Goal: Information Seeking & Learning: Learn about a topic

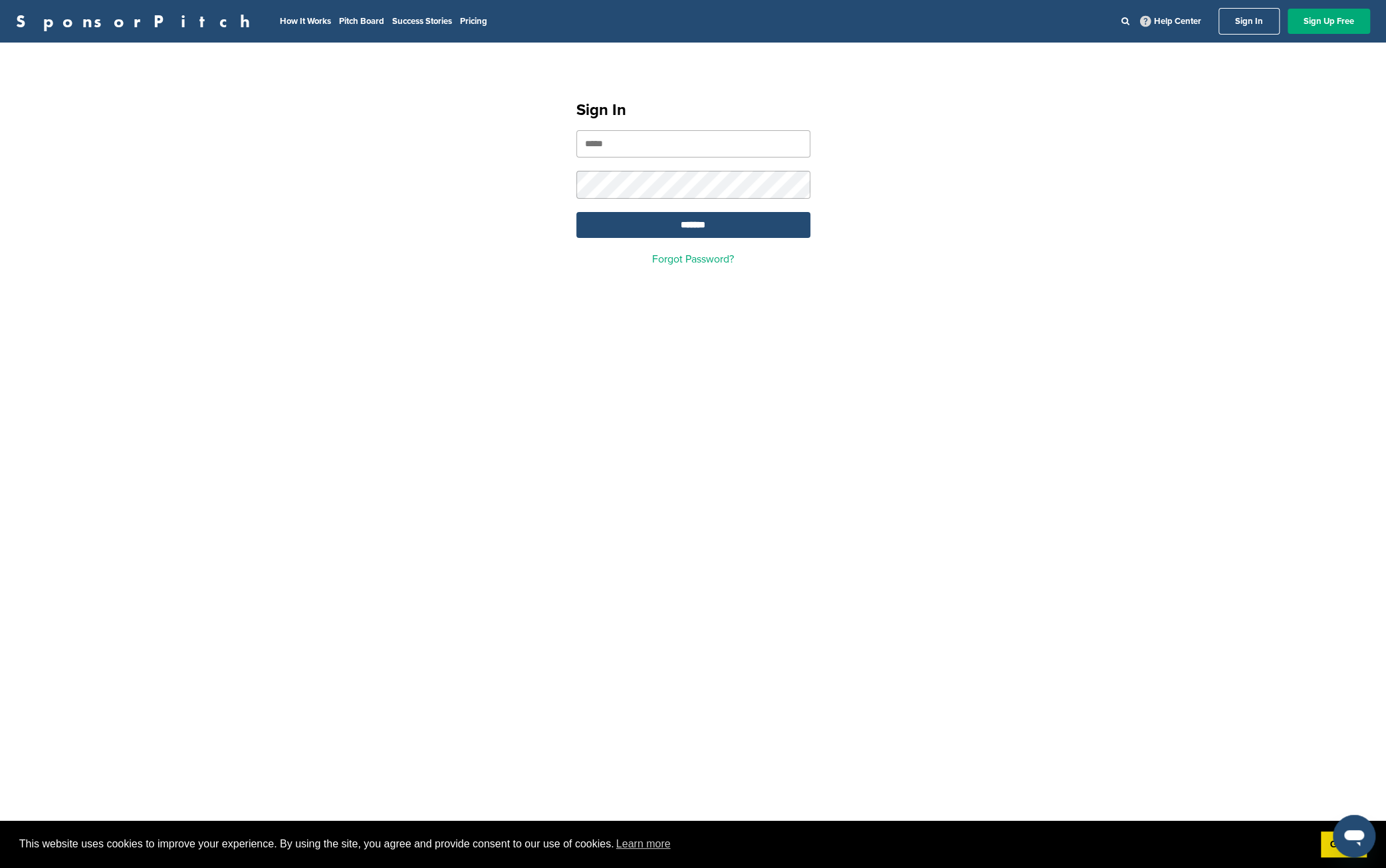
click at [663, 147] on input "email" at bounding box center [693, 143] width 234 height 27
type input "**********"
click at [576, 212] on input "*******" at bounding box center [693, 224] width 234 height 26
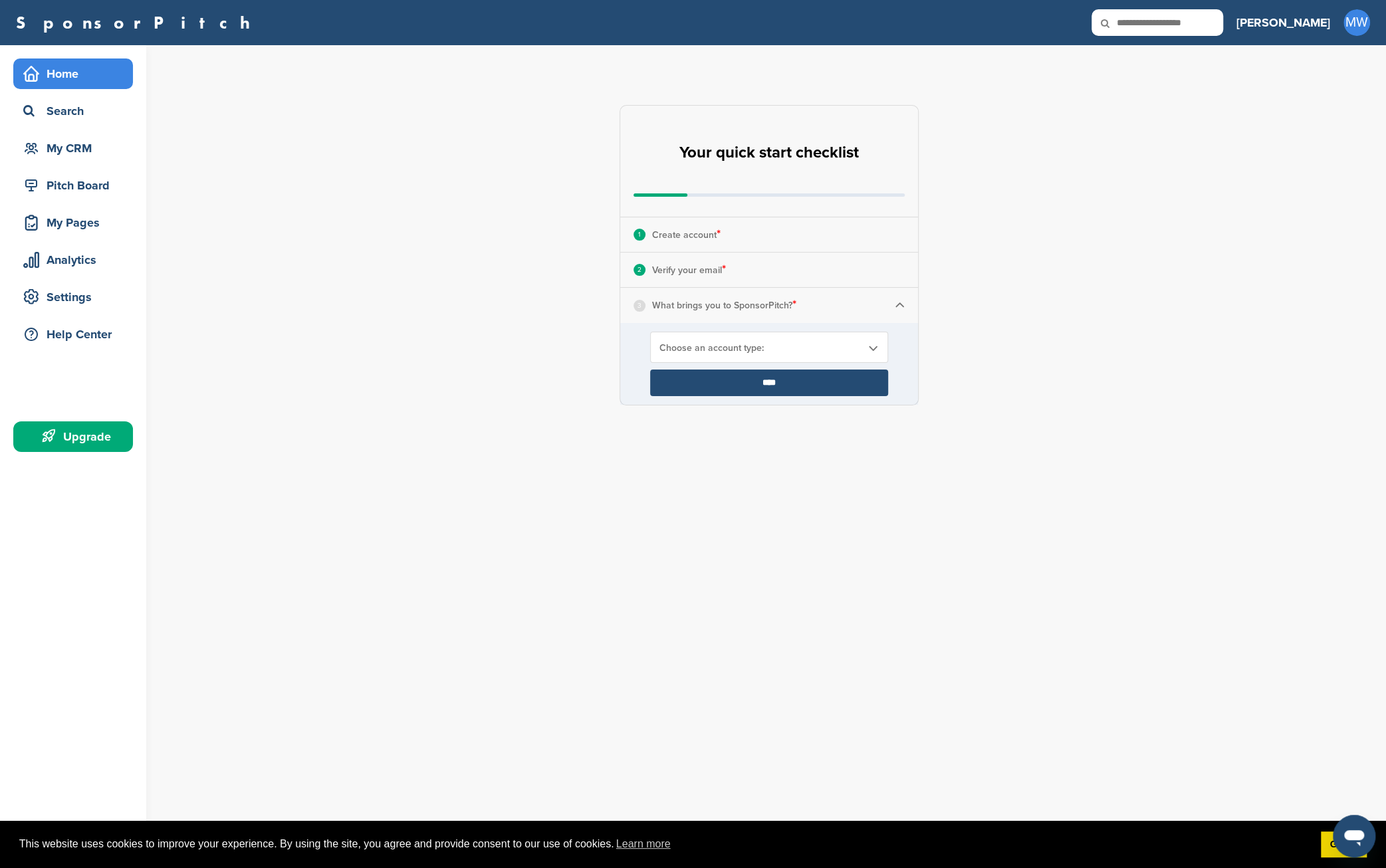
click at [851, 345] on span "Choose an account type:" at bounding box center [760, 348] width 202 height 11
click at [731, 395] on li "Looking for Sponsors" at bounding box center [768, 400] width 230 height 24
click at [779, 378] on input "****" at bounding box center [769, 382] width 238 height 26
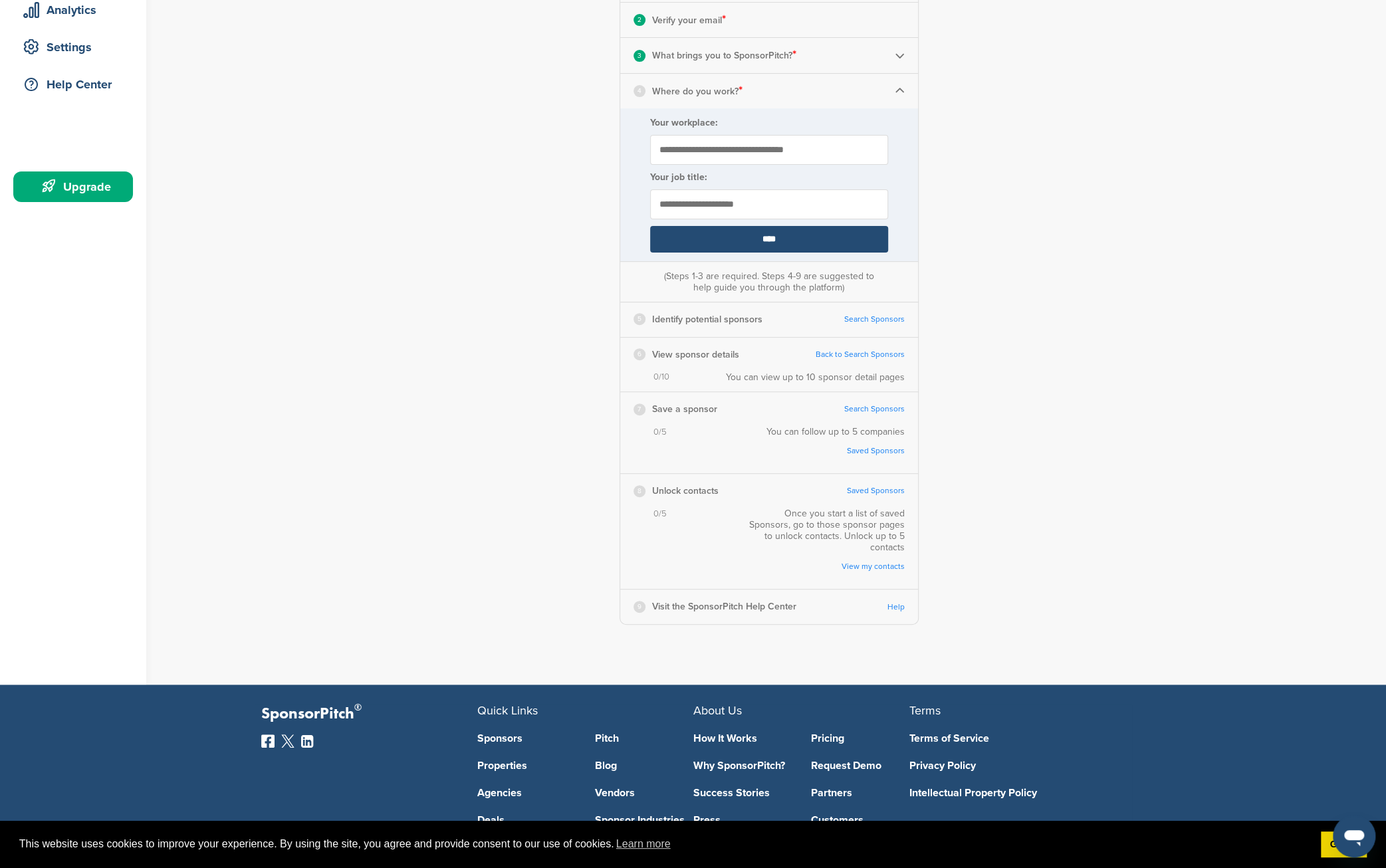
scroll to position [222, 0]
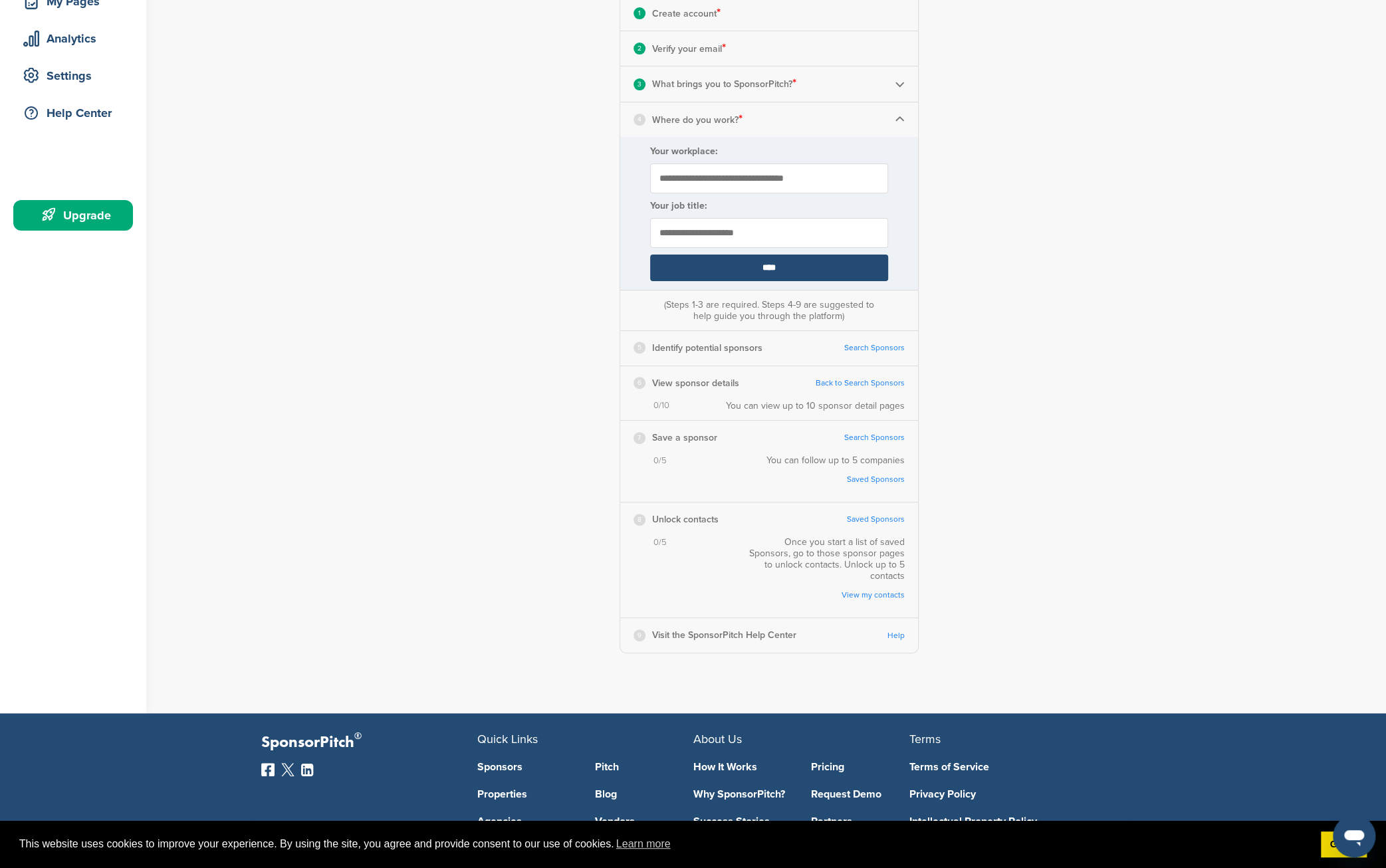
click at [724, 176] on input "Your workplace:" at bounding box center [769, 178] width 238 height 30
type input "**********"
click at [728, 235] on input "text" at bounding box center [769, 232] width 238 height 30
type input "**********"
click at [787, 263] on input "****" at bounding box center [769, 267] width 238 height 26
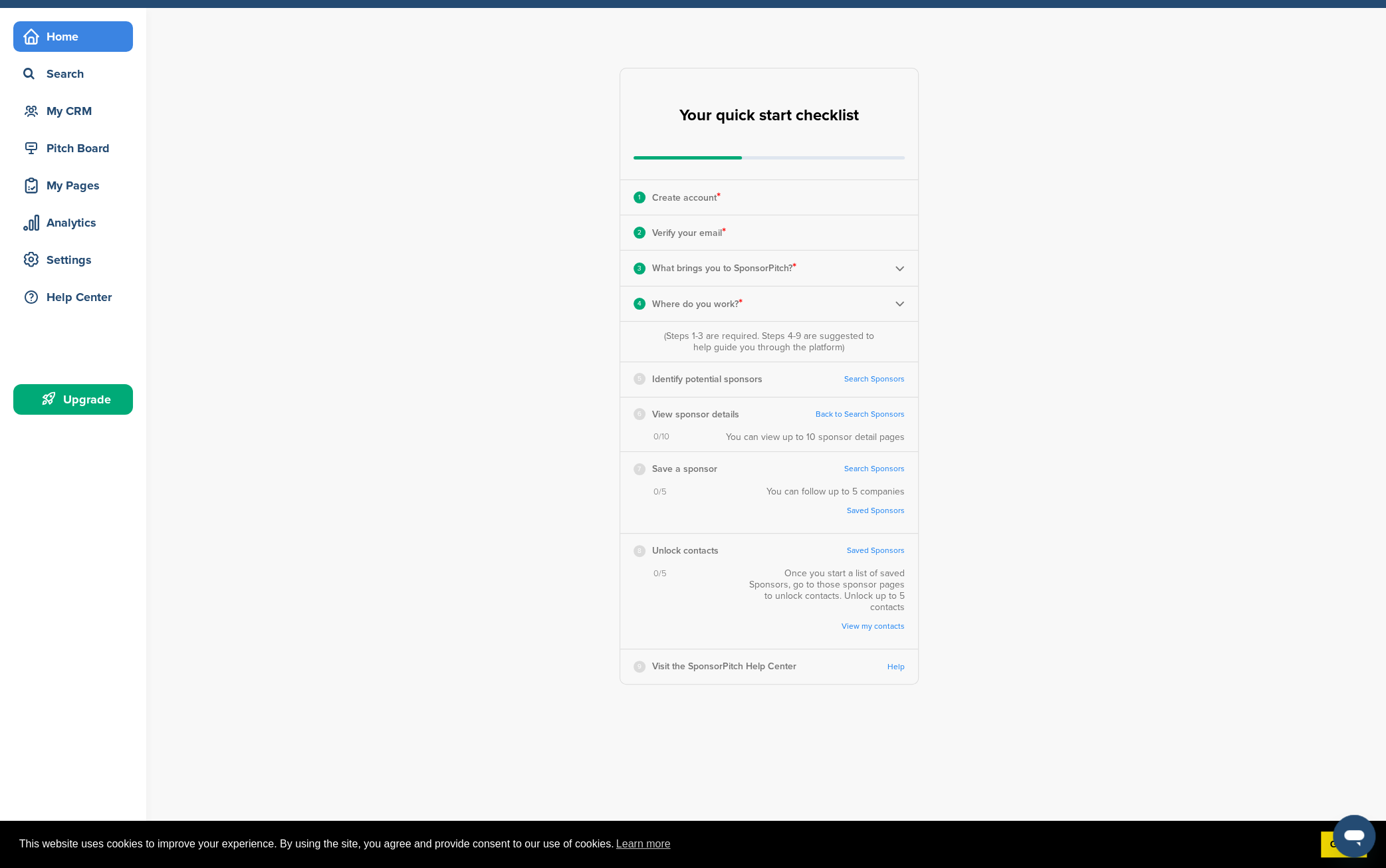
scroll to position [0, 0]
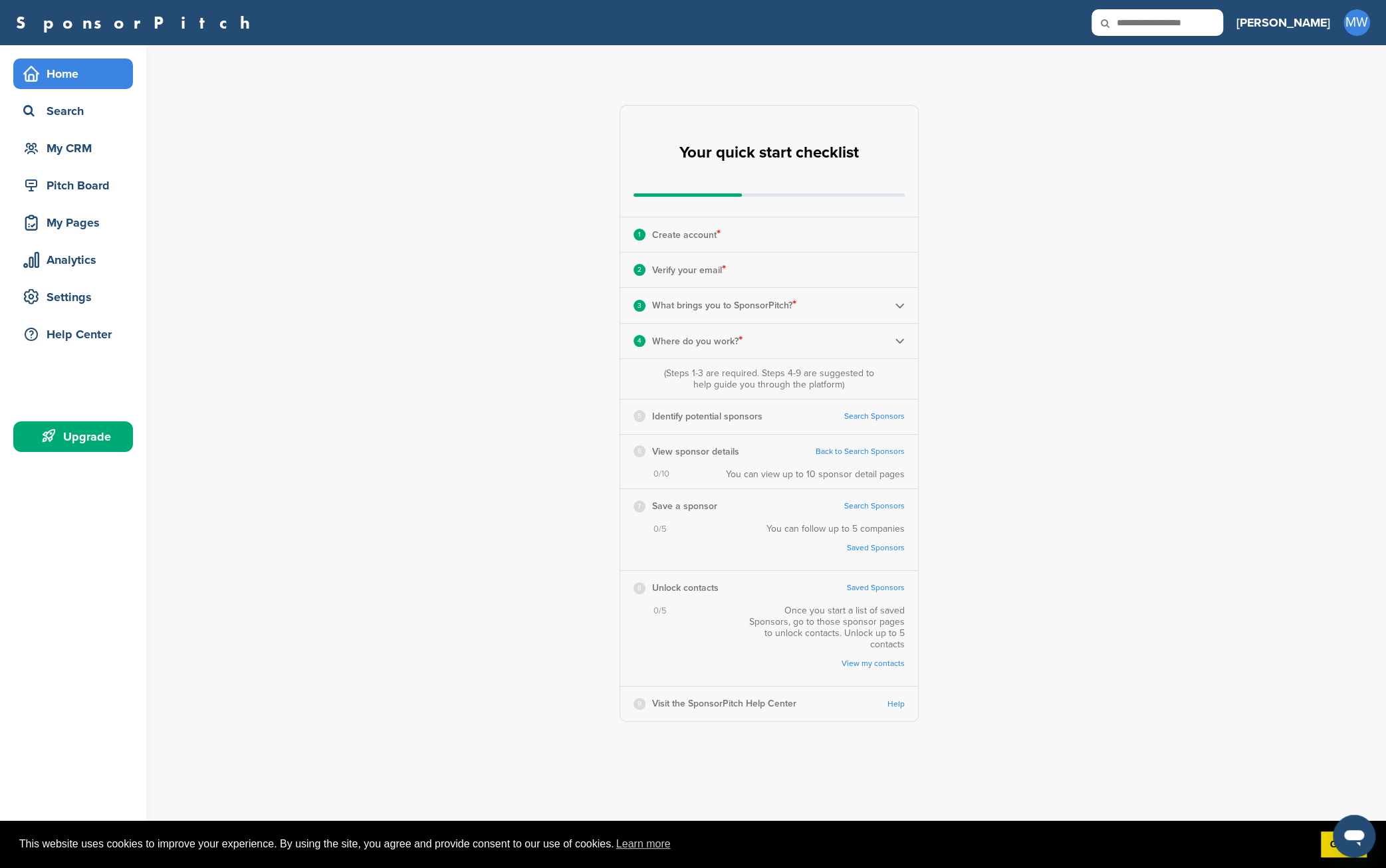
click at [878, 417] on link "Search Sponsors" at bounding box center [874, 416] width 61 height 10
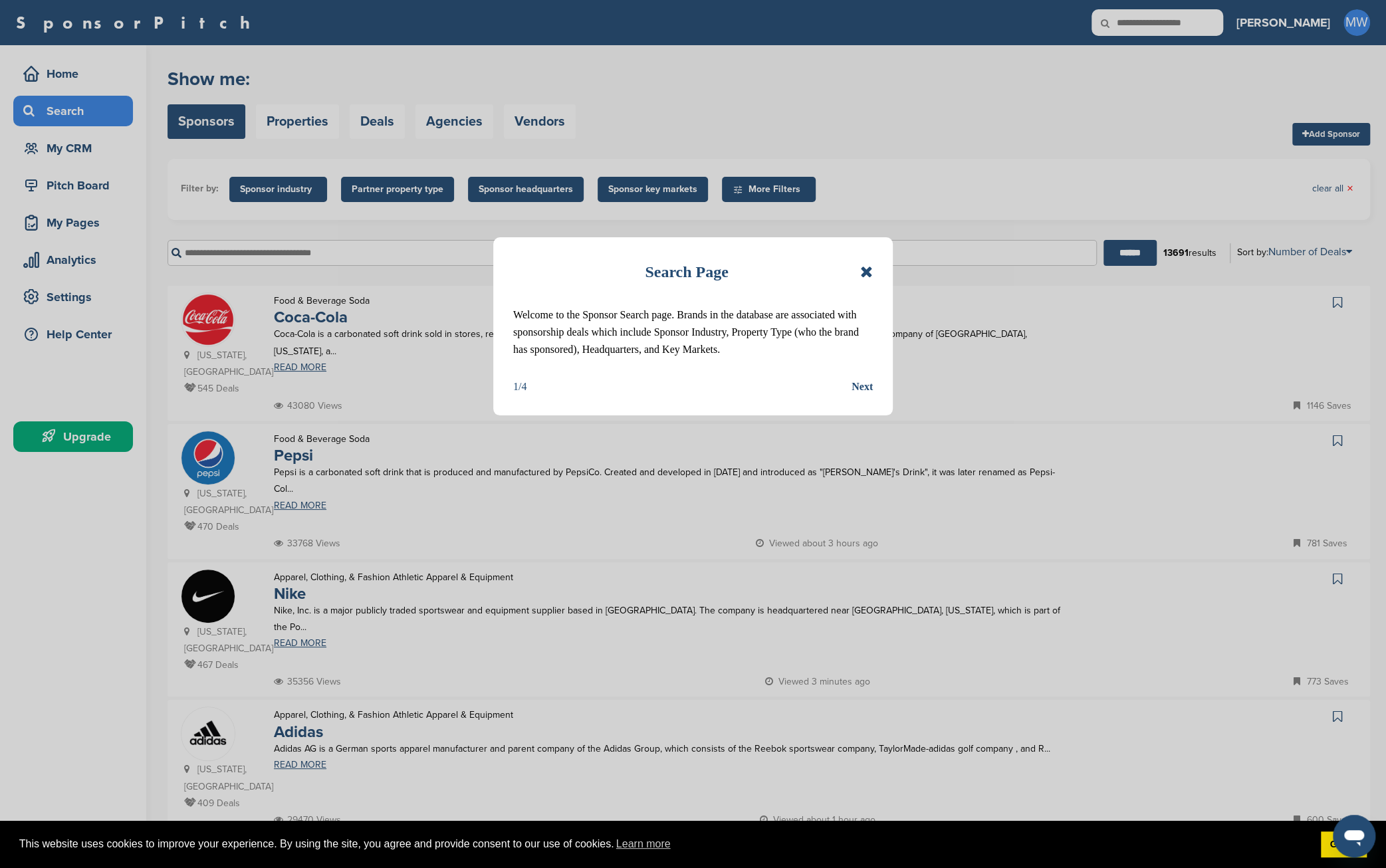
click at [1010, 402] on div "Search Page Welcome to the Sponsor Search page. Brands in the database are asso…" at bounding box center [693, 434] width 1386 height 868
click at [863, 389] on div "Next" at bounding box center [861, 386] width 21 height 17
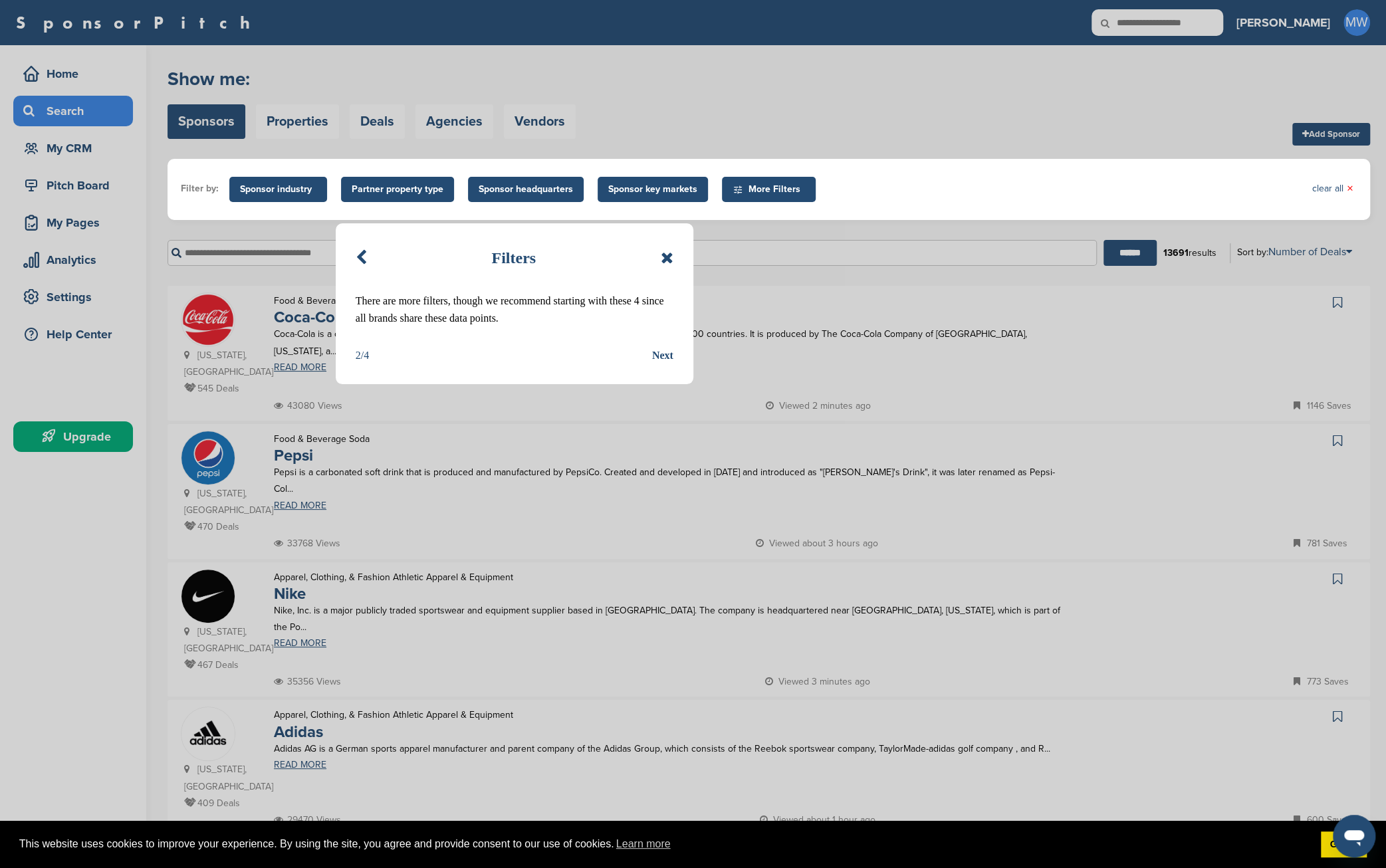
click at [659, 353] on div "Next" at bounding box center [662, 355] width 21 height 17
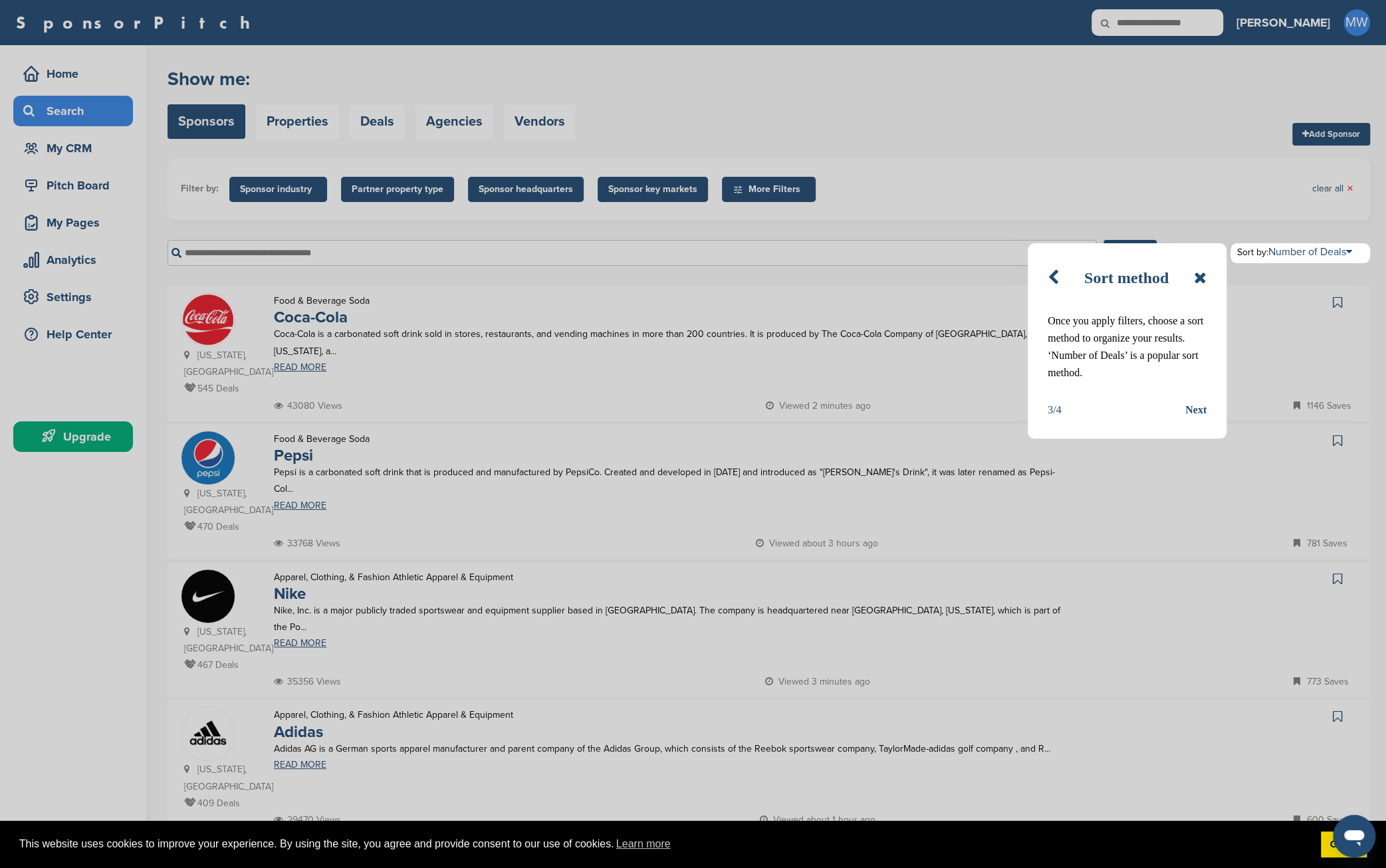
click at [1193, 411] on div "Next" at bounding box center [1195, 409] width 21 height 17
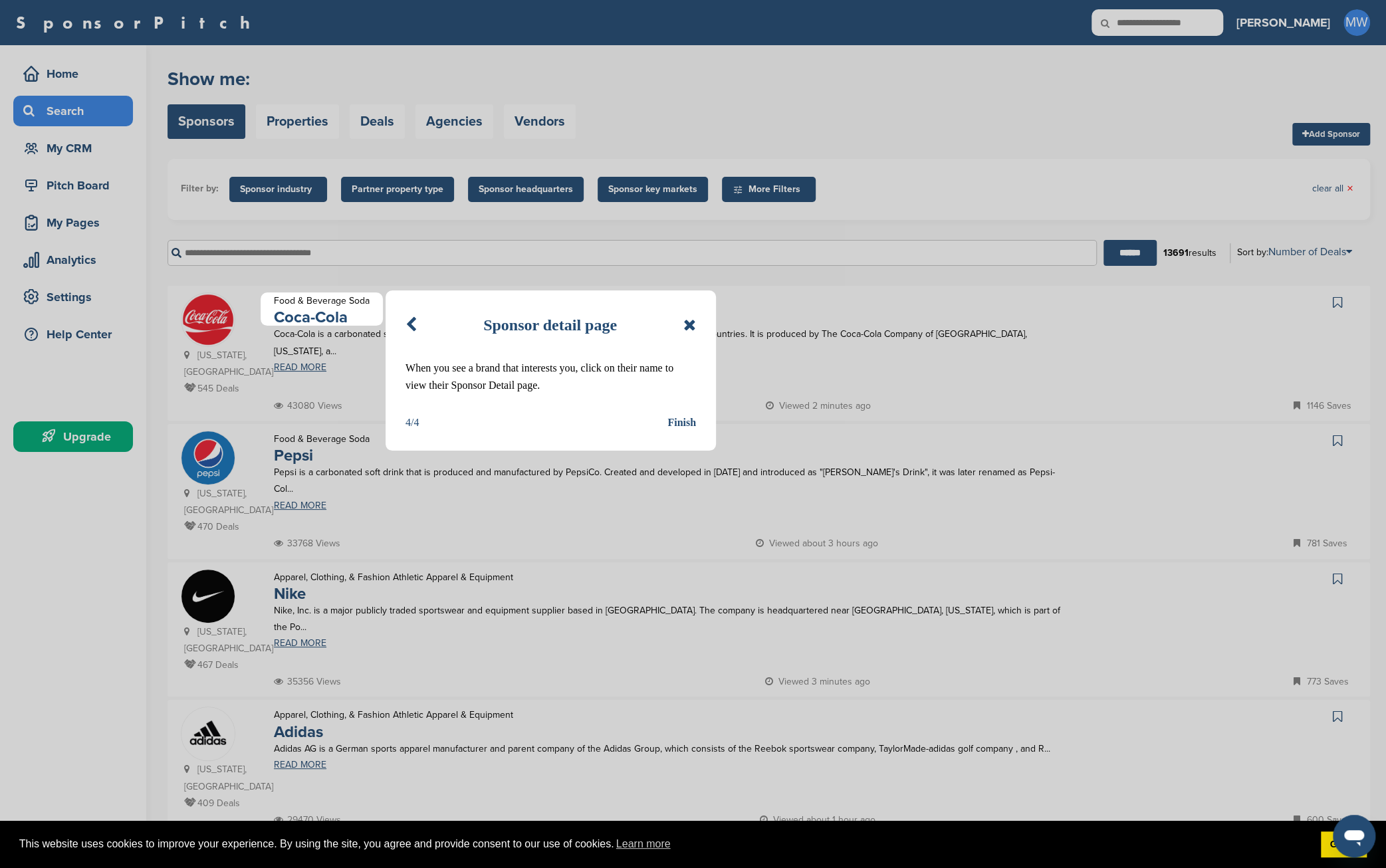
click at [678, 420] on div "Finish" at bounding box center [681, 422] width 28 height 17
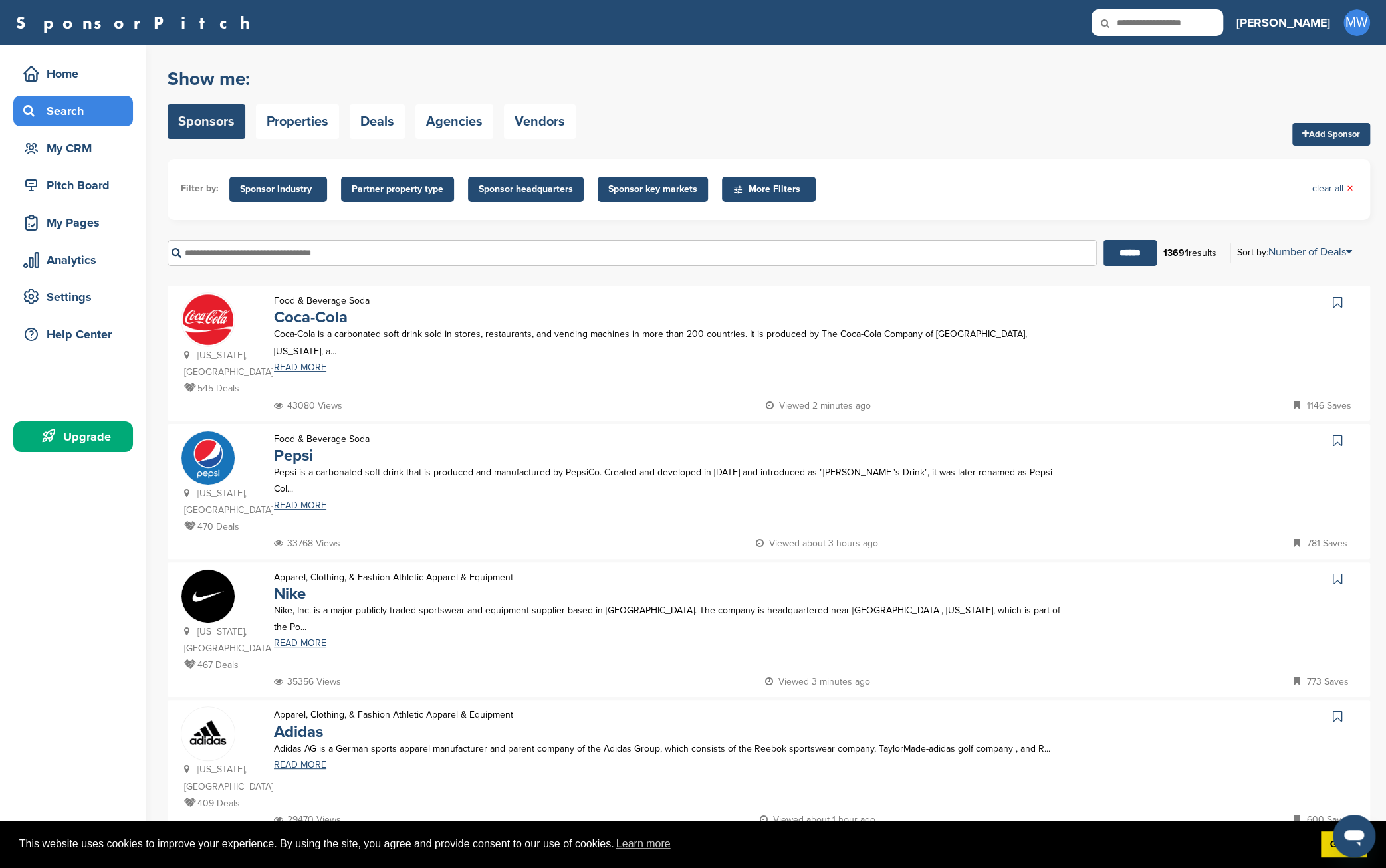
click at [760, 184] on span "More Filters" at bounding box center [770, 190] width 76 height 15
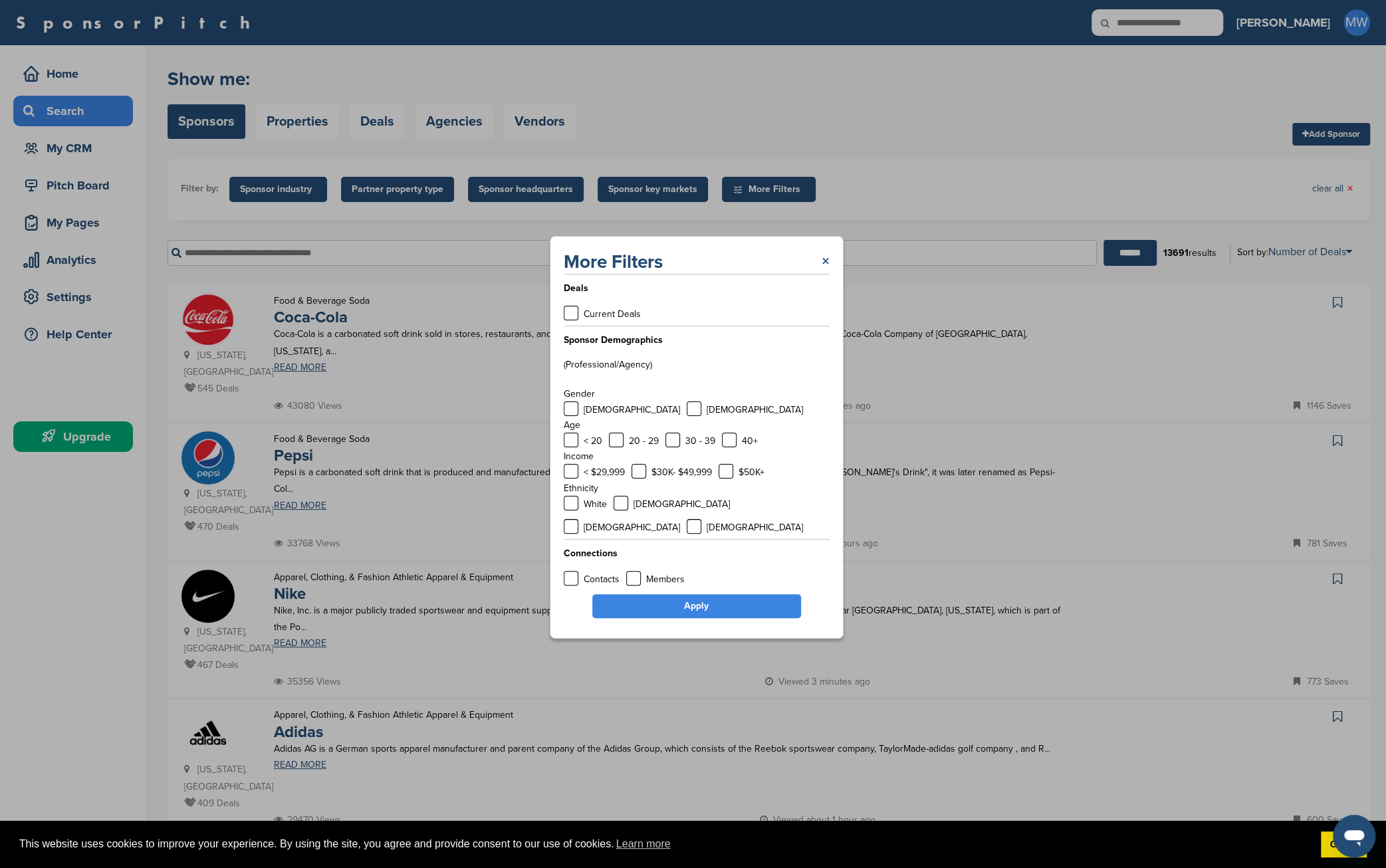
click at [827, 271] on link "×" at bounding box center [826, 261] width 8 height 24
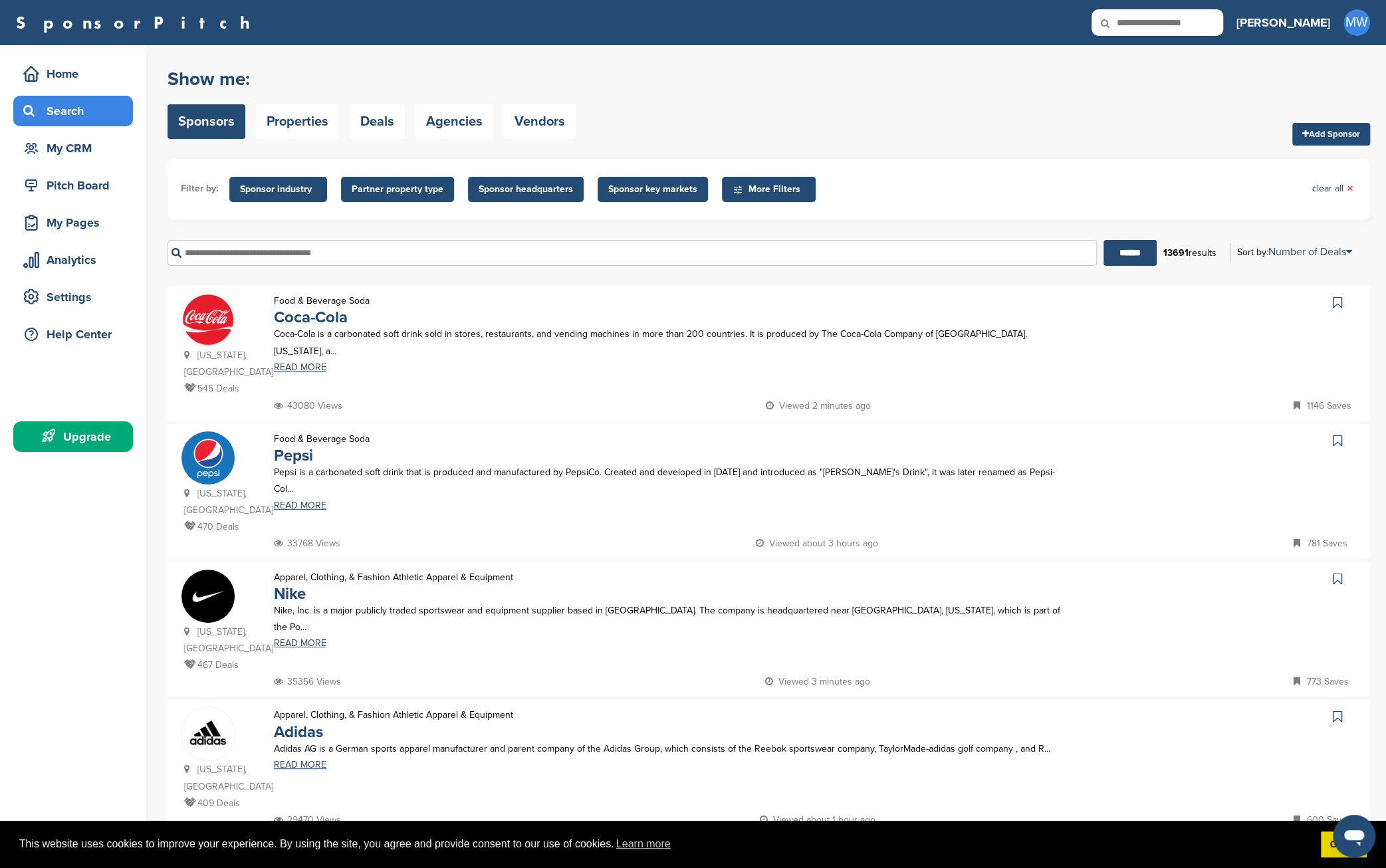
click at [290, 187] on span "Sponsor industry" at bounding box center [278, 190] width 76 height 15
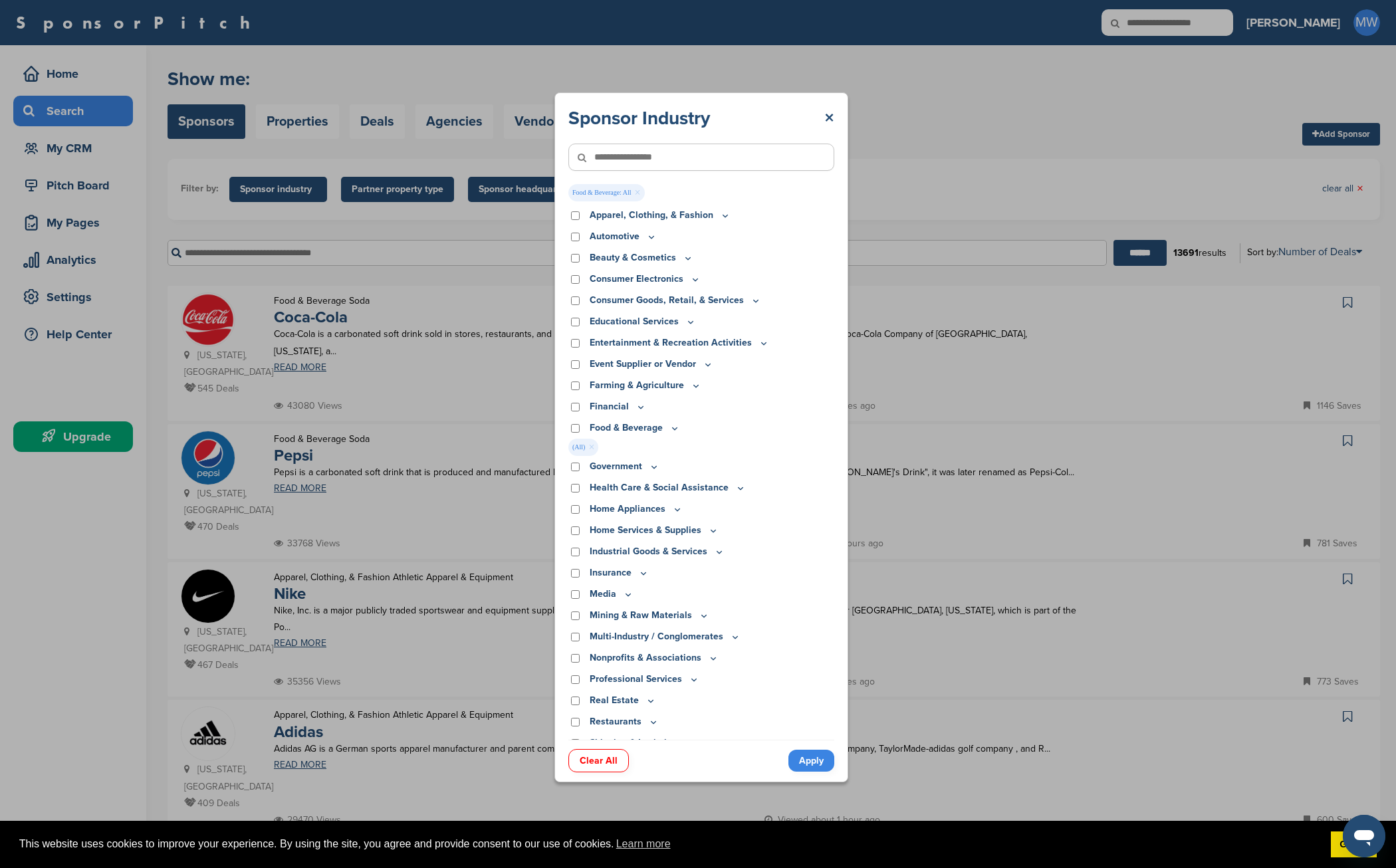
click at [673, 428] on icon at bounding box center [675, 428] width 11 height 11
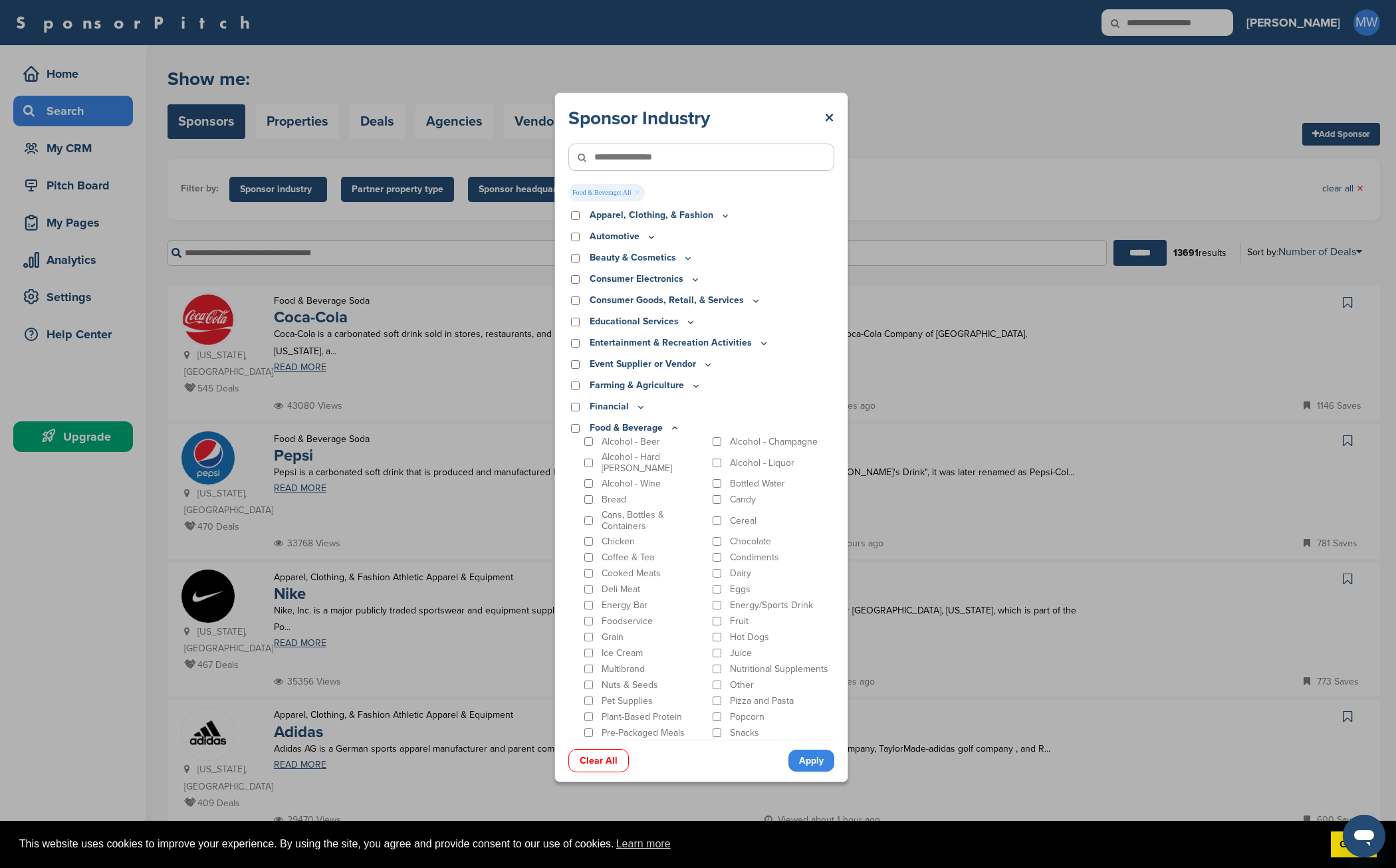
click at [672, 428] on icon at bounding box center [675, 428] width 11 height 11
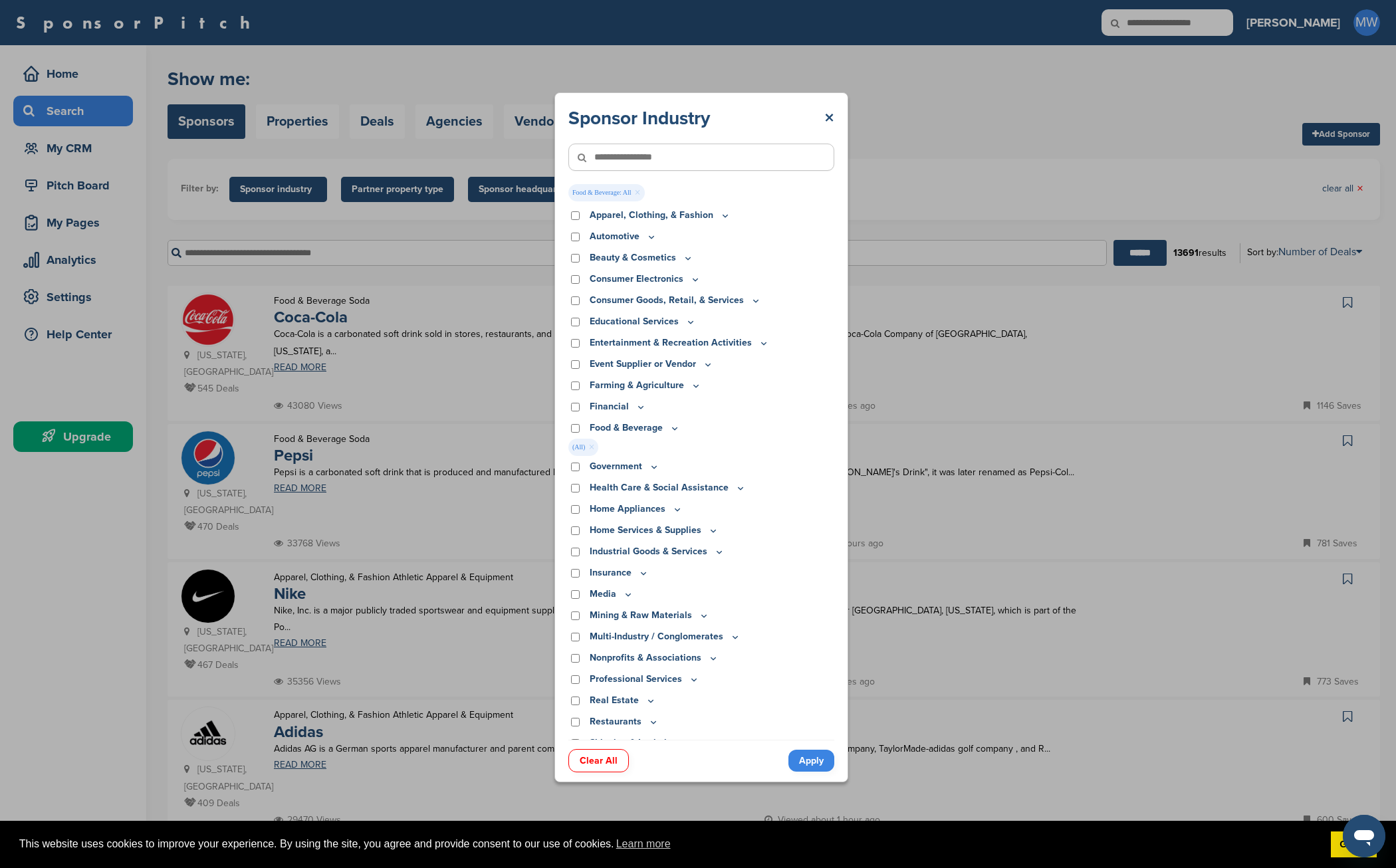
click at [653, 466] on icon at bounding box center [654, 467] width 11 height 11
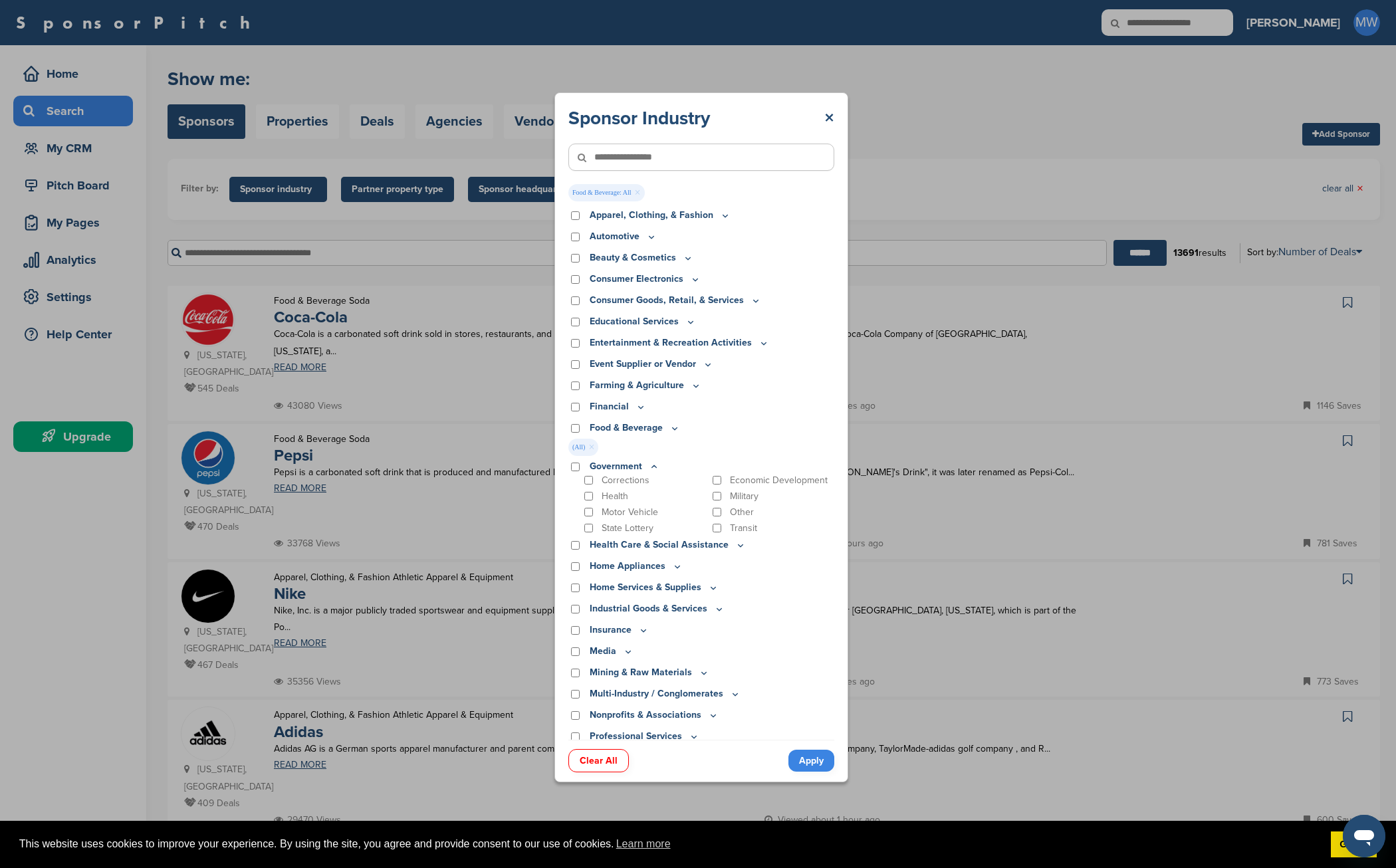
click at [653, 466] on icon at bounding box center [654, 466] width 5 height 2
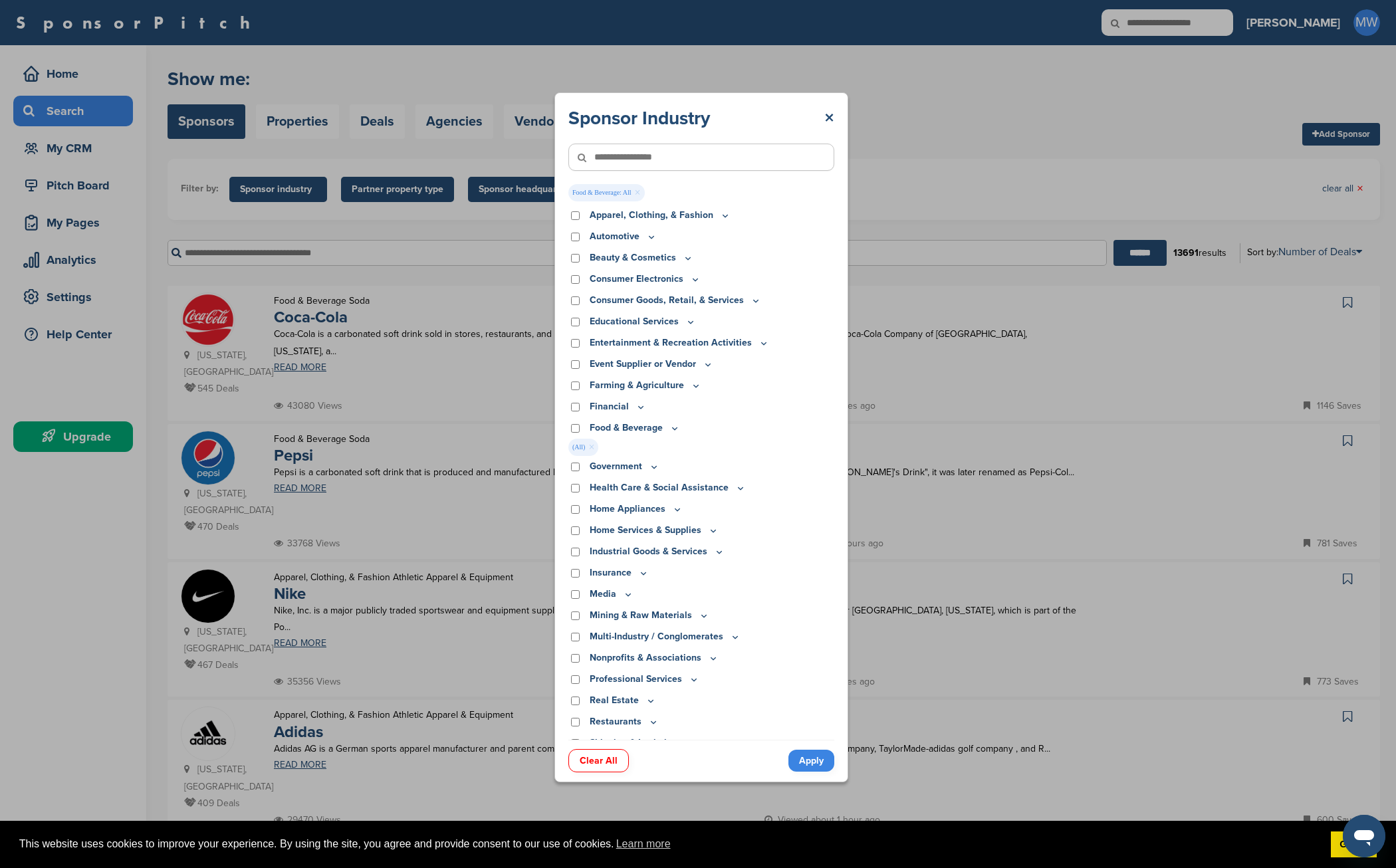
click at [738, 488] on icon at bounding box center [740, 488] width 5 height 2
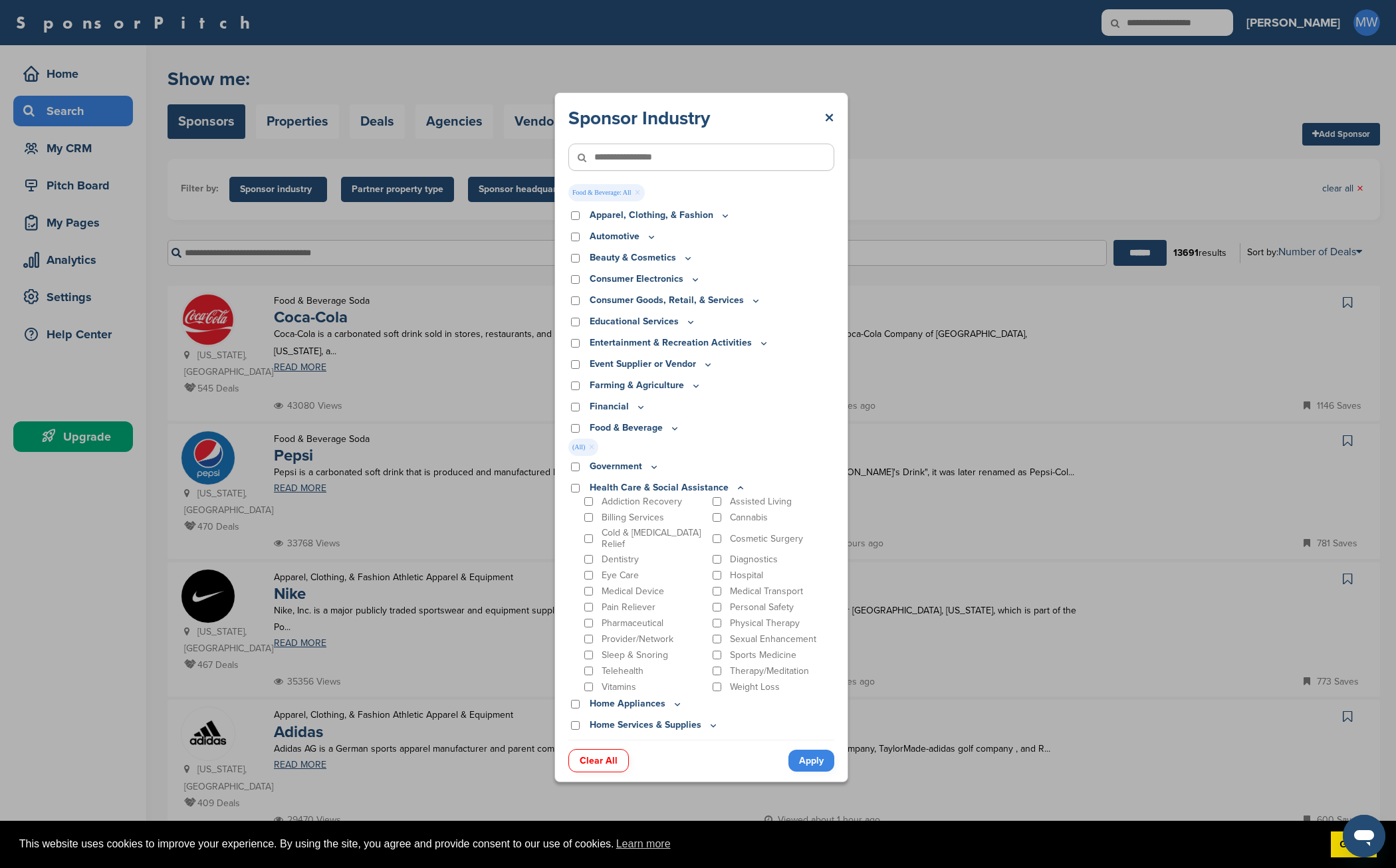
click at [735, 488] on icon at bounding box center [740, 488] width 11 height 11
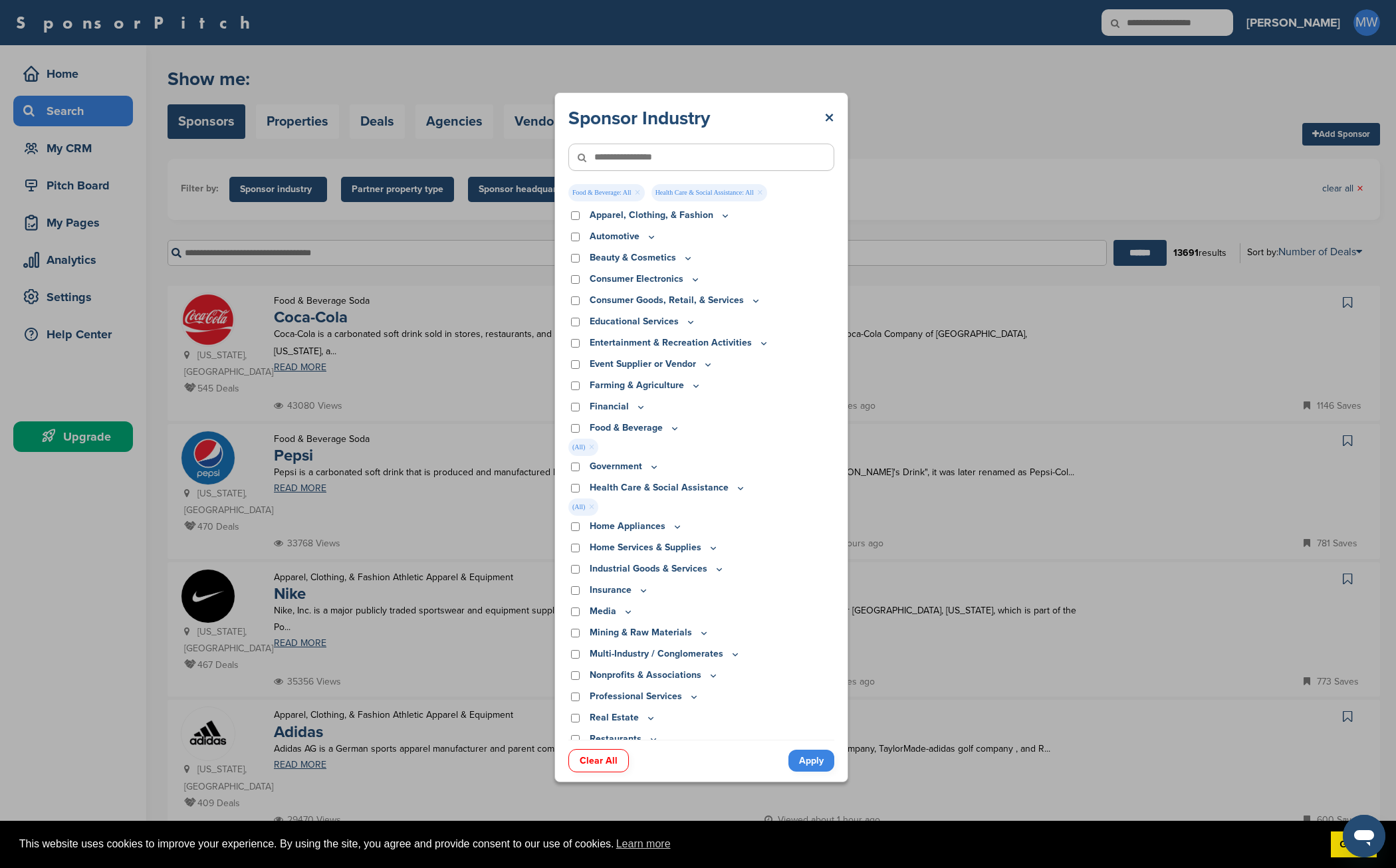
scroll to position [110, 0]
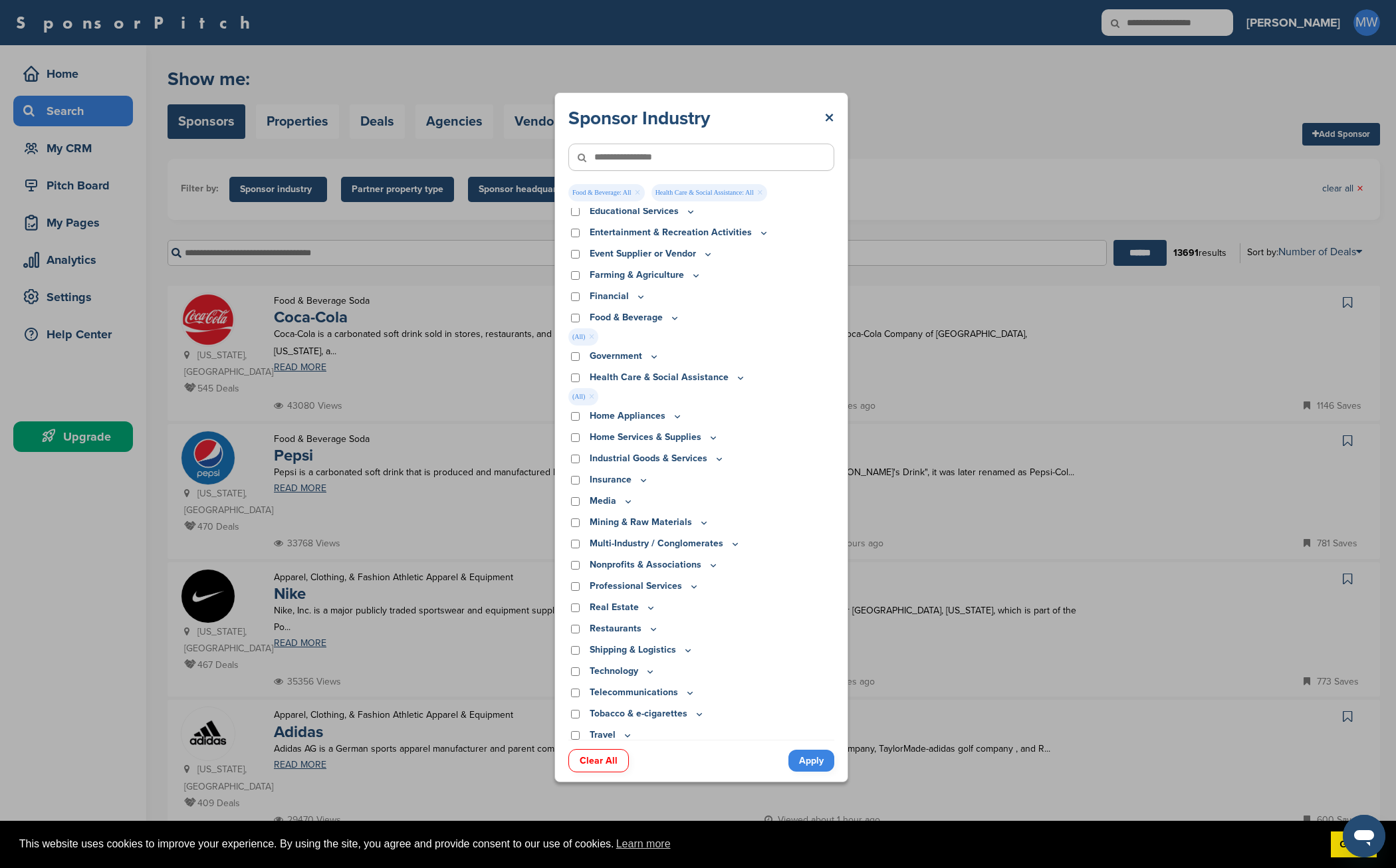
click at [626, 499] on icon at bounding box center [629, 501] width 11 height 11
click at [629, 499] on icon at bounding box center [629, 501] width 11 height 11
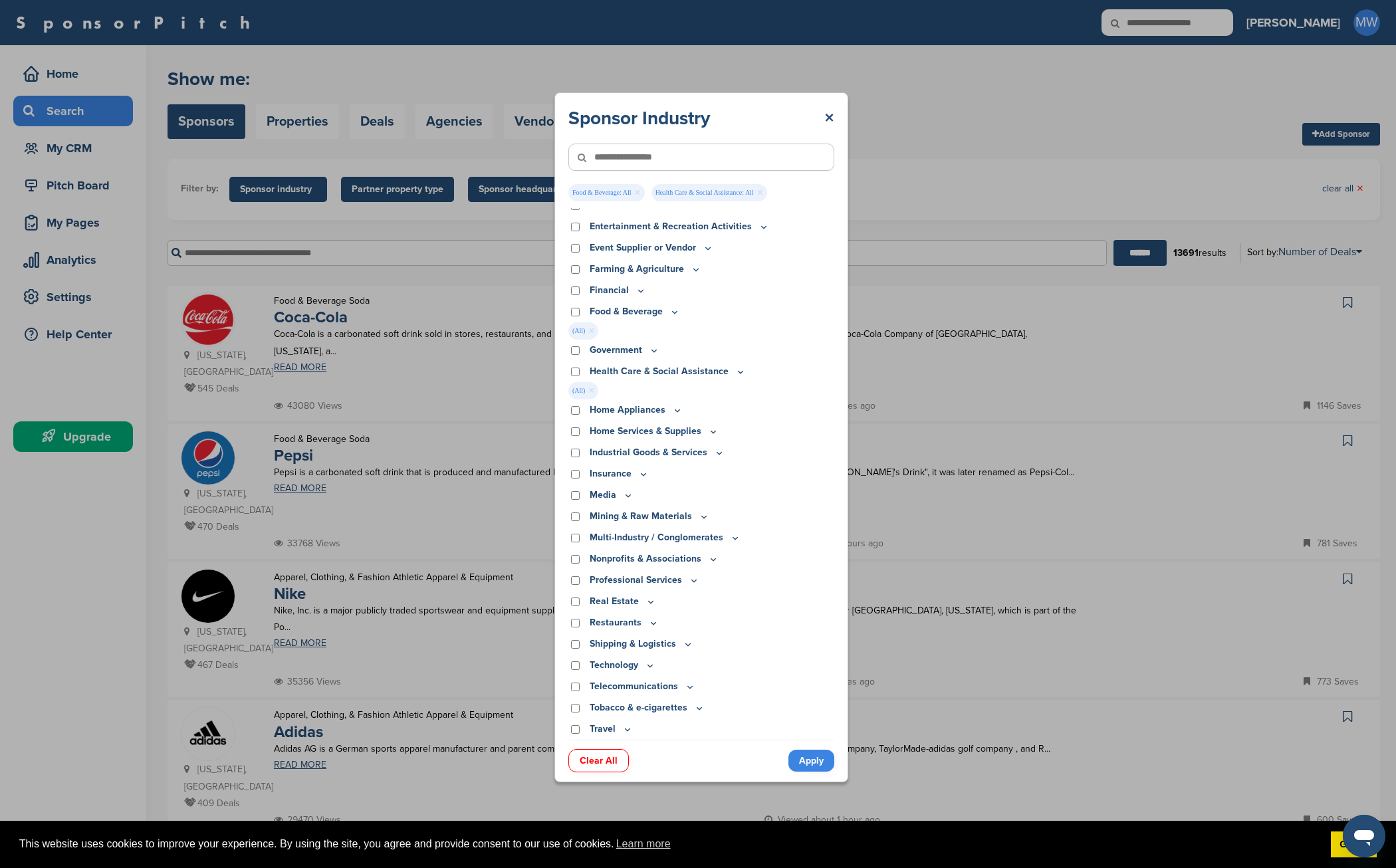
click at [626, 730] on icon at bounding box center [628, 729] width 5 height 2
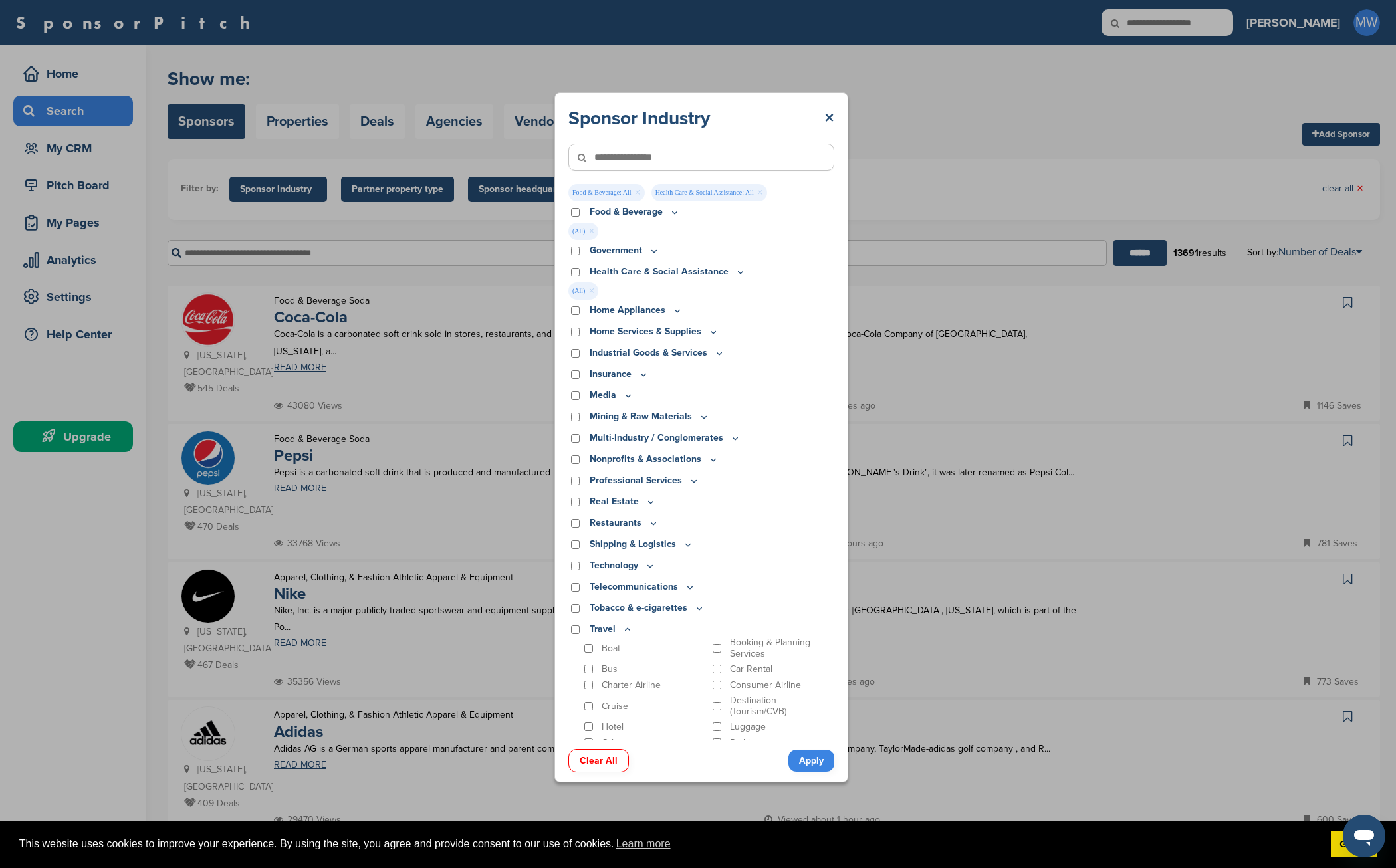
scroll to position [257, 0]
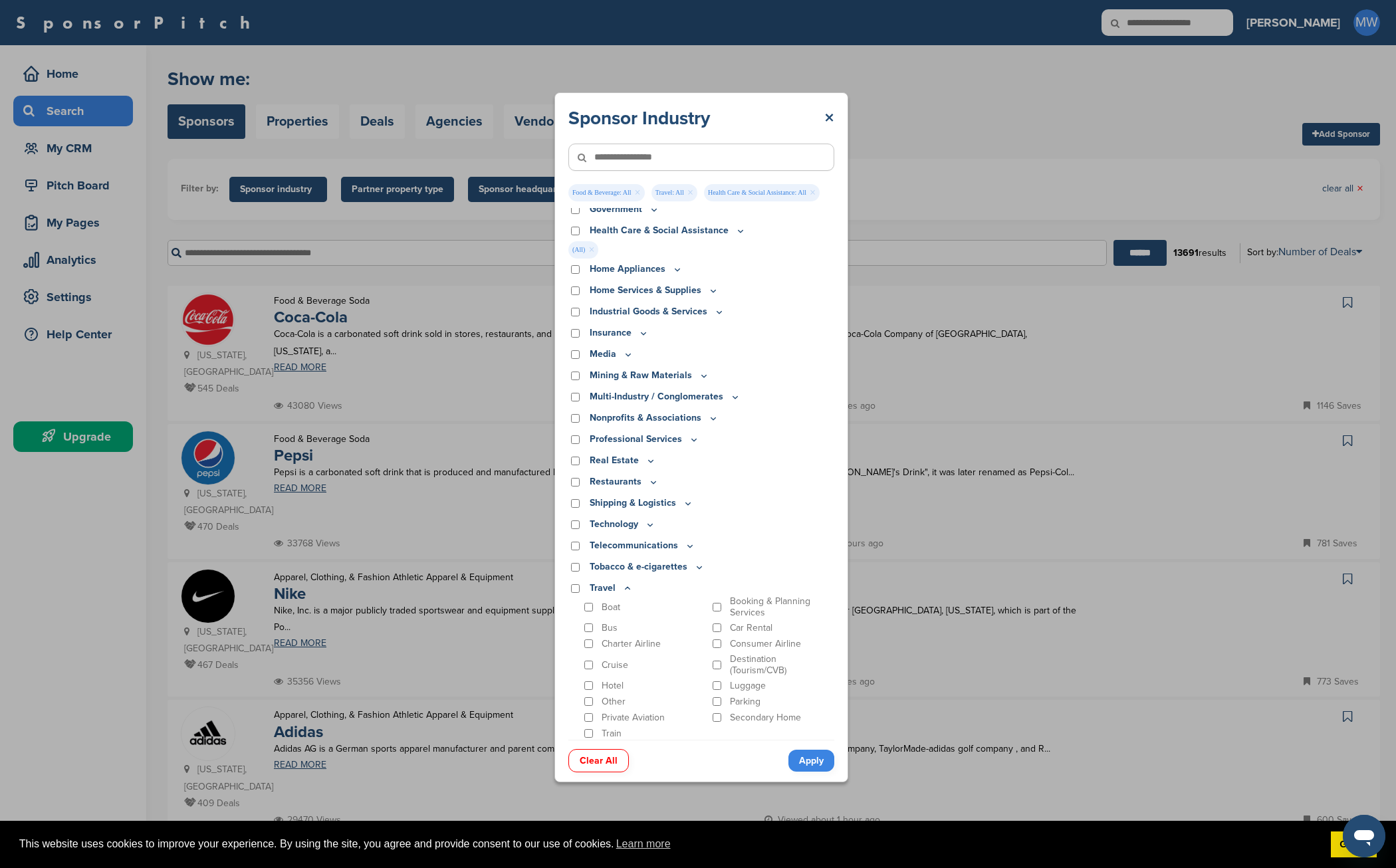
click at [623, 587] on icon at bounding box center [628, 588] width 11 height 11
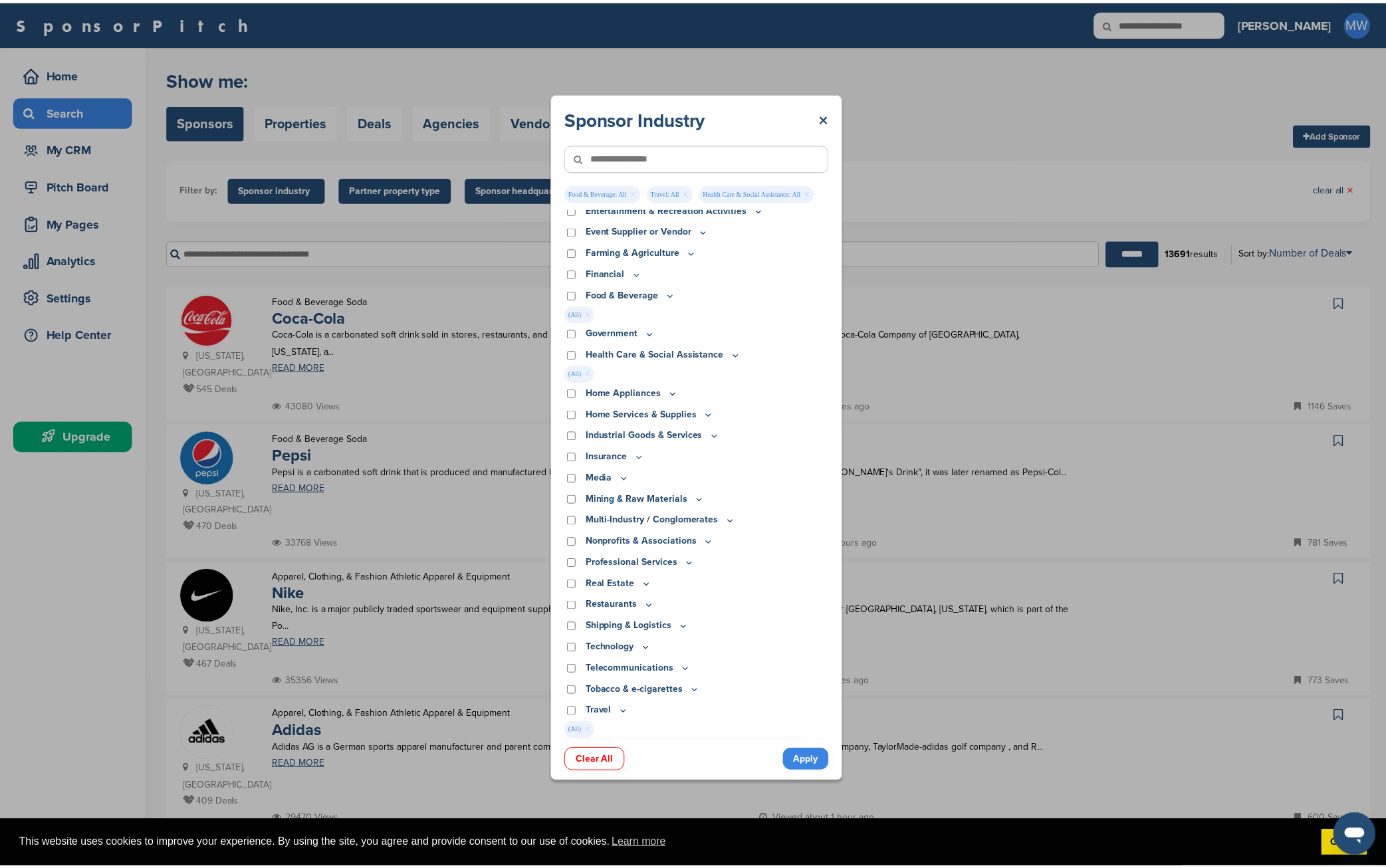
scroll to position [133, 0]
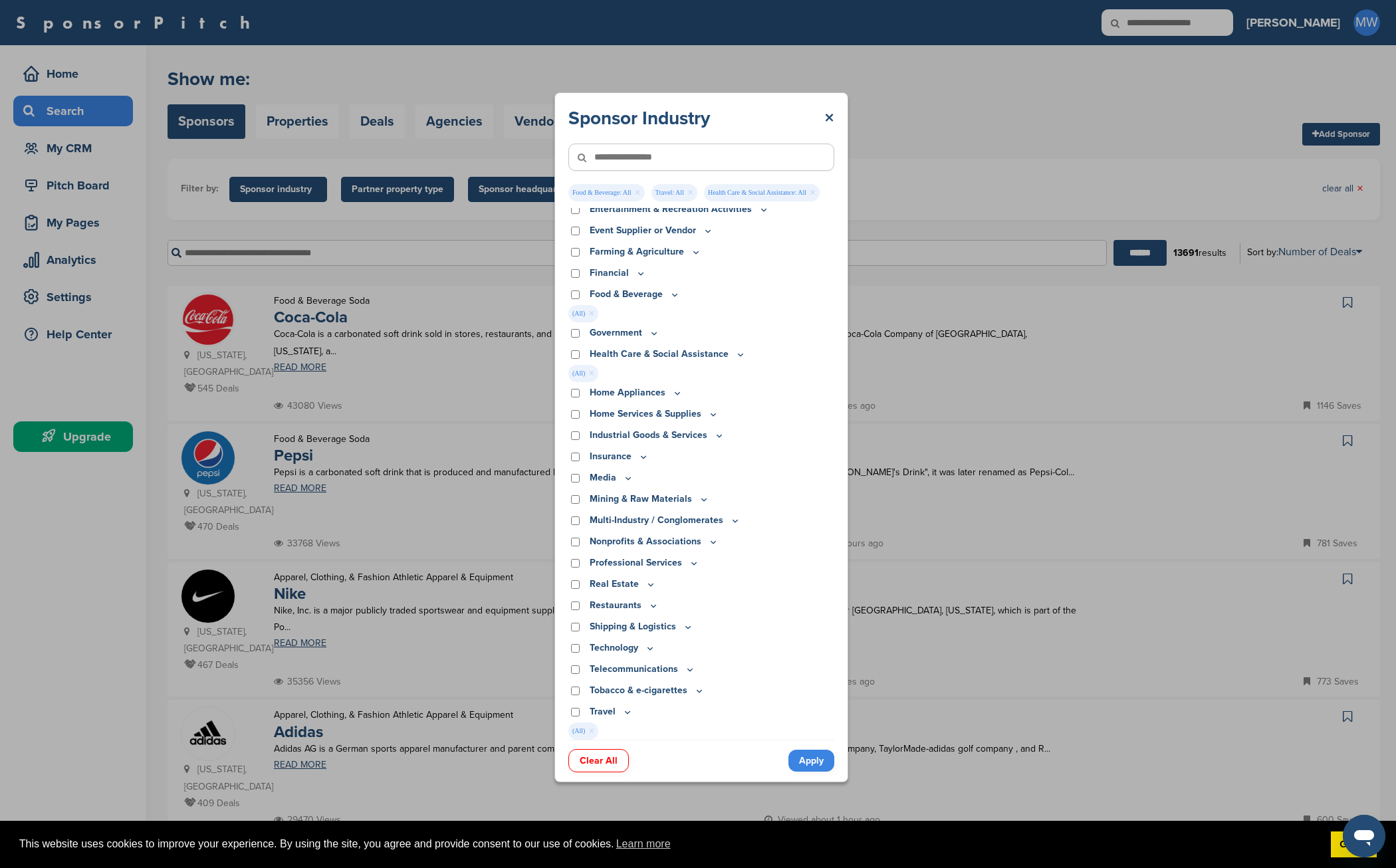
click at [708, 539] on icon at bounding box center [713, 542] width 11 height 11
click at [708, 540] on icon at bounding box center [713, 542] width 11 height 11
click at [811, 762] on link "Apply" at bounding box center [811, 761] width 45 height 22
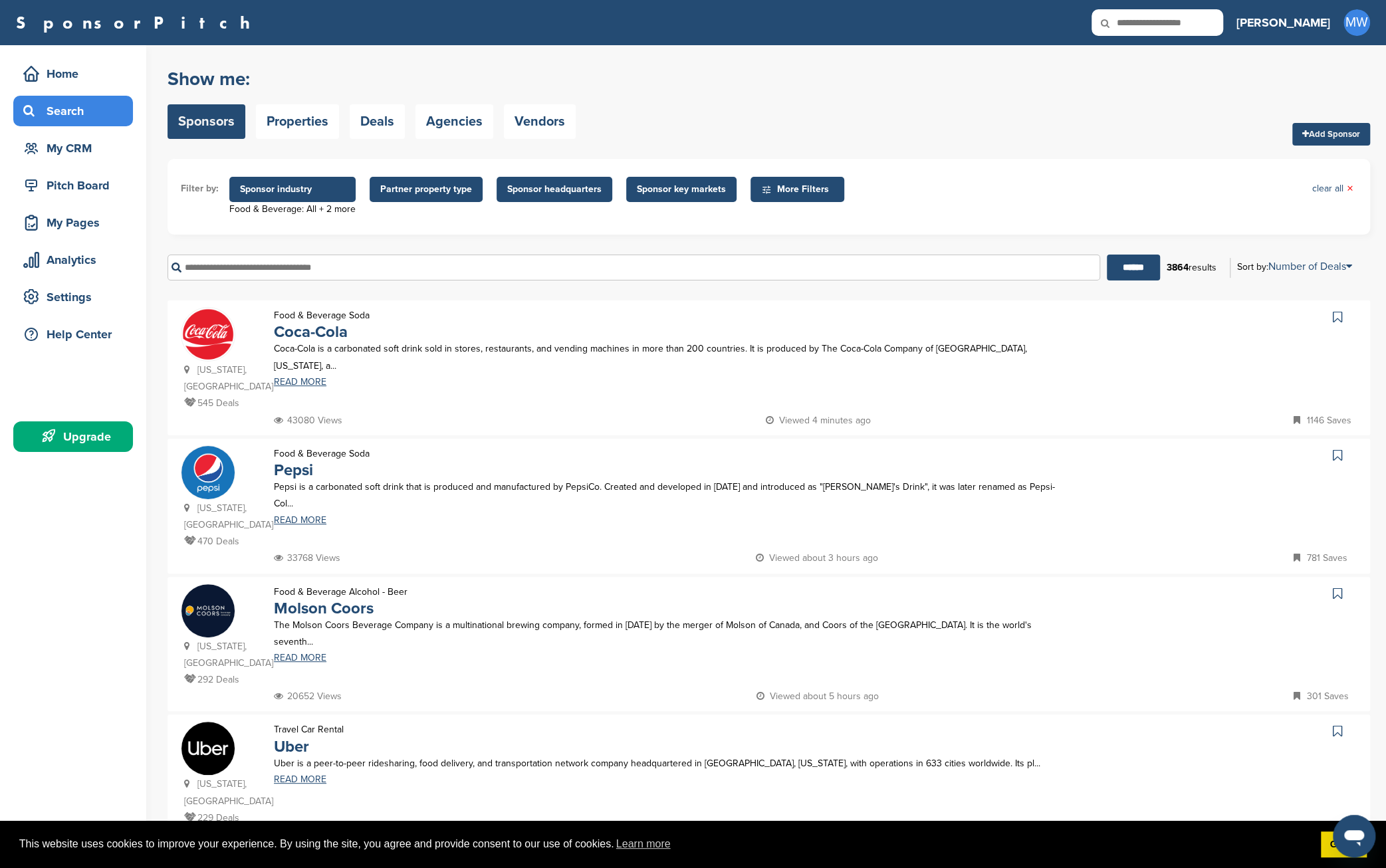
click at [419, 190] on span "Partner property type" at bounding box center [426, 190] width 92 height 15
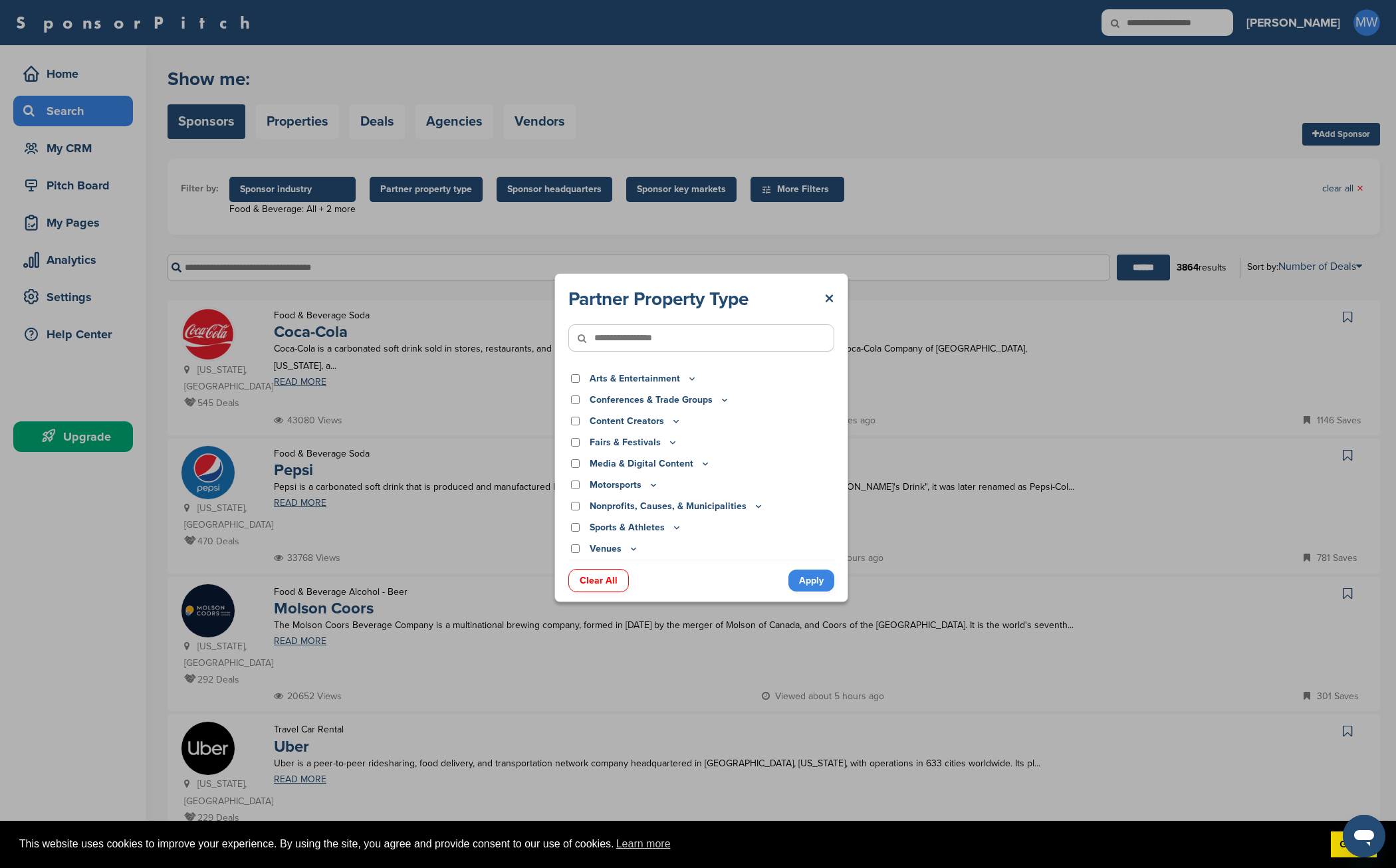
click at [687, 380] on icon at bounding box center [692, 379] width 11 height 11
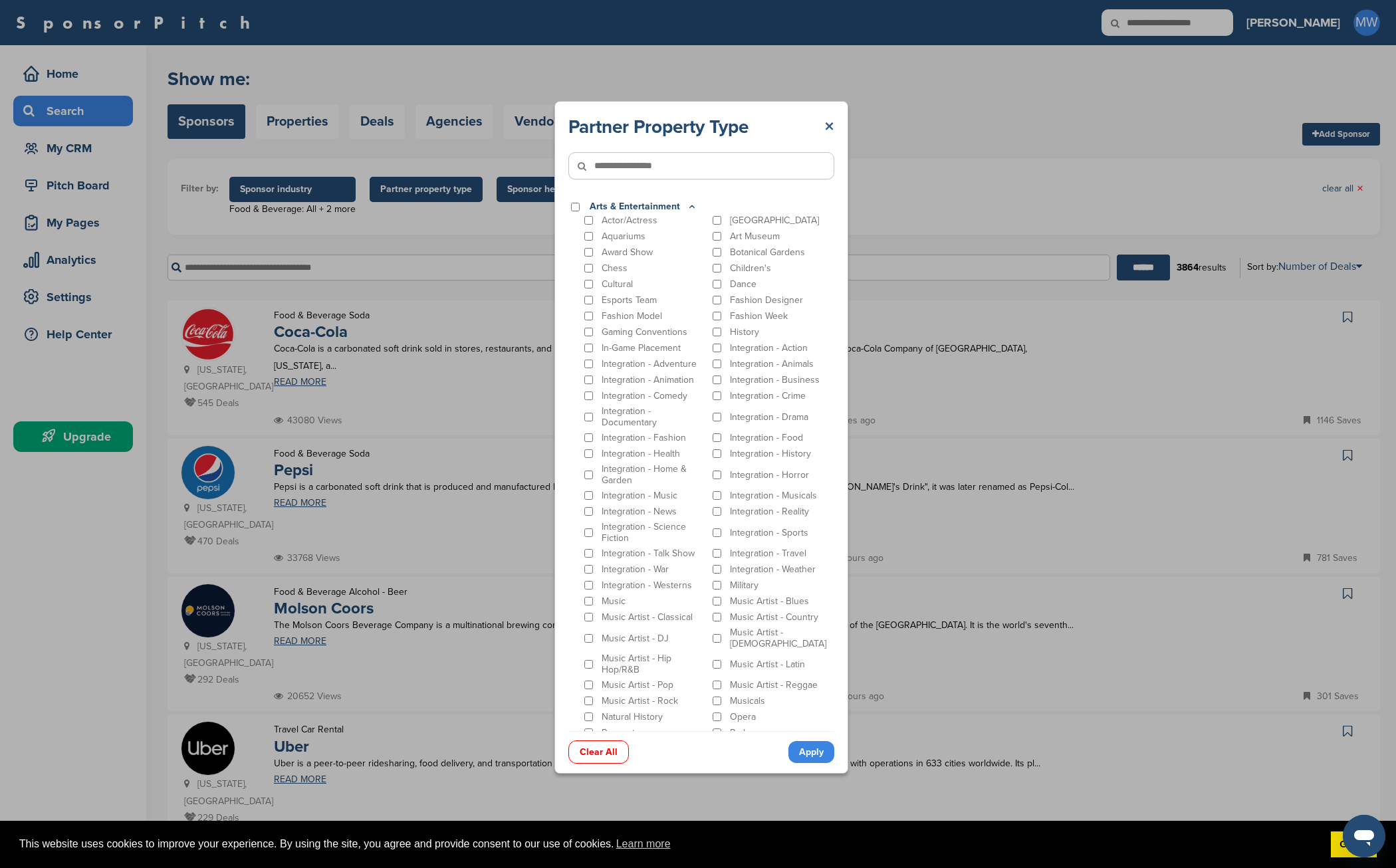
click at [829, 124] on link "×" at bounding box center [828, 127] width 10 height 24
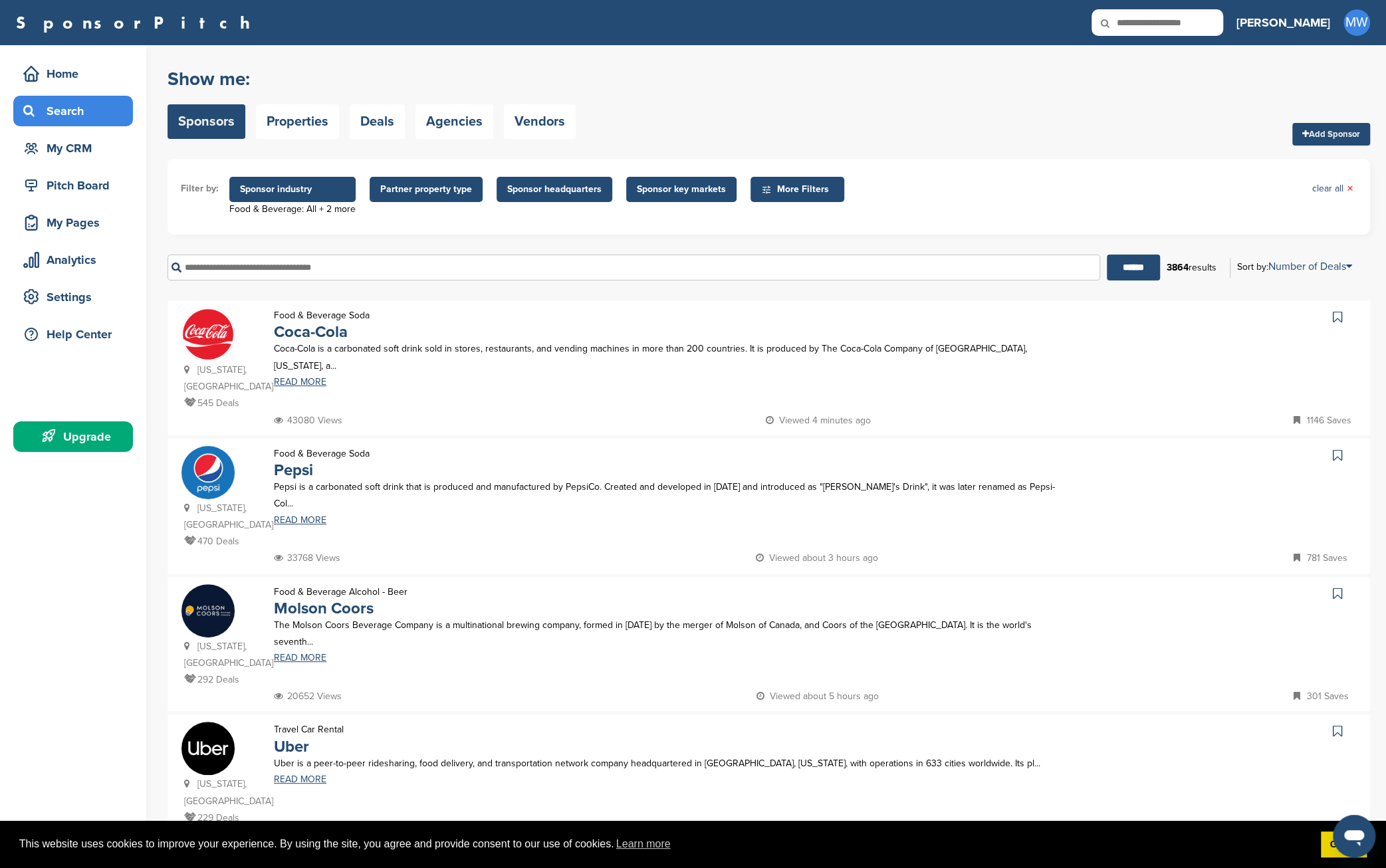
click at [557, 194] on span "Sponsor headquarters" at bounding box center [554, 190] width 94 height 15
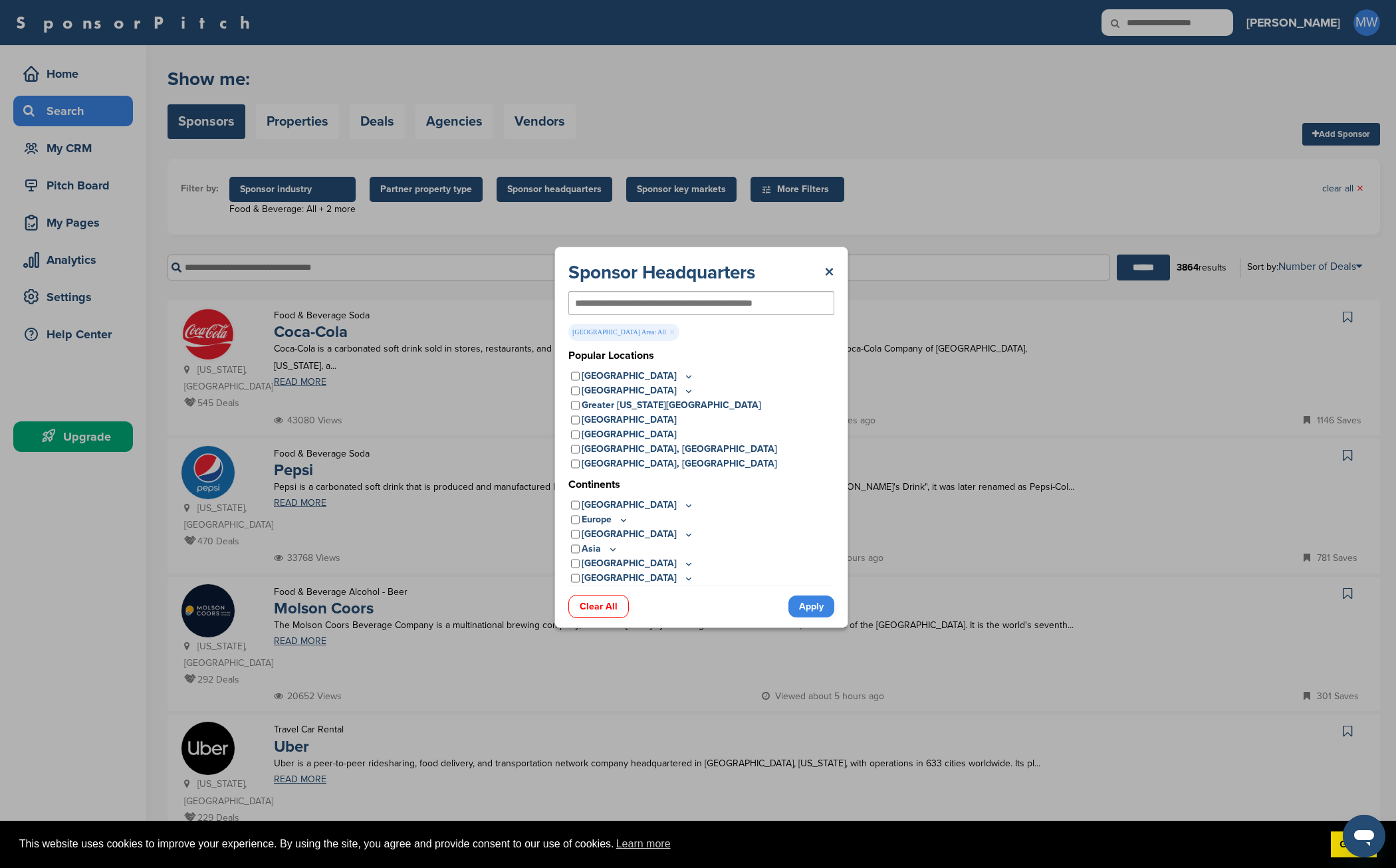
click at [683, 374] on icon at bounding box center [688, 376] width 11 height 11
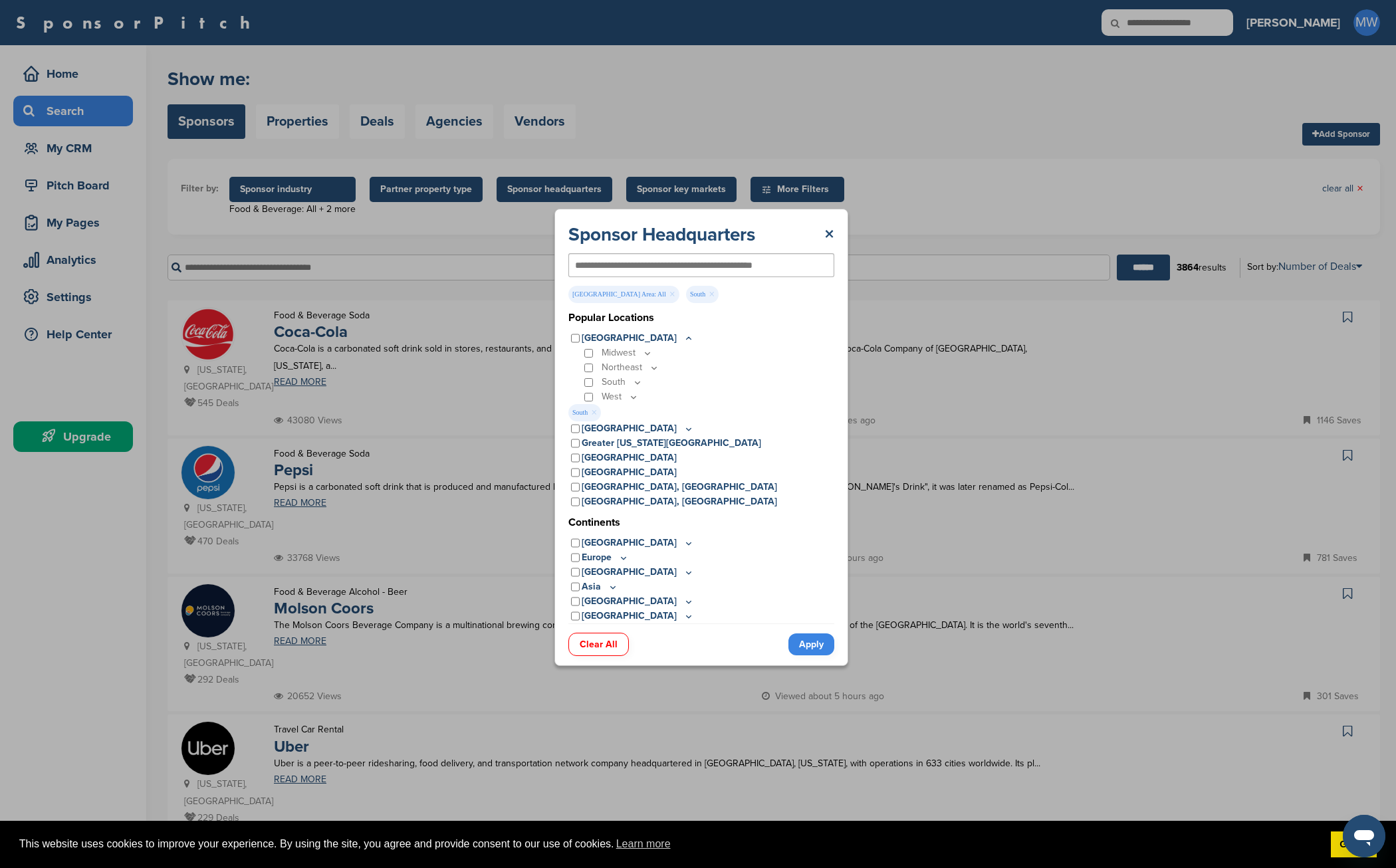
click at [817, 642] on link "Apply" at bounding box center [811, 644] width 45 height 22
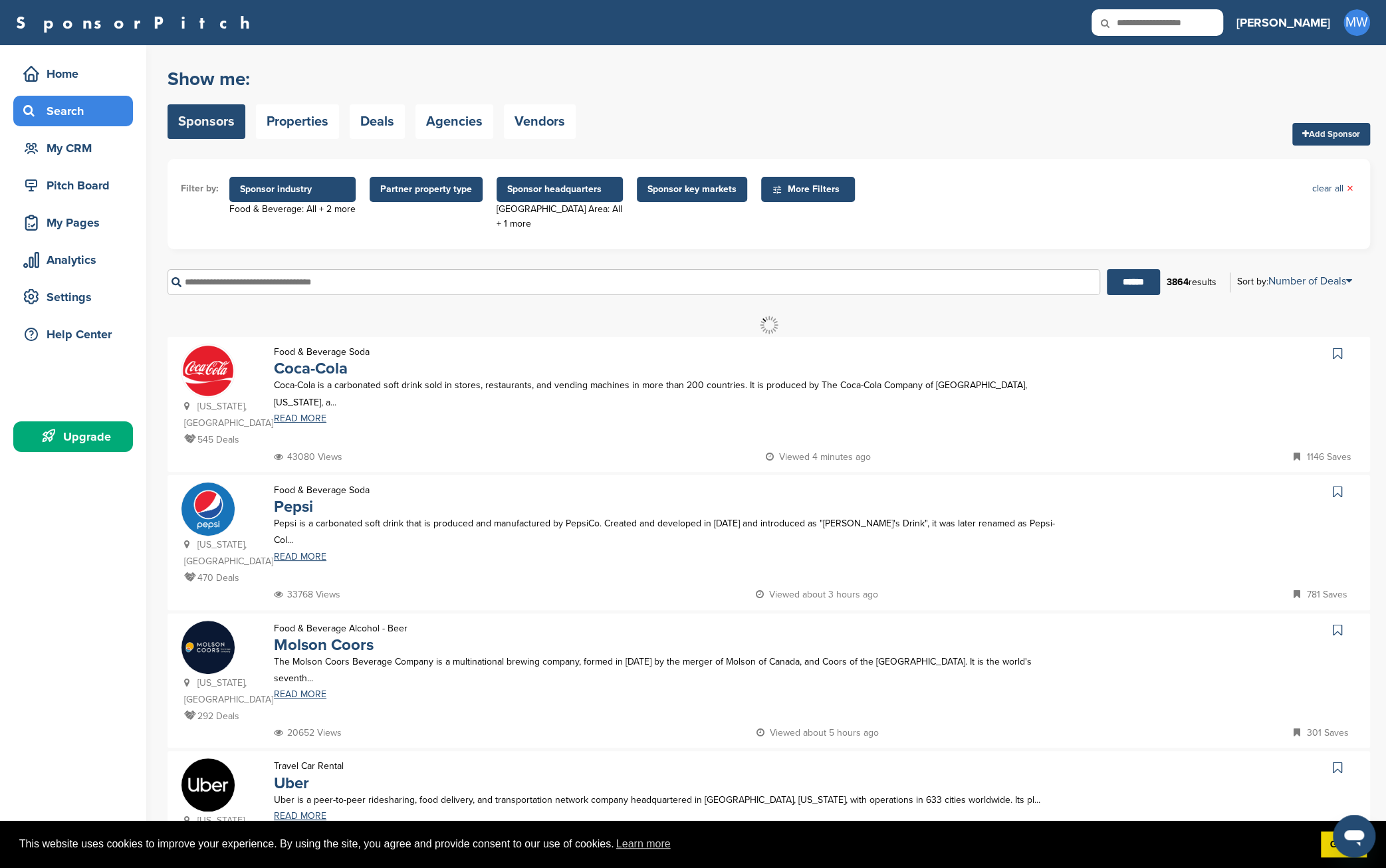
click at [700, 192] on span "Sponsor key markets" at bounding box center [692, 190] width 89 height 15
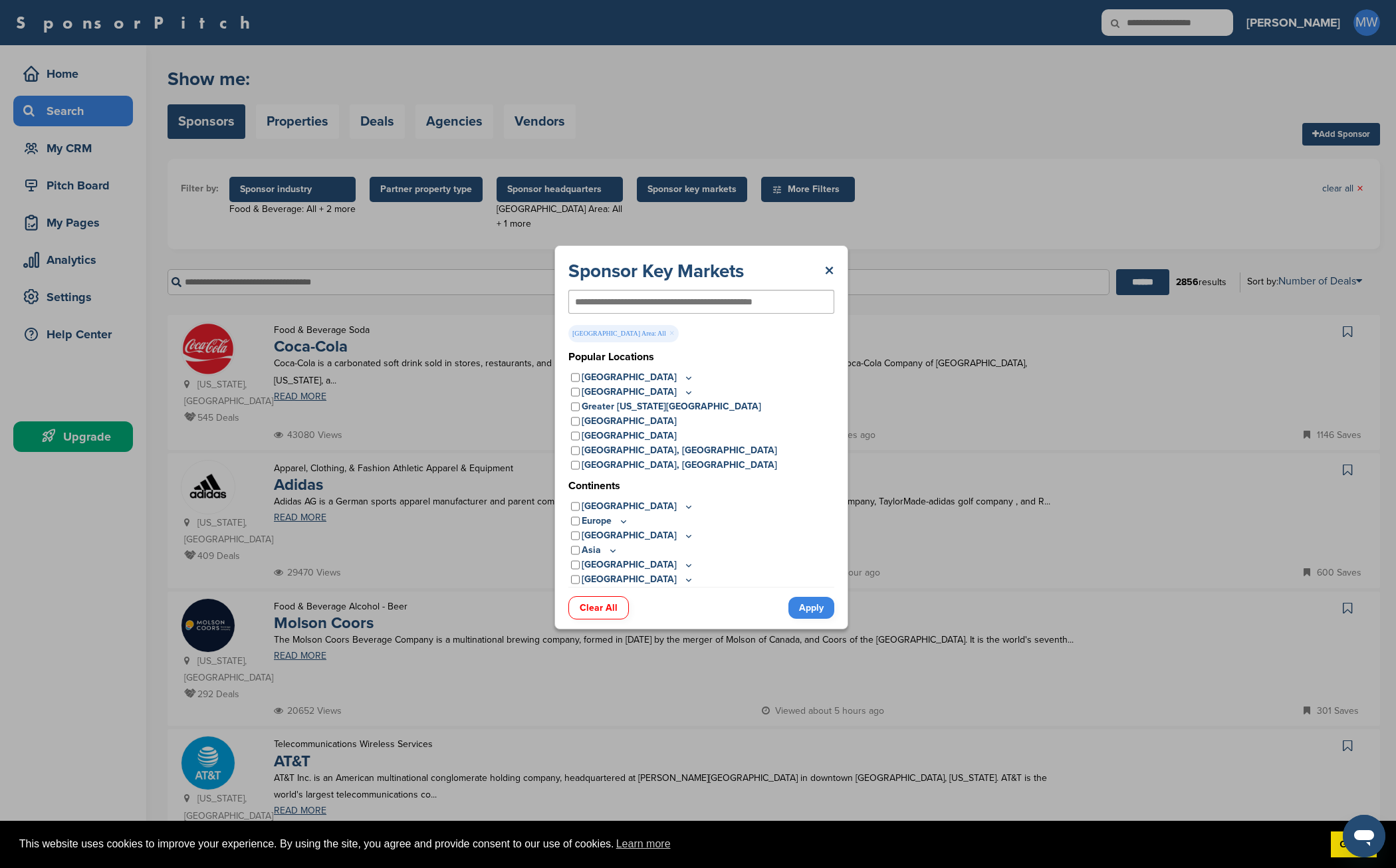
click at [807, 611] on link "Apply" at bounding box center [811, 607] width 45 height 22
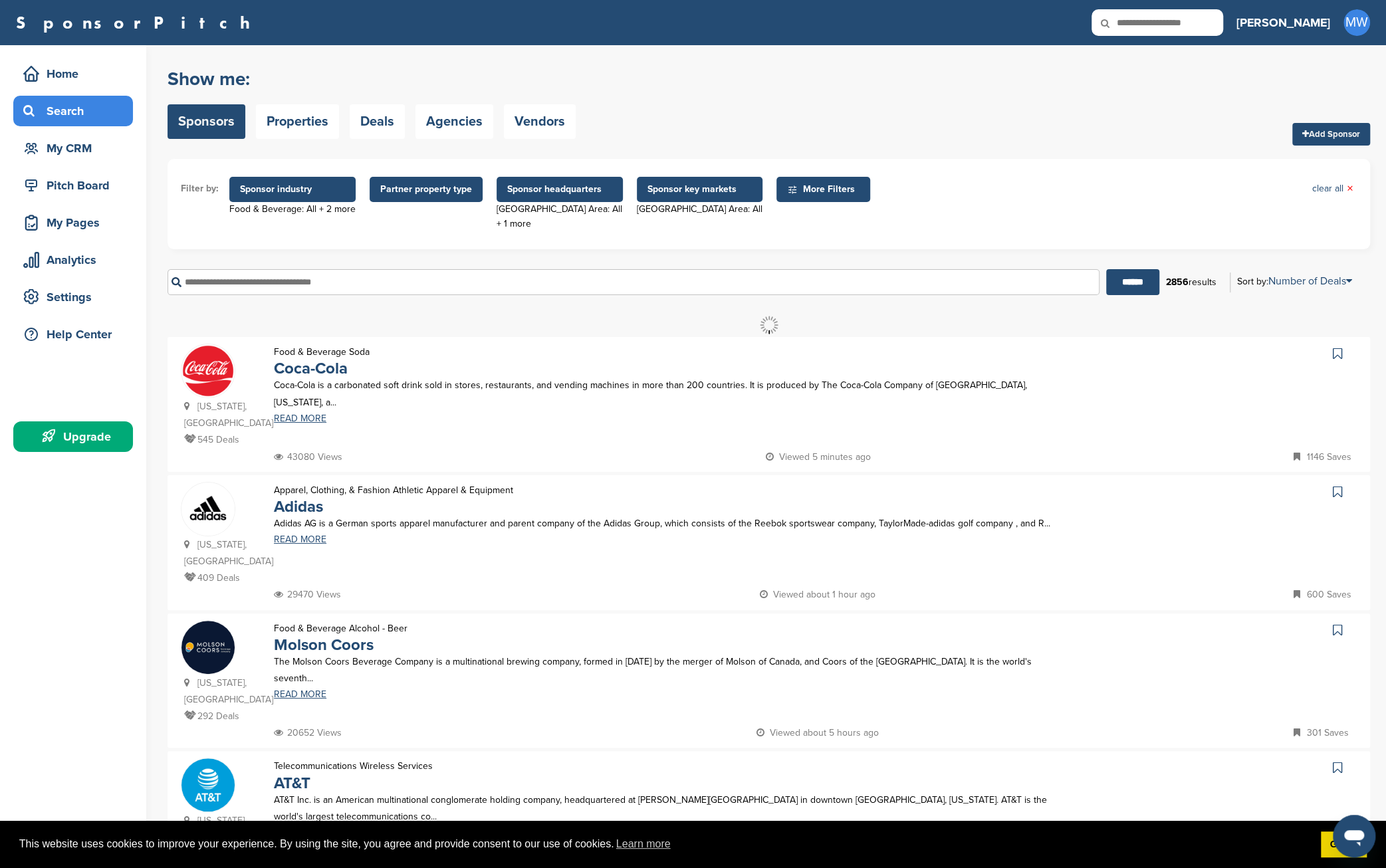
click at [574, 193] on span "Sponsor headquarters" at bounding box center [559, 190] width 105 height 15
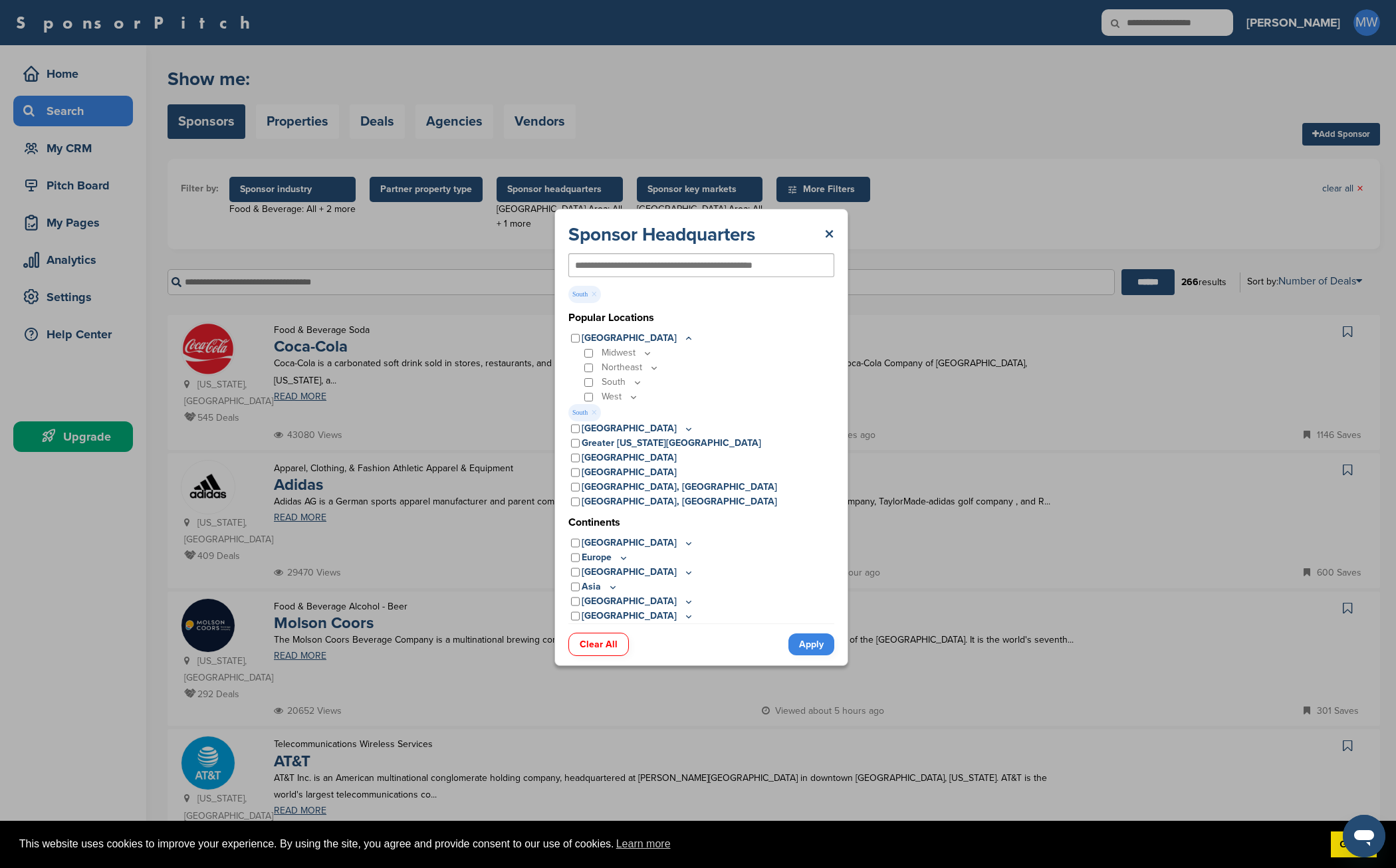
click at [805, 643] on link "Apply" at bounding box center [811, 644] width 45 height 22
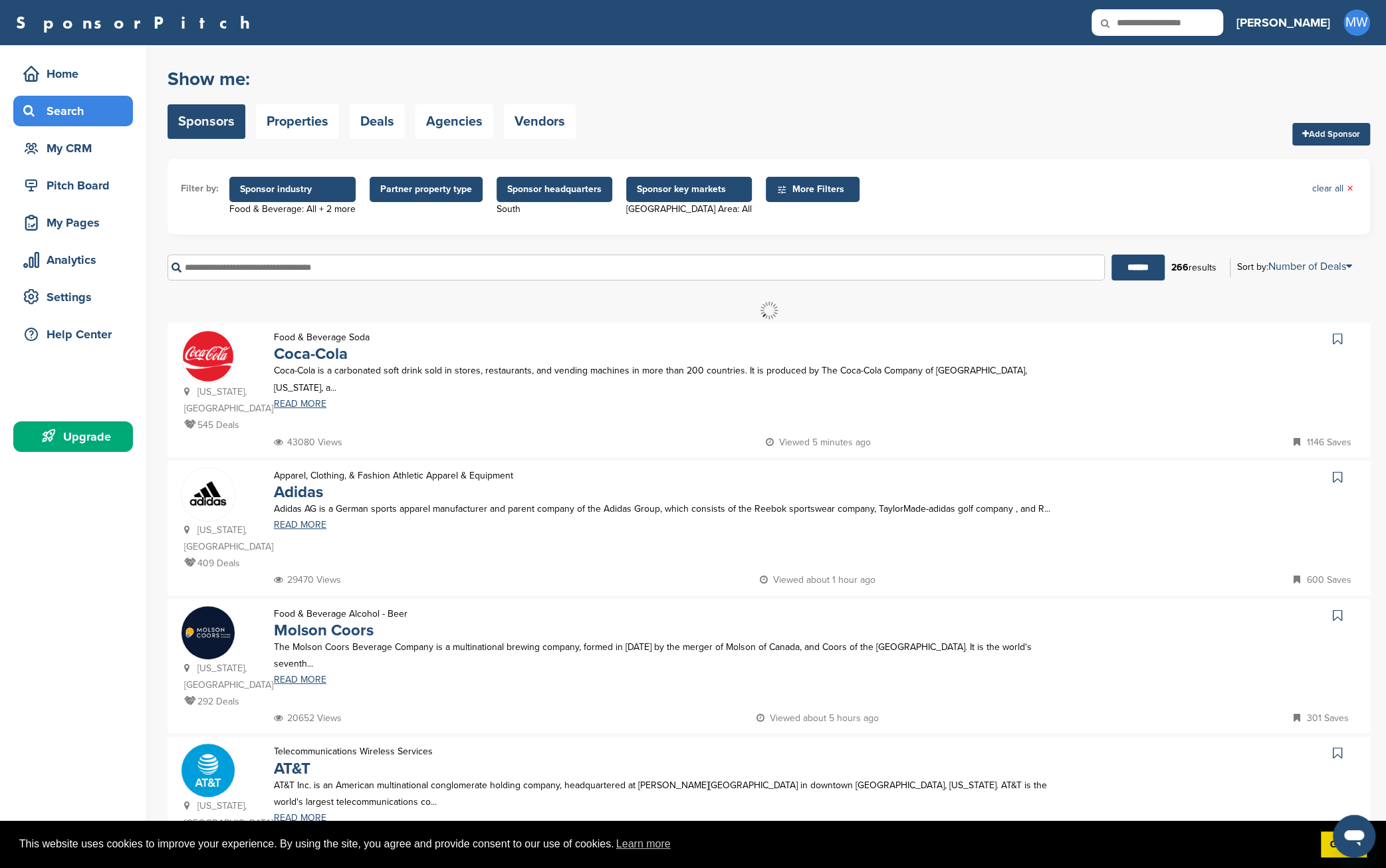
click at [800, 190] on span "More Filters" at bounding box center [815, 190] width 76 height 15
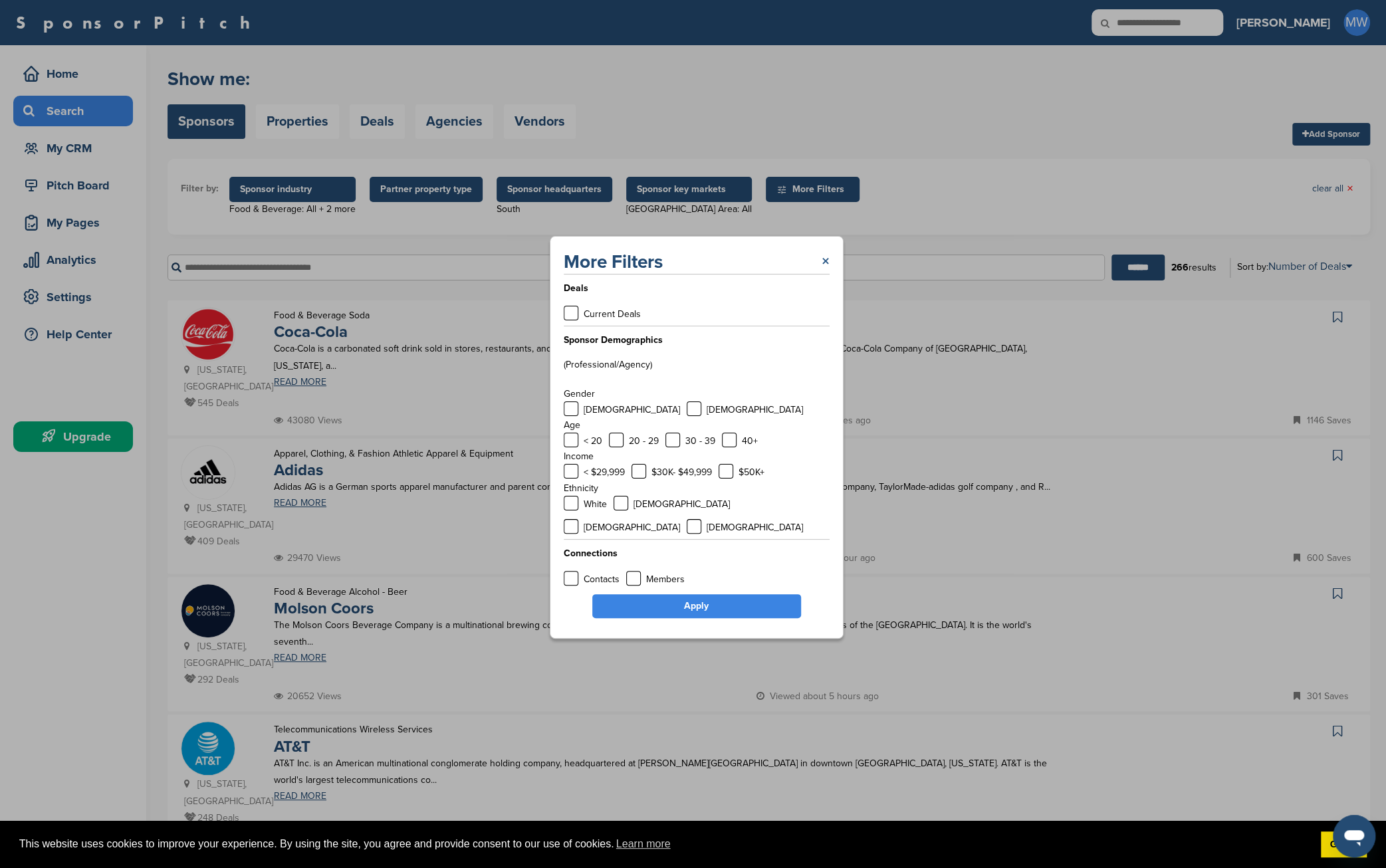
click at [826, 274] on link "×" at bounding box center [826, 261] width 8 height 24
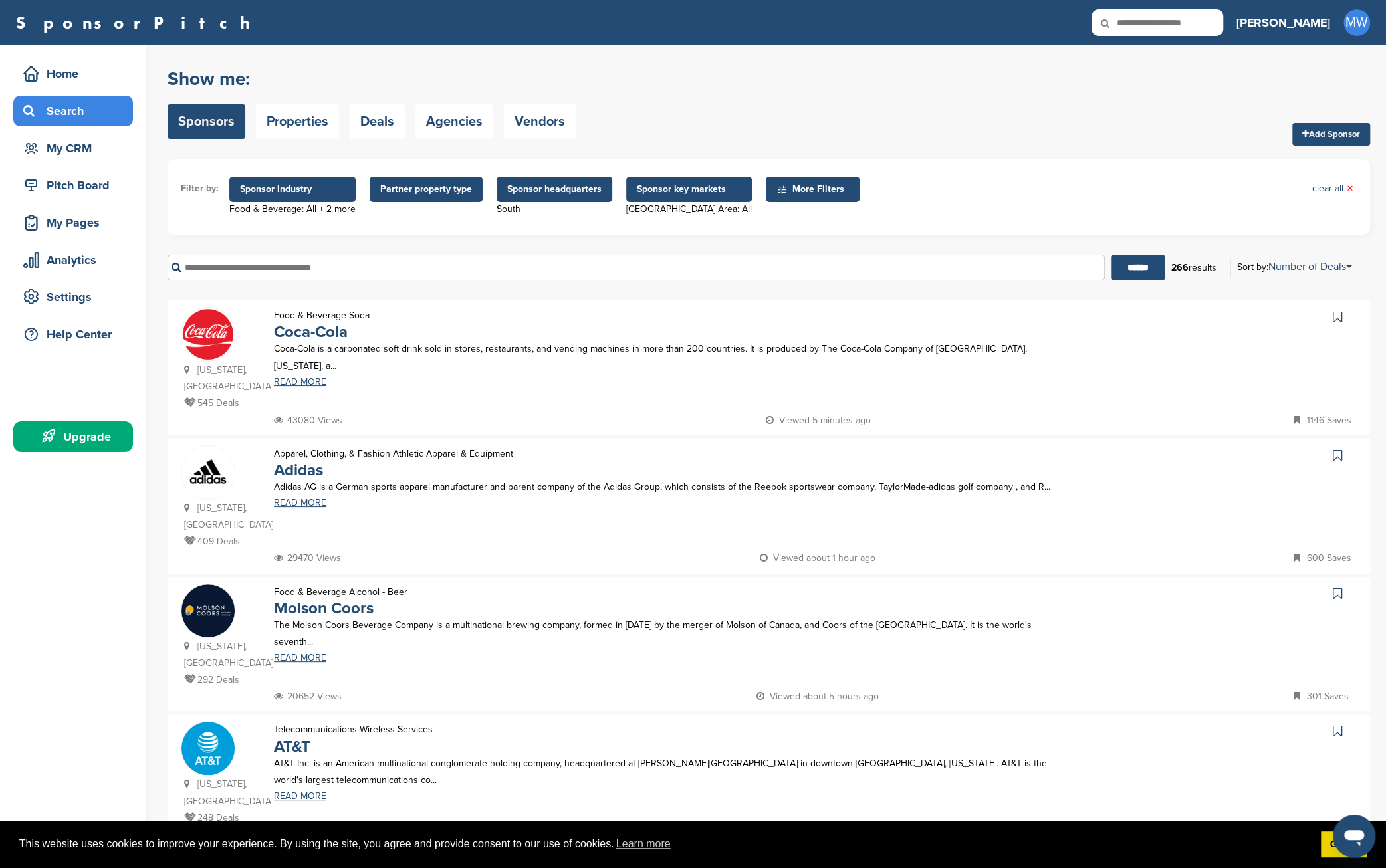
click at [371, 274] on input "text" at bounding box center [636, 267] width 937 height 26
click at [1112, 254] on input "******" at bounding box center [1138, 267] width 54 height 26
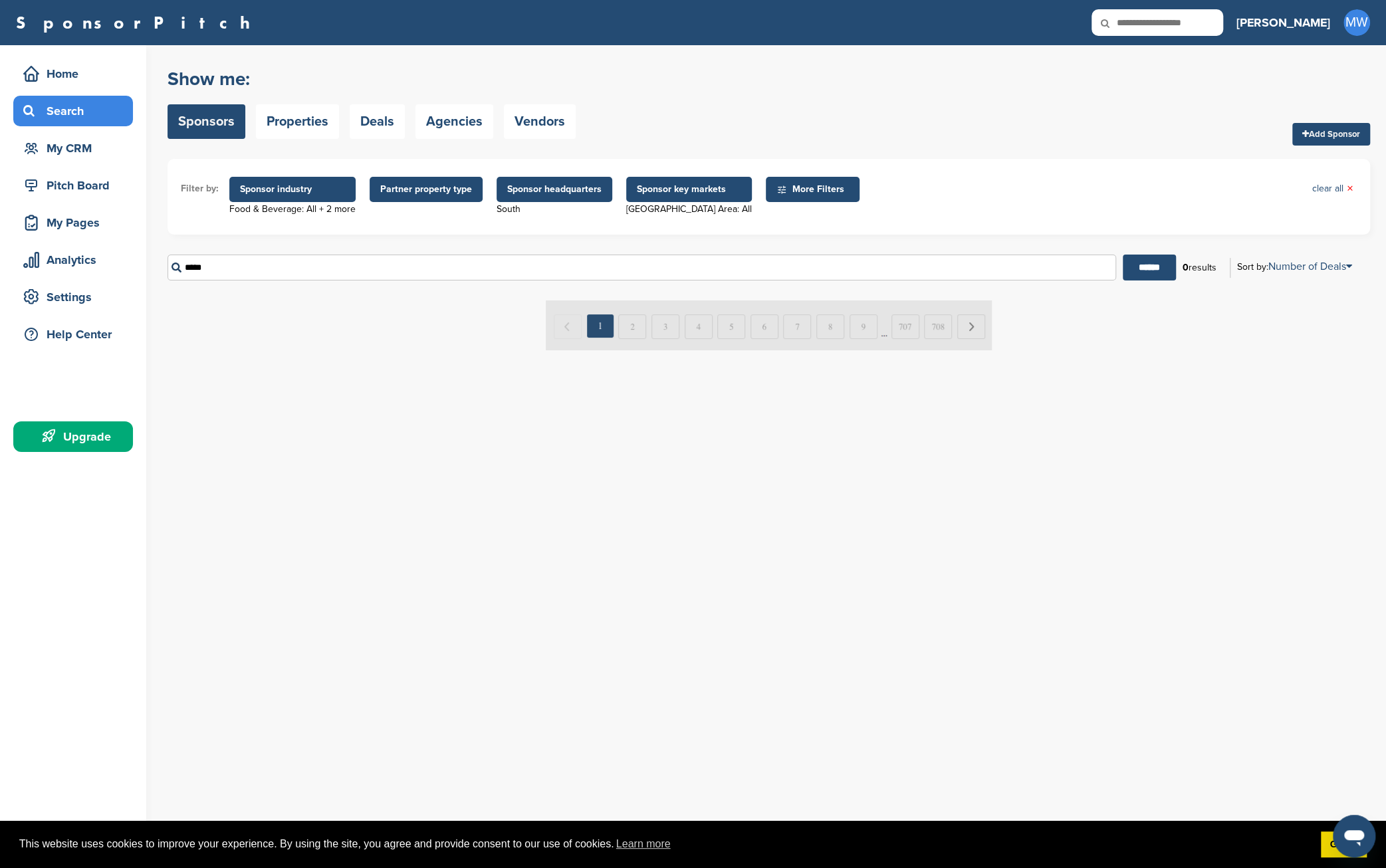
click at [346, 271] on input "*****" at bounding box center [641, 267] width 948 height 26
click at [1123, 254] on input "******" at bounding box center [1149, 267] width 54 height 26
type input "*"
click at [1255, 354] on div "Sponsor detail page When you see a brand that interests you, click on their nam…" at bounding box center [776, 213] width 1218 height 336
click at [265, 189] on span "Sponsor industry" at bounding box center [292, 190] width 105 height 15
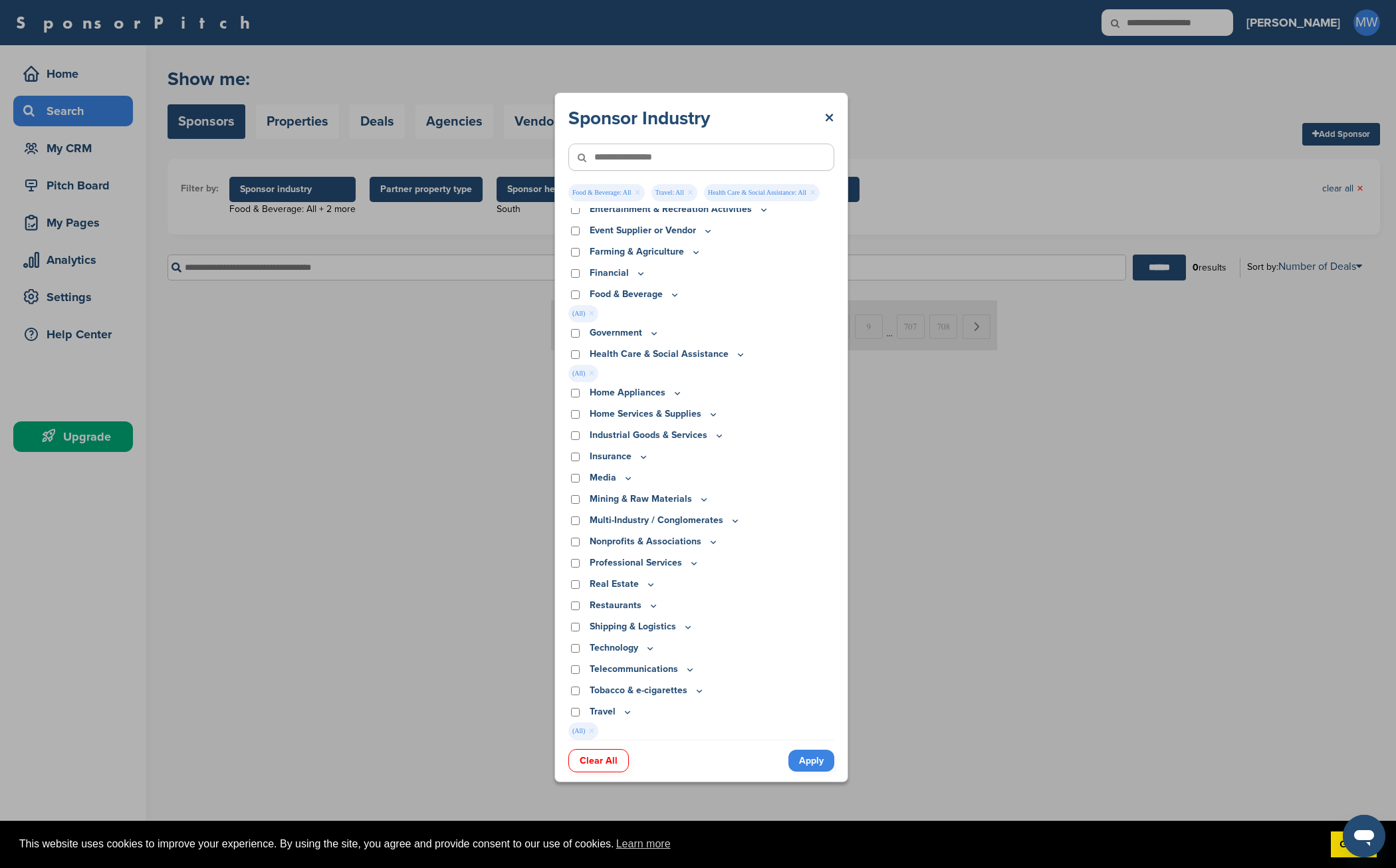
click at [209, 123] on div "Sponsor Industry × Food & Beverage: All × Travel: All × Health Care & Social As…" at bounding box center [701, 437] width 1402 height 874
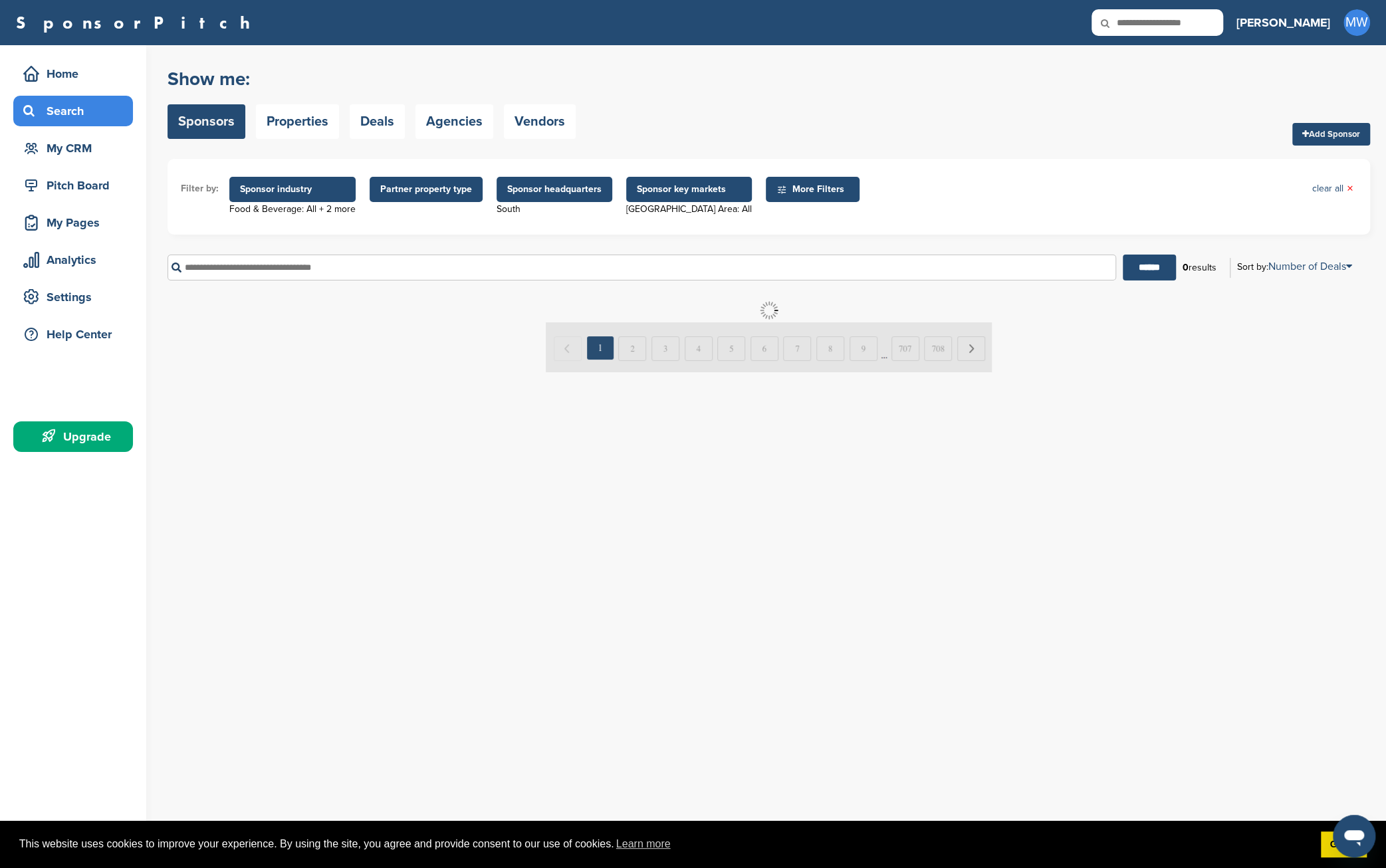
click at [208, 123] on link "Sponsors" at bounding box center [206, 122] width 78 height 35
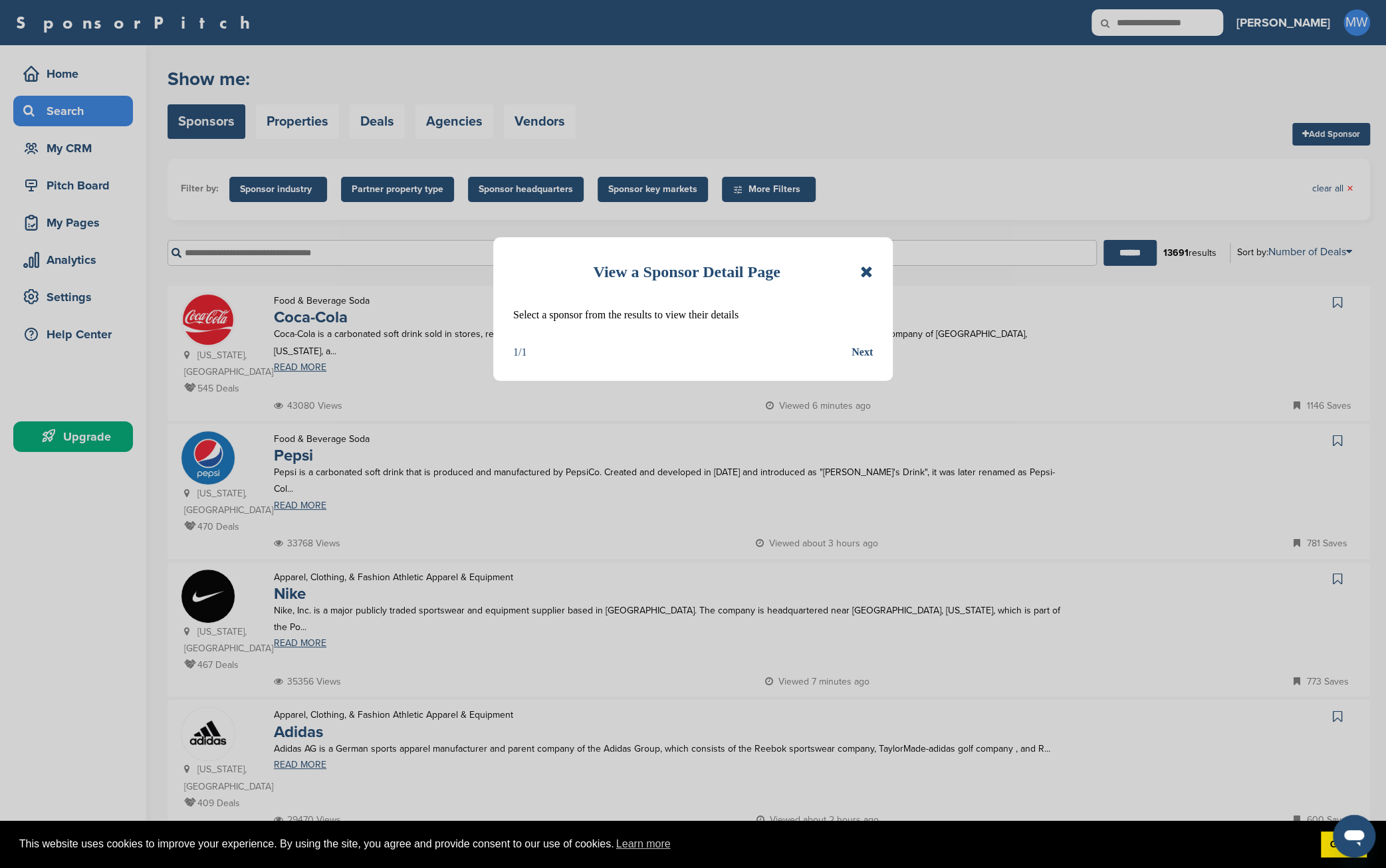
click at [868, 270] on icon at bounding box center [866, 272] width 13 height 16
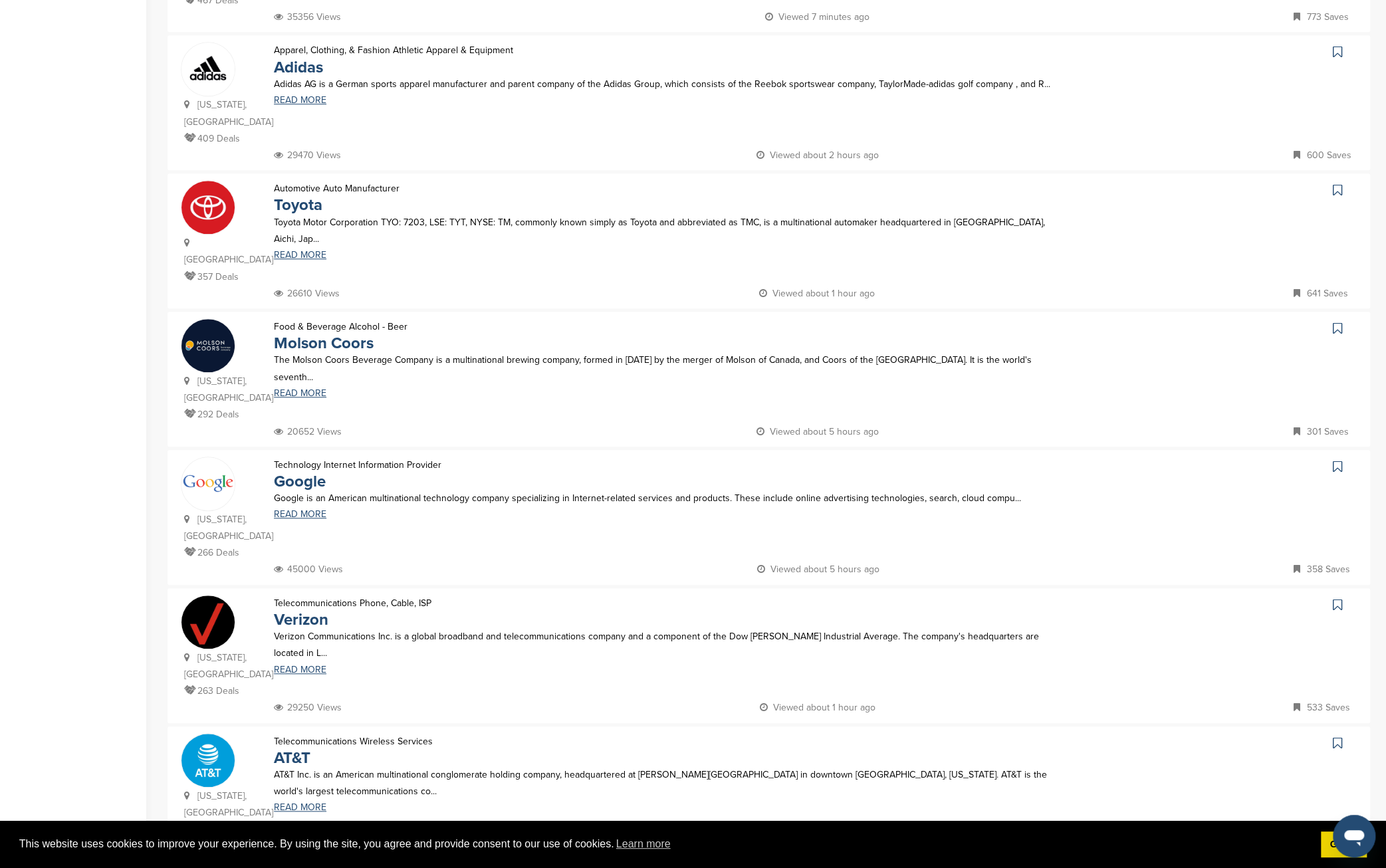
scroll to position [554, 0]
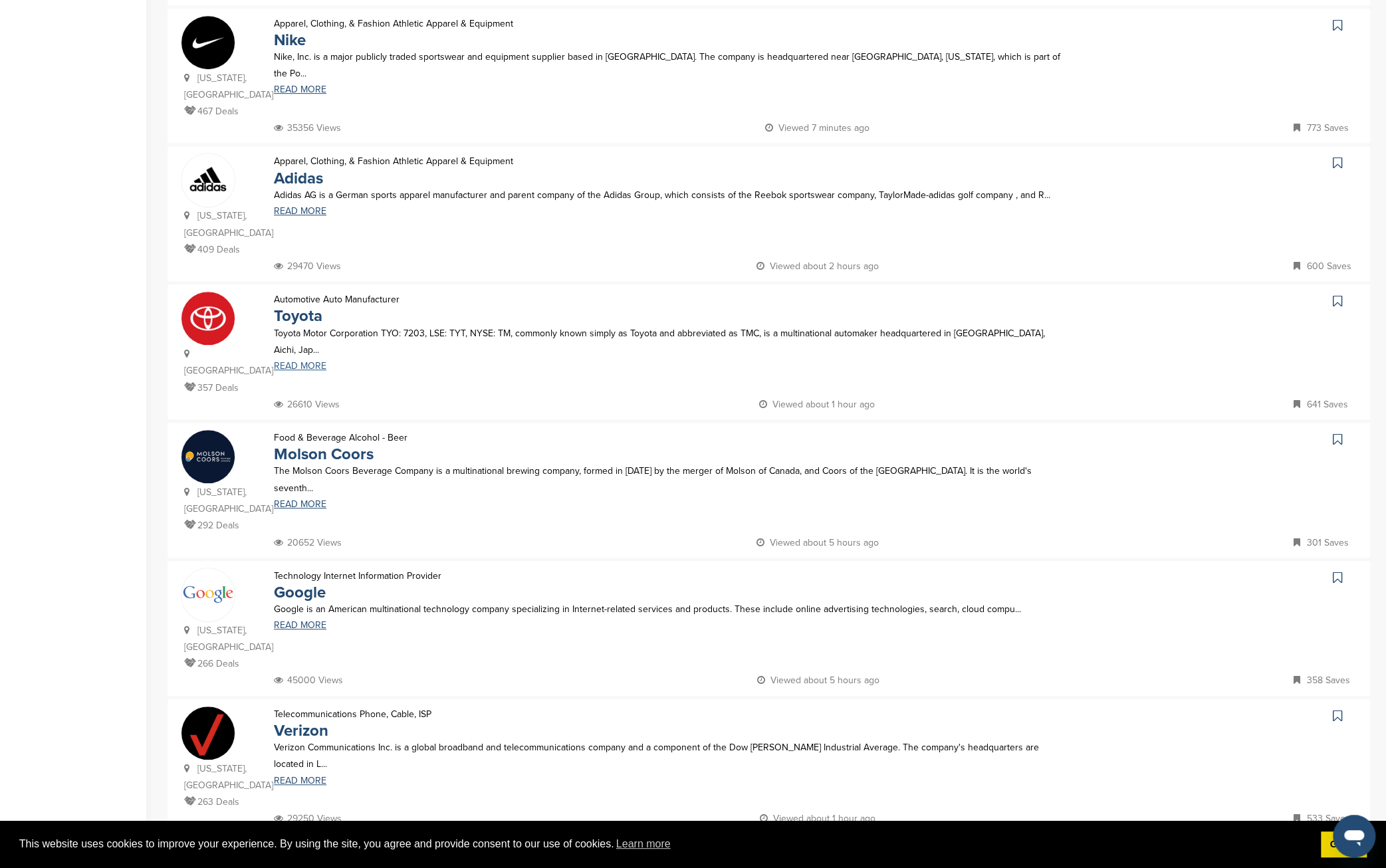
click at [309, 361] on link "READ MORE" at bounding box center [672, 366] width 796 height 9
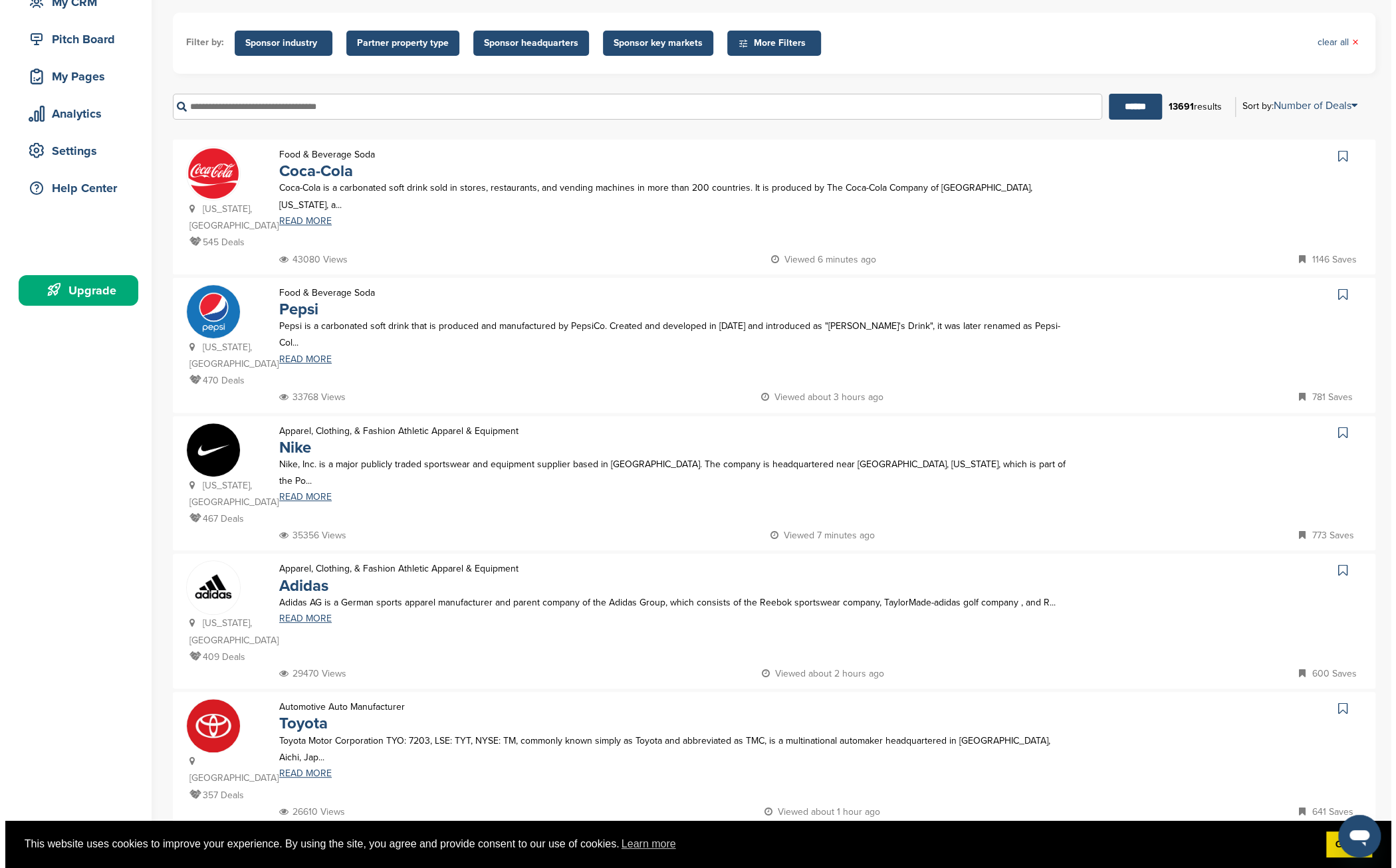
scroll to position [0, 0]
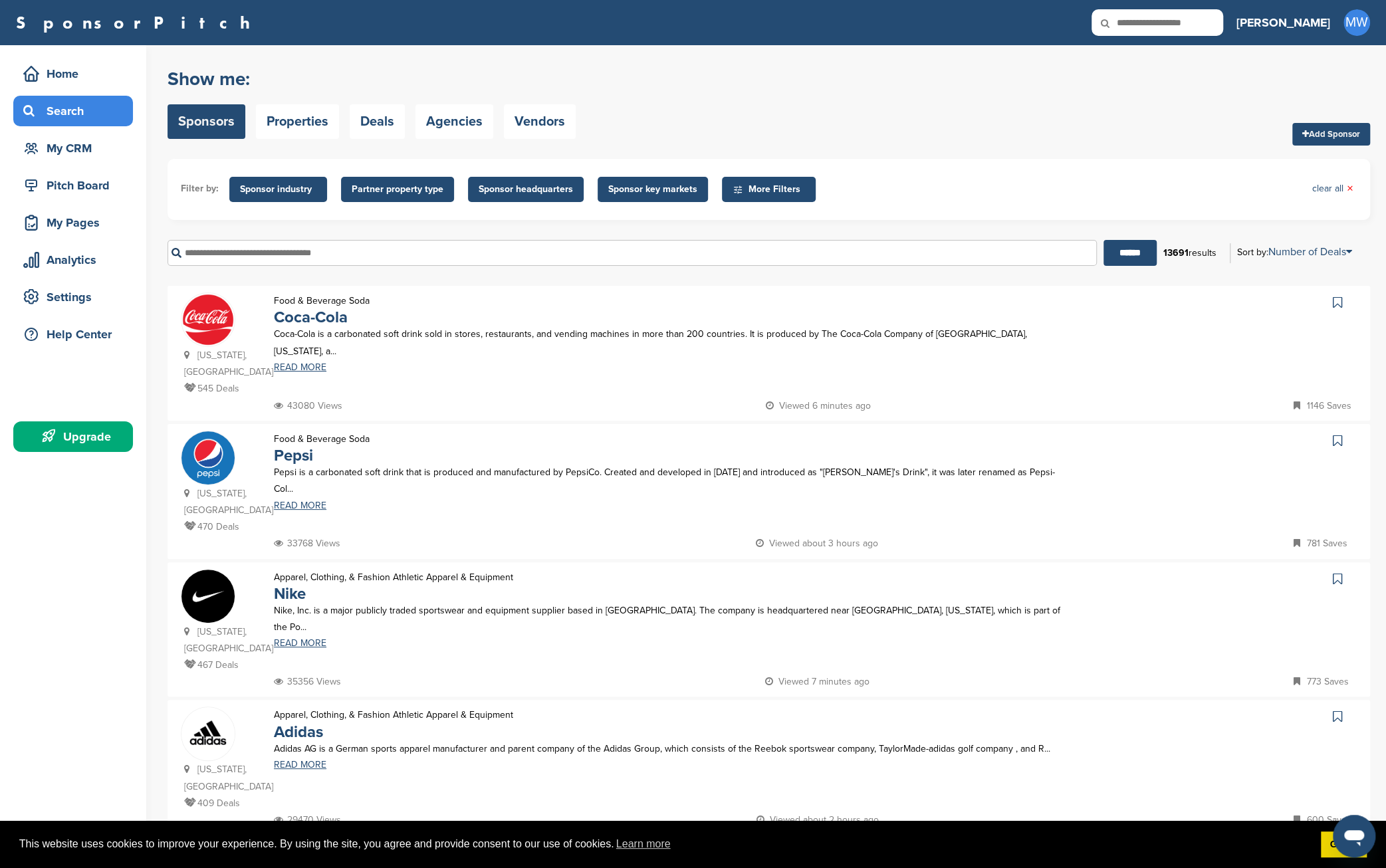
click at [289, 187] on span "Sponsor industry" at bounding box center [278, 190] width 76 height 15
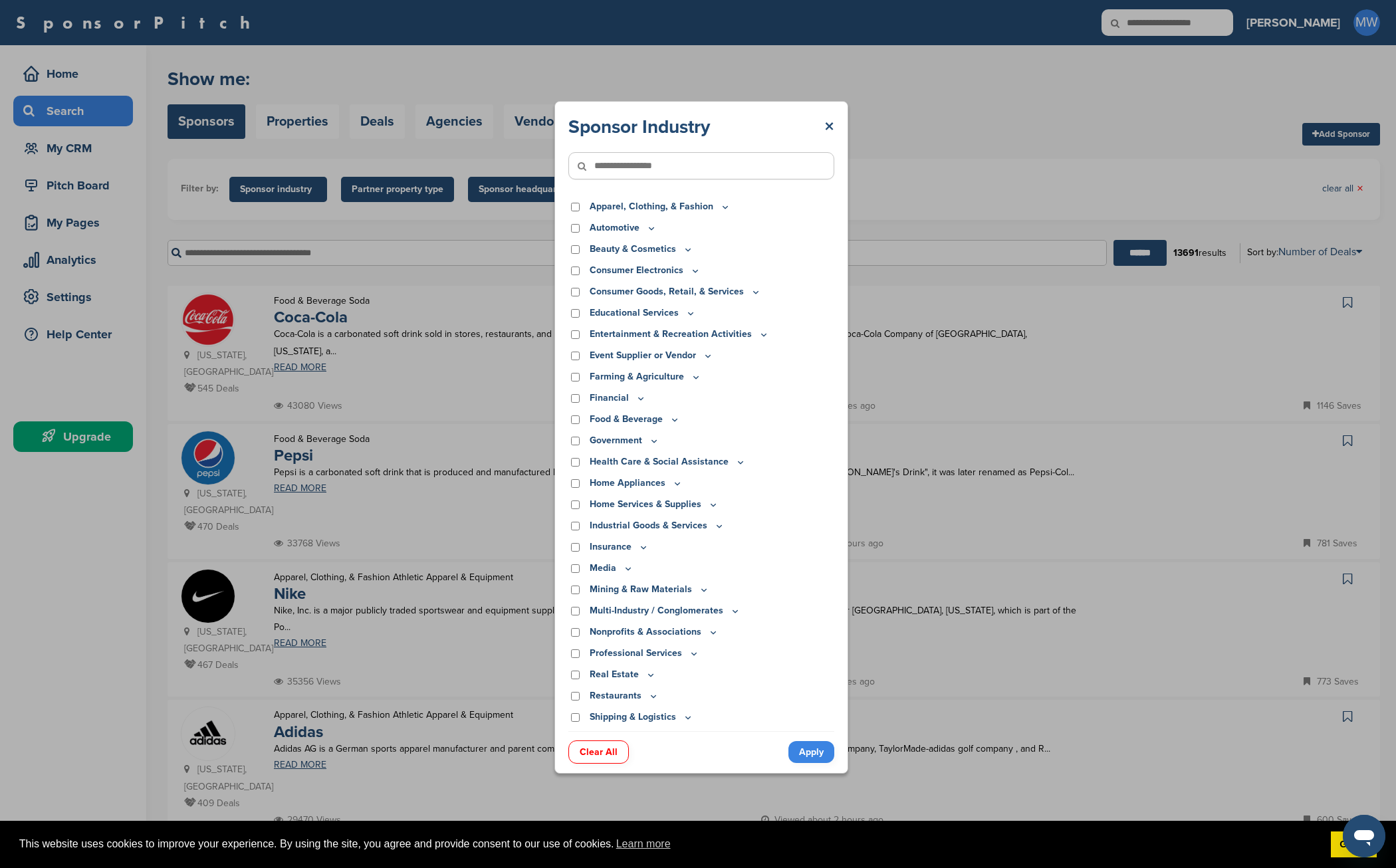
click at [599, 755] on link "Clear All" at bounding box center [599, 752] width 61 height 24
click at [673, 419] on icon at bounding box center [675, 419] width 5 height 2
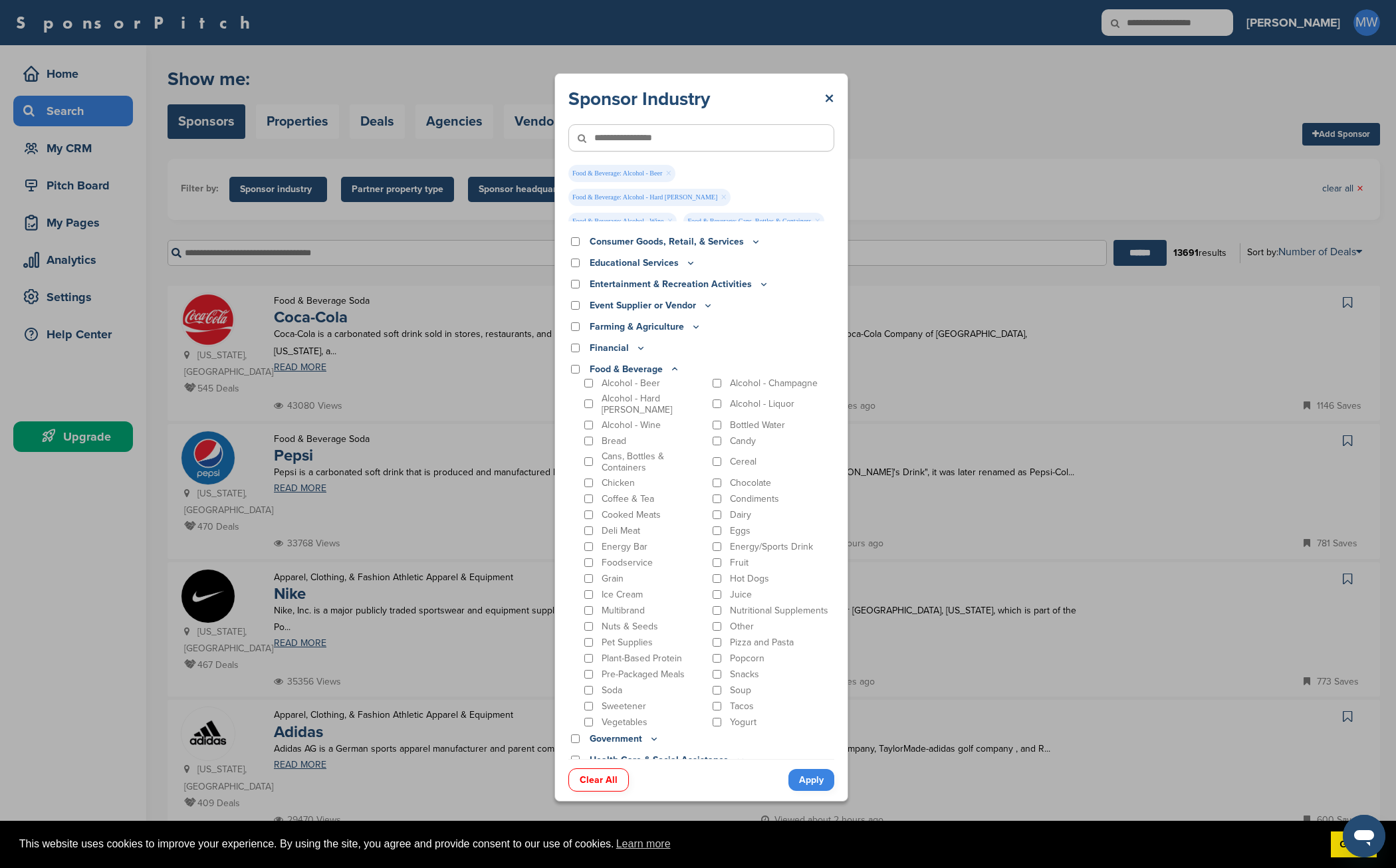
scroll to position [110, 0]
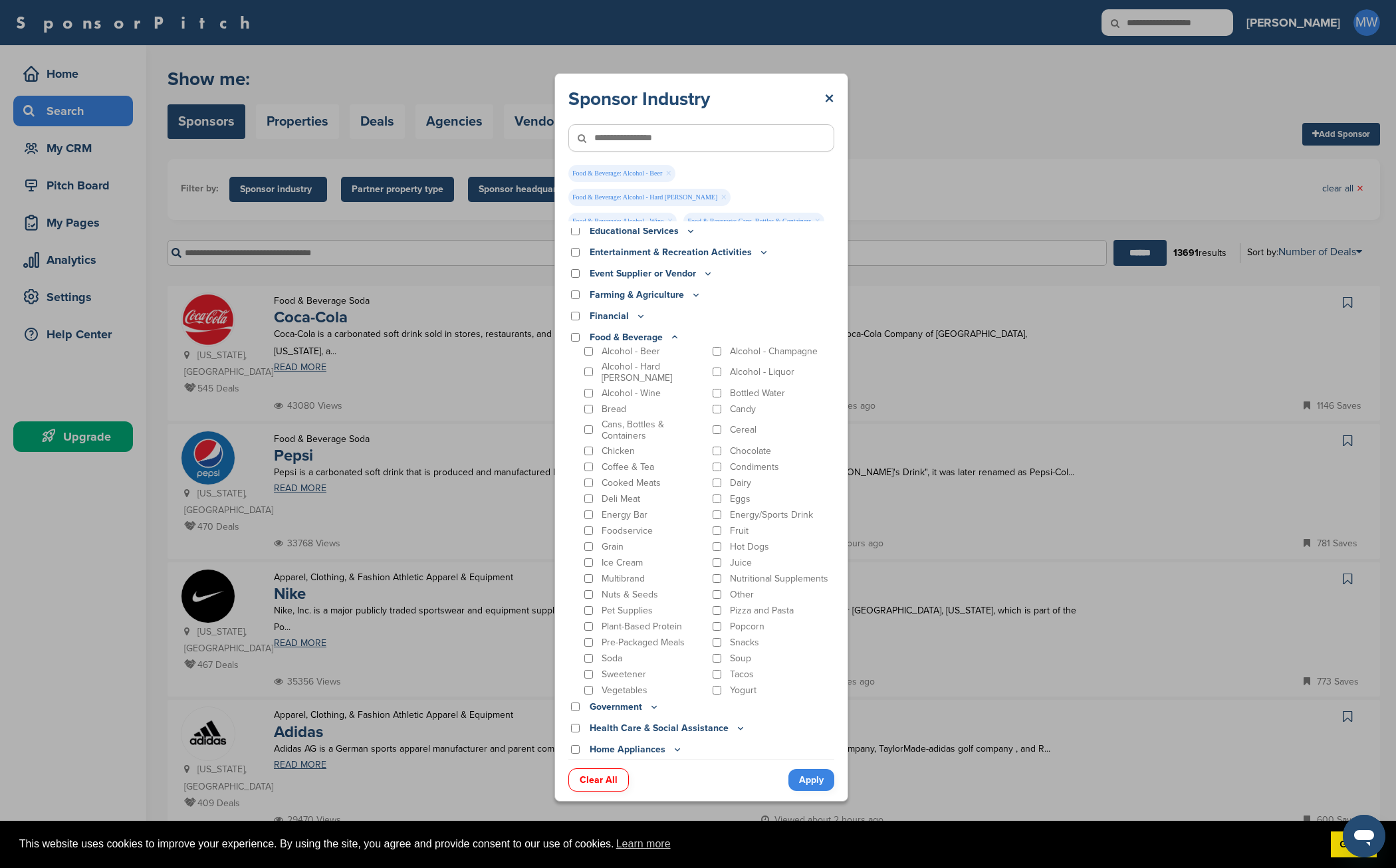
click at [812, 782] on link "Apply" at bounding box center [811, 780] width 45 height 22
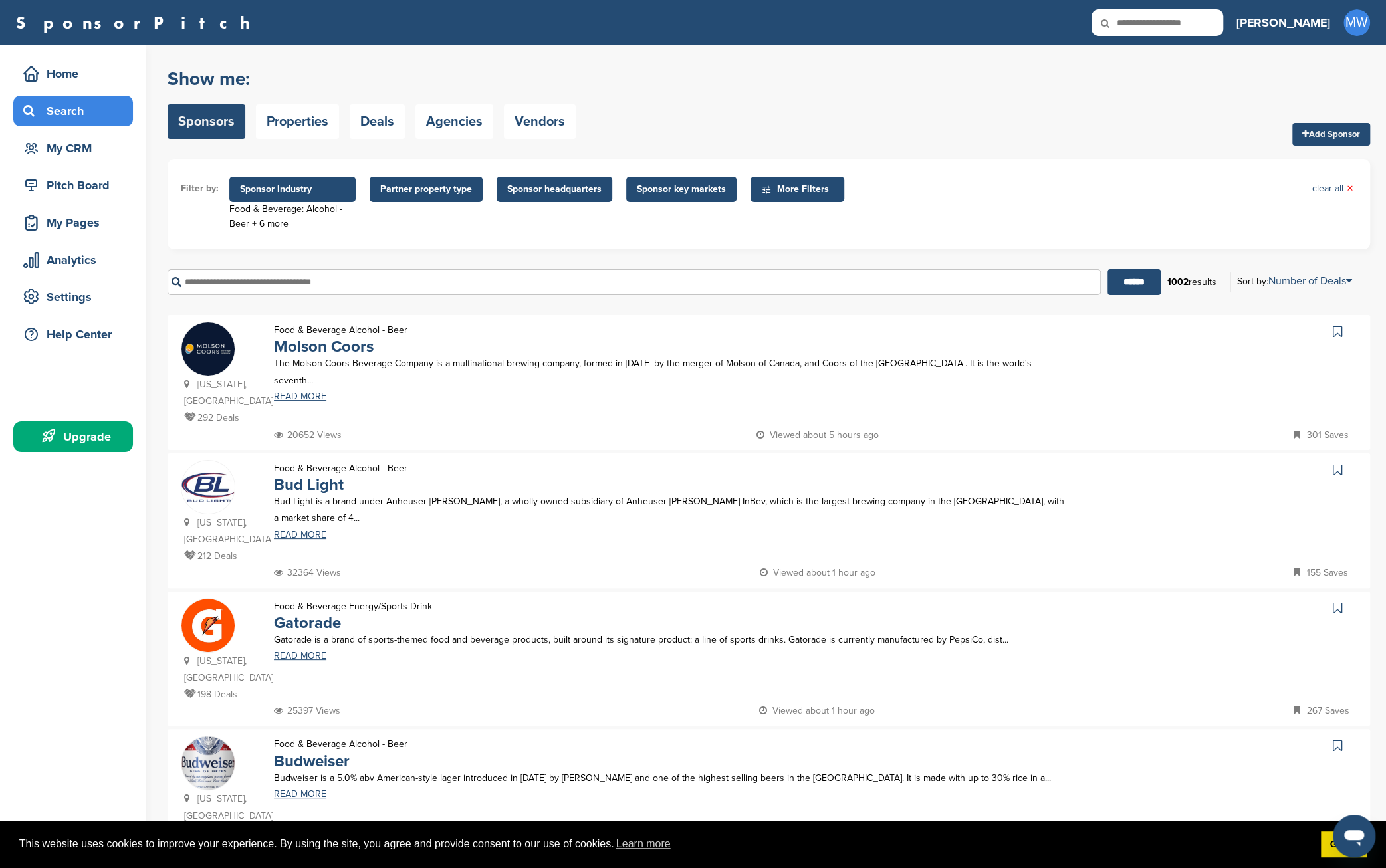
click at [445, 192] on span "Partner property type" at bounding box center [426, 190] width 92 height 15
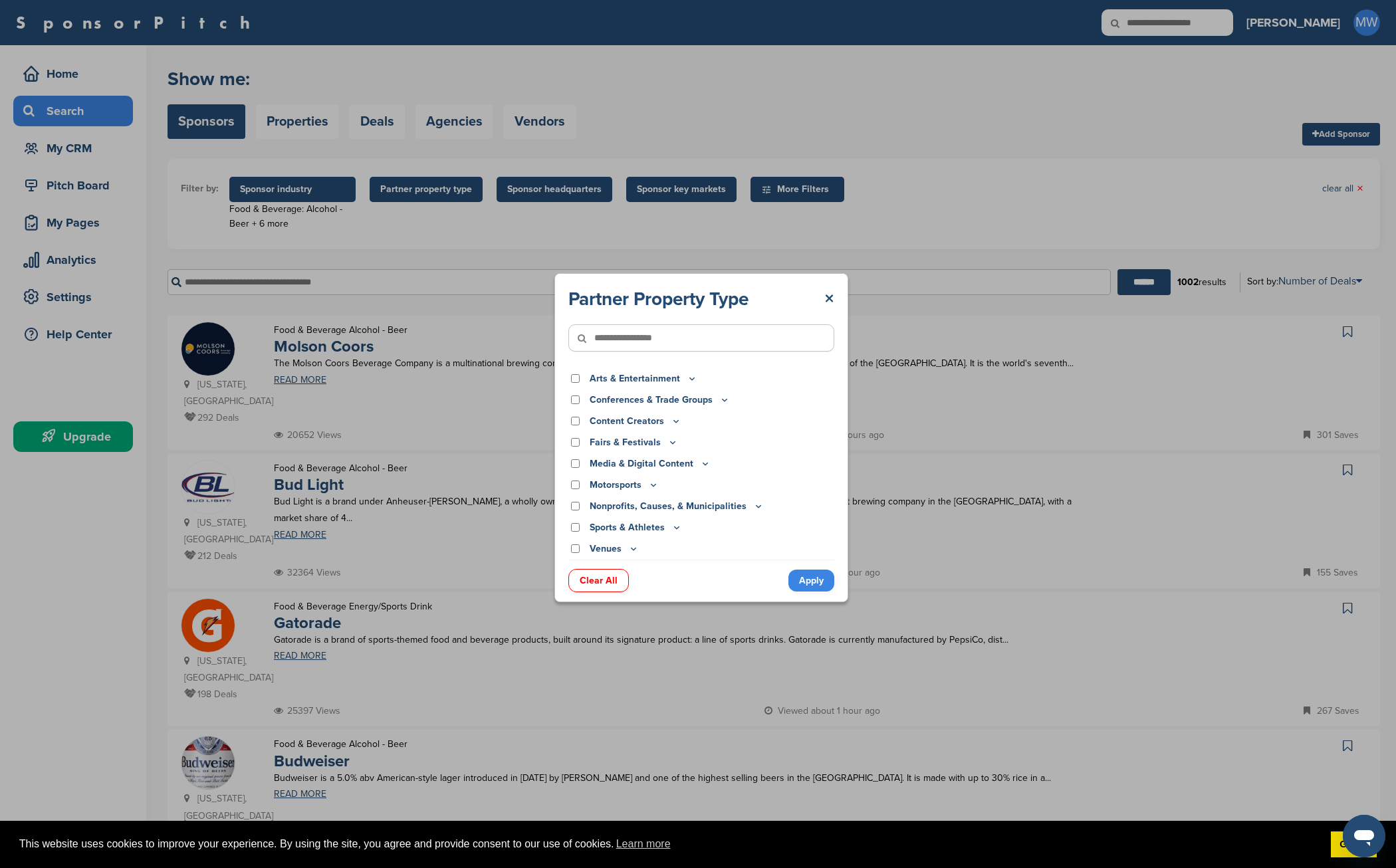
click at [687, 379] on icon at bounding box center [692, 379] width 11 height 11
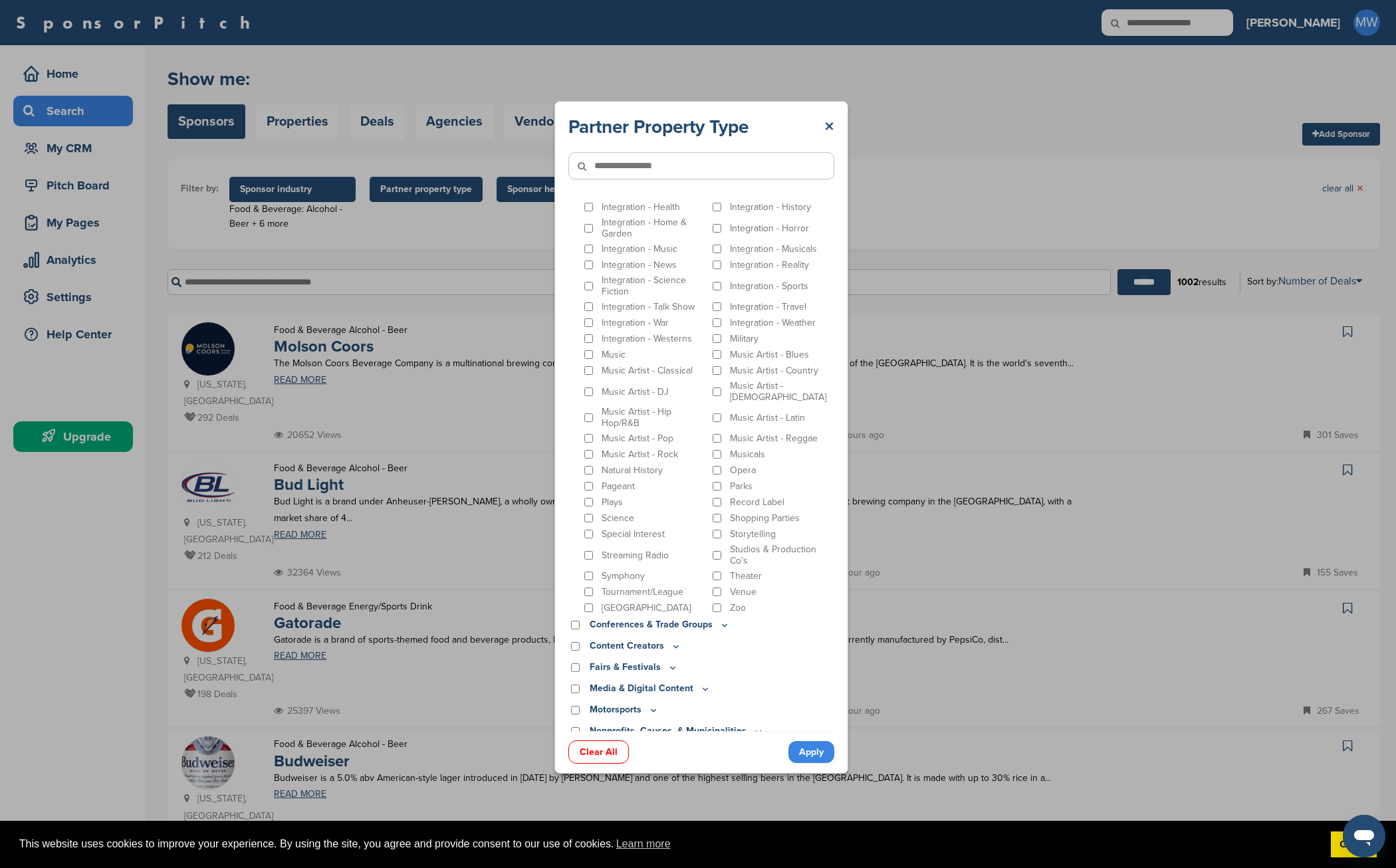
scroll to position [290, 0]
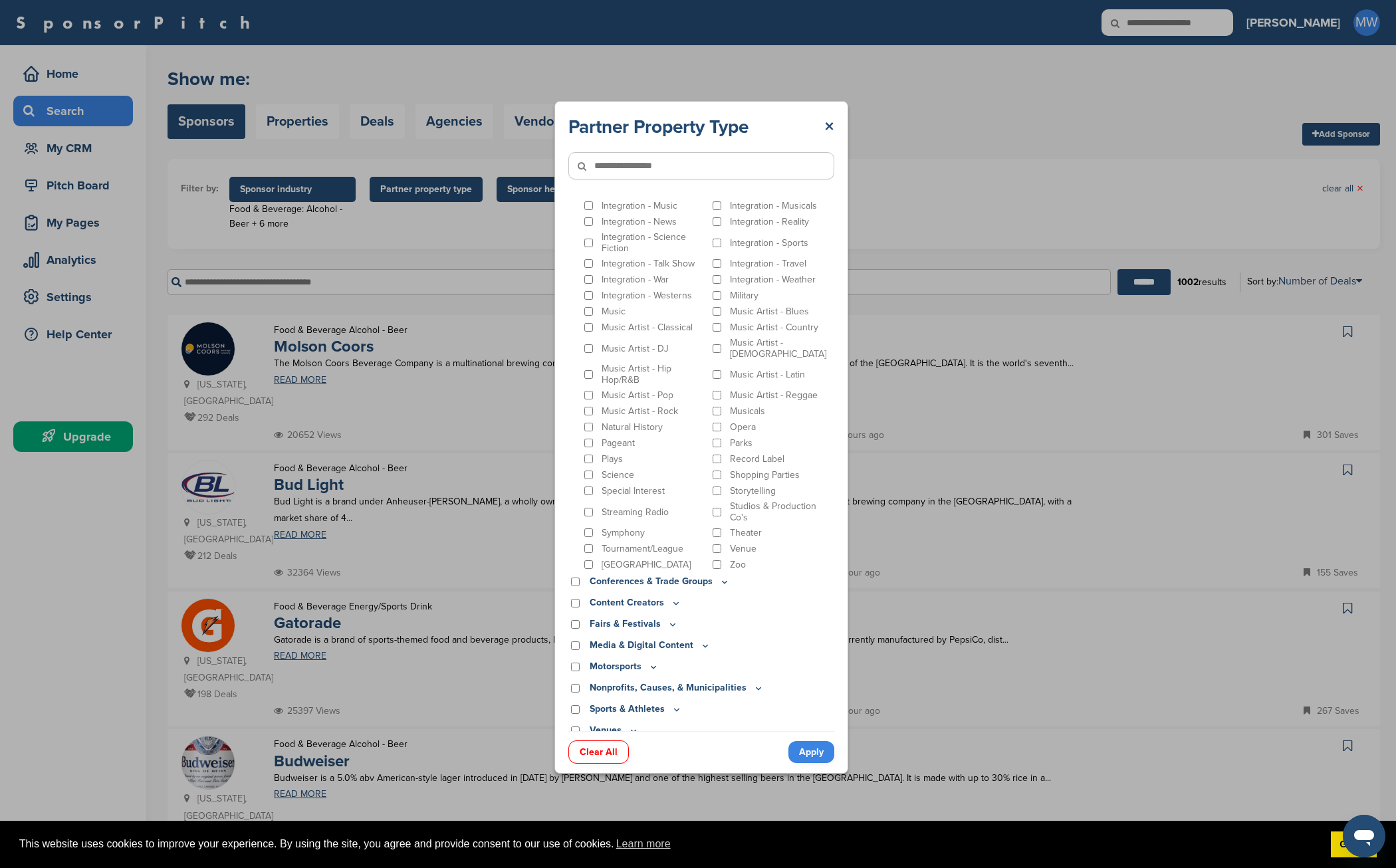
click at [668, 618] on icon at bounding box center [673, 624] width 11 height 11
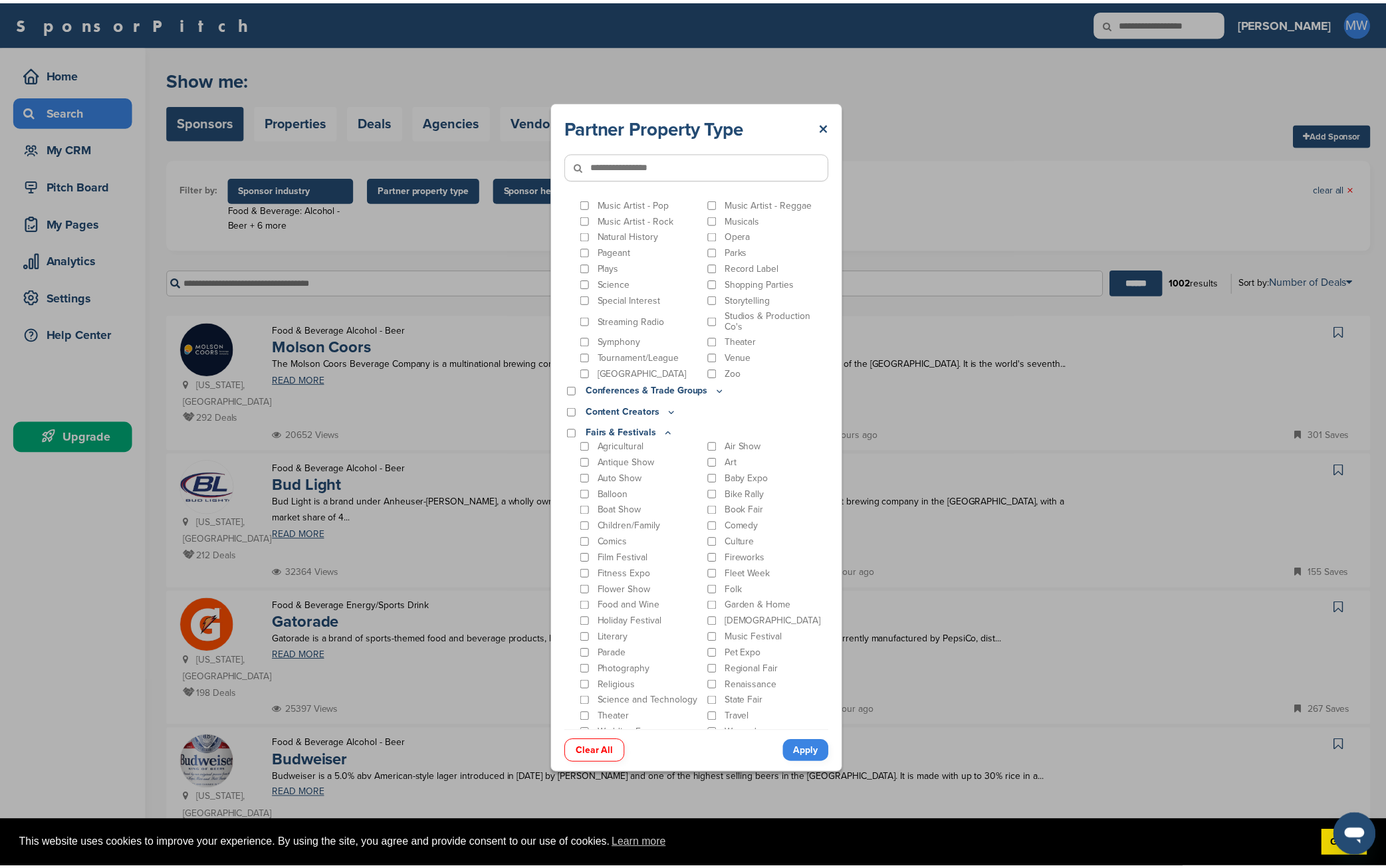
scroll to position [586, 0]
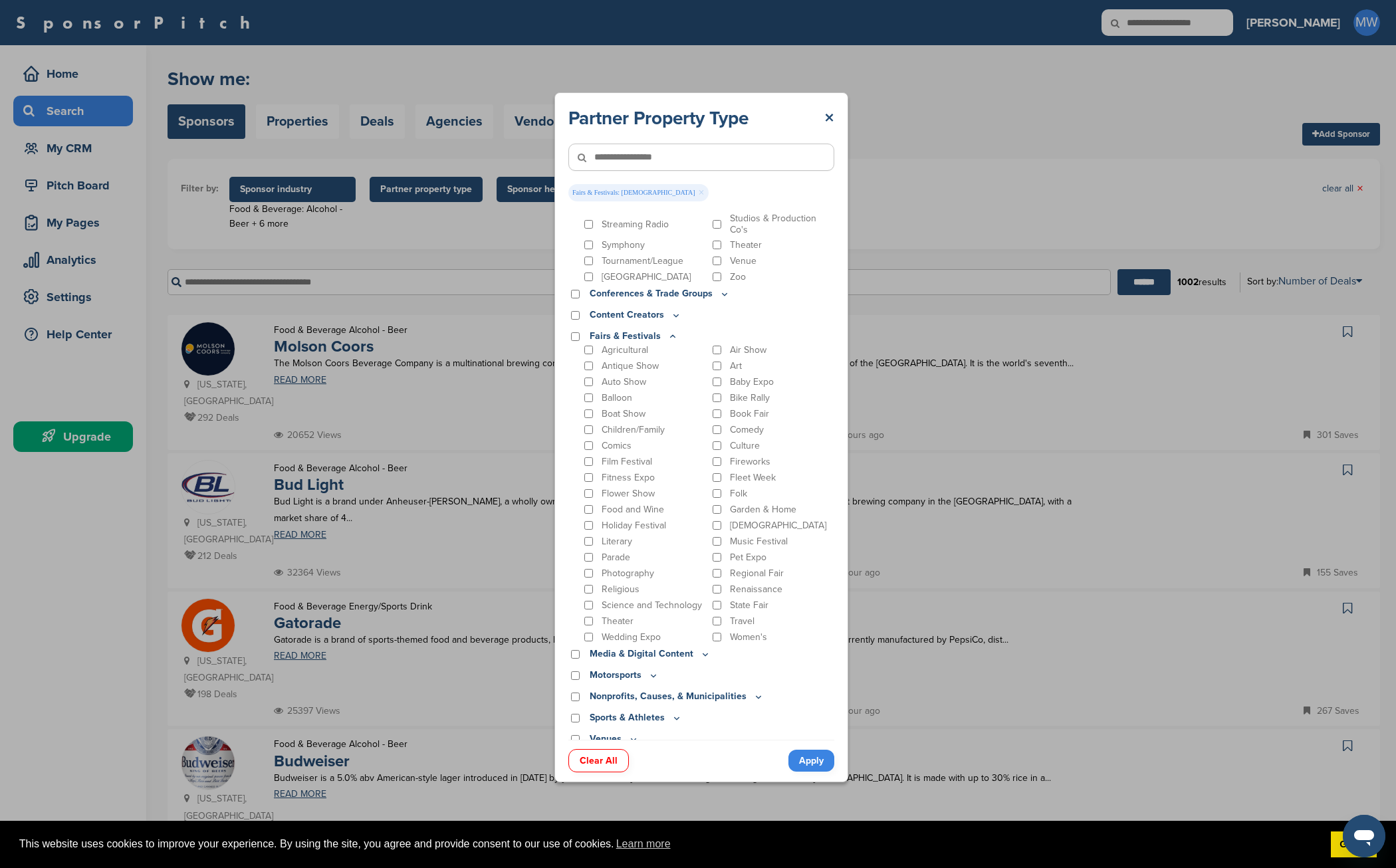
click at [807, 759] on link "Apply" at bounding box center [811, 761] width 45 height 22
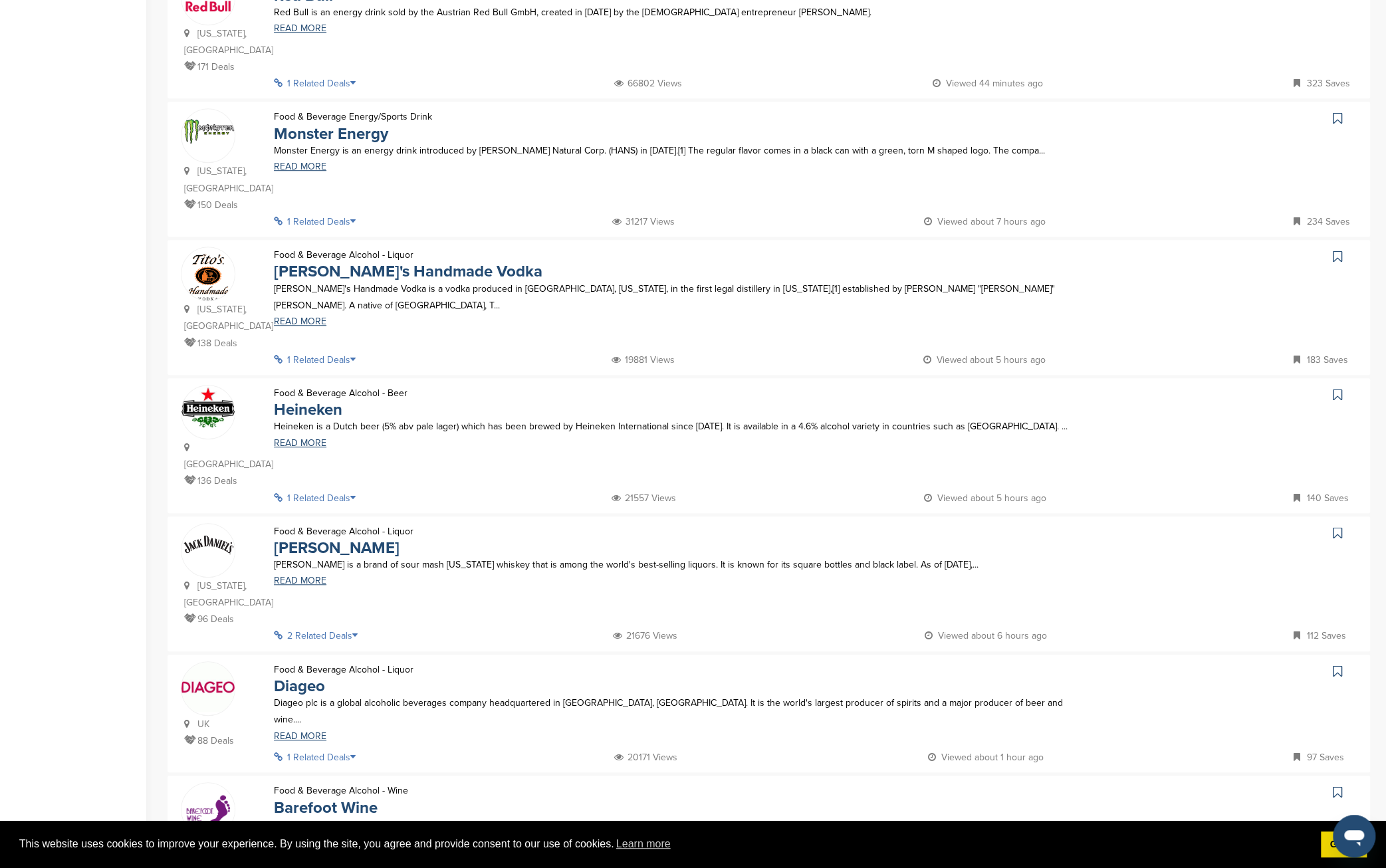
scroll to position [3, 0]
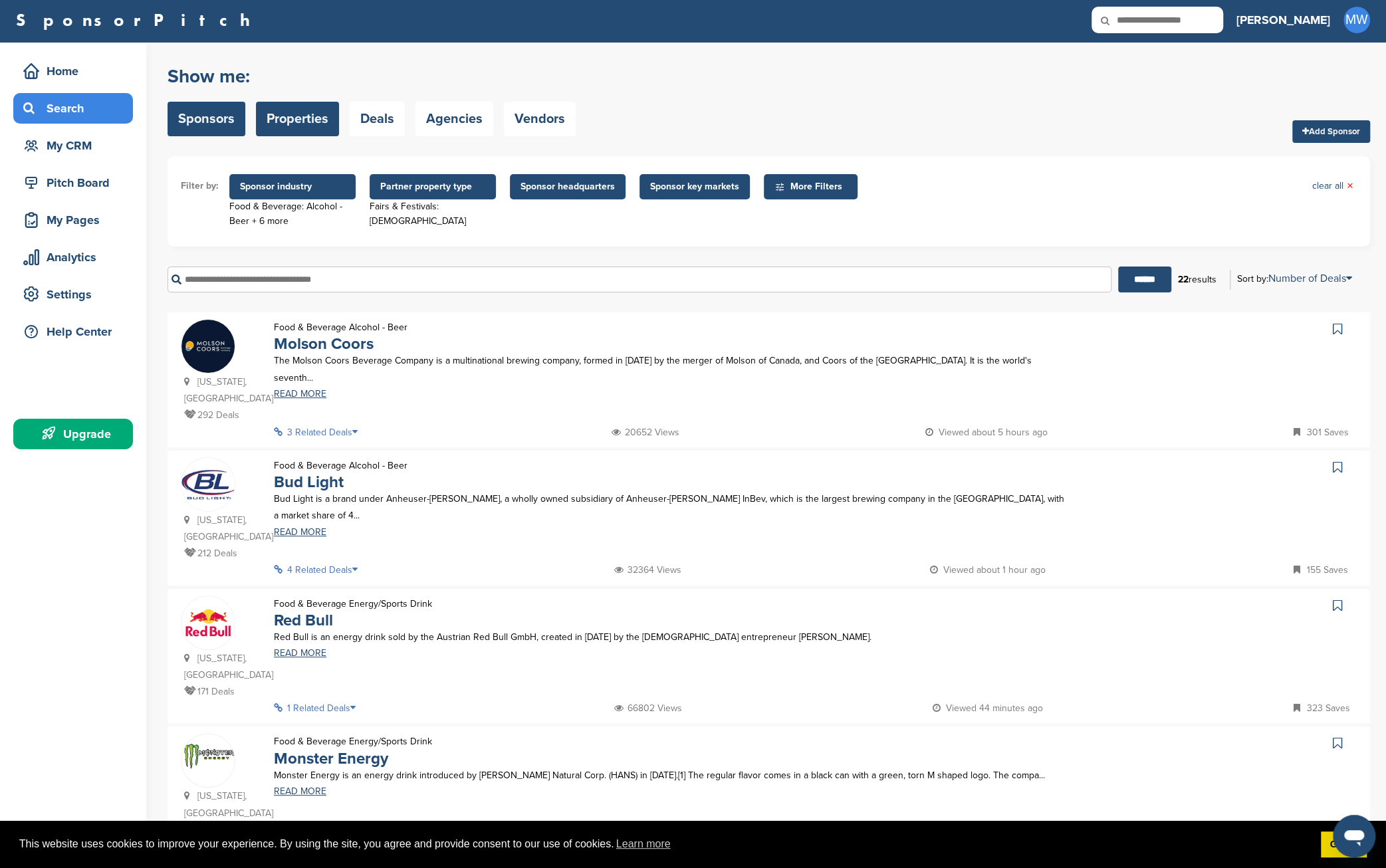
click at [302, 123] on link "Properties" at bounding box center [297, 119] width 83 height 35
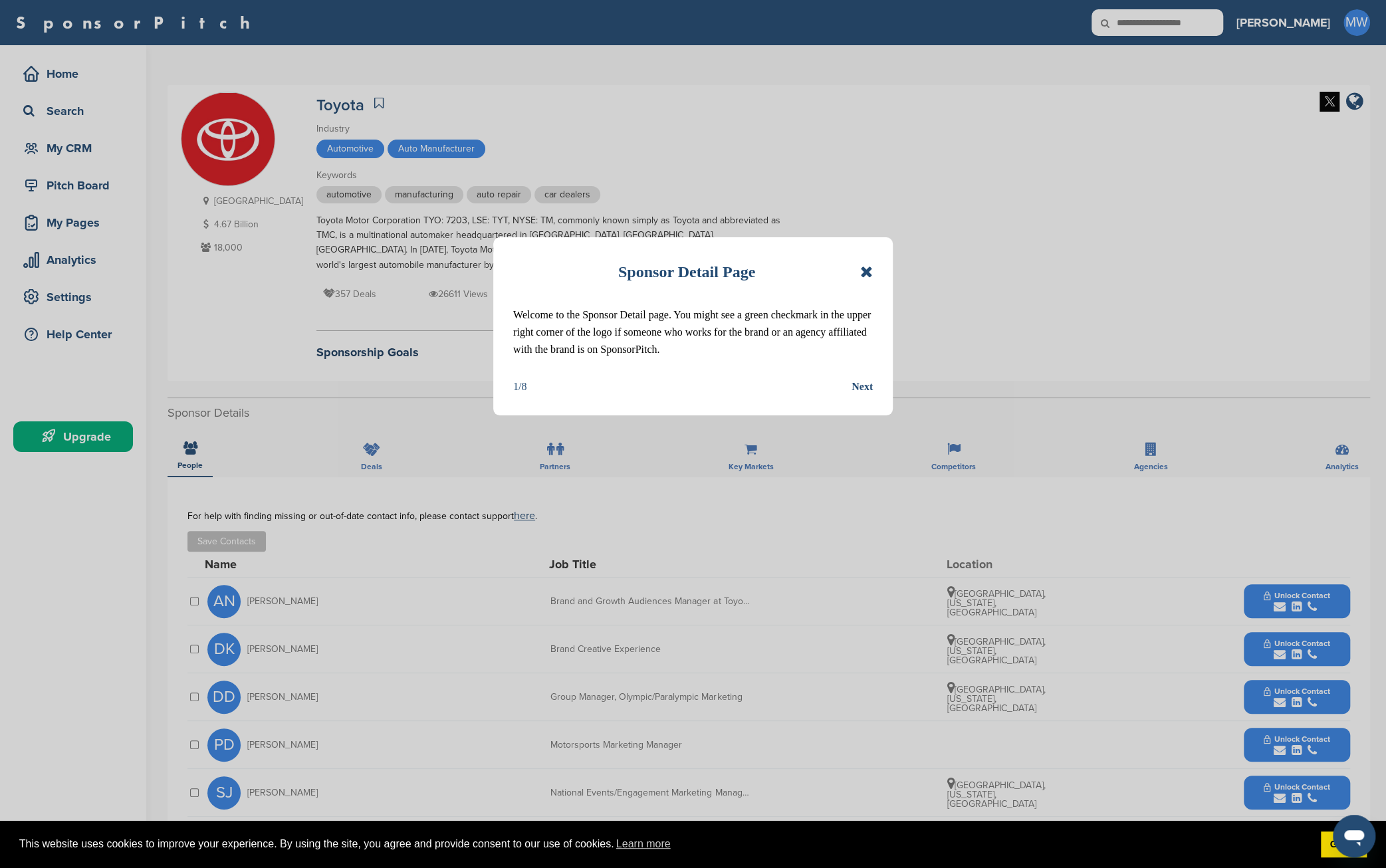
click at [864, 274] on icon at bounding box center [866, 272] width 13 height 16
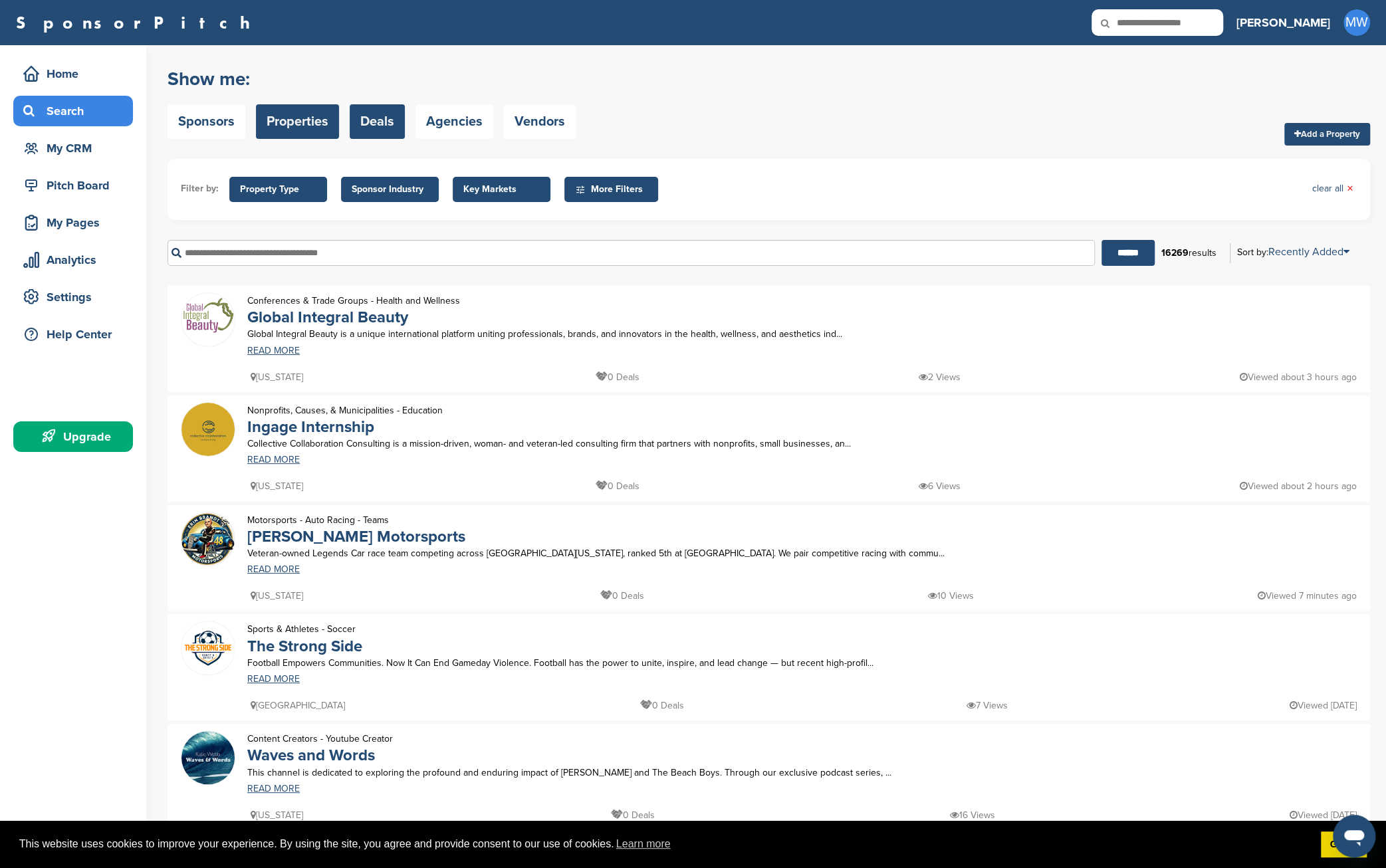
click at [381, 124] on link "Deals" at bounding box center [377, 122] width 55 height 35
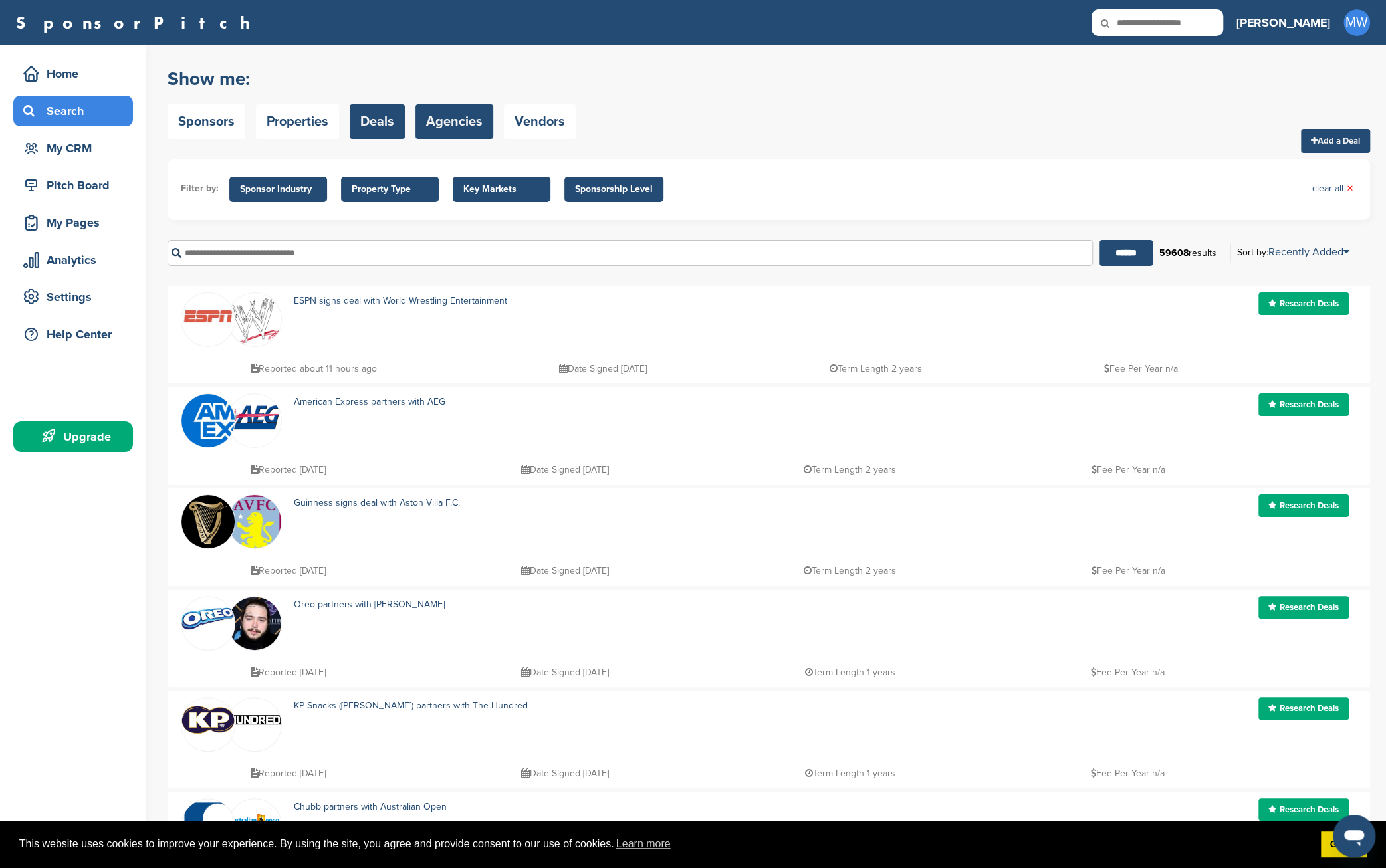
click at [456, 125] on link "Agencies" at bounding box center [454, 122] width 78 height 35
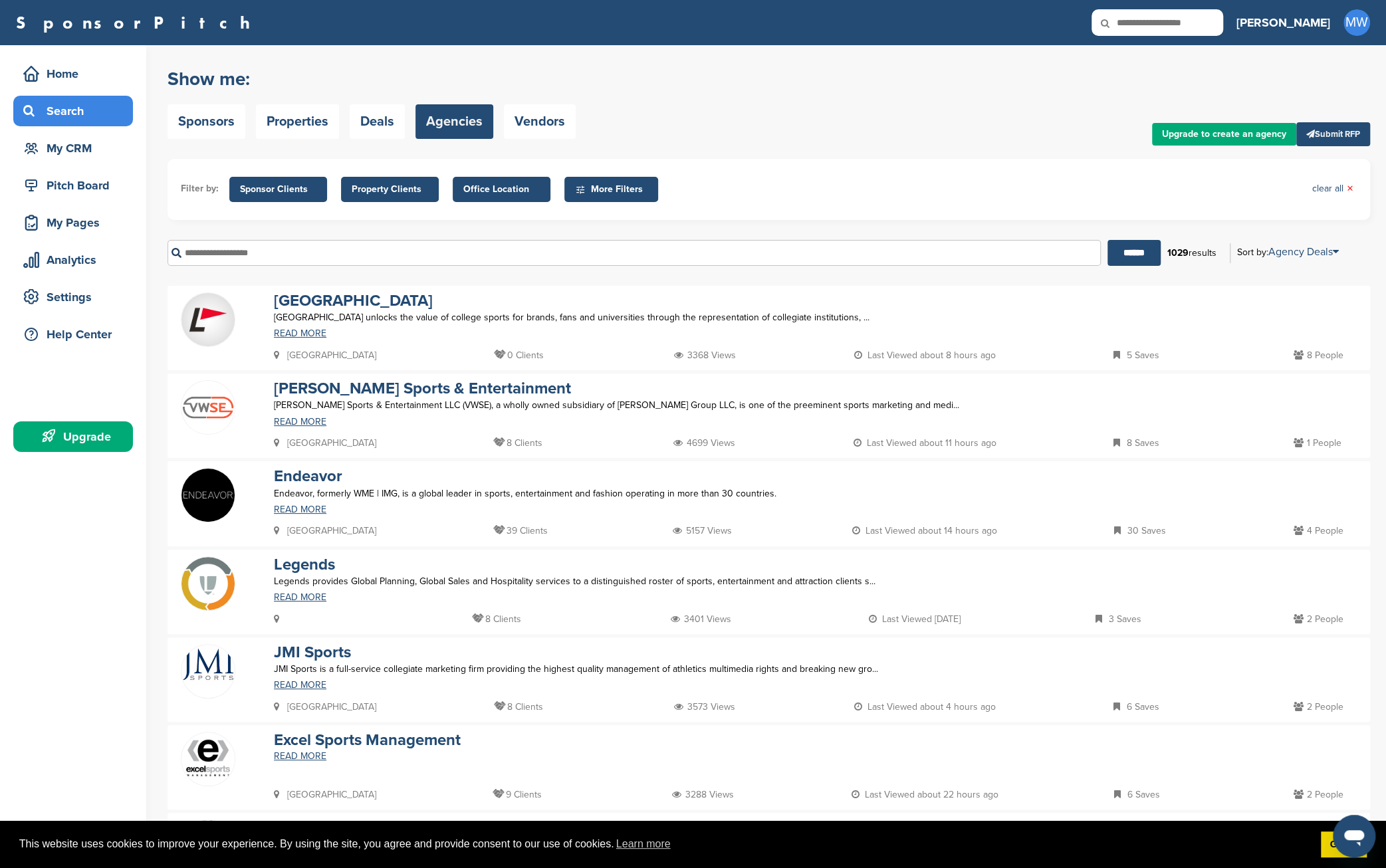
click at [549, 123] on link "Vendors" at bounding box center [540, 122] width 72 height 35
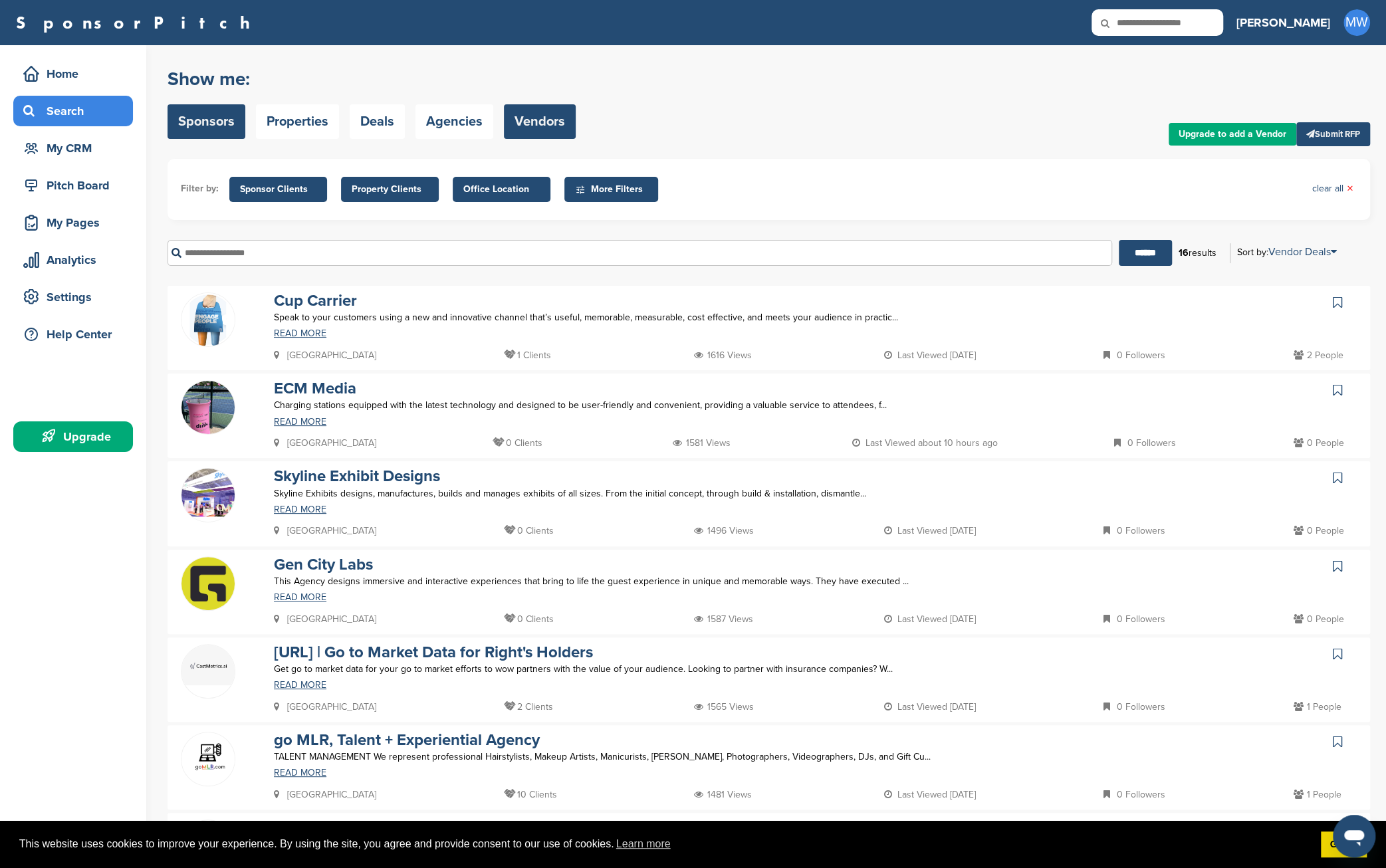
click at [200, 118] on link "Sponsors" at bounding box center [206, 122] width 78 height 35
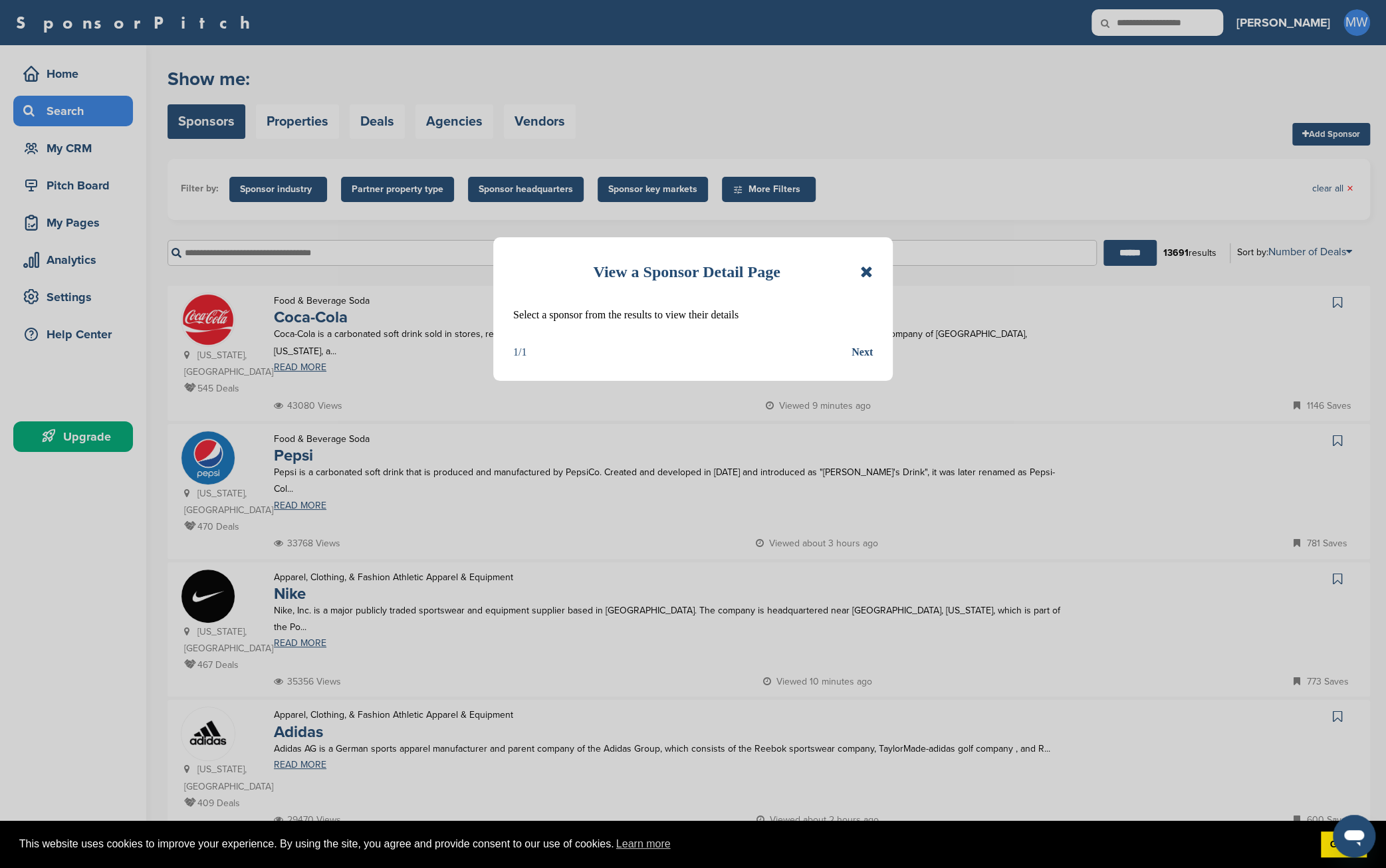
click at [867, 271] on icon at bounding box center [866, 272] width 13 height 16
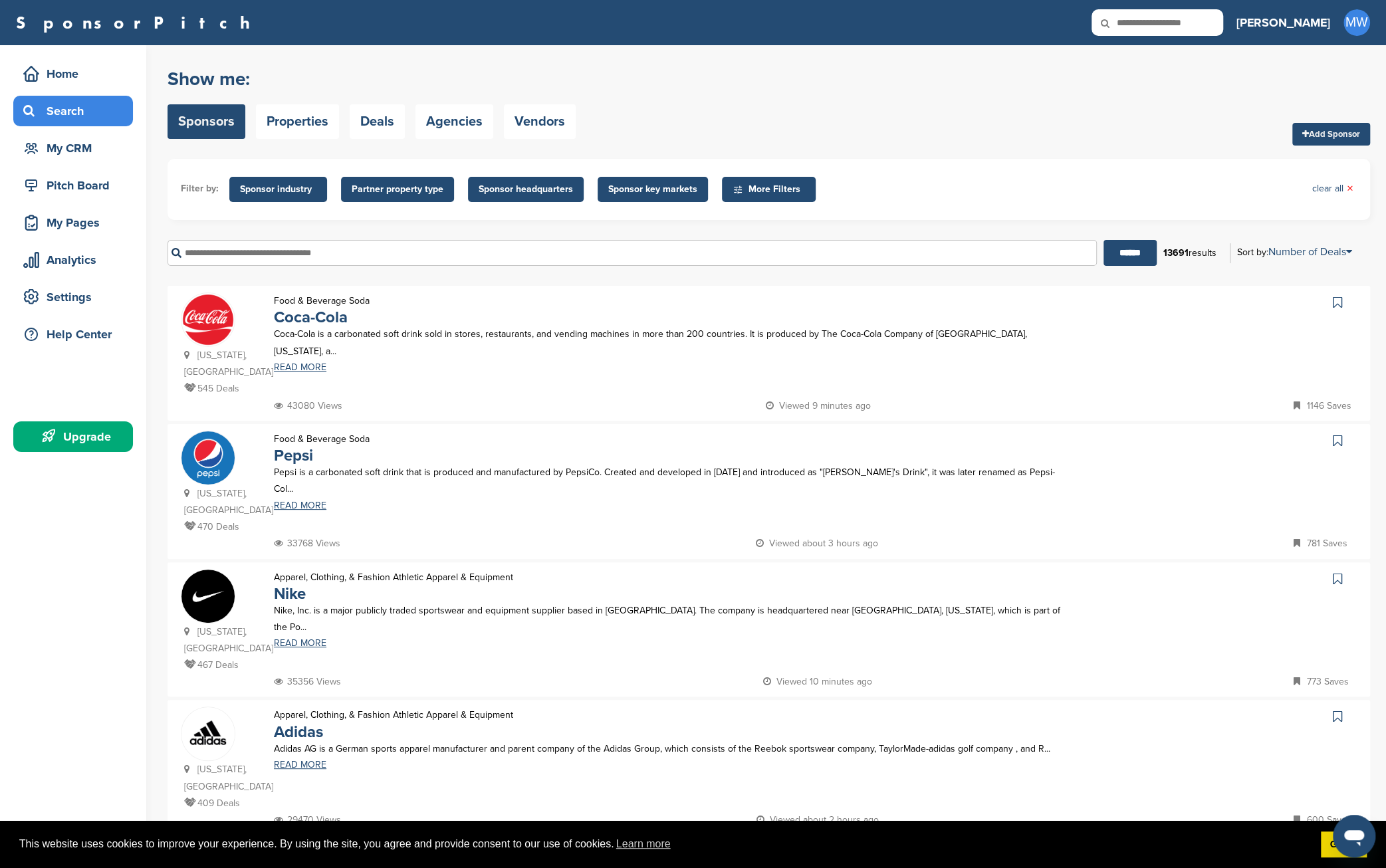
click at [279, 193] on span "Sponsor industry" at bounding box center [278, 190] width 76 height 15
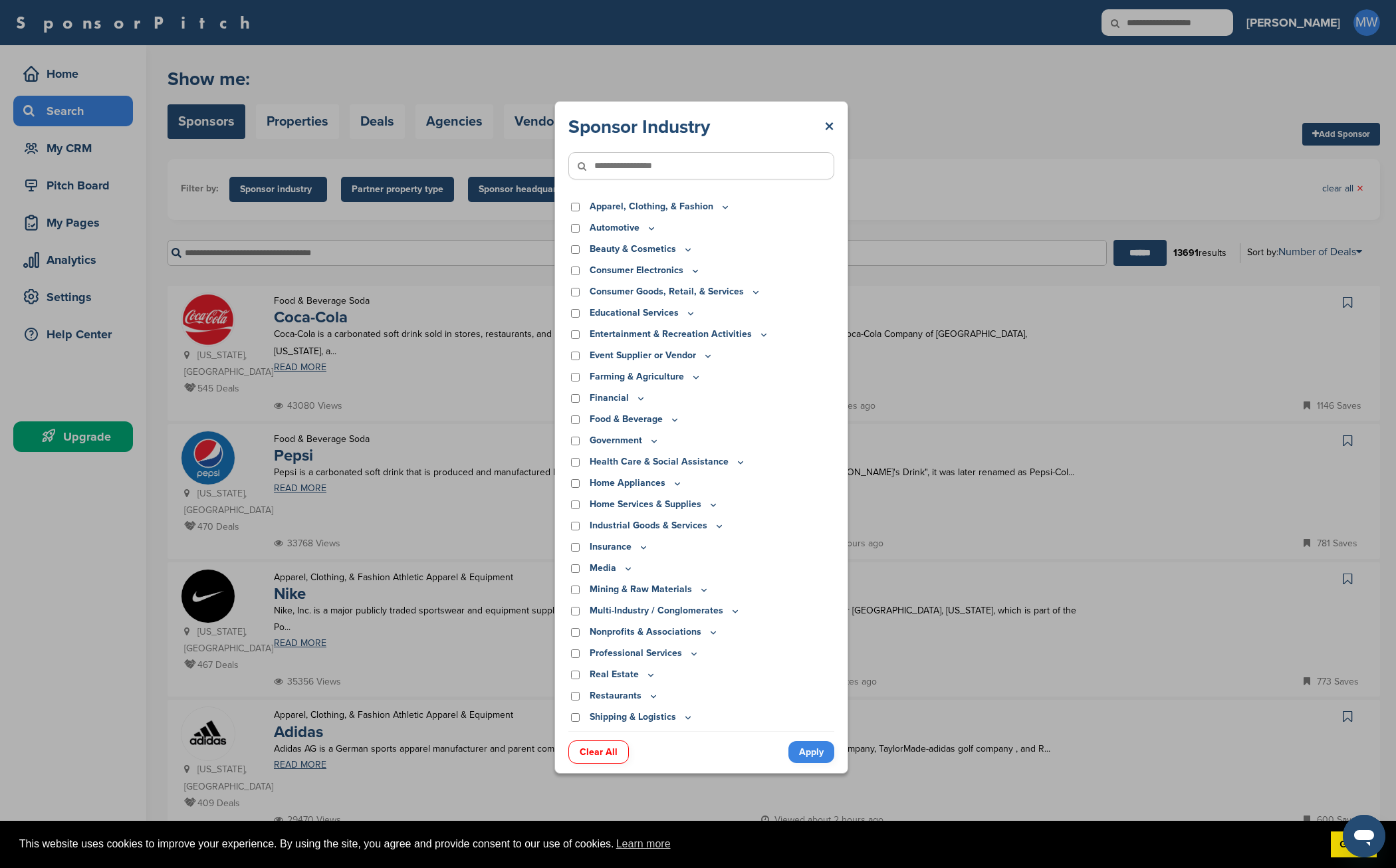
click at [670, 419] on icon at bounding box center [675, 419] width 11 height 11
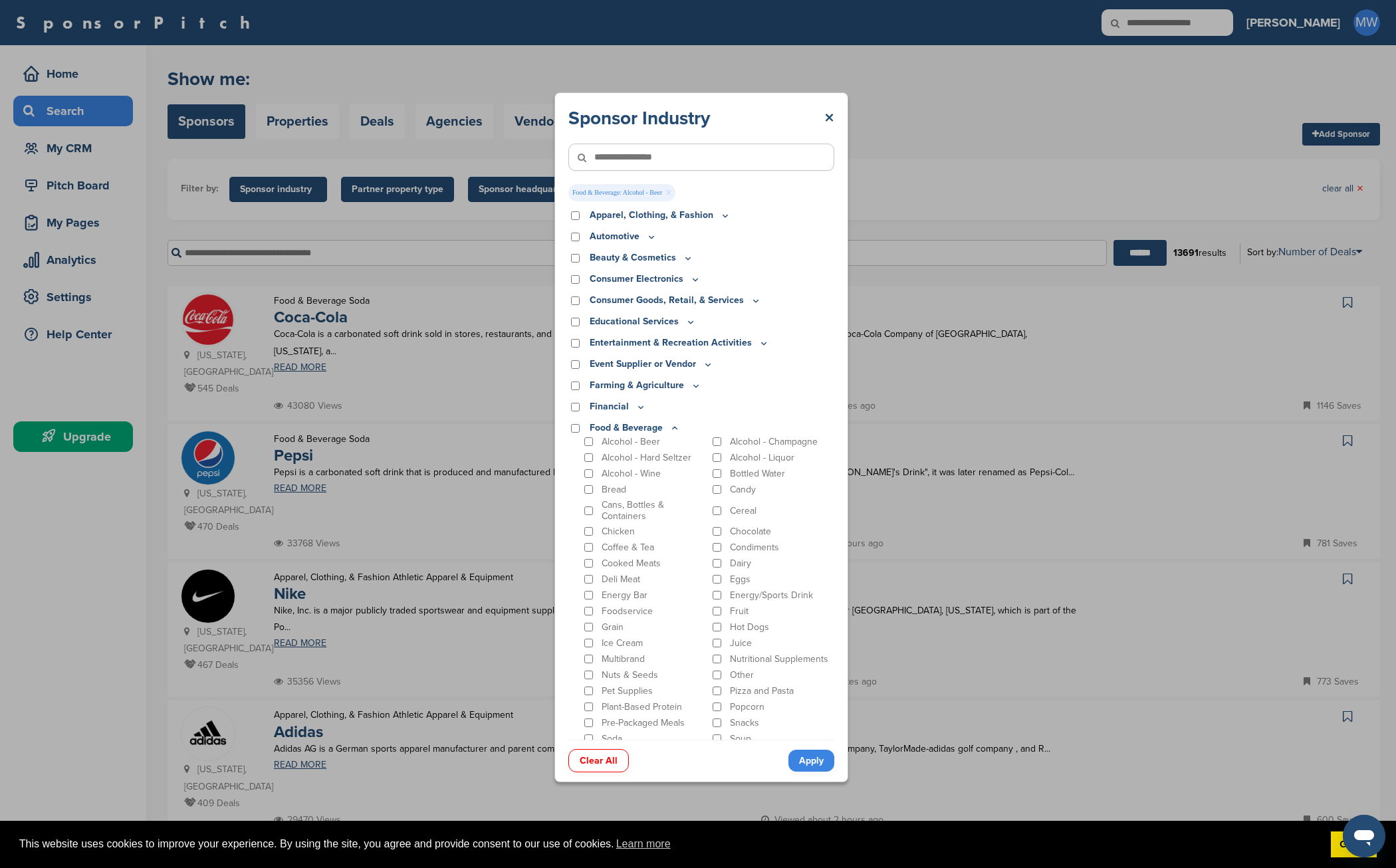
click at [589, 451] on div "Alcohol - Hard Seltzer" at bounding box center [644, 458] width 125 height 13
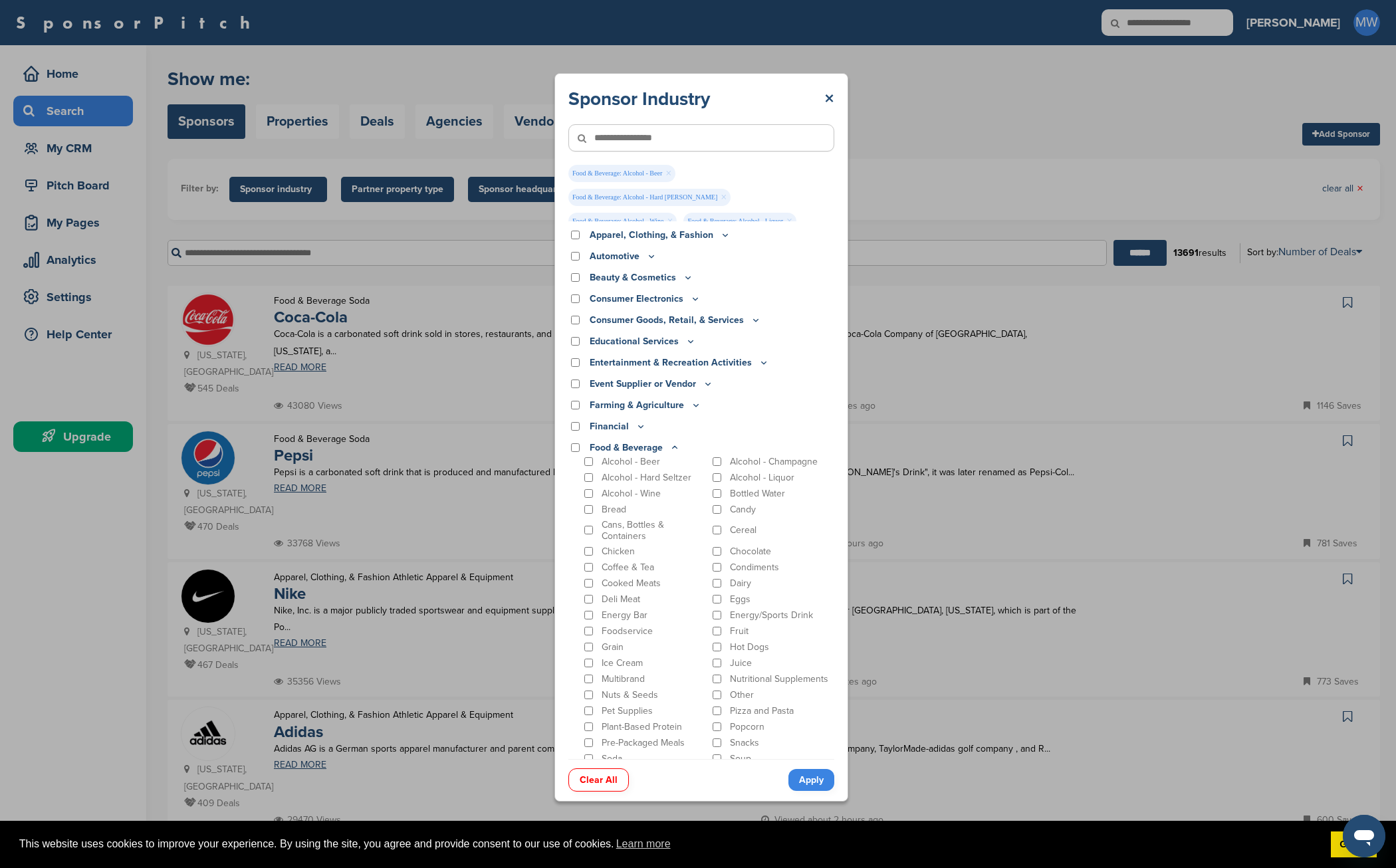
click at [807, 776] on link "Apply" at bounding box center [811, 780] width 45 height 22
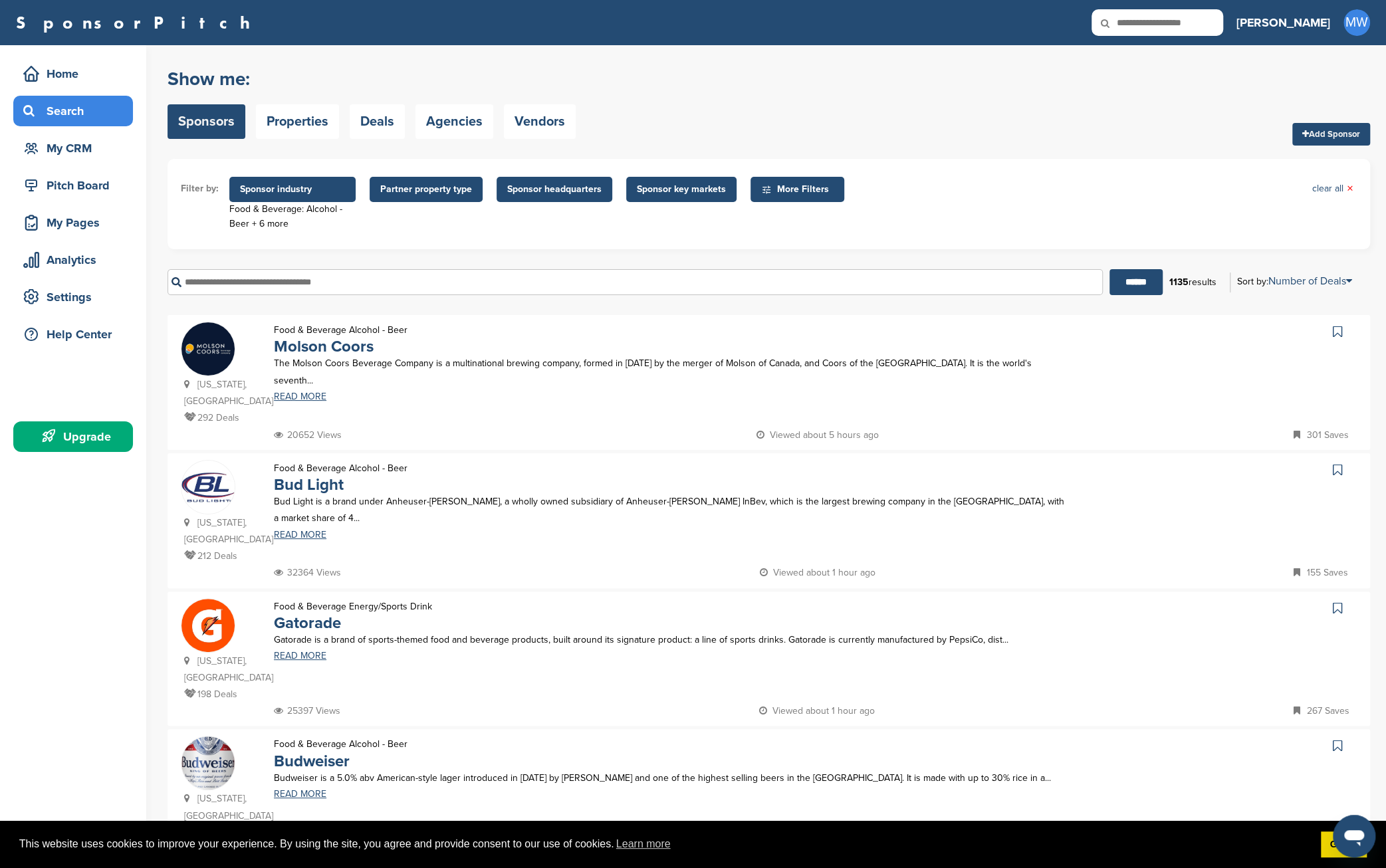
click at [297, 187] on span "Sponsor industry" at bounding box center [292, 190] width 105 height 15
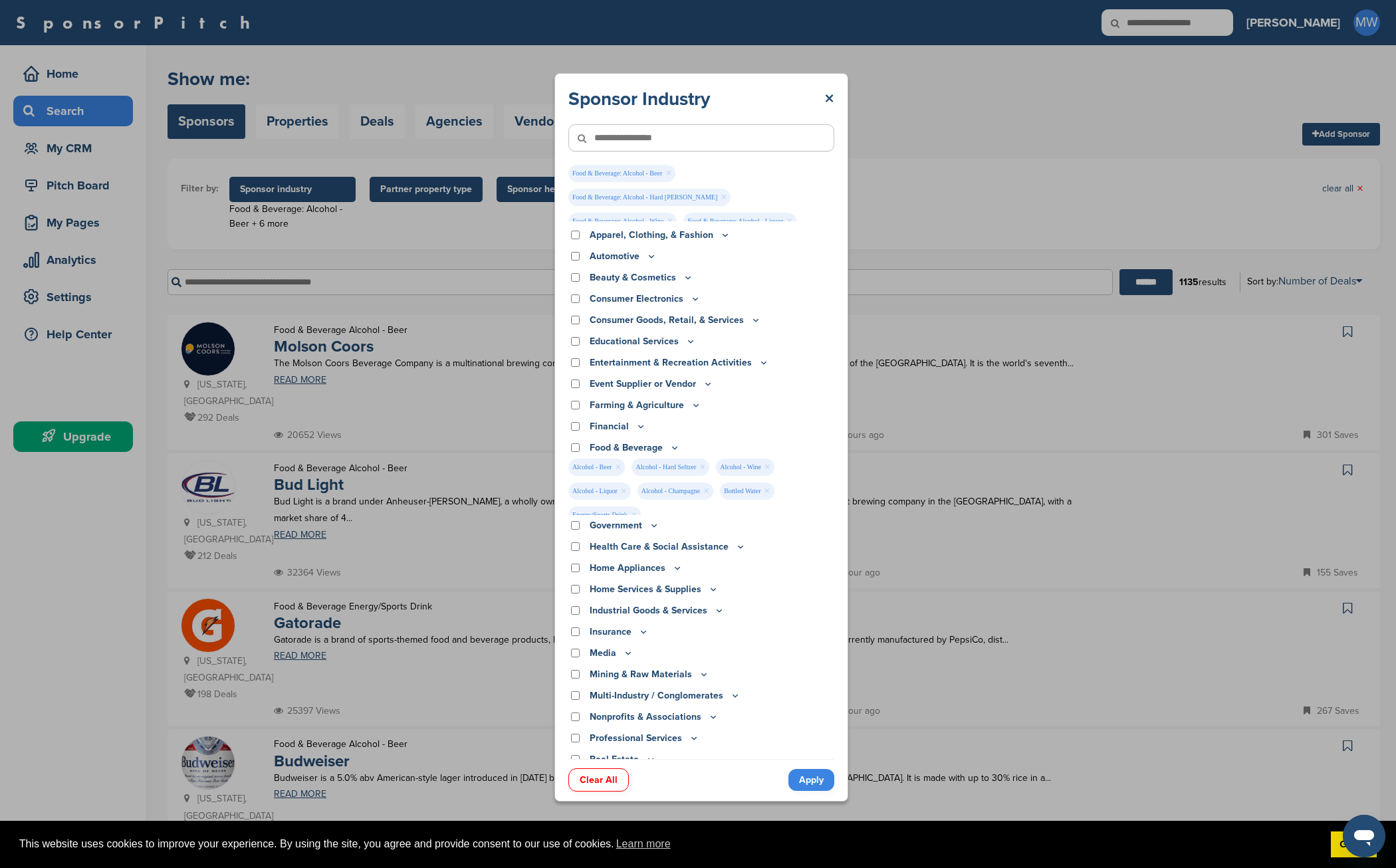
click at [674, 448] on icon at bounding box center [675, 448] width 11 height 11
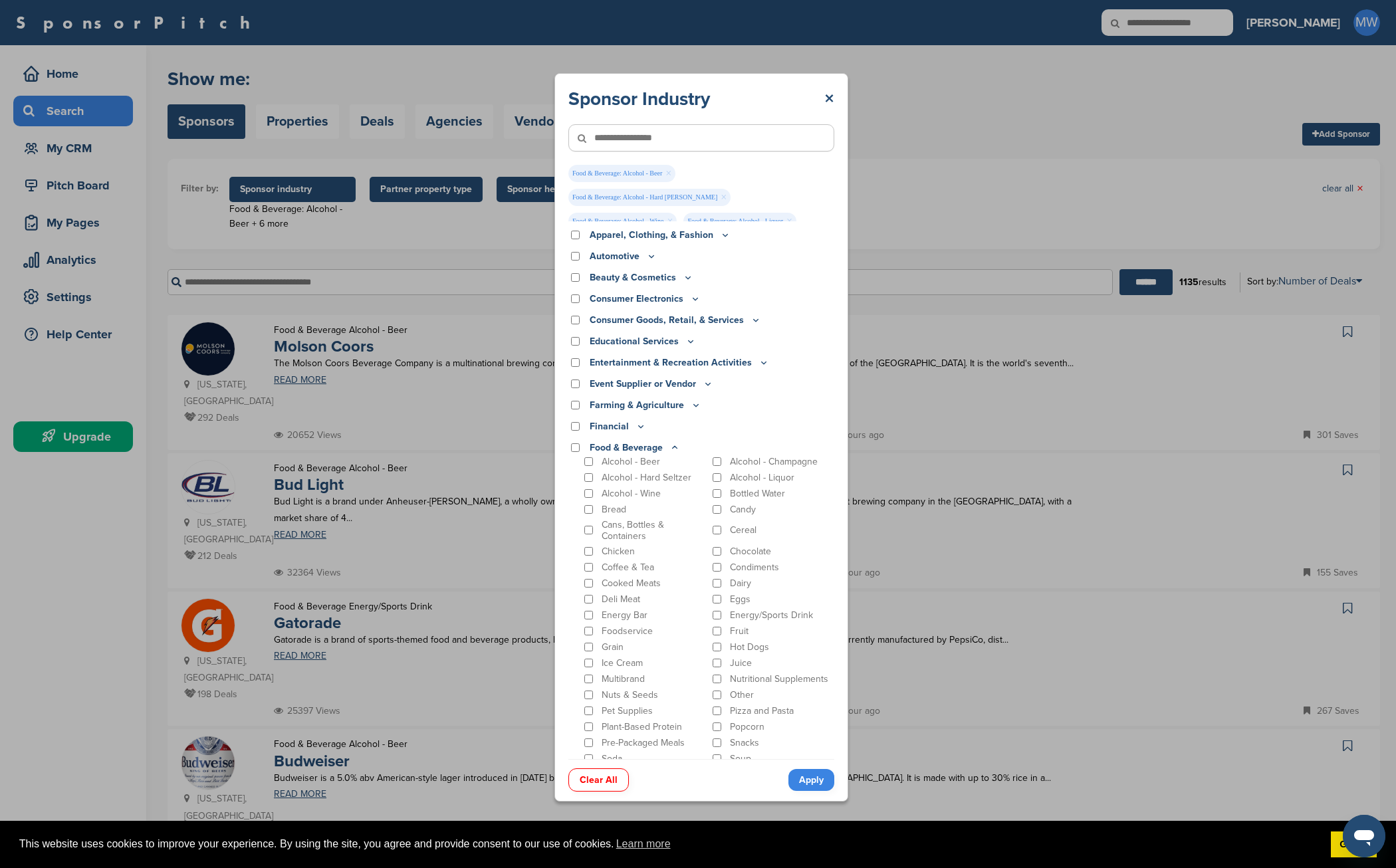
click at [438, 192] on div "Sponsor Industry × Food & Beverage: Alcohol - Beer × Food & Beverage: Alcohol -…" at bounding box center [701, 437] width 1402 height 874
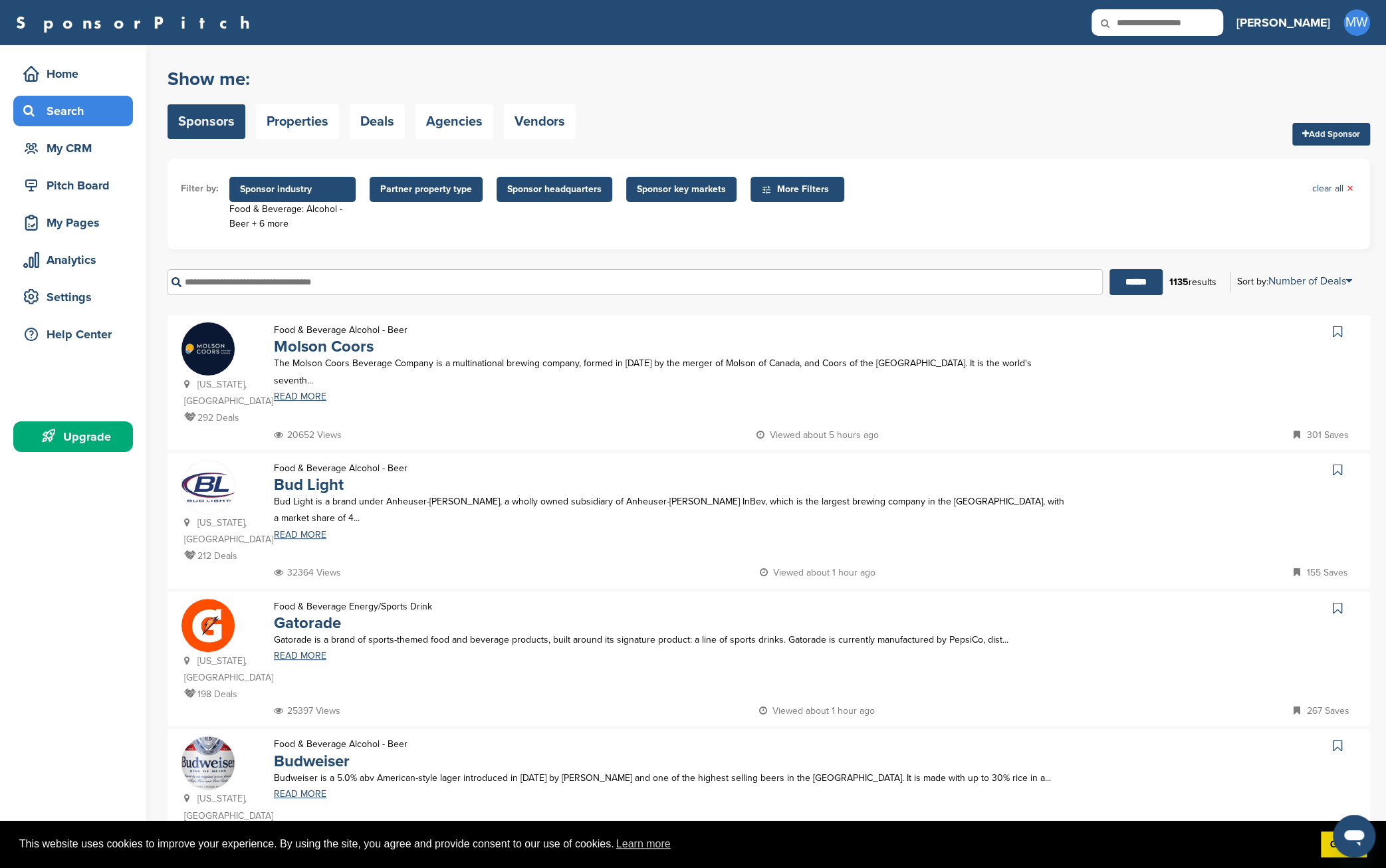
click at [438, 192] on span "Partner property type" at bounding box center [426, 190] width 92 height 15
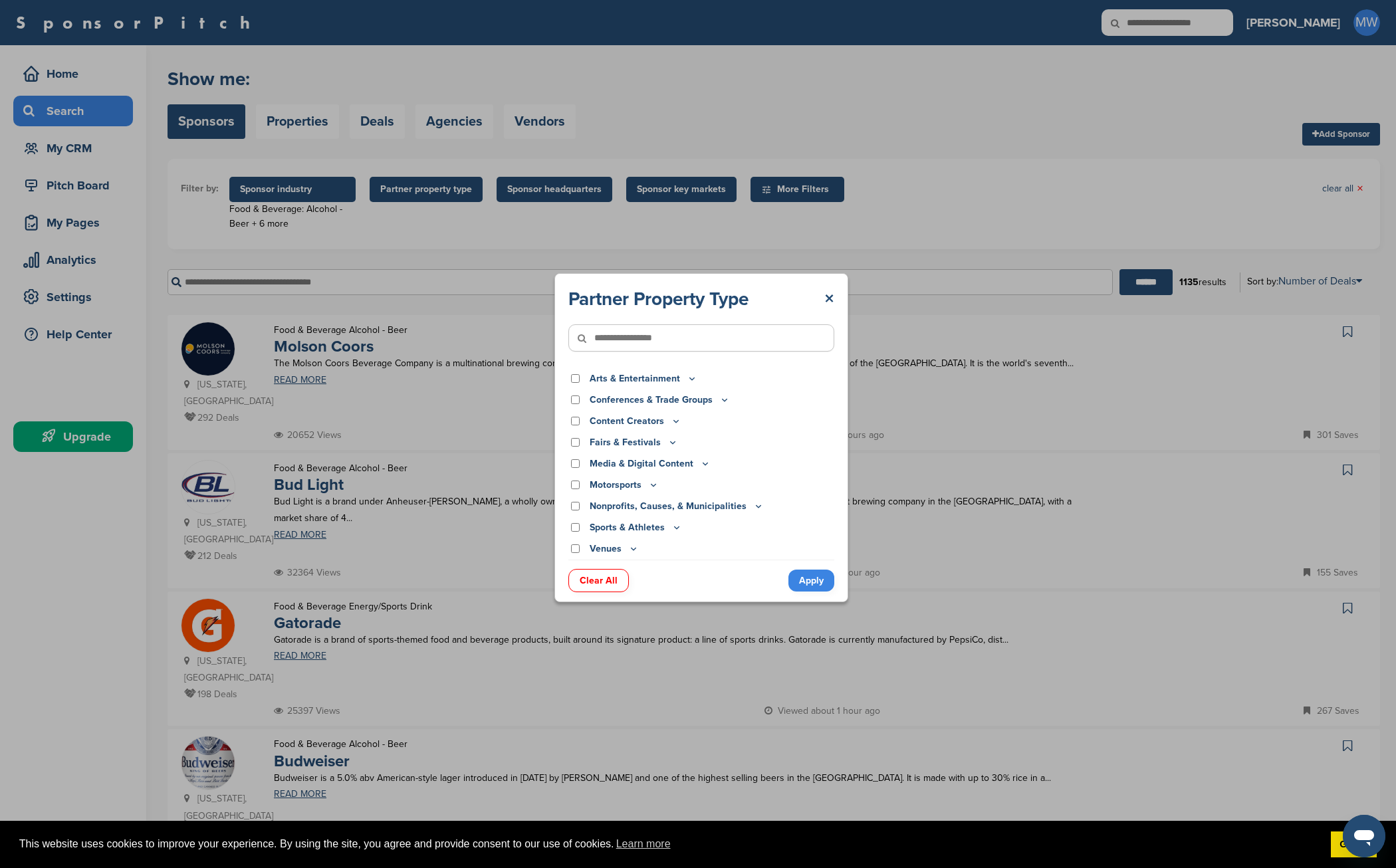
click at [669, 439] on icon at bounding box center [673, 442] width 11 height 11
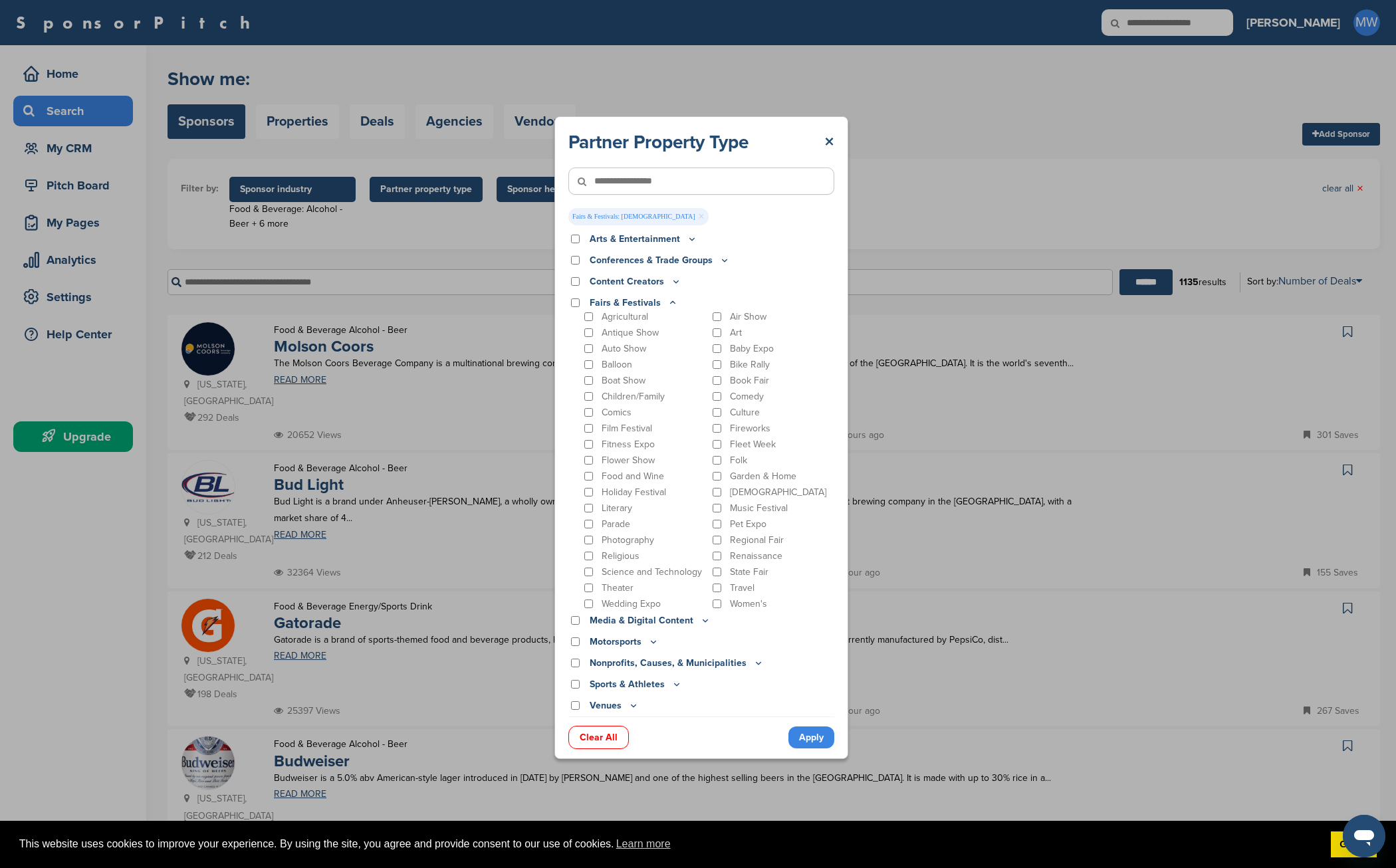
click at [820, 738] on link "Apply" at bounding box center [811, 737] width 45 height 22
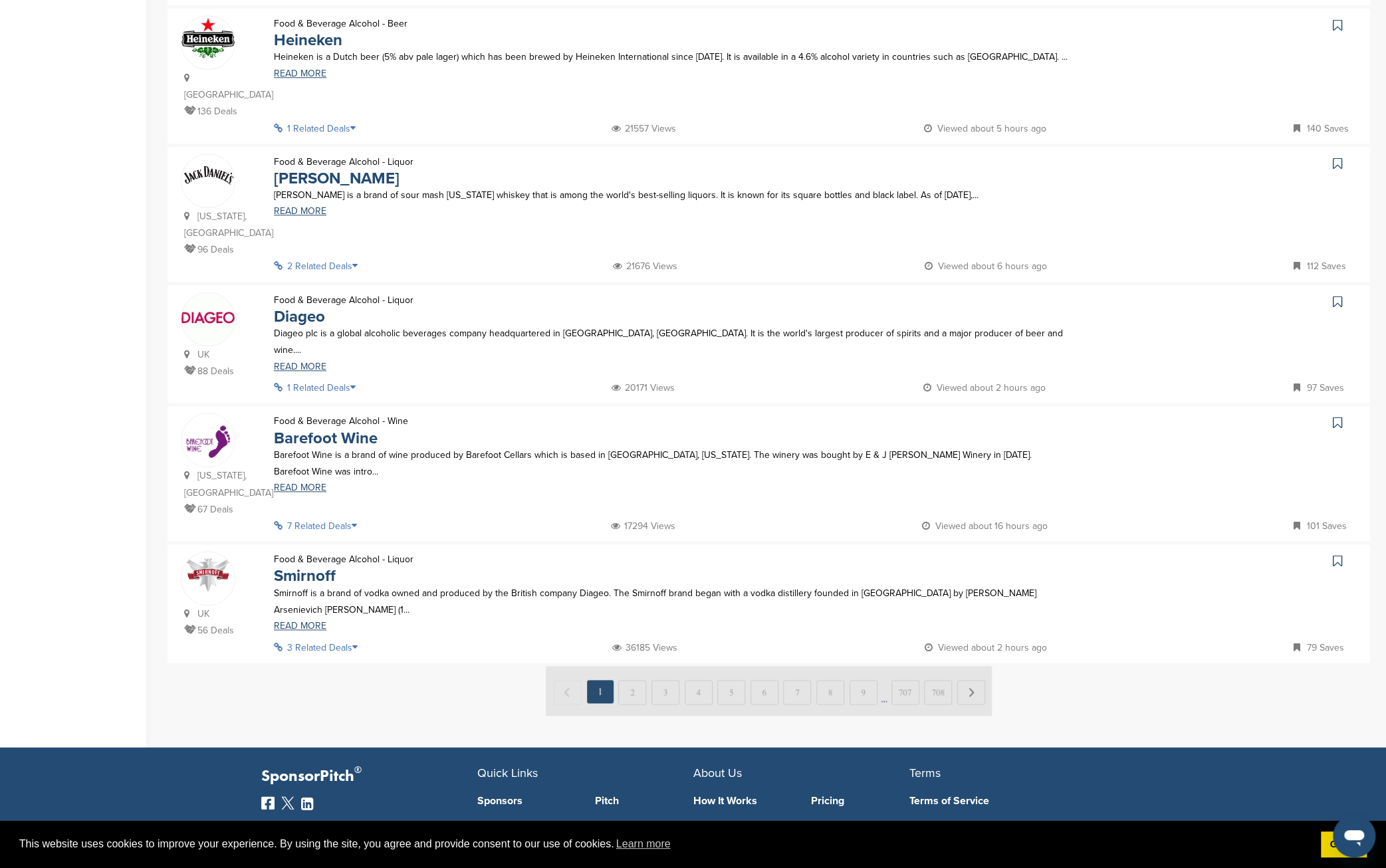
scroll to position [886, 0]
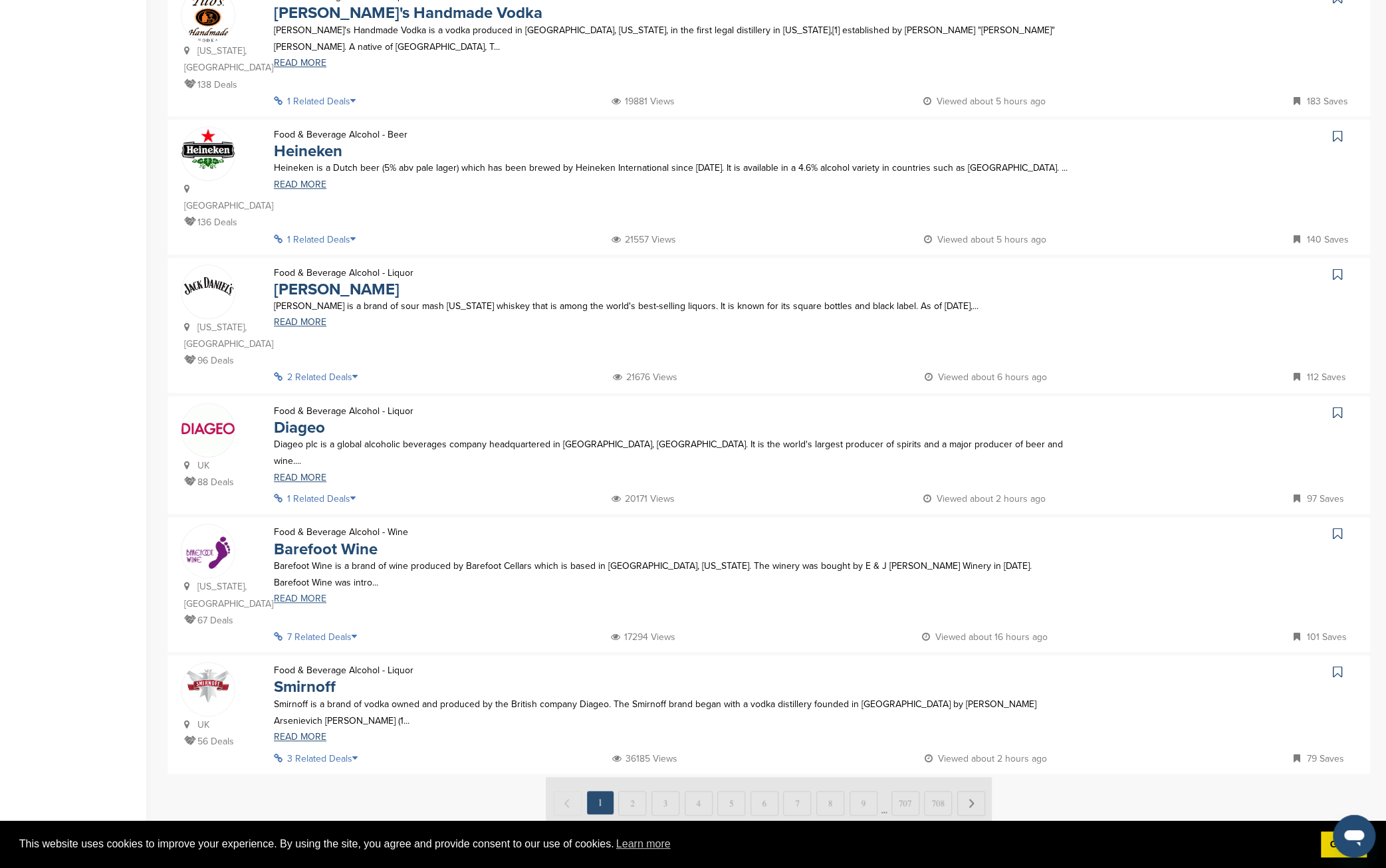
click at [301, 594] on link "READ MORE" at bounding box center [672, 598] width 796 height 9
click at [302, 473] on link "READ MORE" at bounding box center [672, 478] width 796 height 9
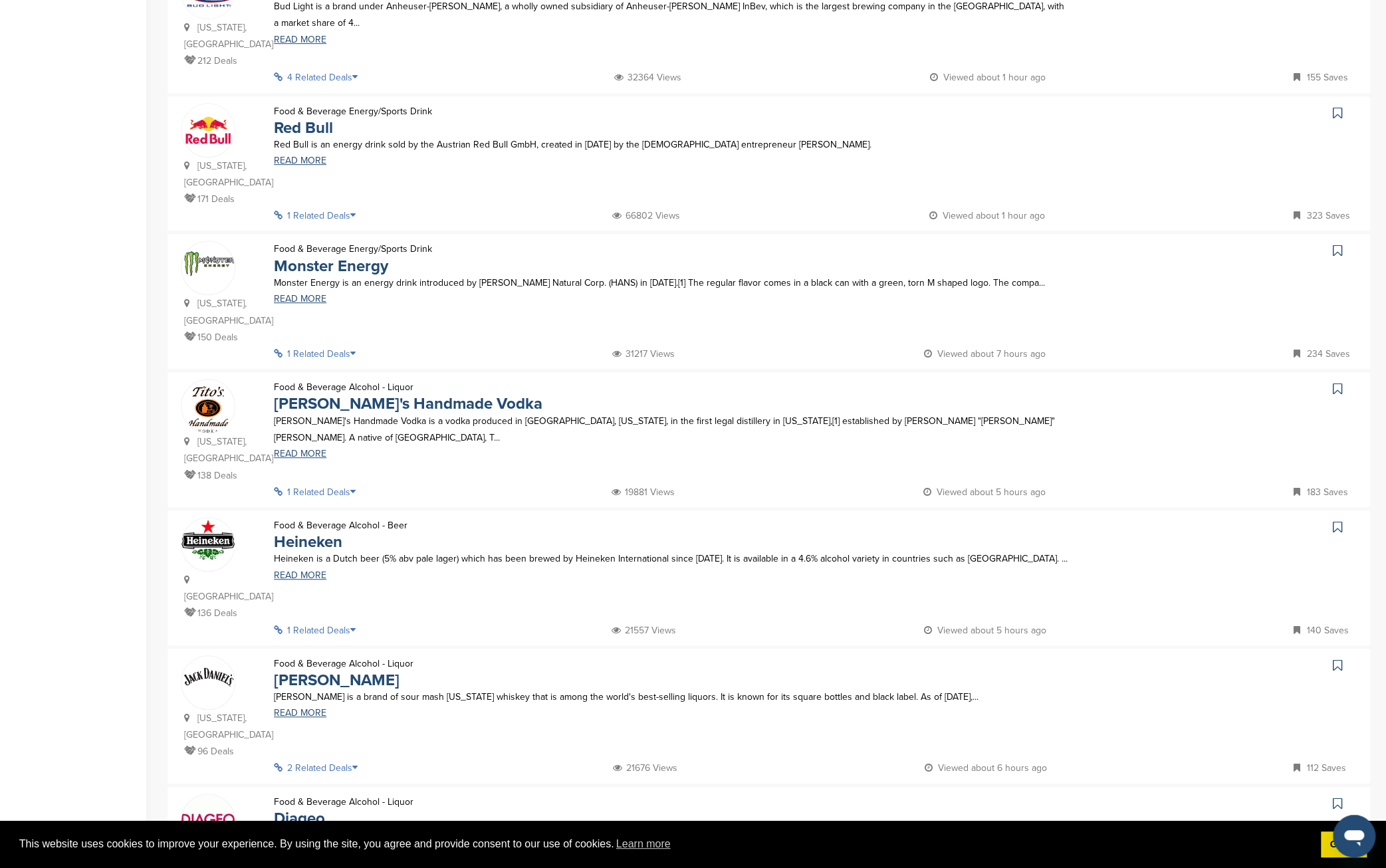
scroll to position [442, 0]
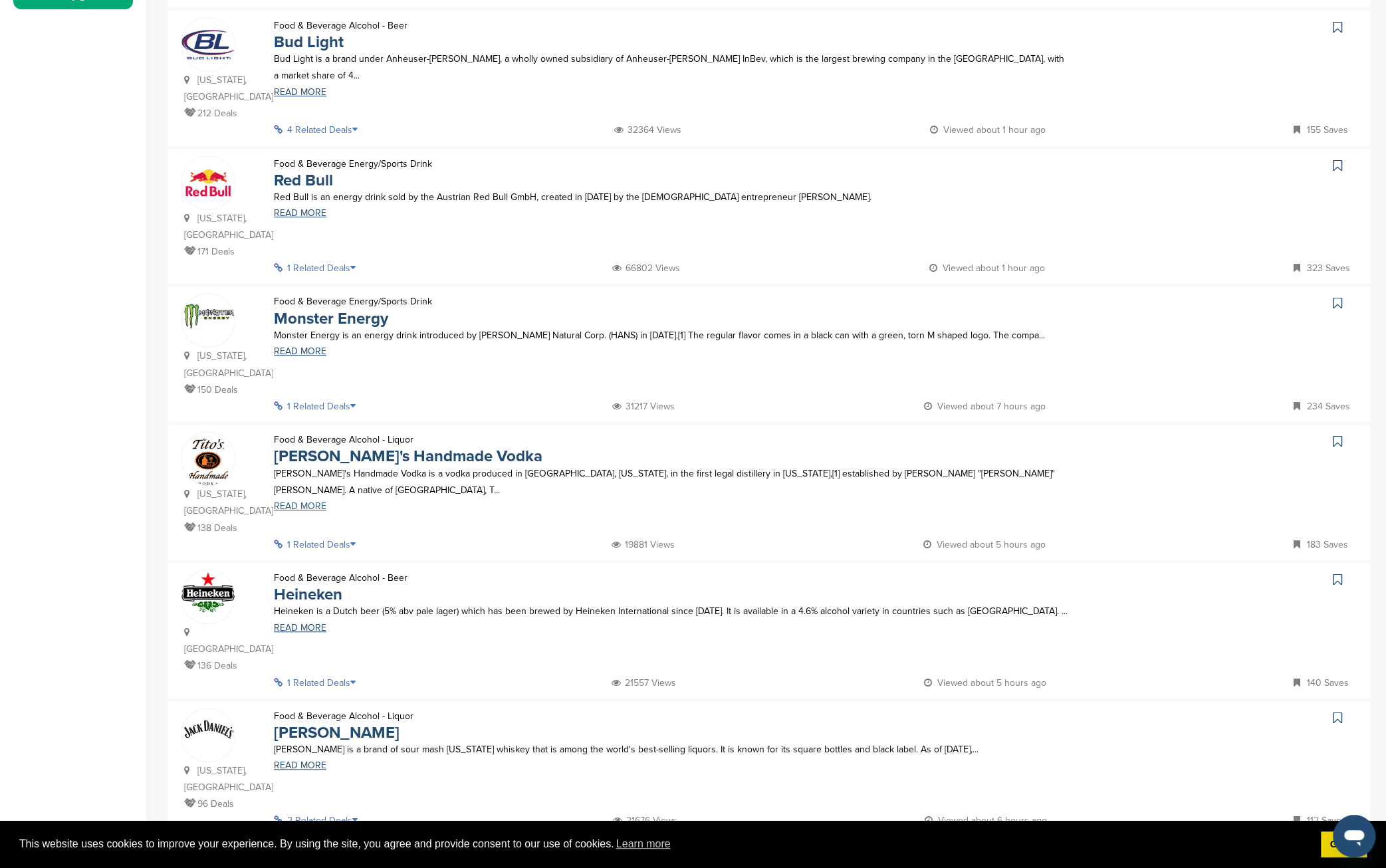
click at [297, 502] on link "READ MORE" at bounding box center [672, 507] width 796 height 9
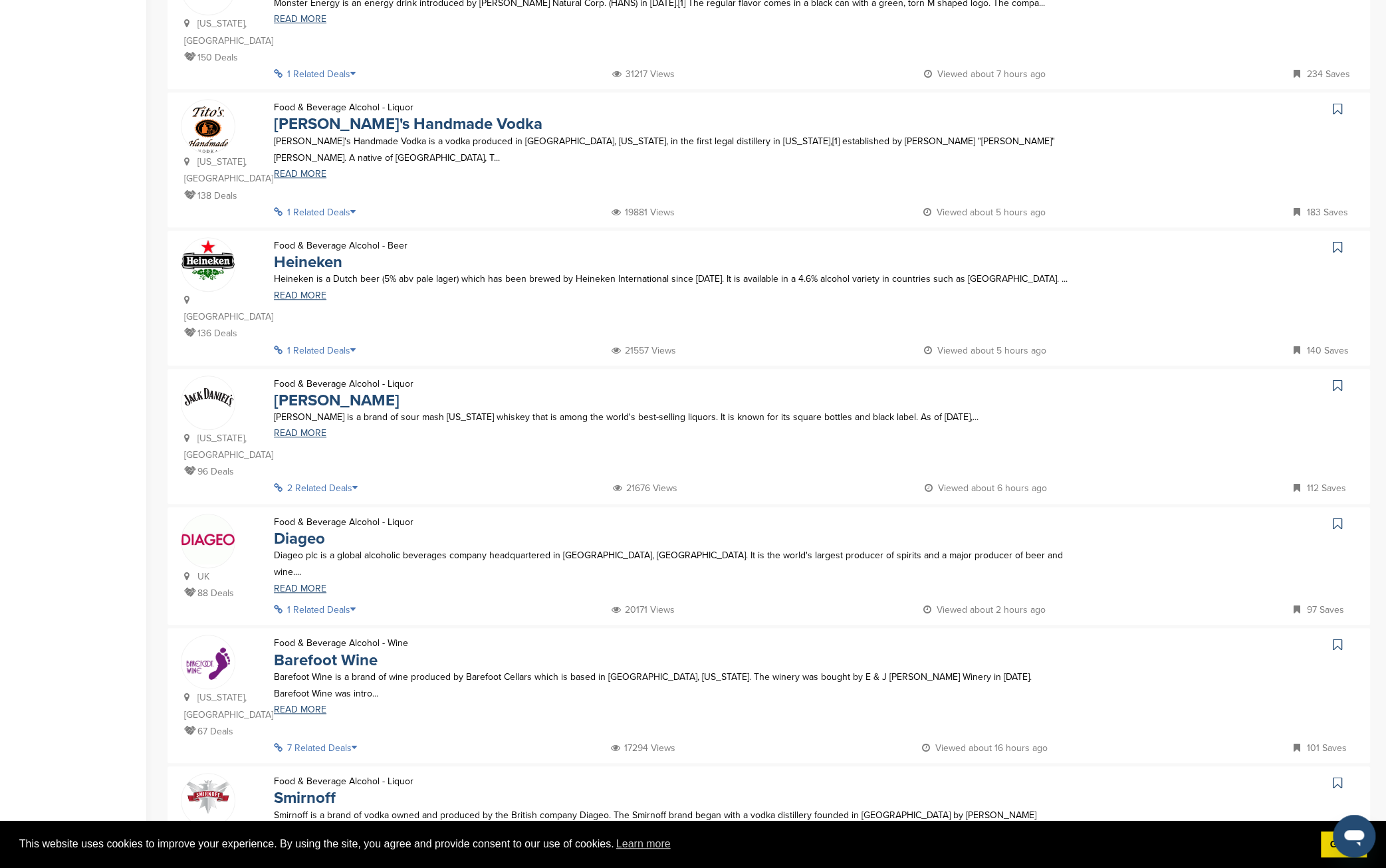
scroll to position [886, 0]
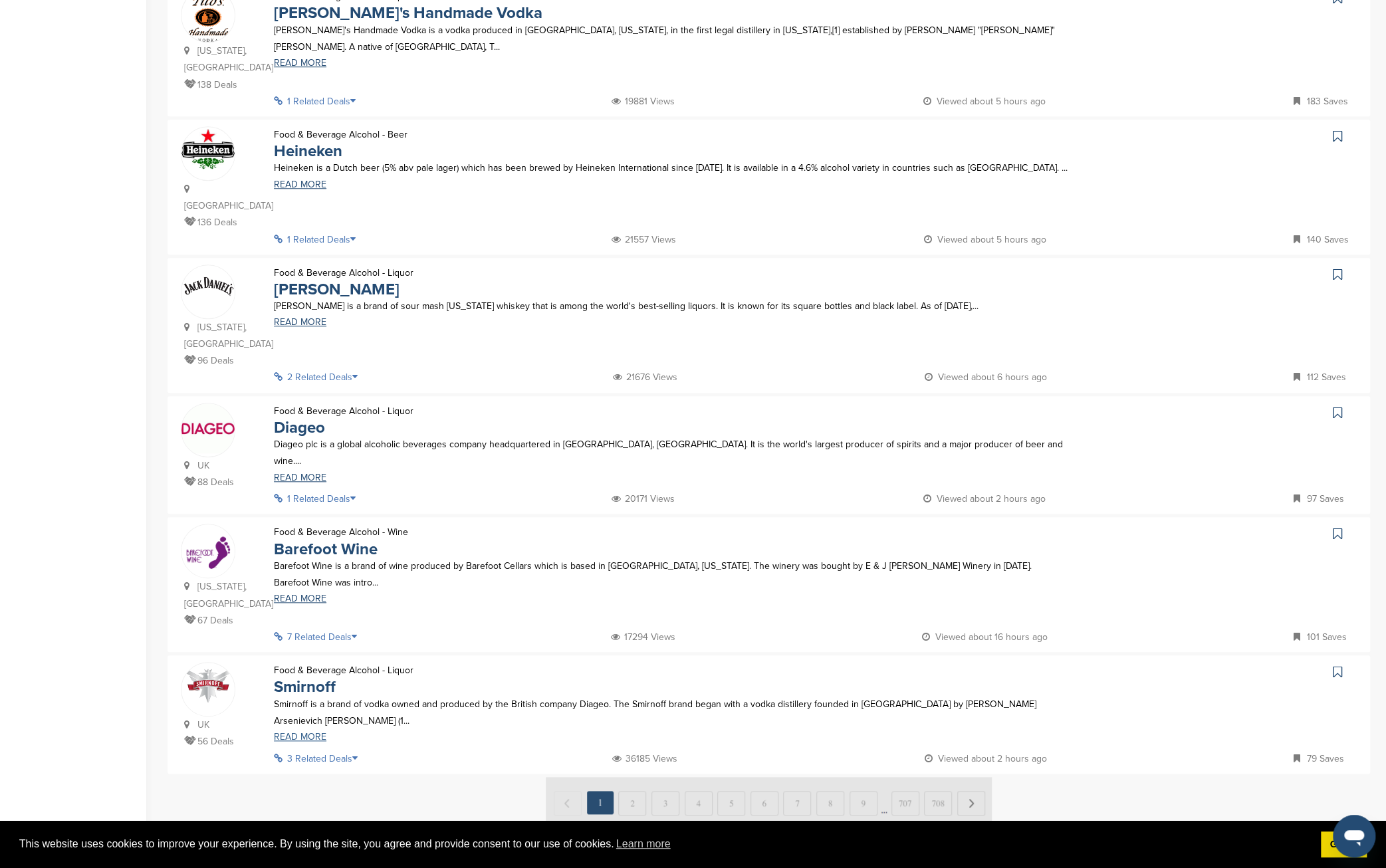
click at [295, 732] on link "READ MORE" at bounding box center [672, 736] width 796 height 9
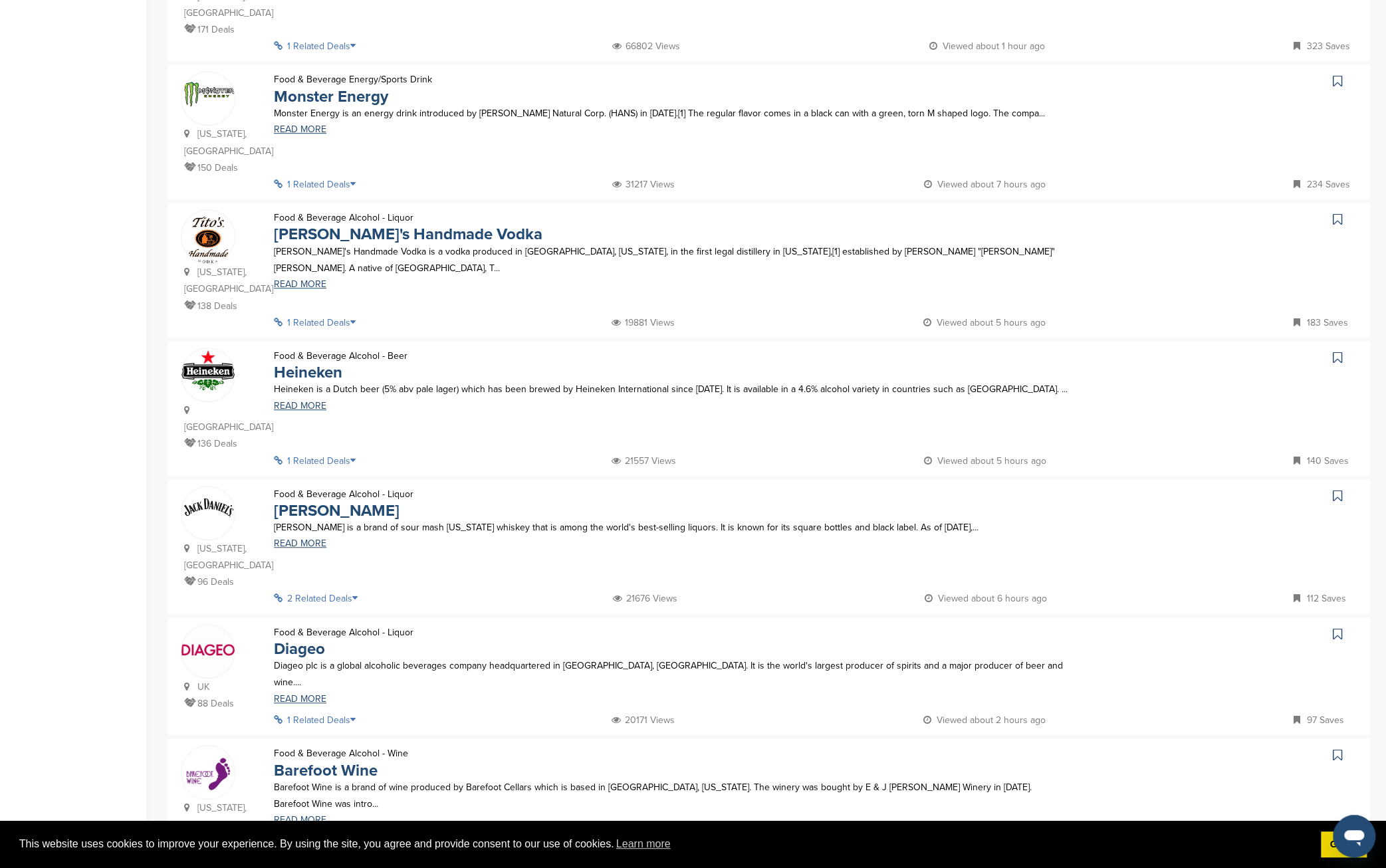
scroll to position [442, 0]
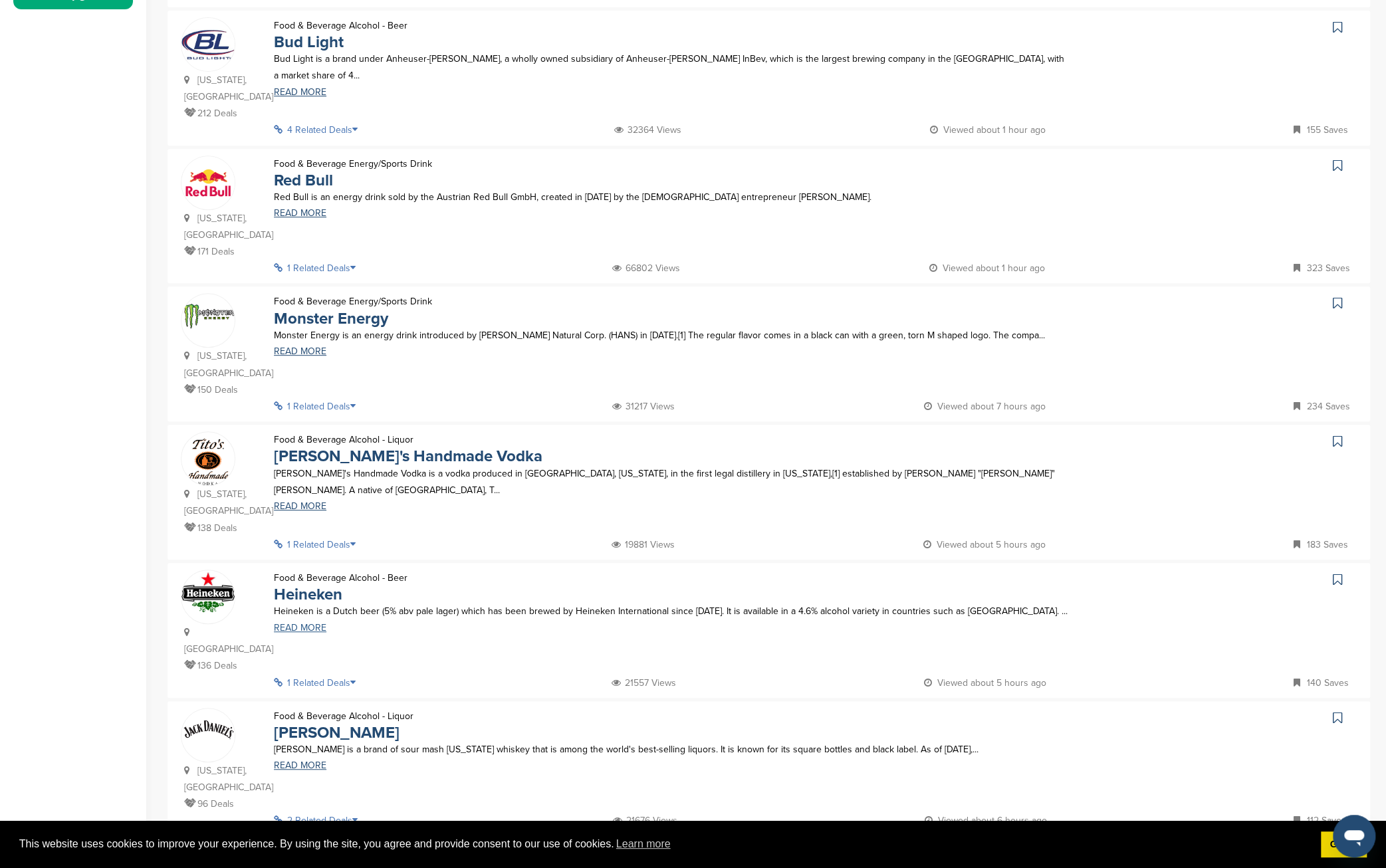
click at [304, 623] on link "READ MORE" at bounding box center [672, 627] width 796 height 9
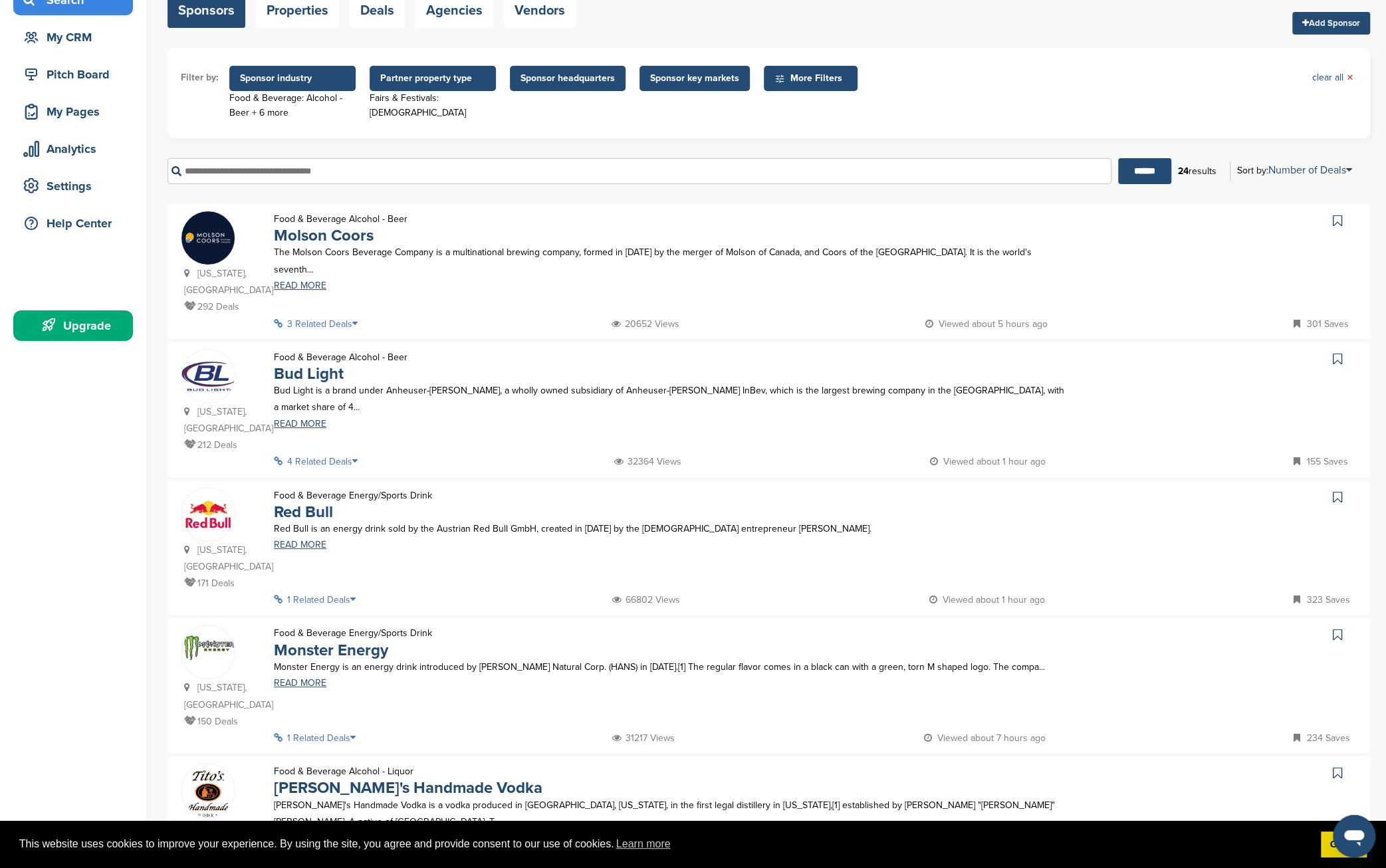
scroll to position [110, 0]
click at [295, 679] on link "READ MORE" at bounding box center [672, 684] width 796 height 9
click at [303, 281] on link "READ MORE" at bounding box center [672, 286] width 796 height 9
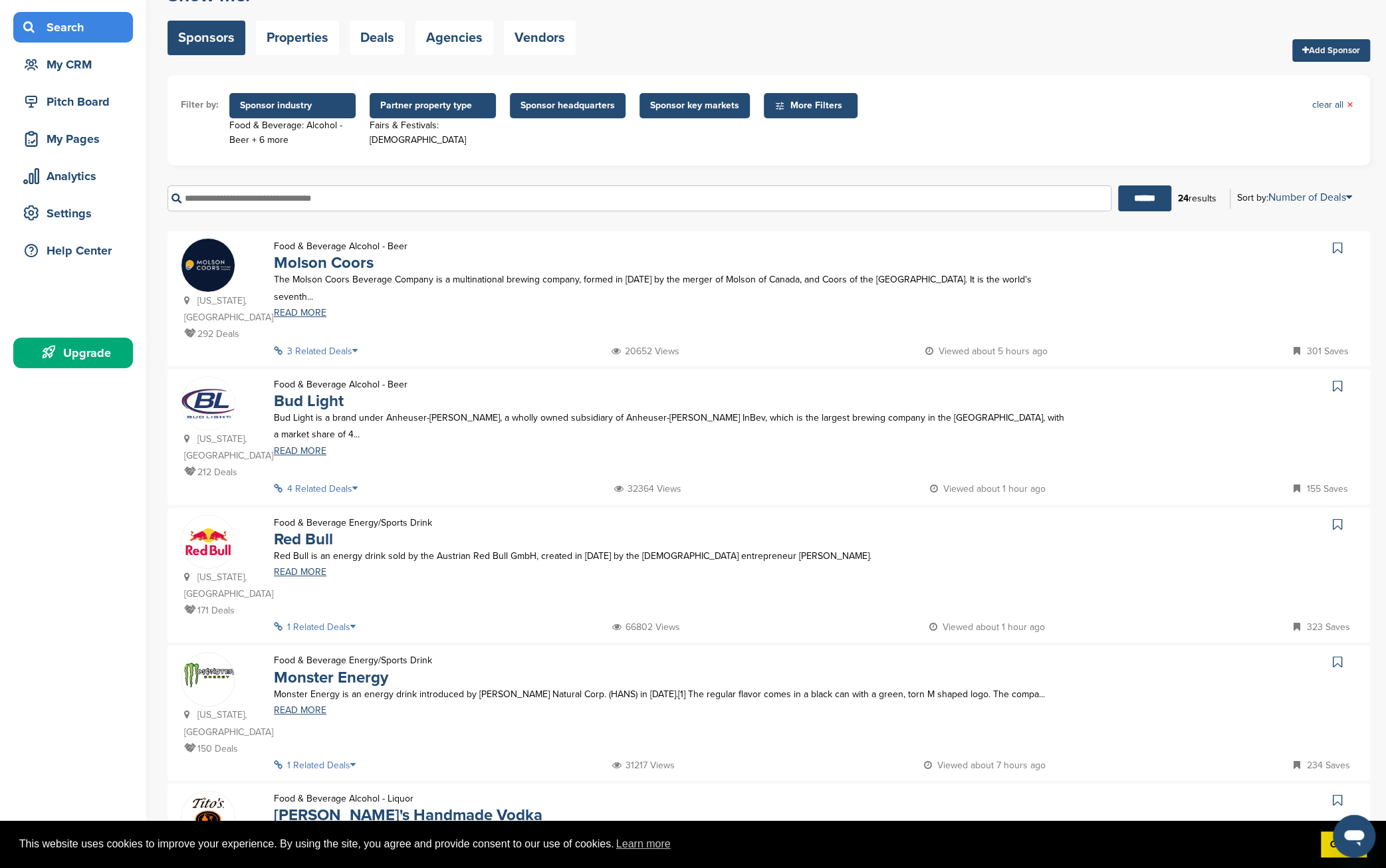
scroll to position [0, 0]
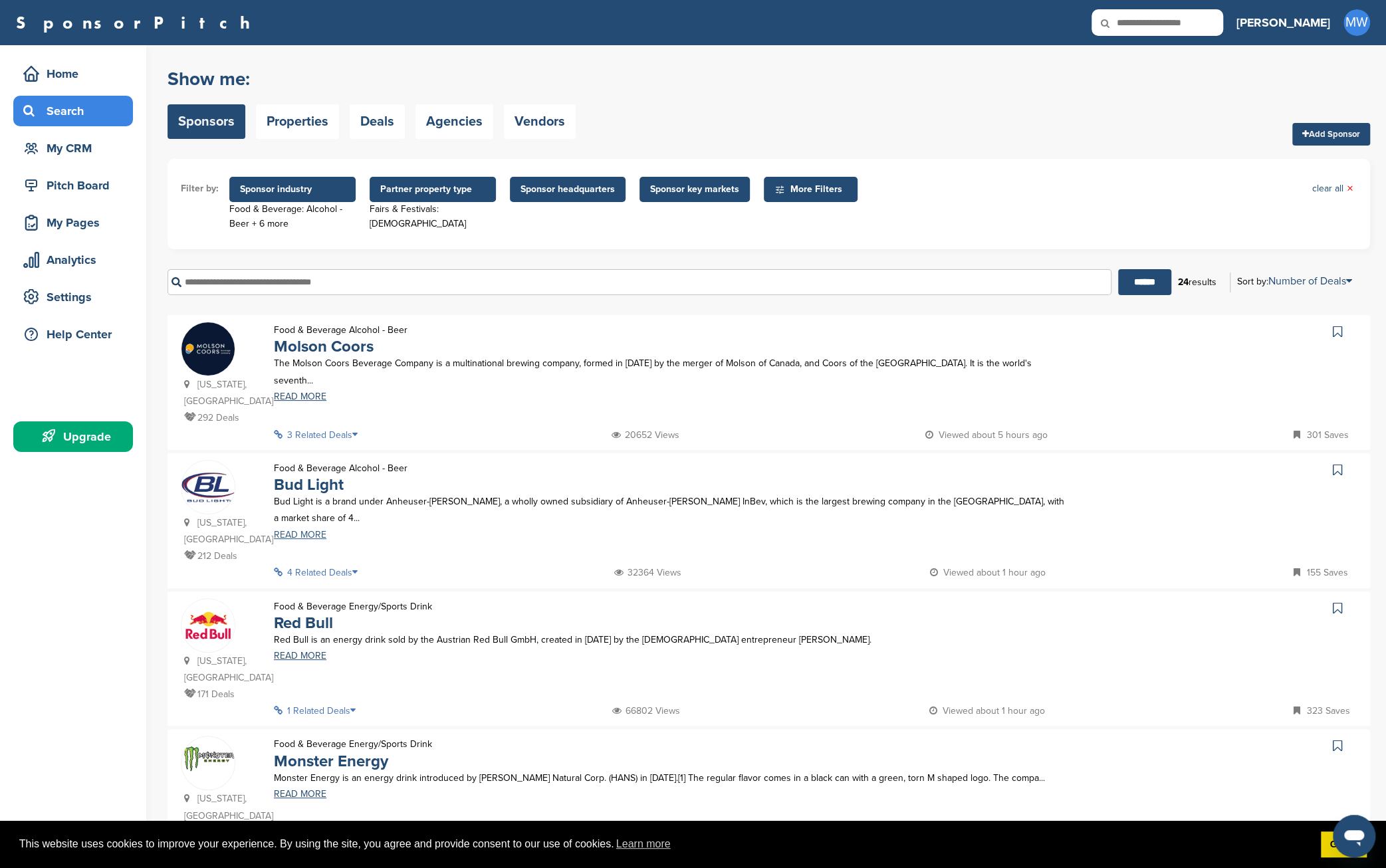
click at [306, 530] on link "READ MORE" at bounding box center [672, 535] width 796 height 9
click at [313, 191] on span "Sponsor industry" at bounding box center [292, 190] width 105 height 15
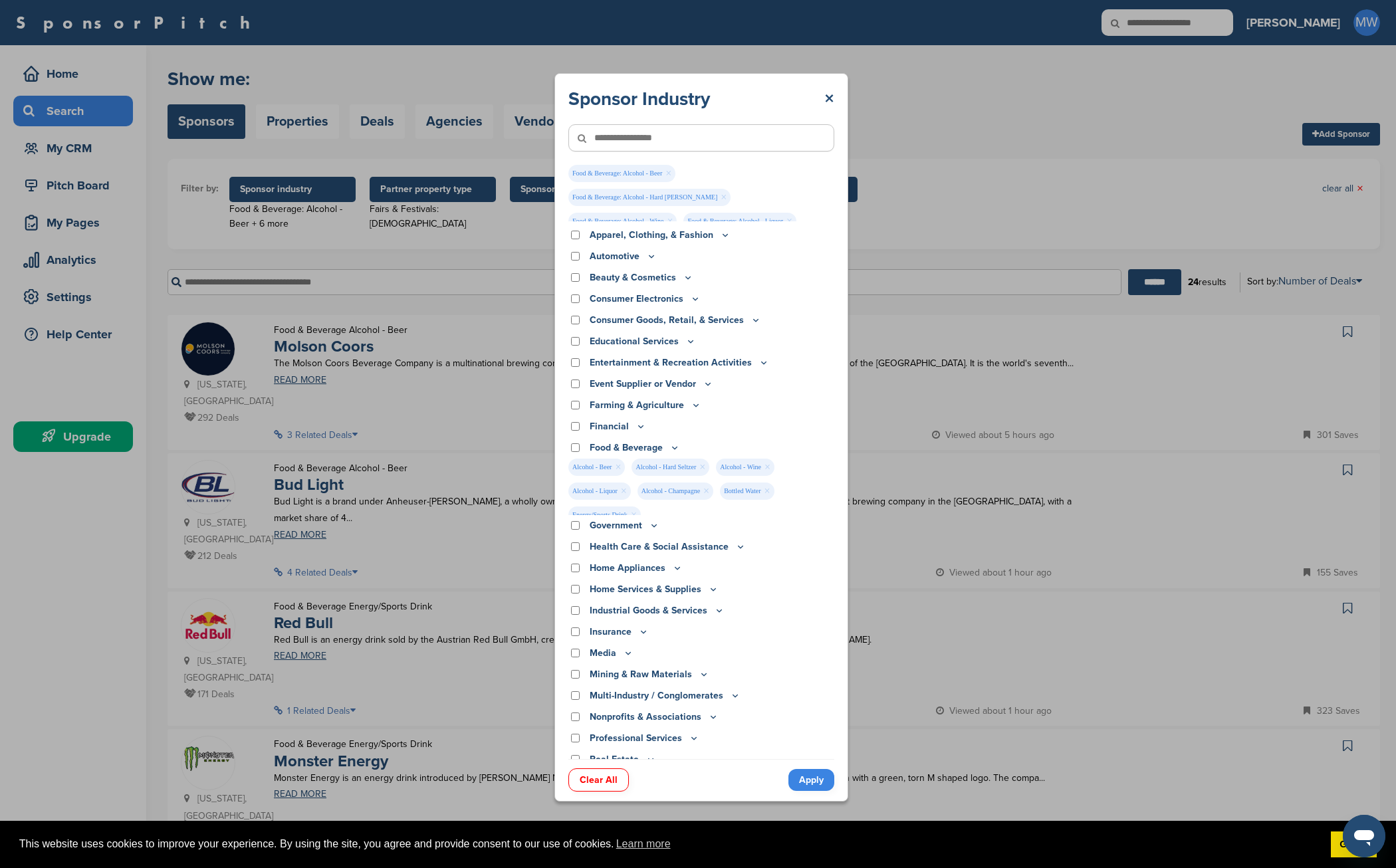
click at [599, 775] on link "Clear All" at bounding box center [599, 780] width 61 height 24
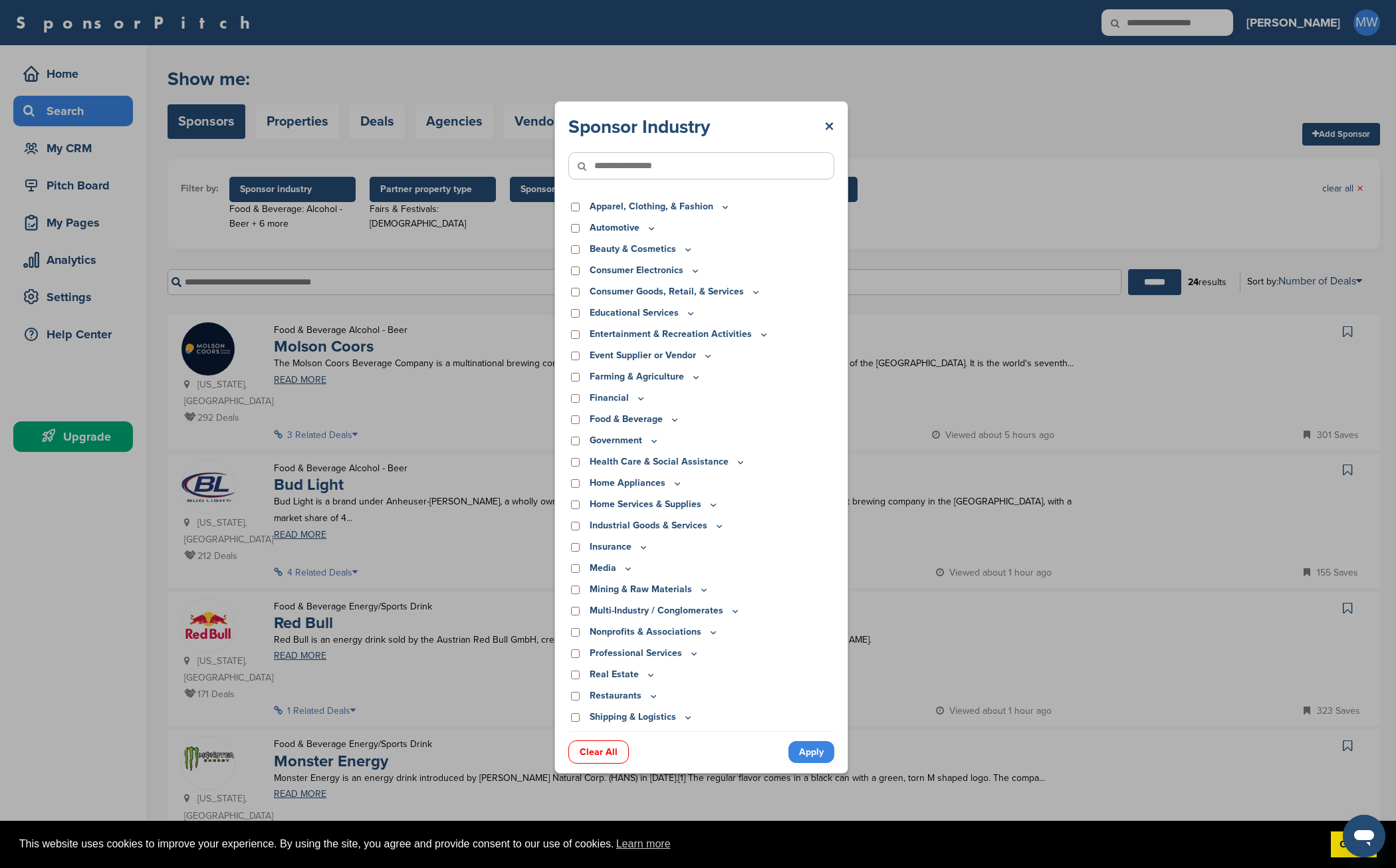
click at [723, 207] on icon at bounding box center [725, 207] width 5 height 2
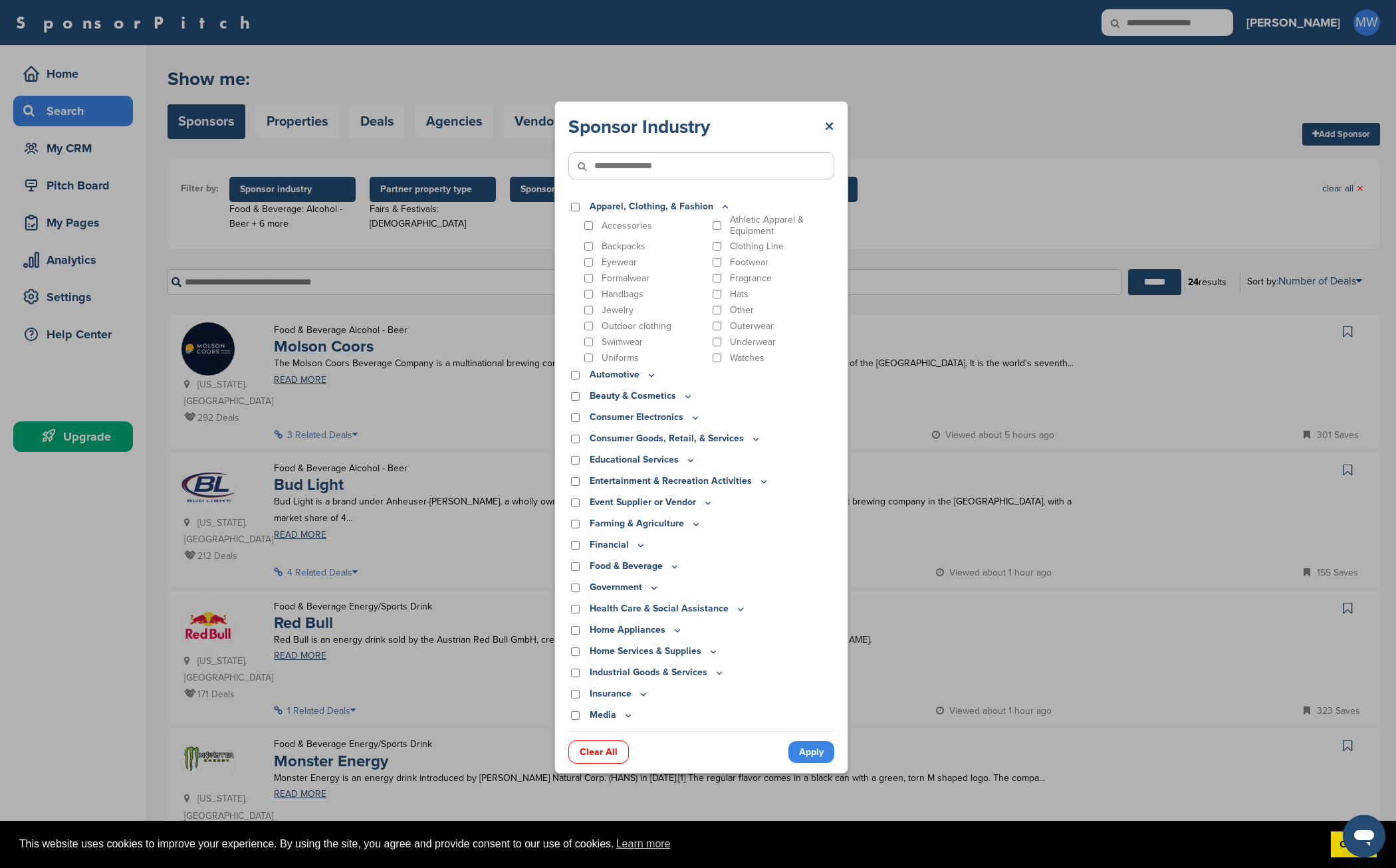
click at [720, 207] on icon at bounding box center [726, 207] width 11 height 11
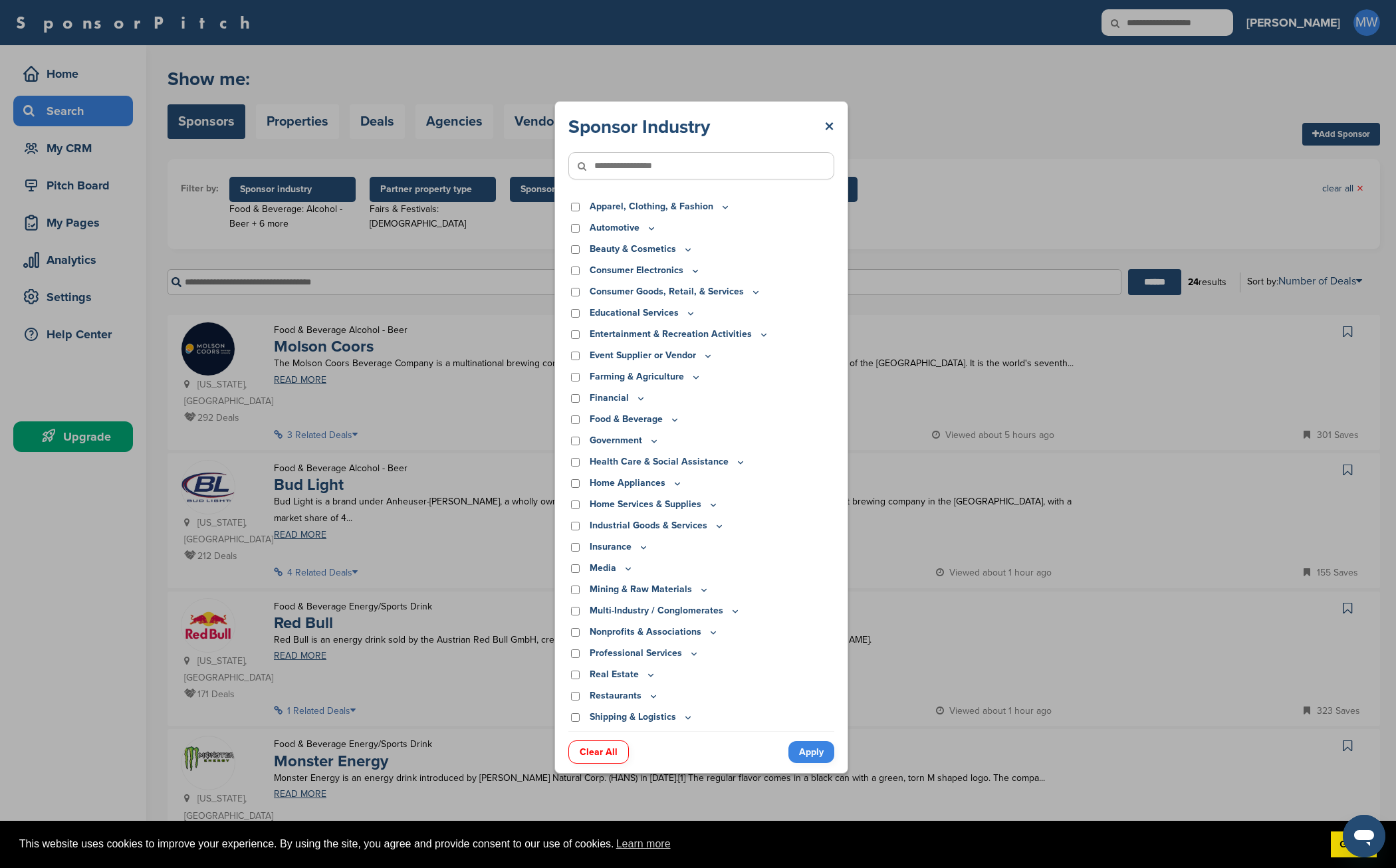
click at [650, 228] on icon at bounding box center [651, 228] width 11 height 11
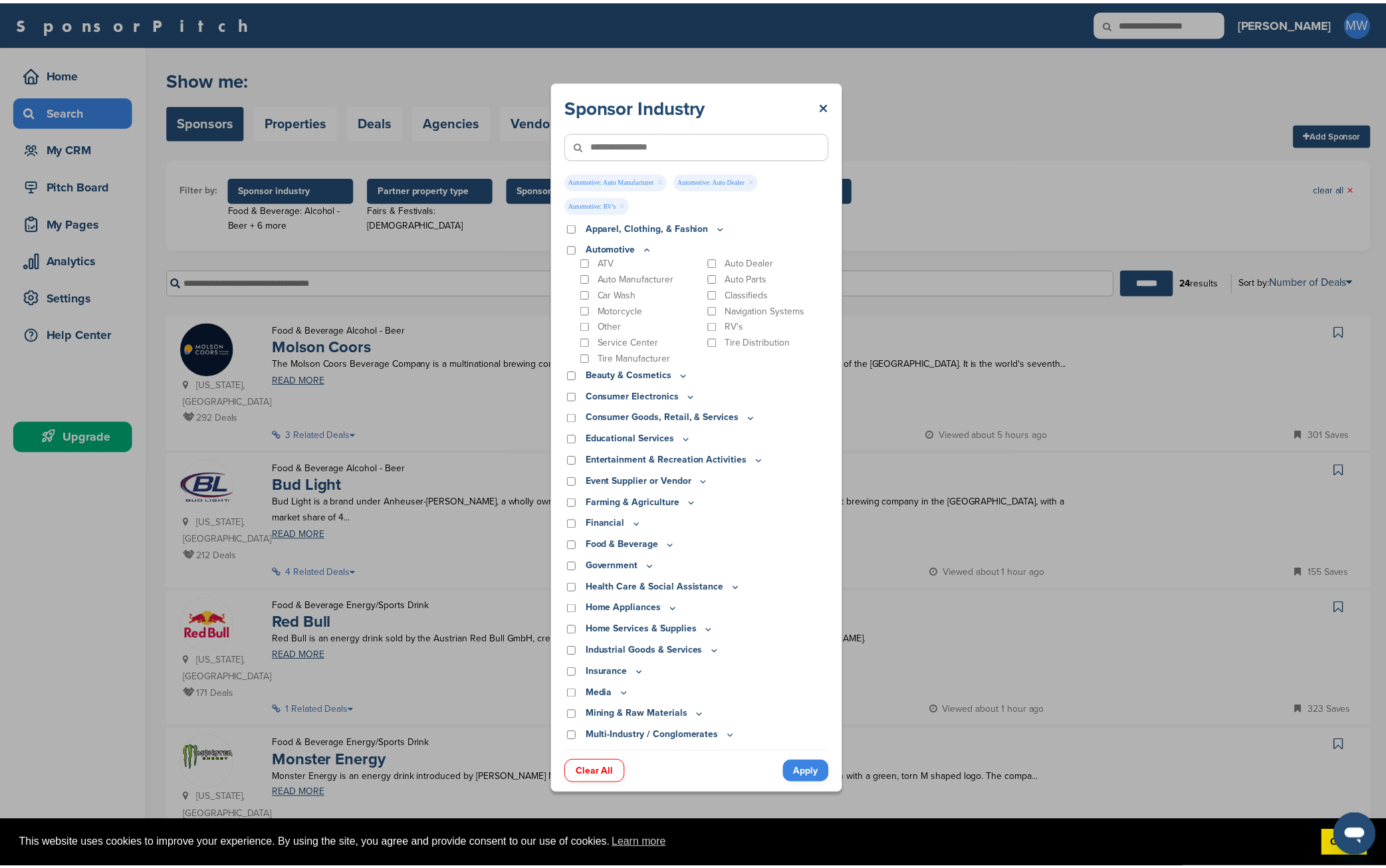
scroll to position [110, 0]
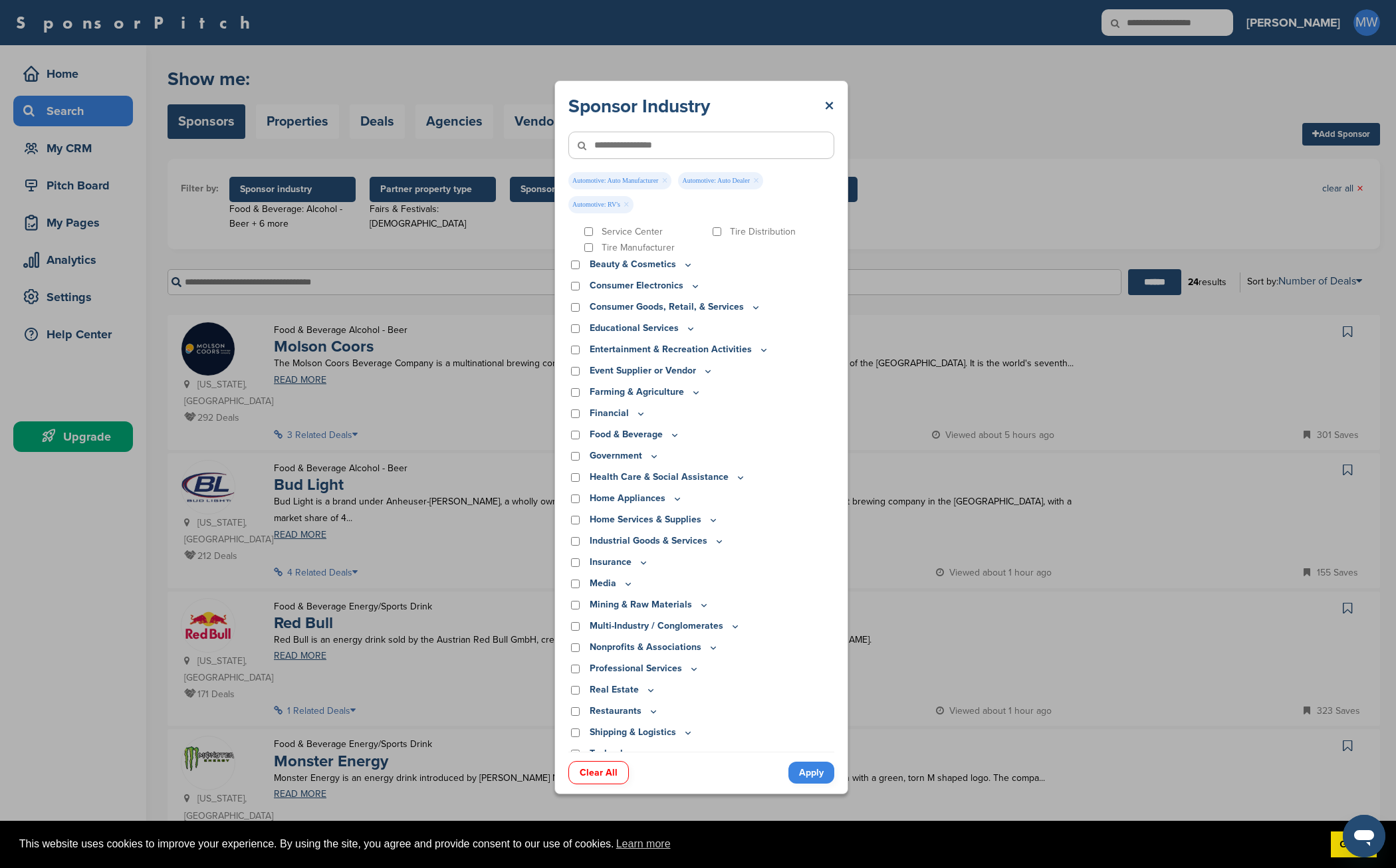
click at [759, 348] on icon at bounding box center [764, 350] width 11 height 11
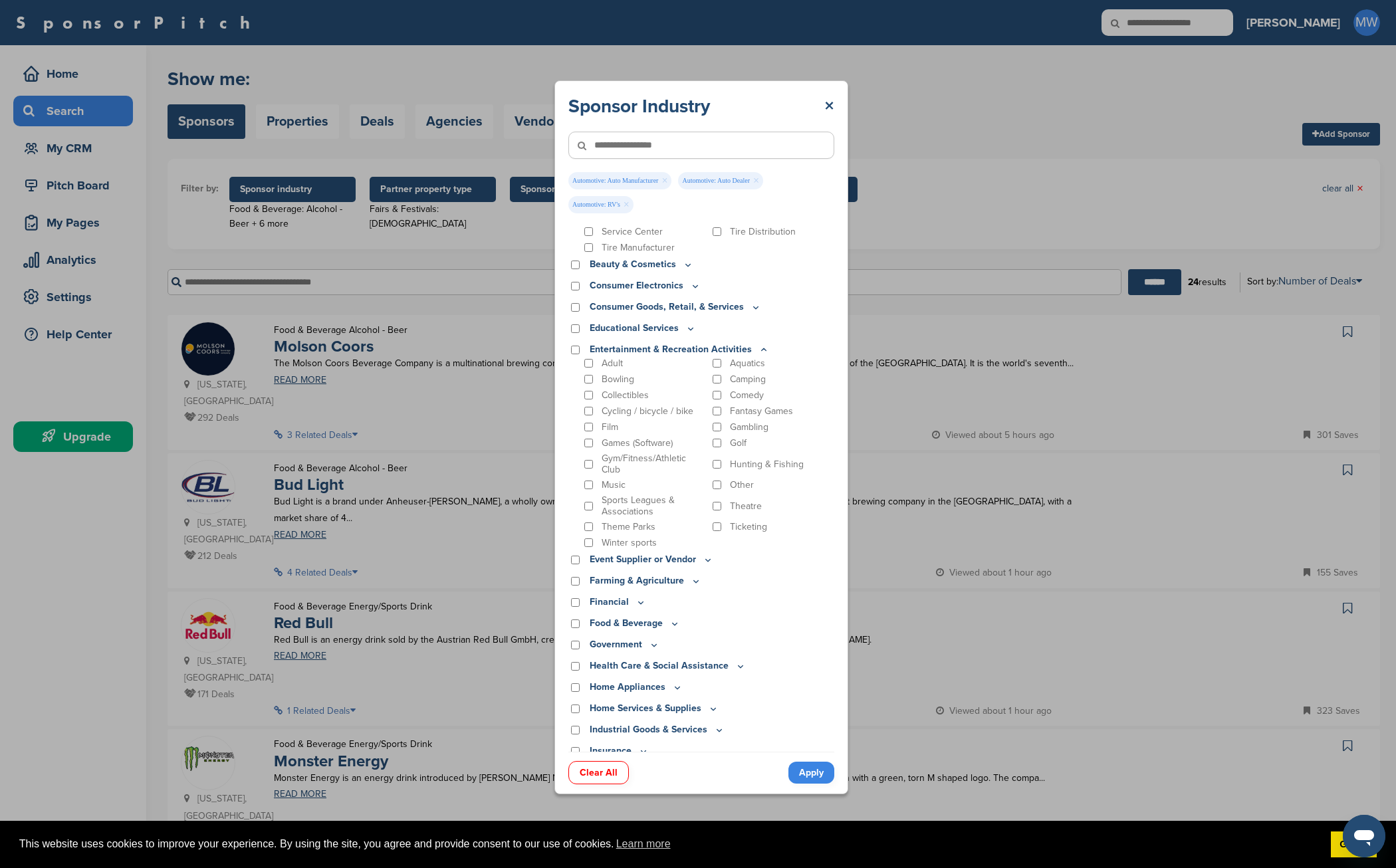
click at [762, 348] on icon at bounding box center [764, 349] width 5 height 2
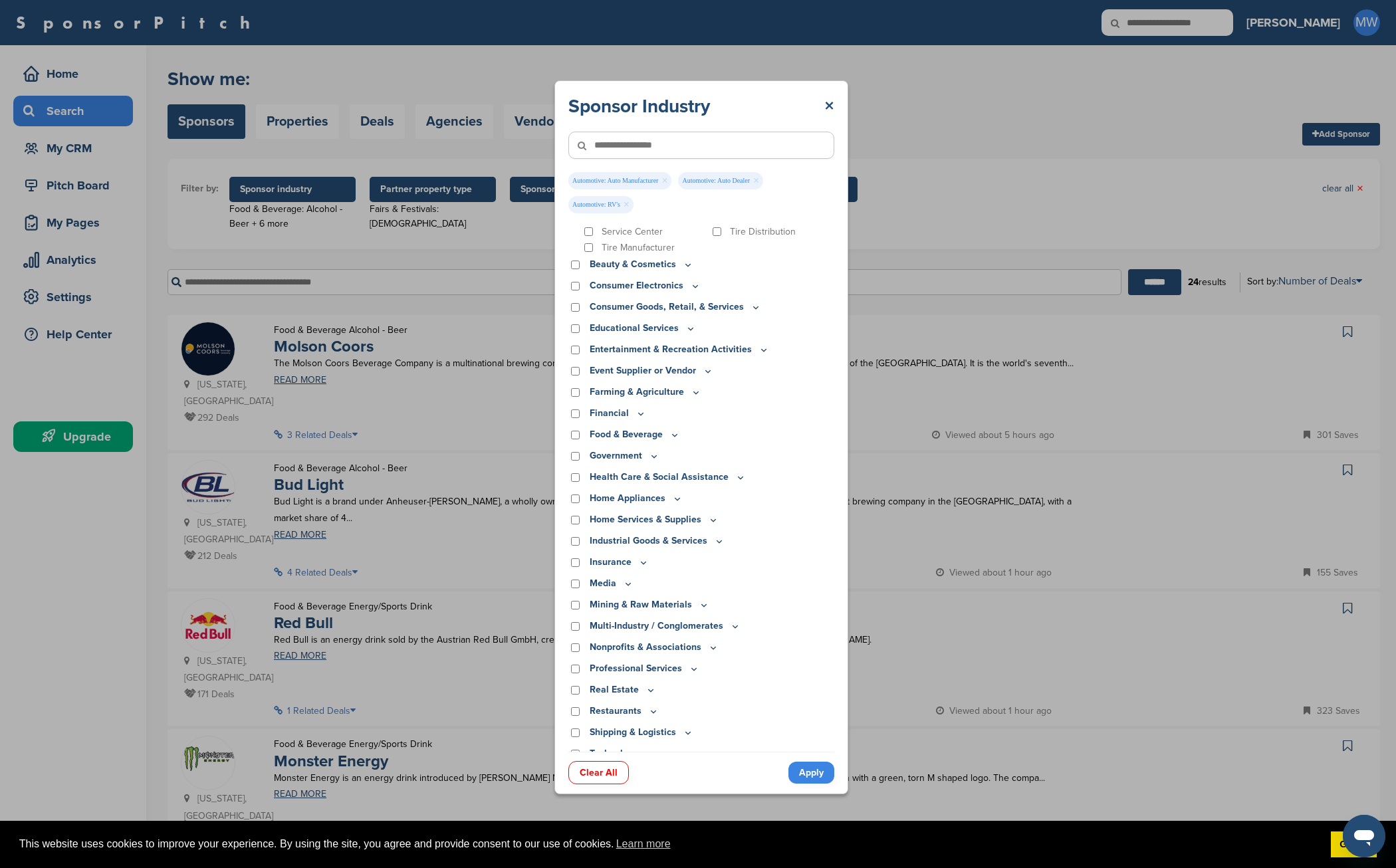
click at [708, 369] on icon at bounding box center [708, 371] width 11 height 11
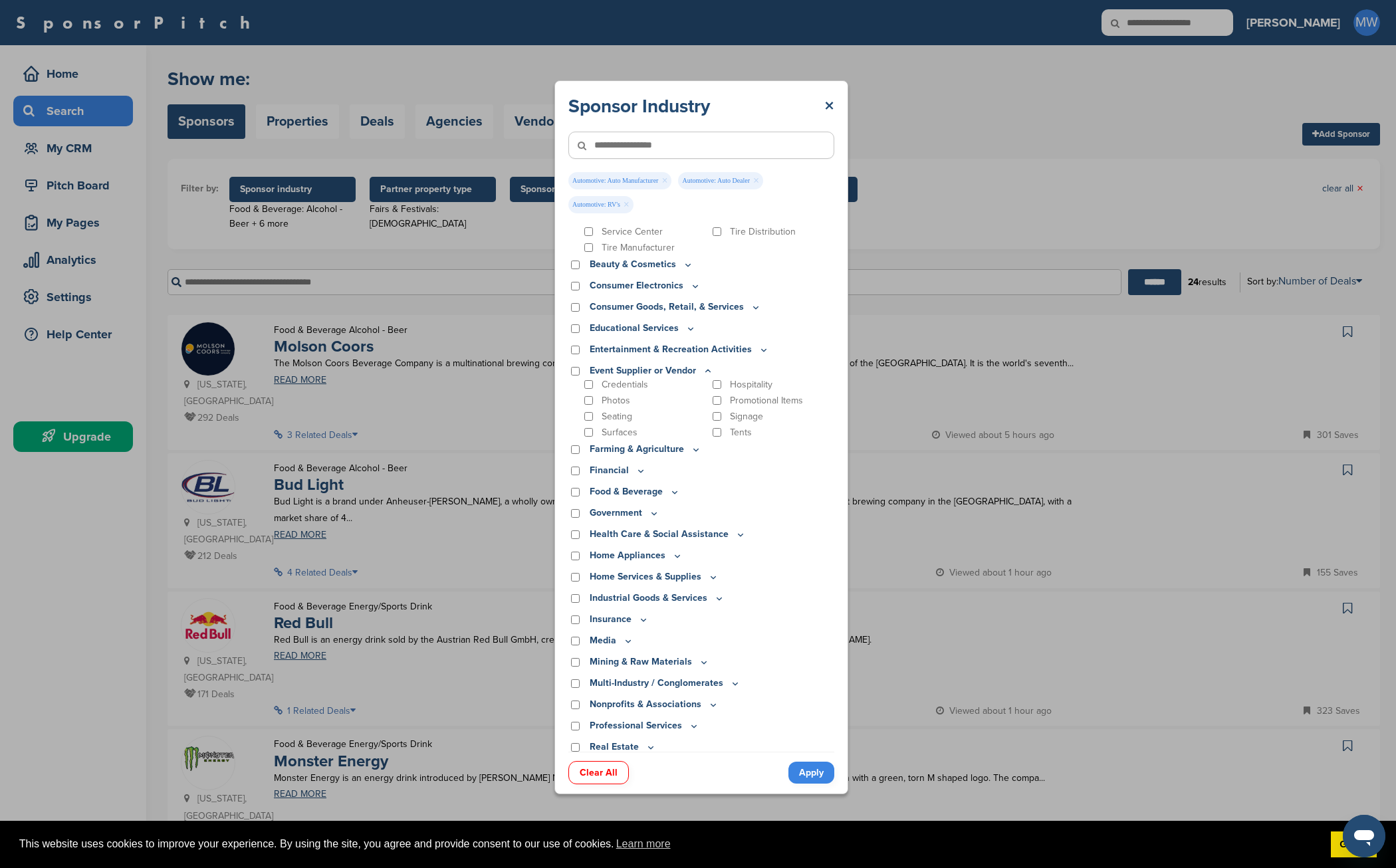
click at [706, 370] on icon at bounding box center [708, 370] width 5 height 2
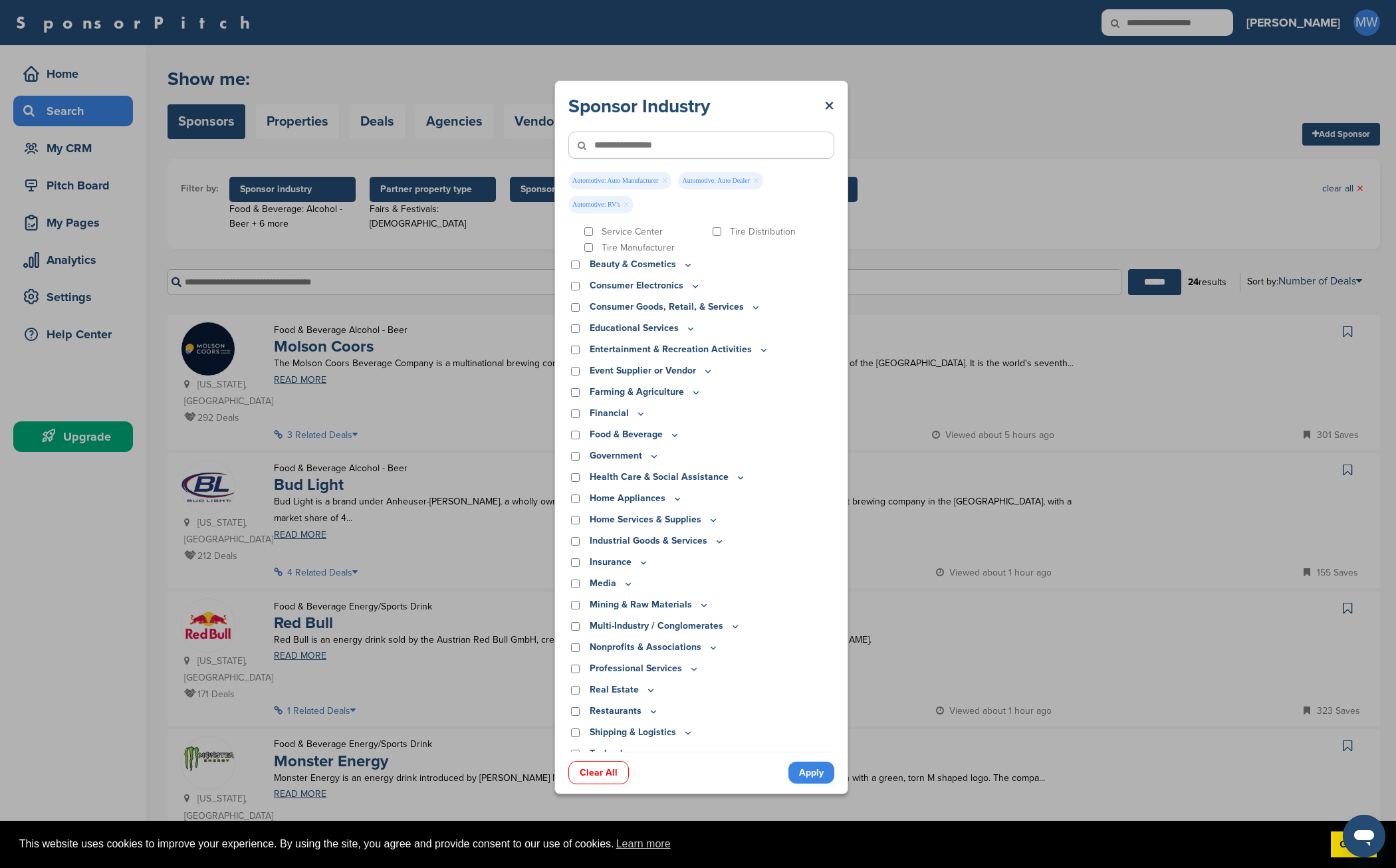
click at [735, 475] on icon at bounding box center [740, 478] width 11 height 11
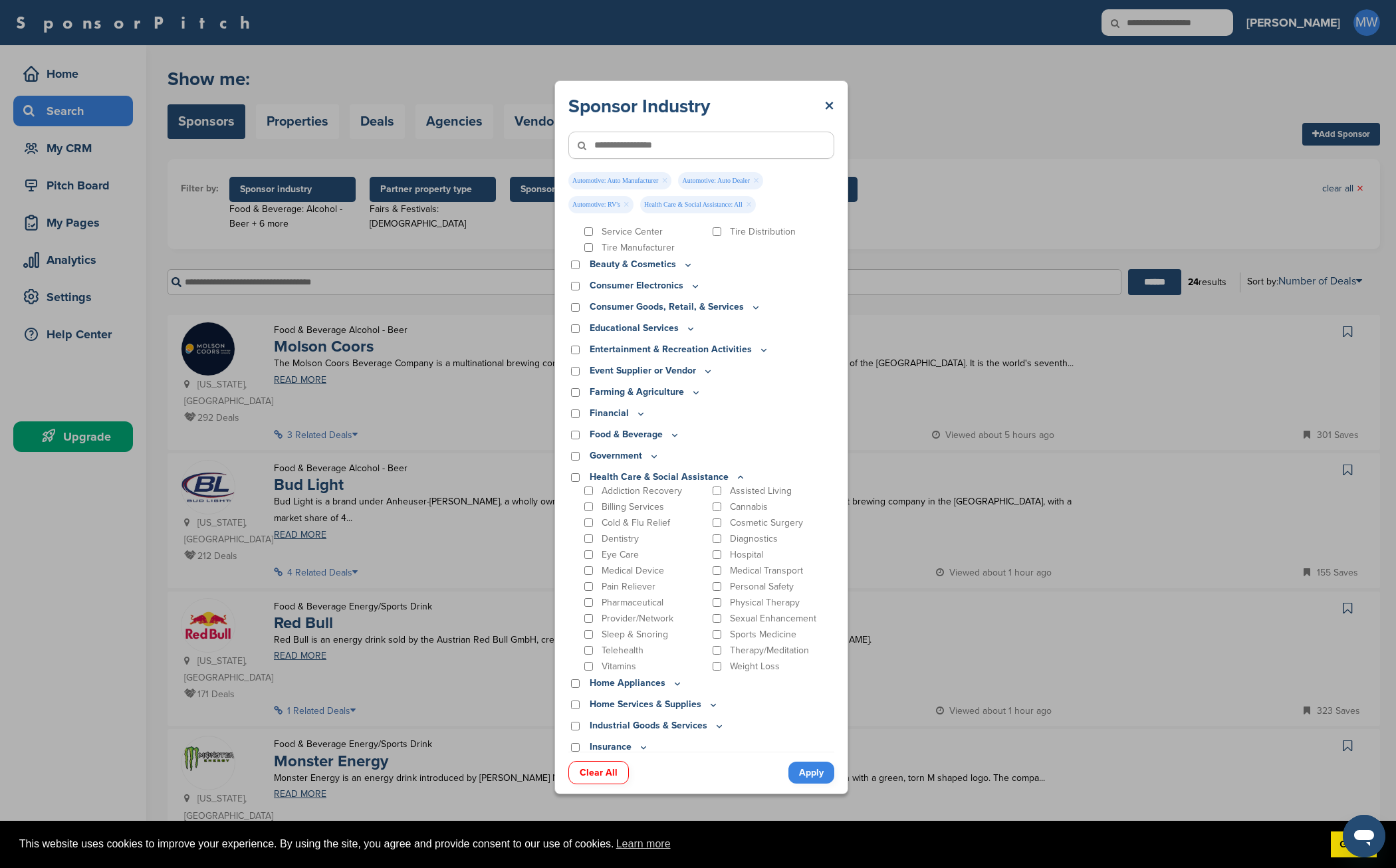
click at [814, 772] on link "Apply" at bounding box center [811, 773] width 45 height 22
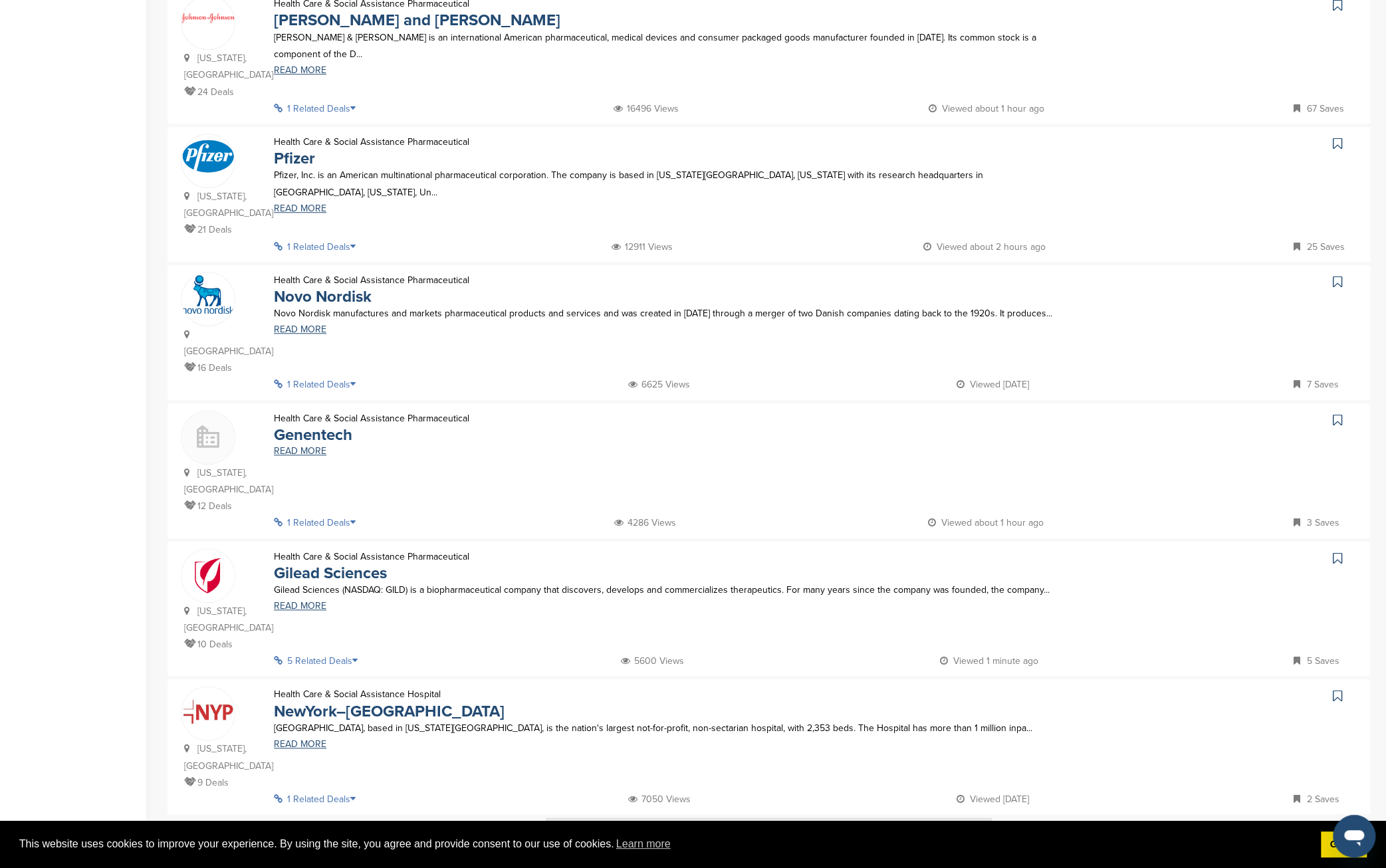
scroll to position [886, 0]
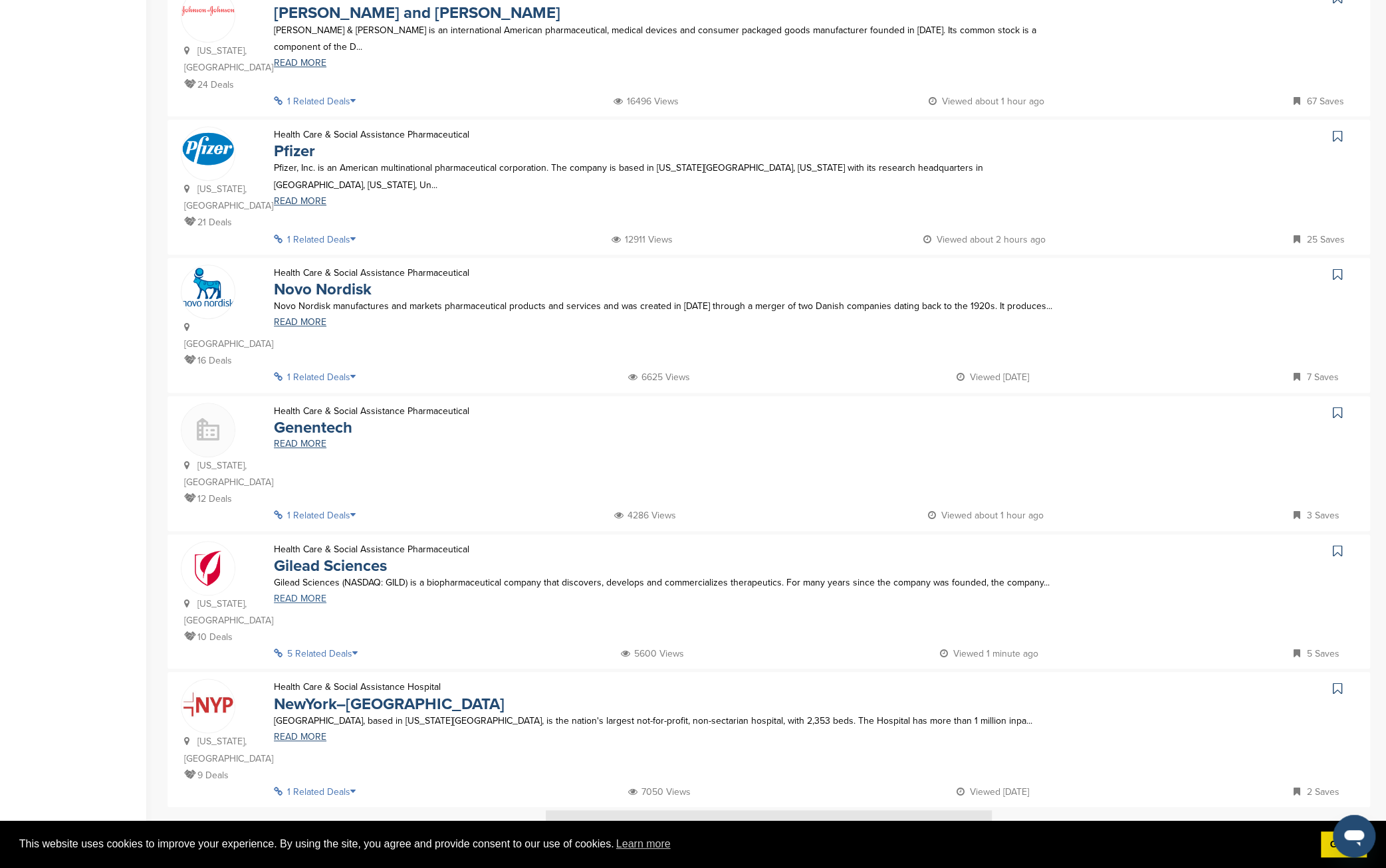
click at [304, 594] on link "READ MORE" at bounding box center [672, 598] width 796 height 9
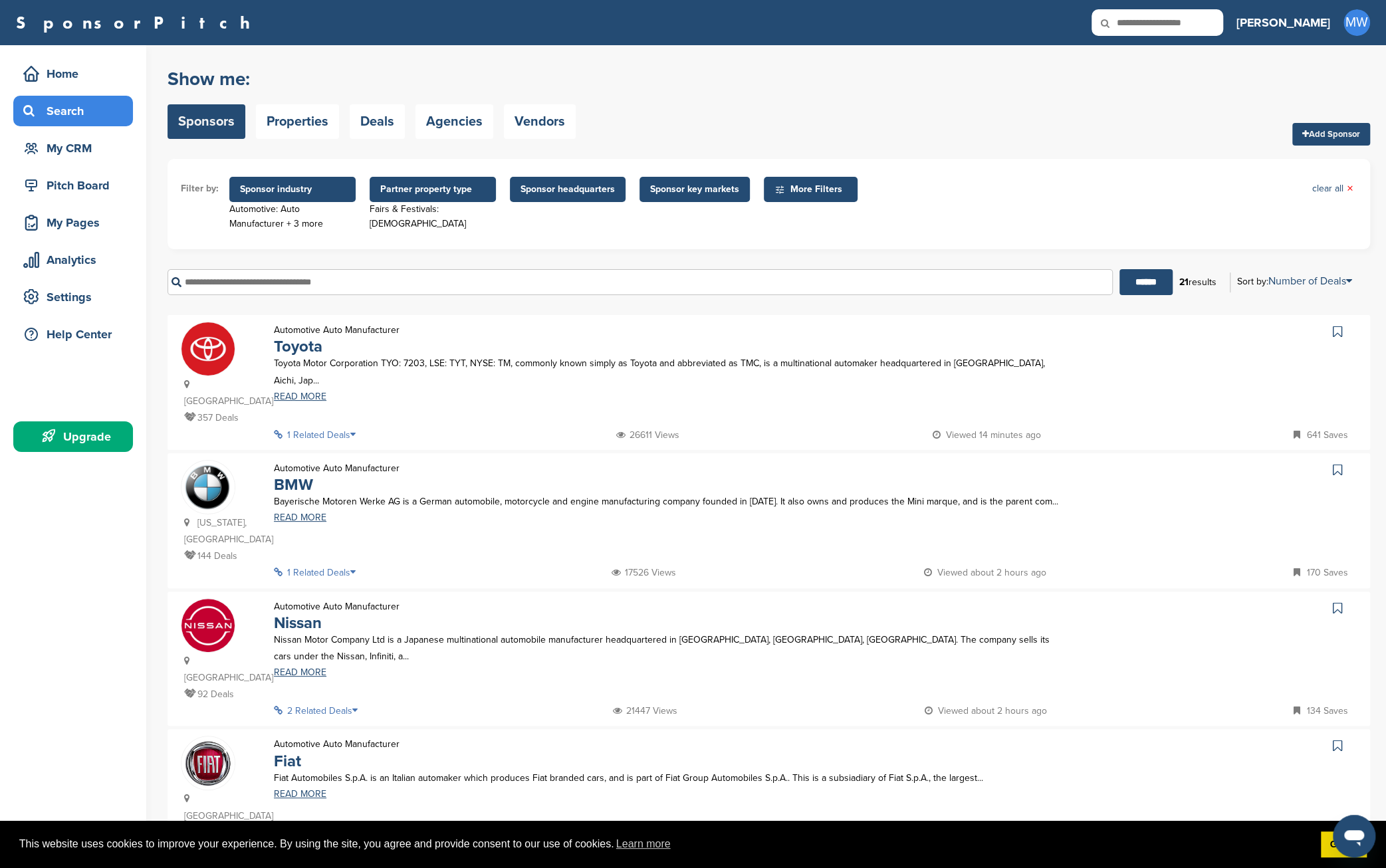
scroll to position [110, 0]
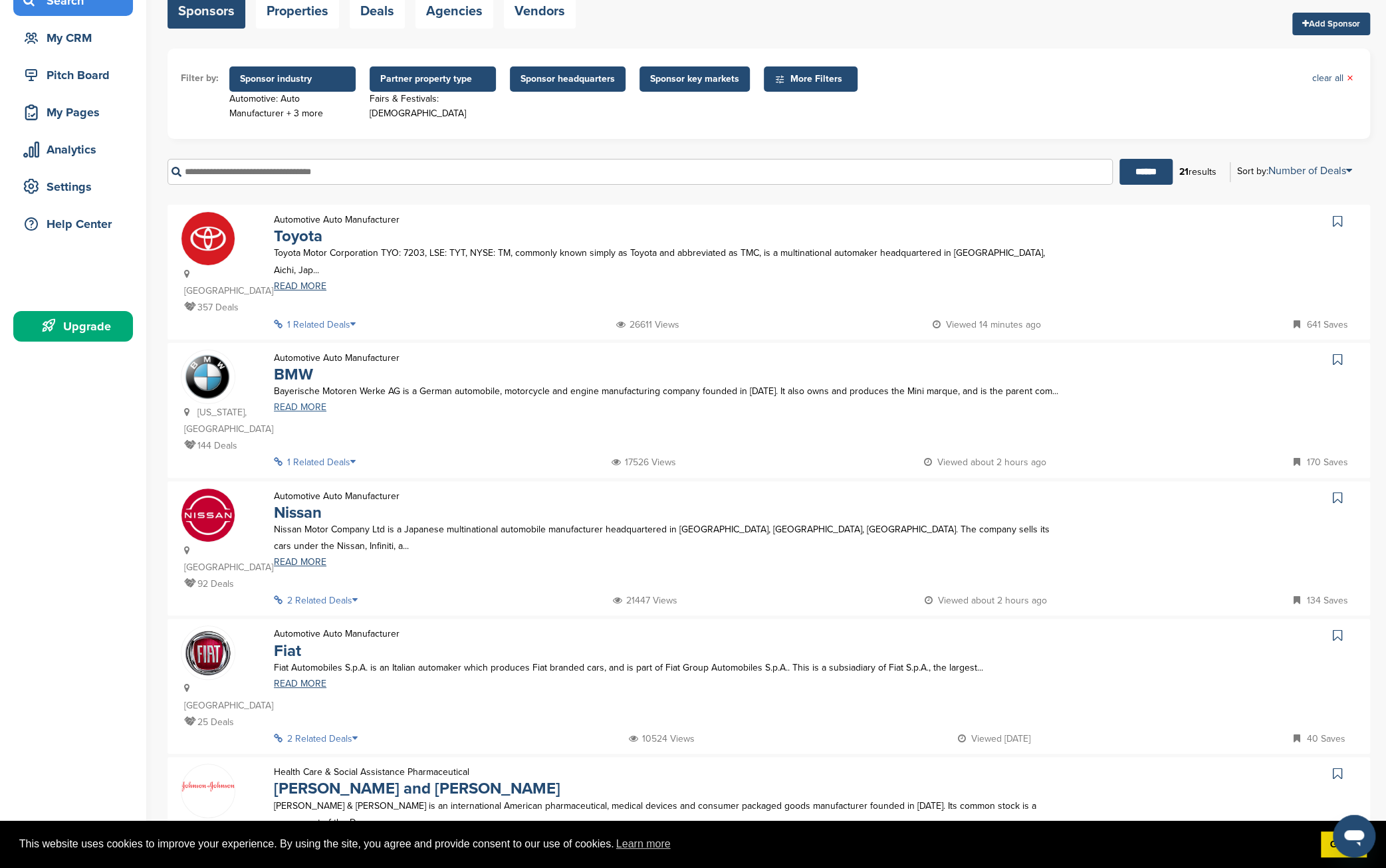
click at [302, 402] on link "READ MORE" at bounding box center [672, 407] width 796 height 9
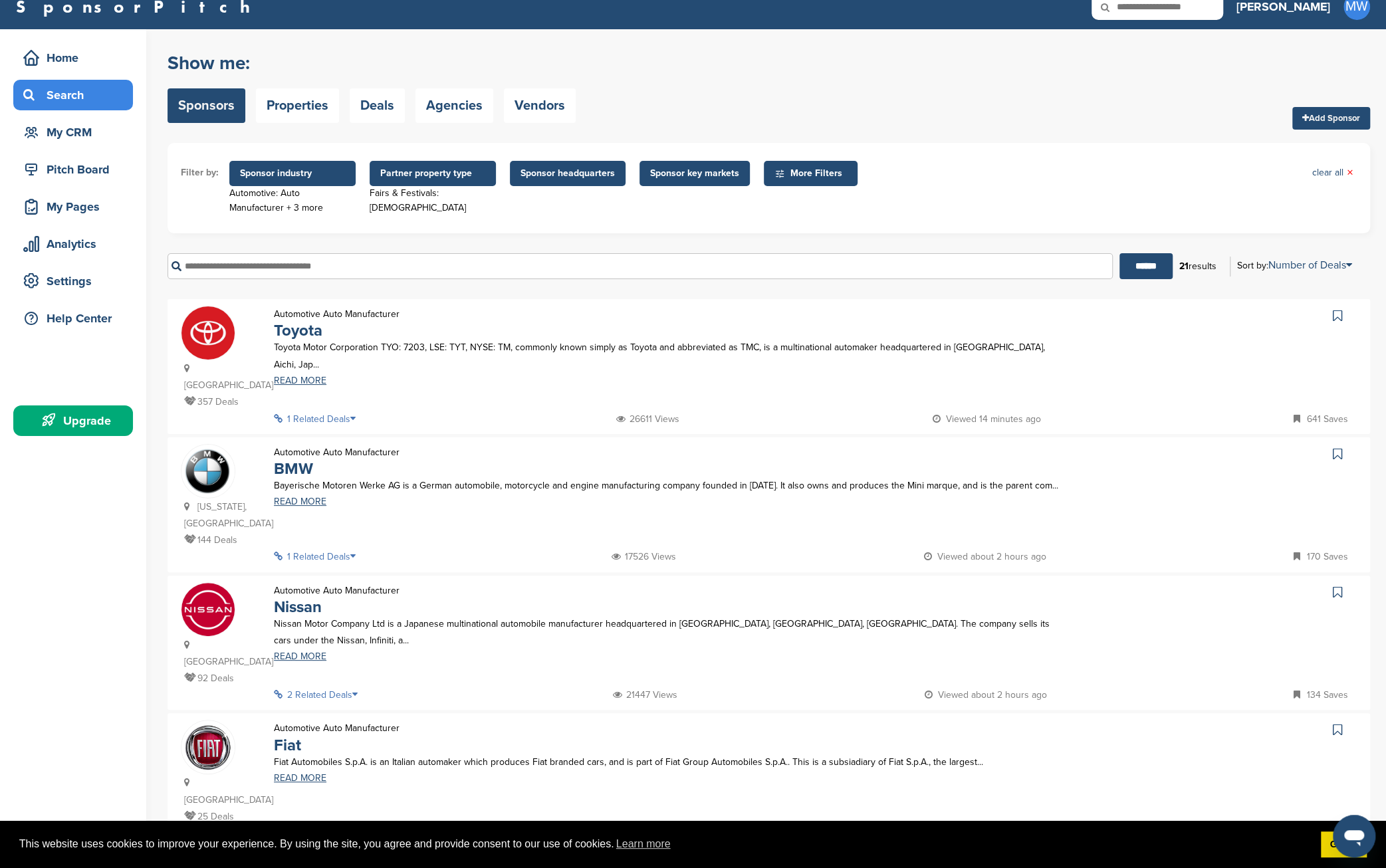
scroll to position [0, 0]
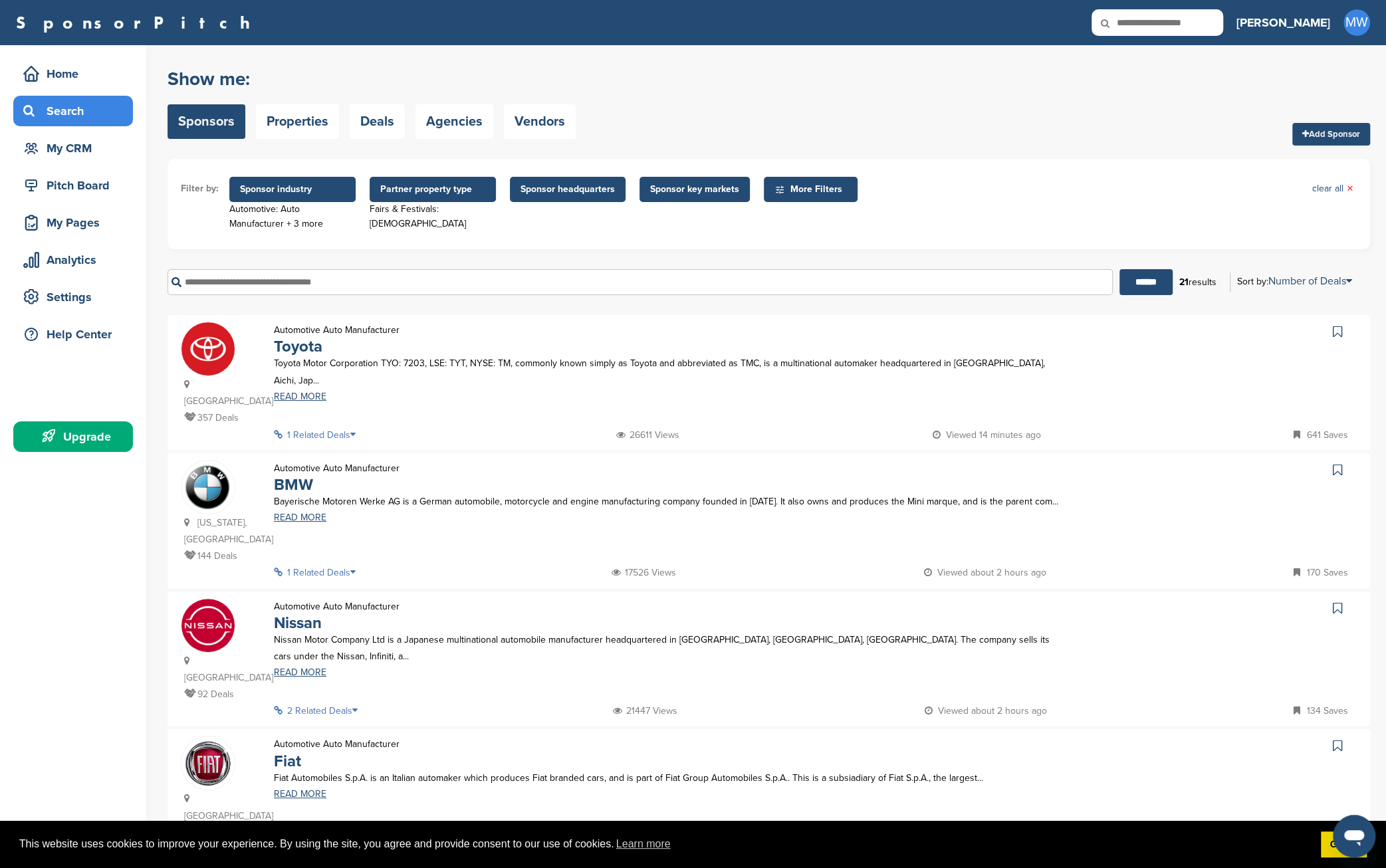
click at [926, 261] on div "****** 21 results Sort by: Number of Deals Sponsor Name Recently Added Number o…" at bounding box center [768, 281] width 1203 height 45
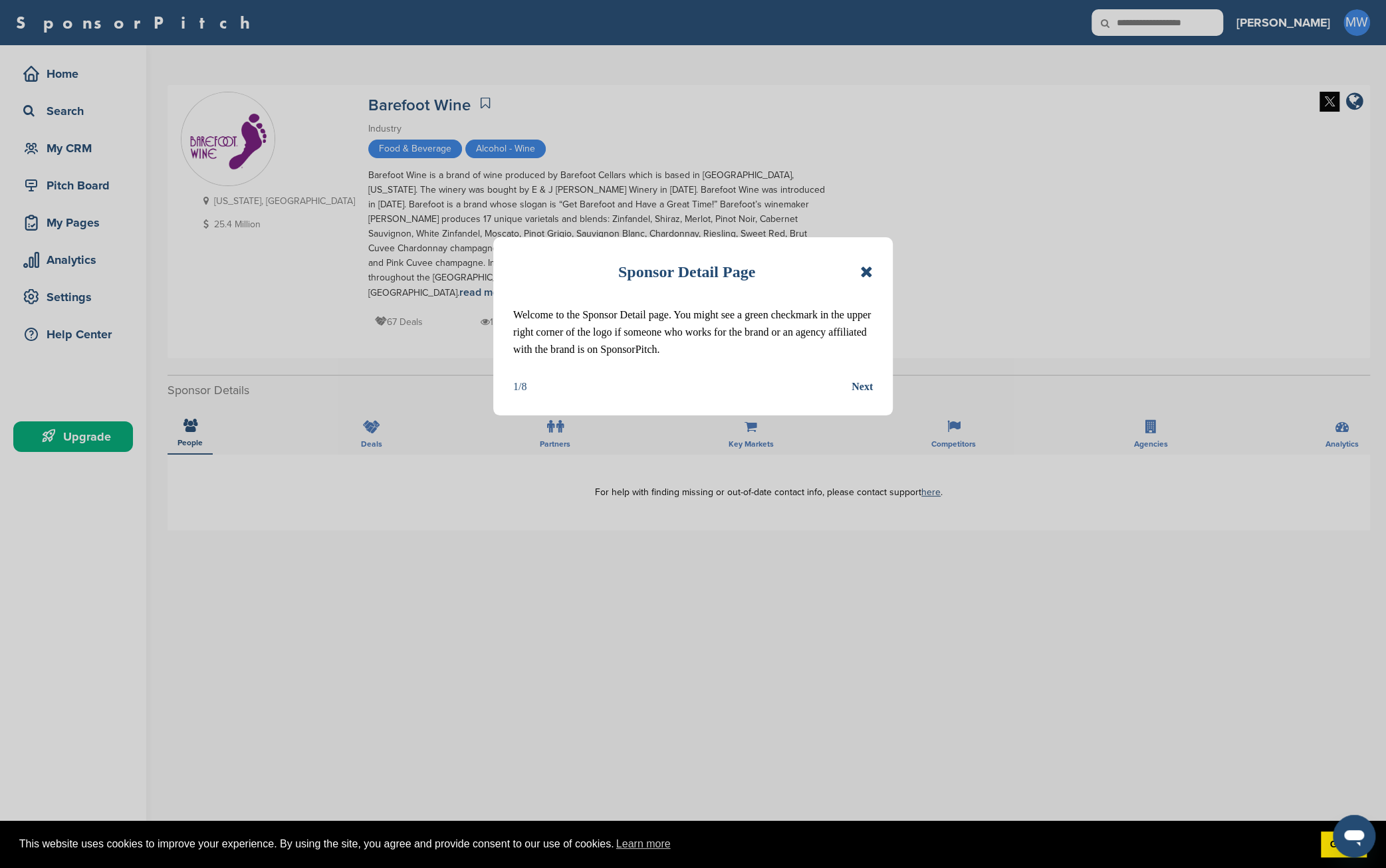
click at [864, 386] on div "Next" at bounding box center [861, 386] width 21 height 17
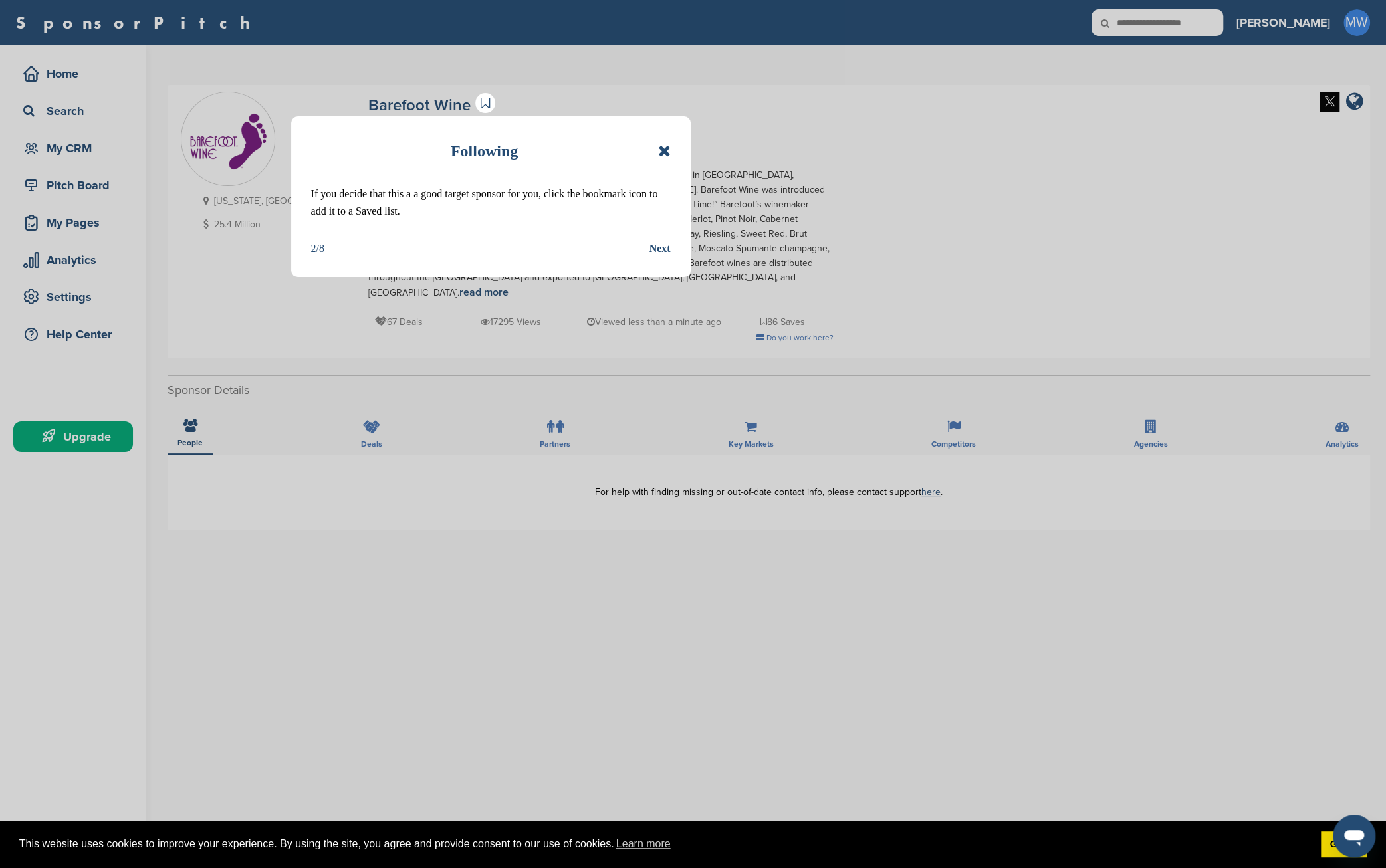
click at [663, 249] on div "Next" at bounding box center [659, 248] width 21 height 17
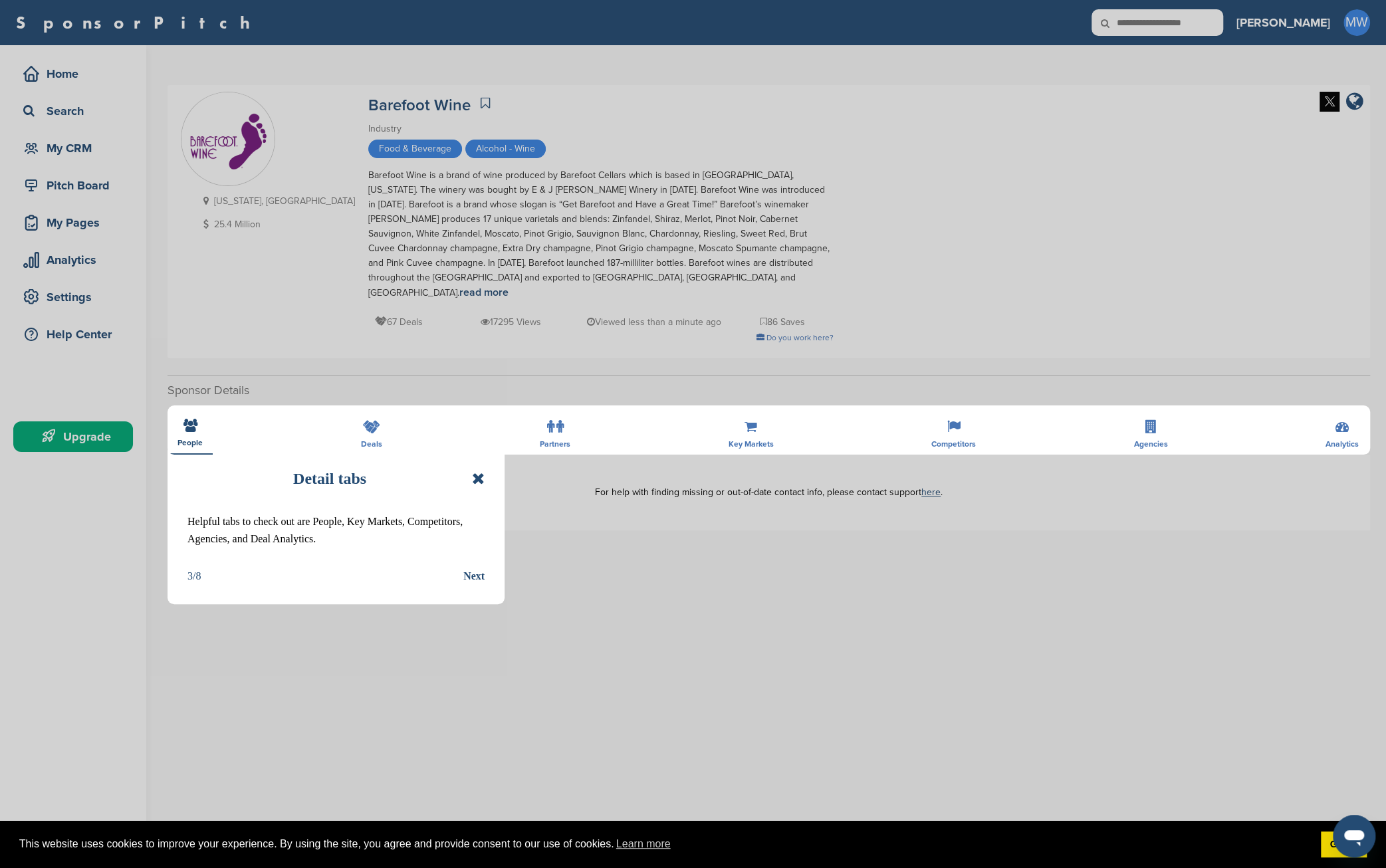
click at [475, 576] on div "Next" at bounding box center [473, 576] width 21 height 17
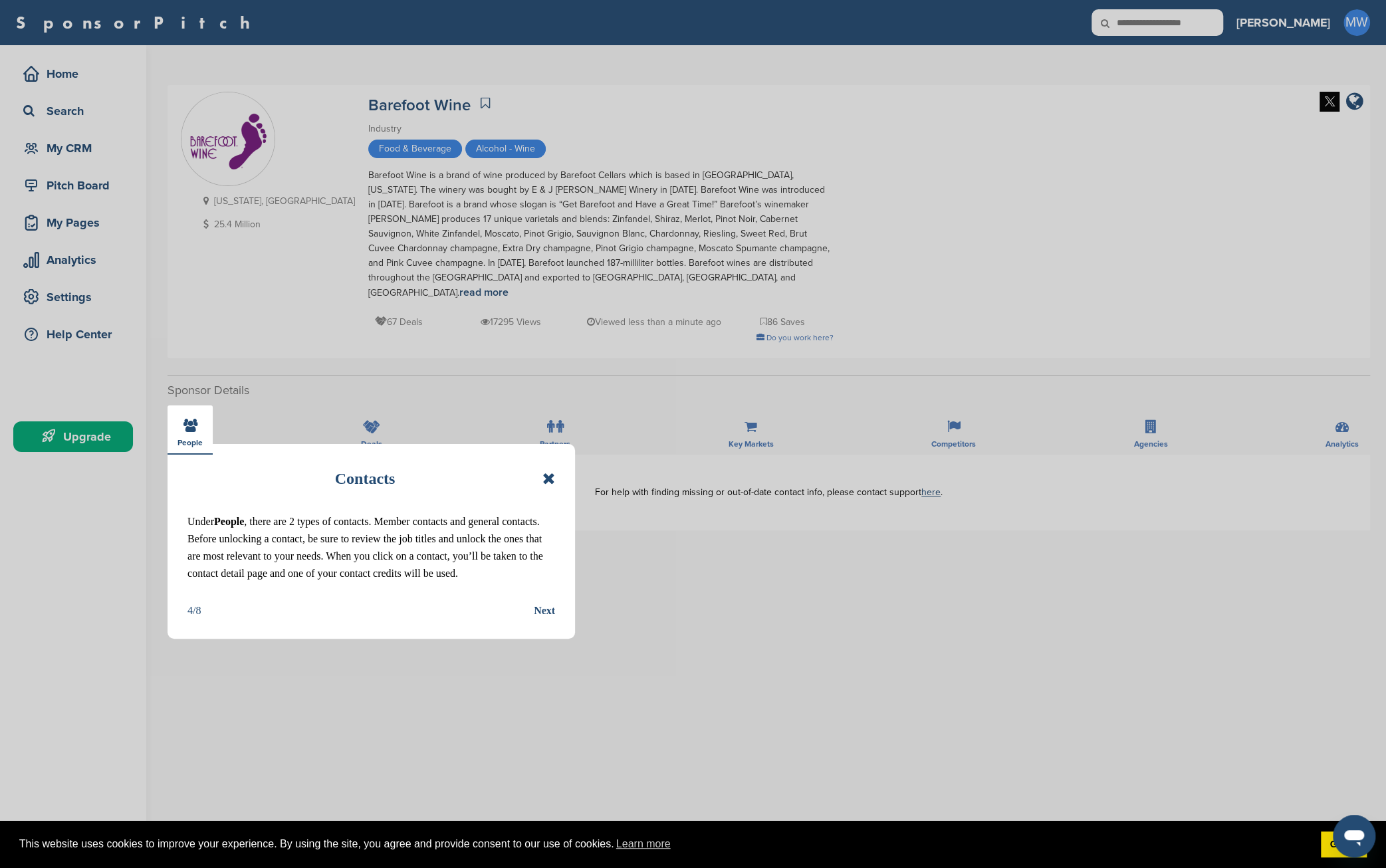
click at [541, 608] on div "Next" at bounding box center [544, 610] width 21 height 17
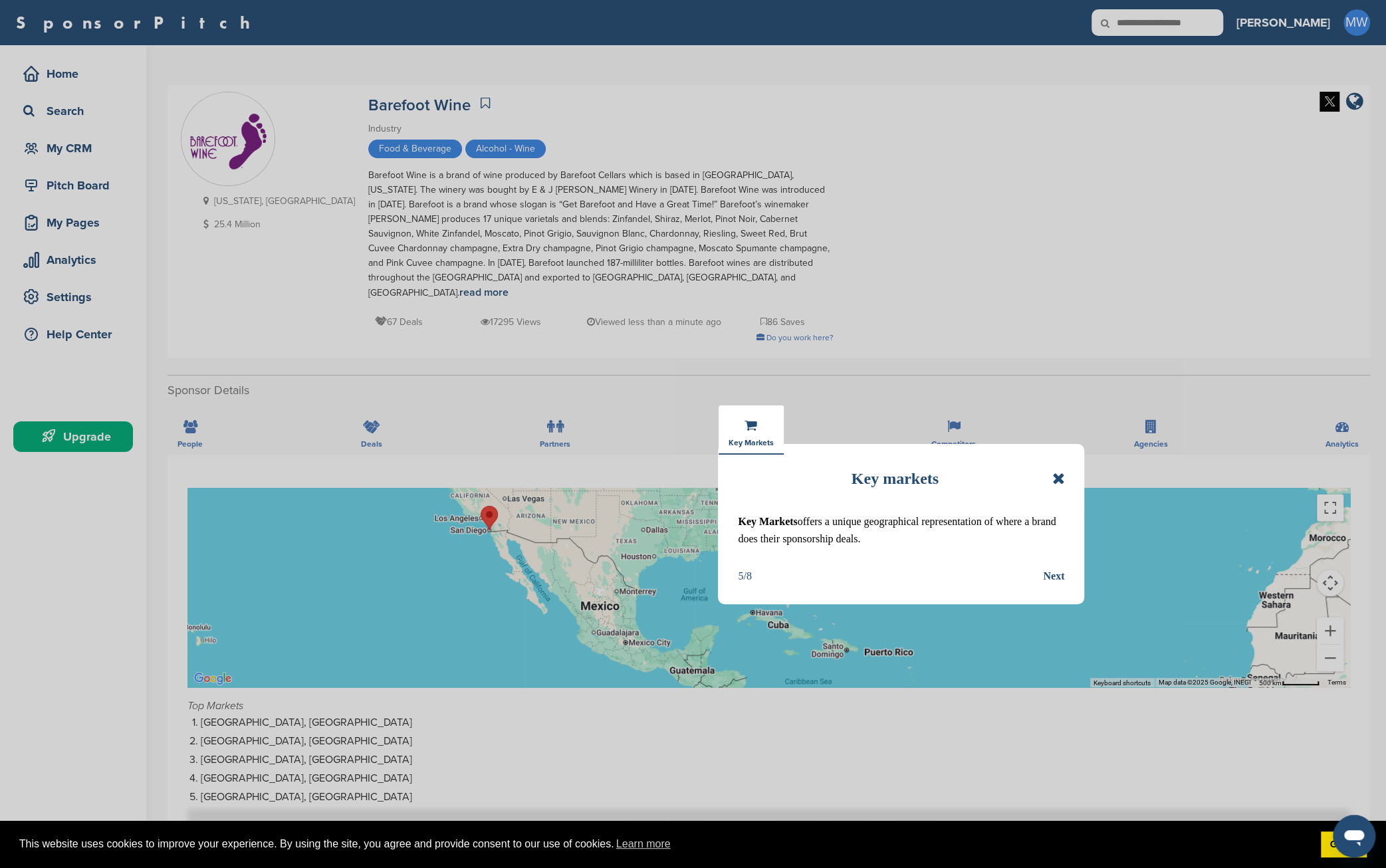
click at [1060, 575] on div "Next" at bounding box center [1053, 576] width 21 height 17
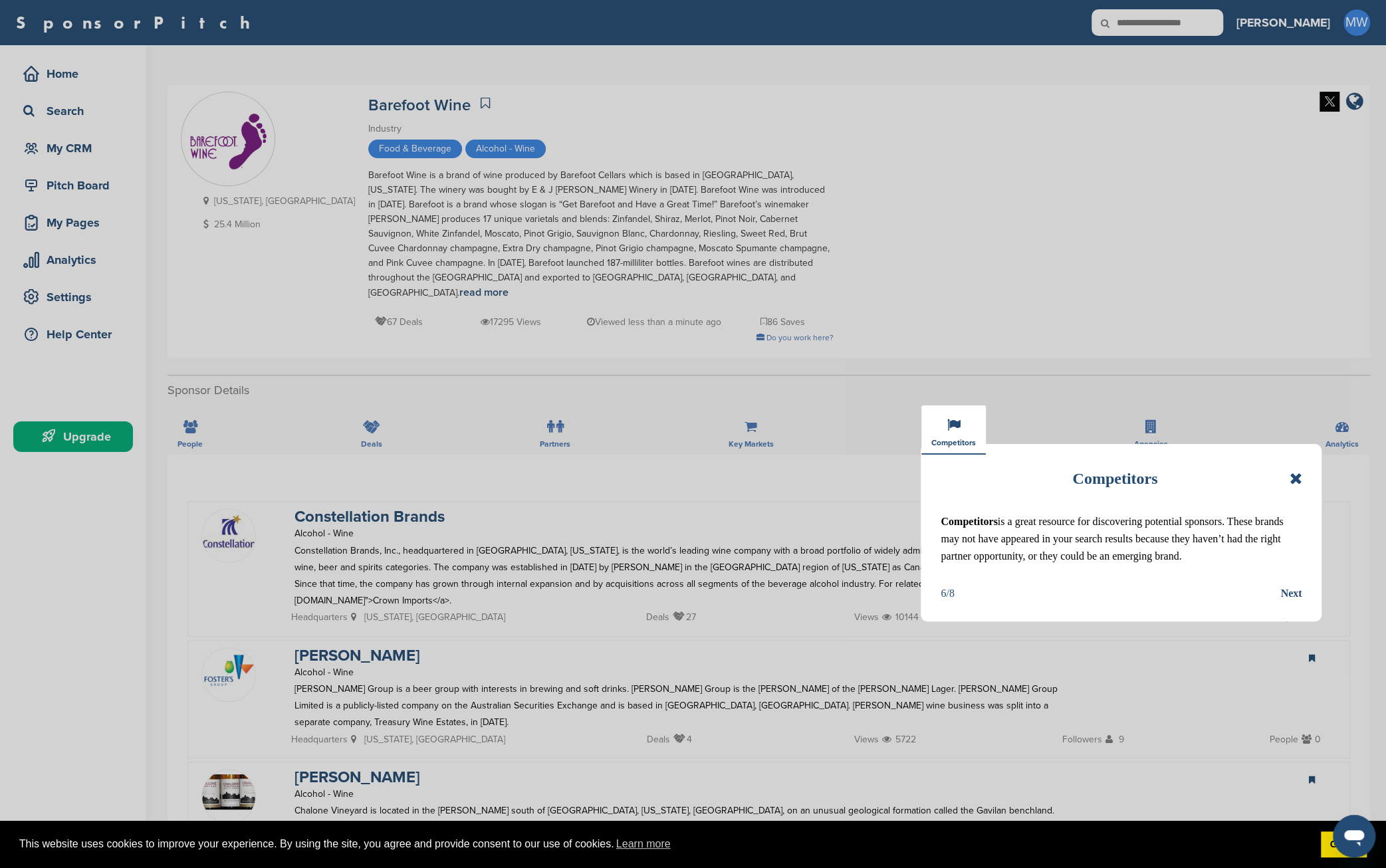
click at [1295, 594] on div "Next" at bounding box center [1291, 593] width 21 height 17
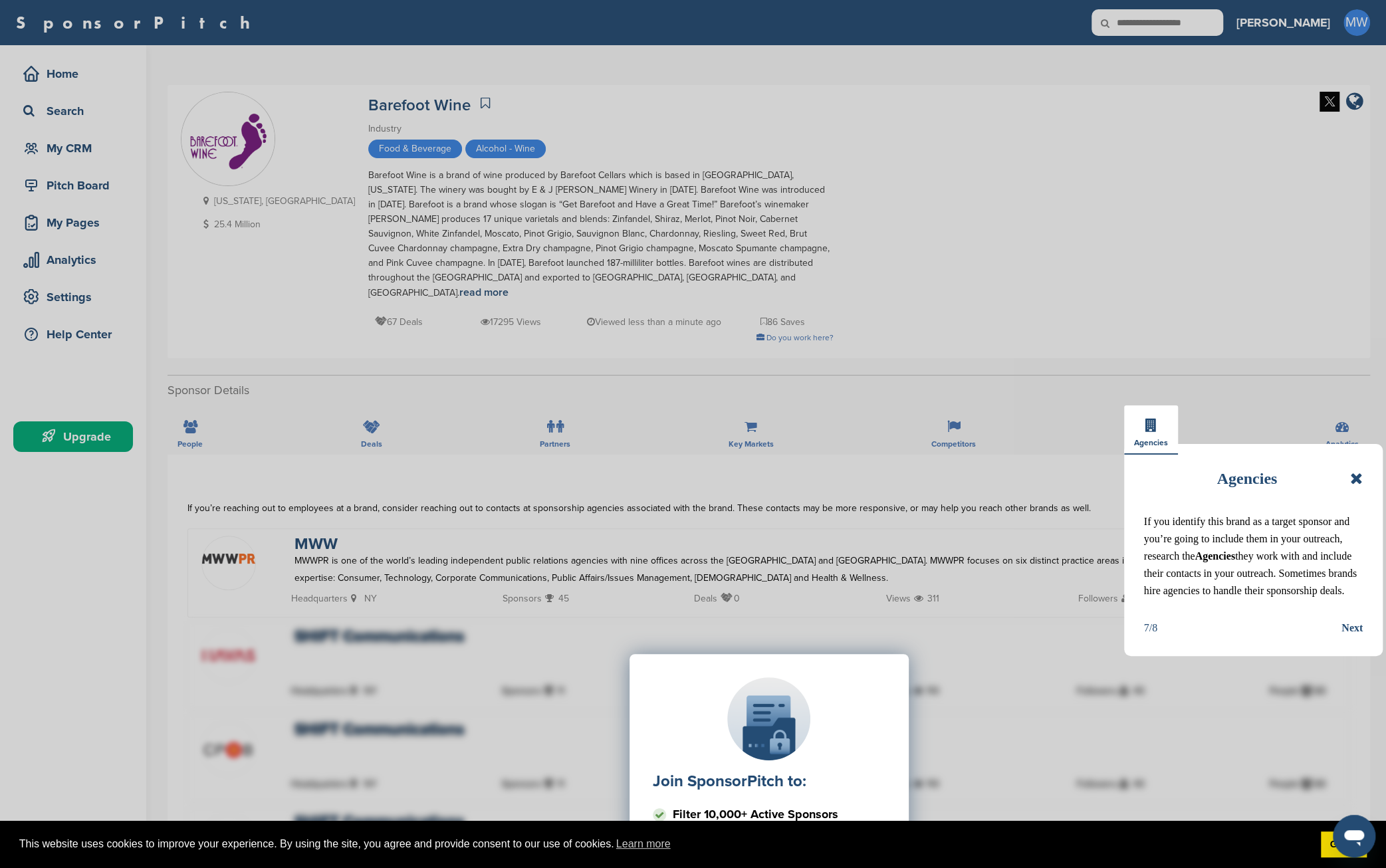
click at [1357, 628] on div "Next" at bounding box center [1351, 627] width 21 height 17
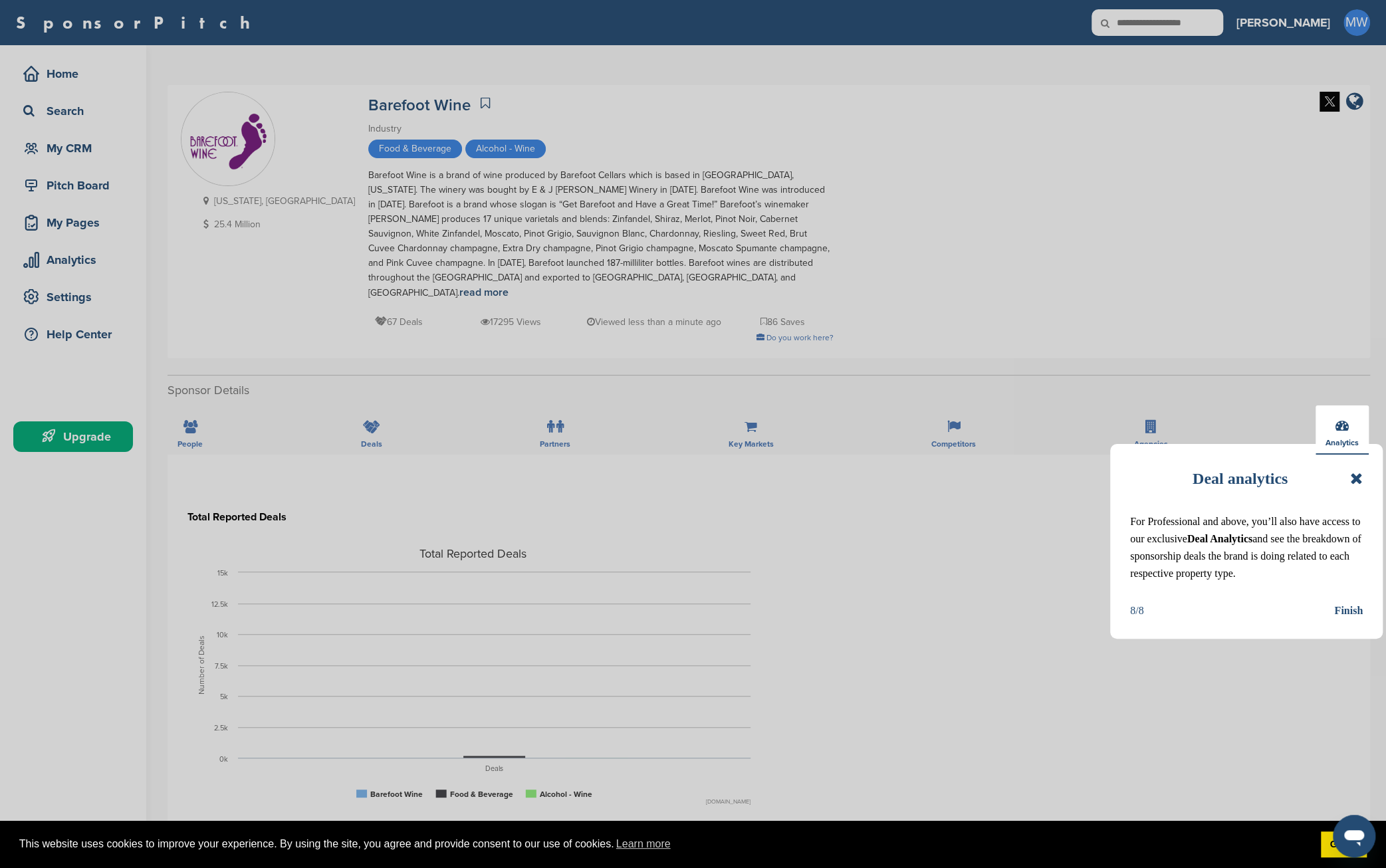
click at [1350, 611] on div "Finish" at bounding box center [1348, 610] width 28 height 17
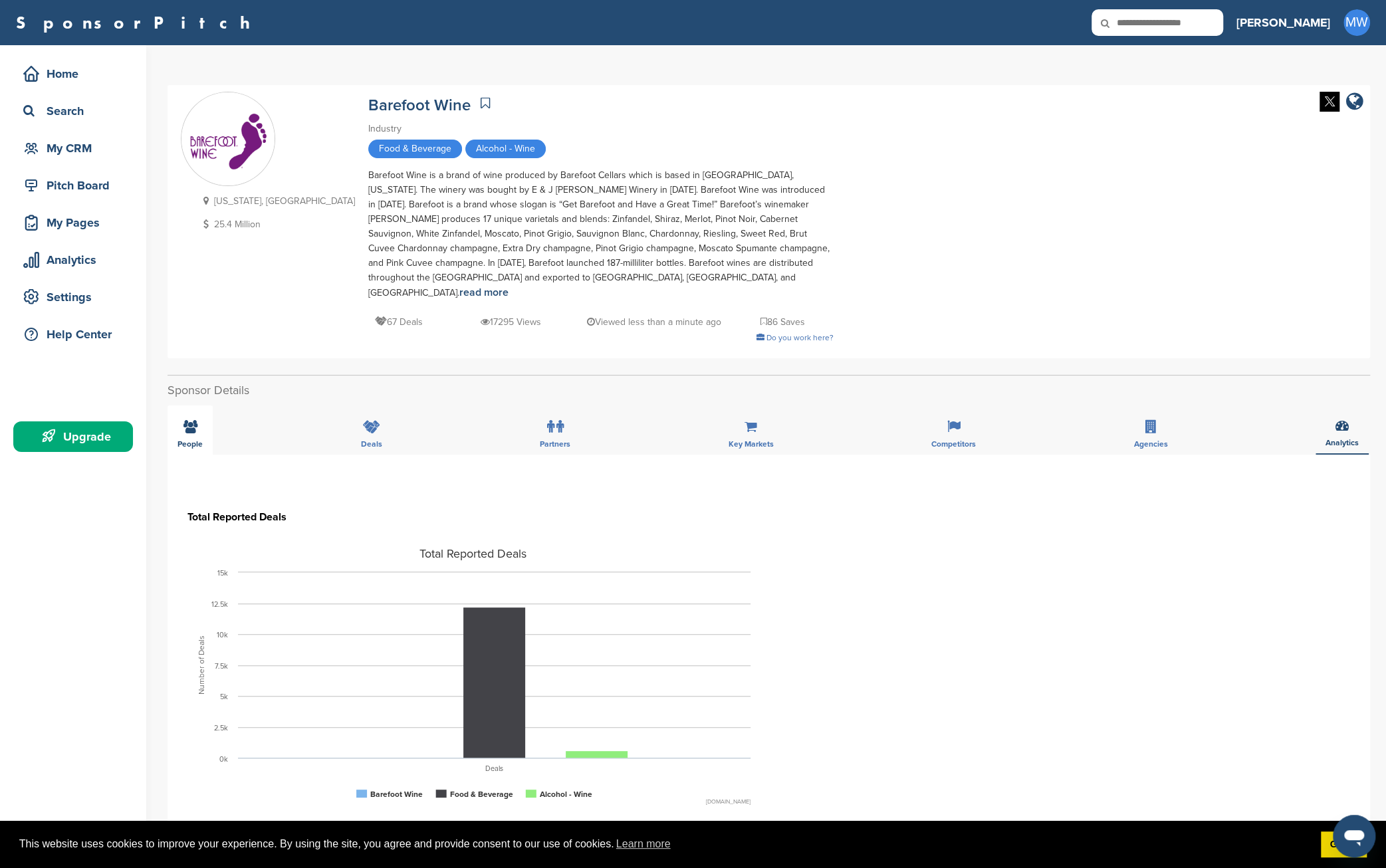
click at [187, 420] on icon at bounding box center [190, 427] width 14 height 14
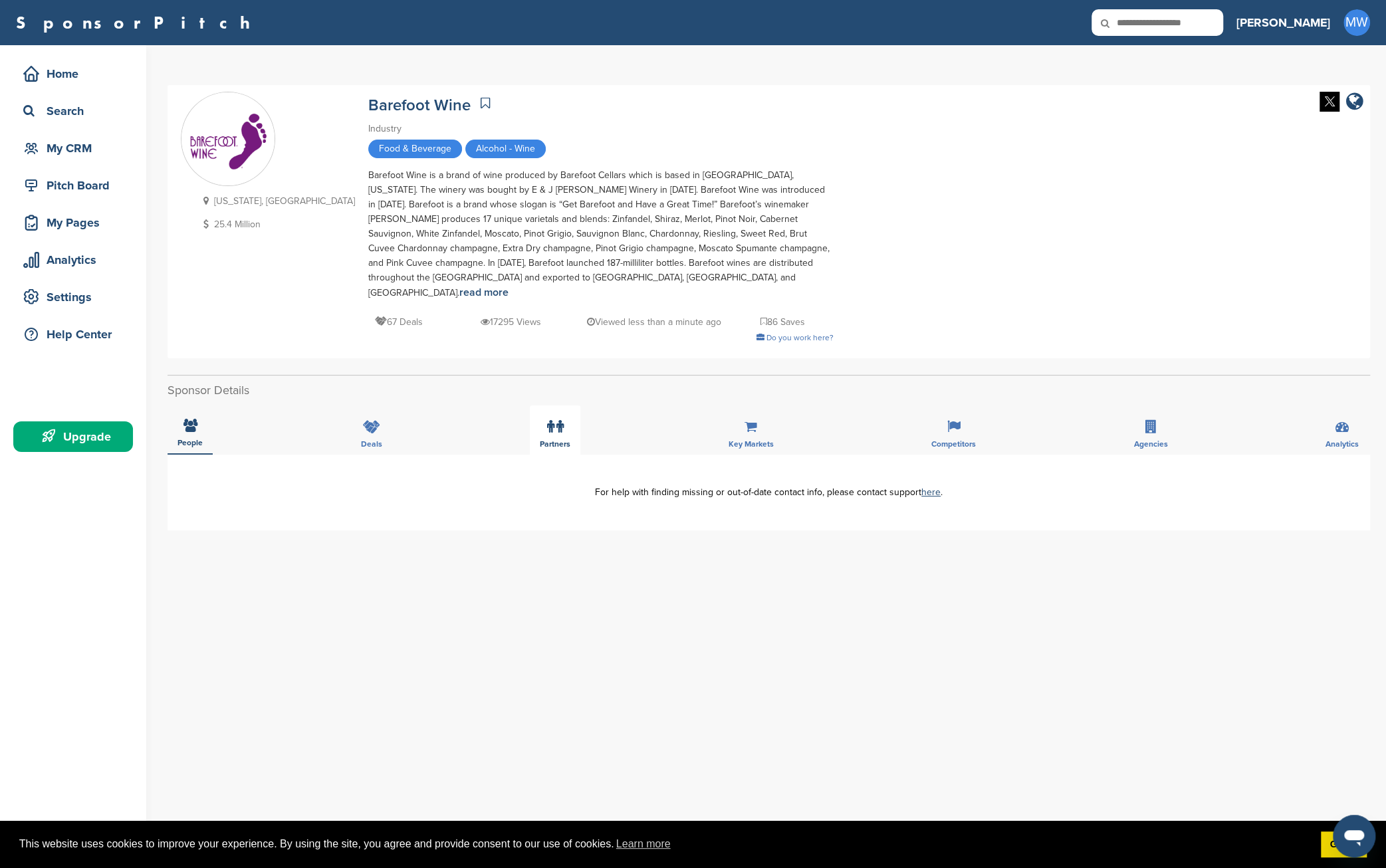
click at [547, 420] on icon at bounding box center [550, 427] width 7 height 14
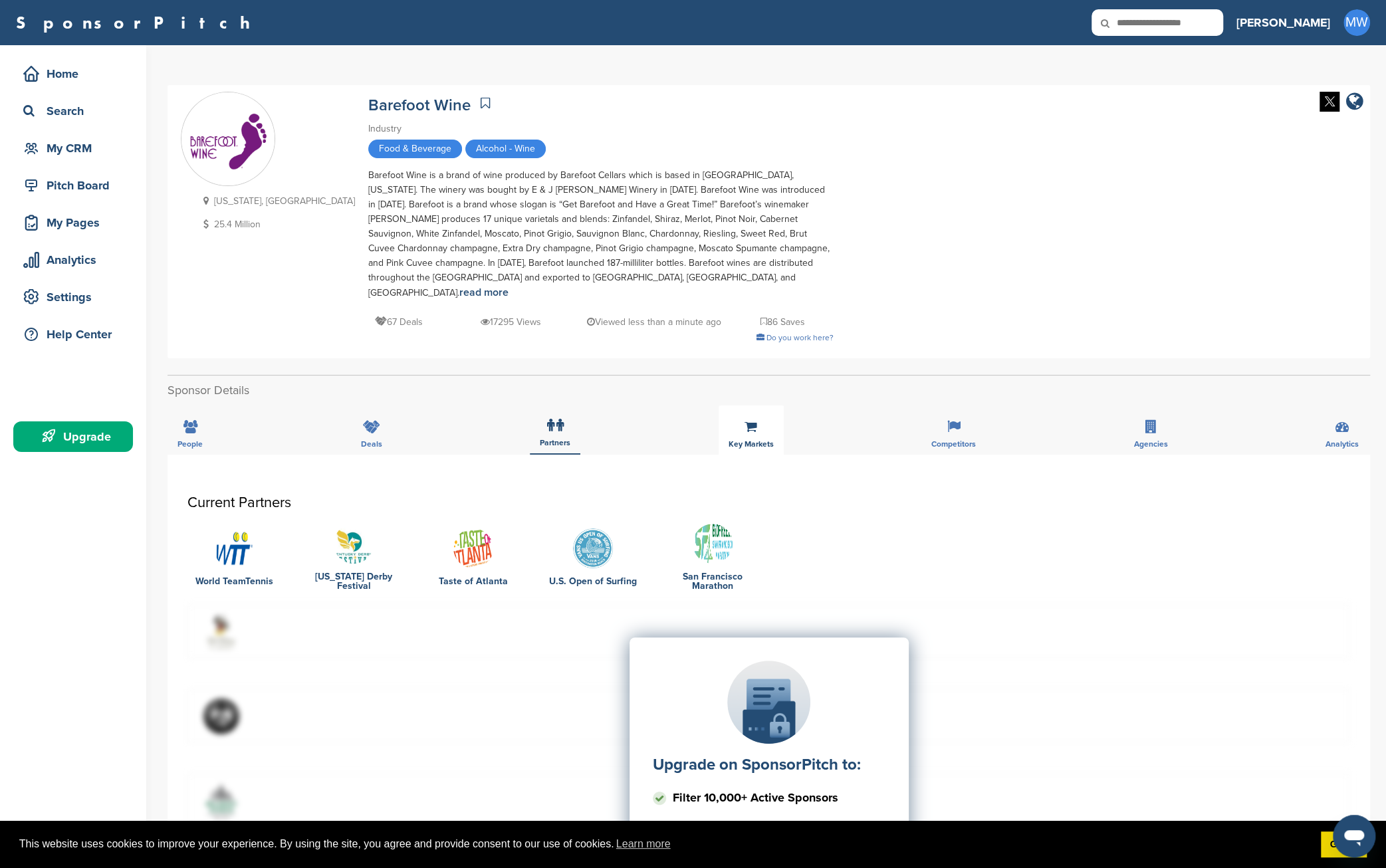
click at [753, 420] on icon at bounding box center [751, 427] width 13 height 14
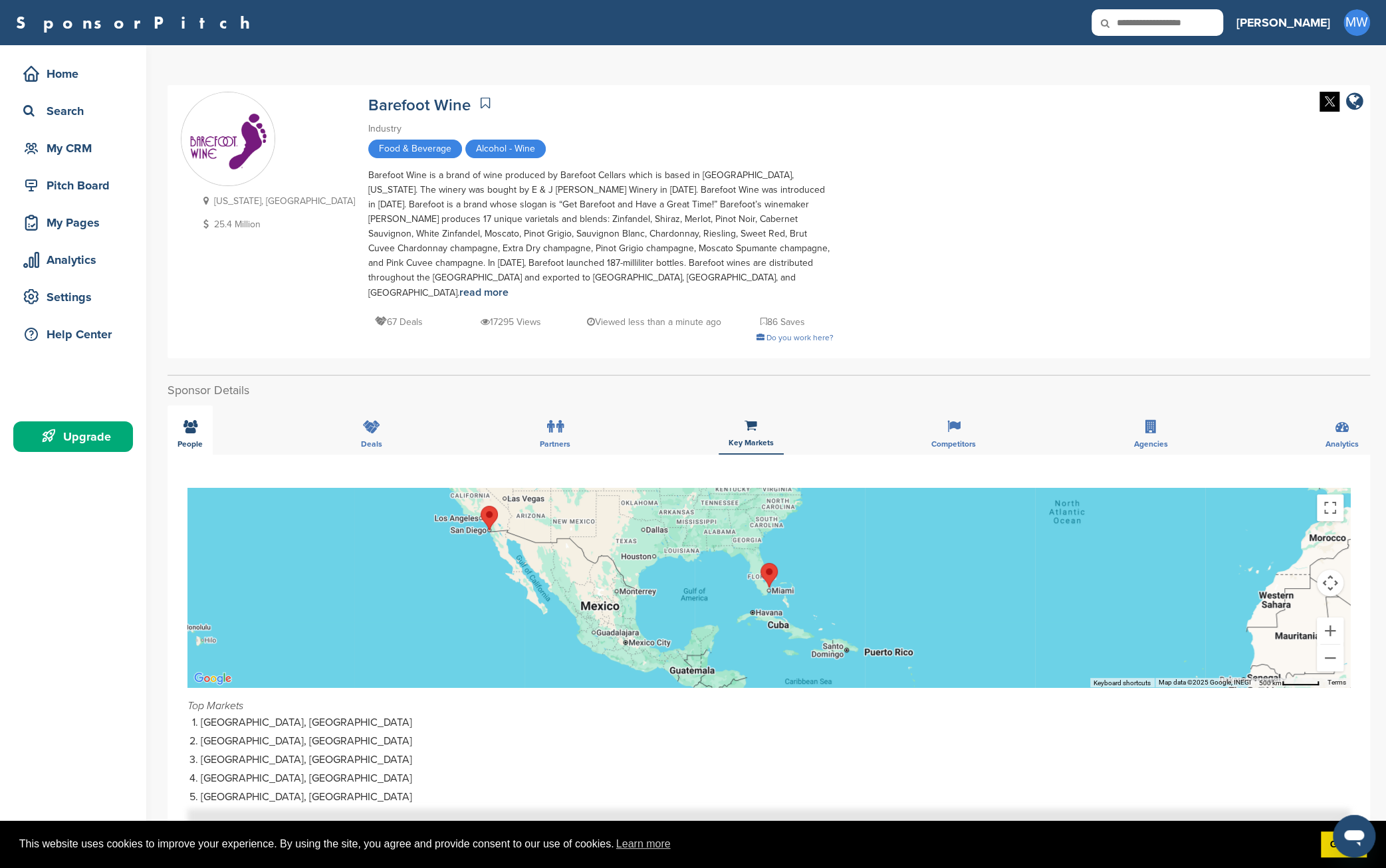
click at [186, 420] on icon at bounding box center [190, 427] width 14 height 14
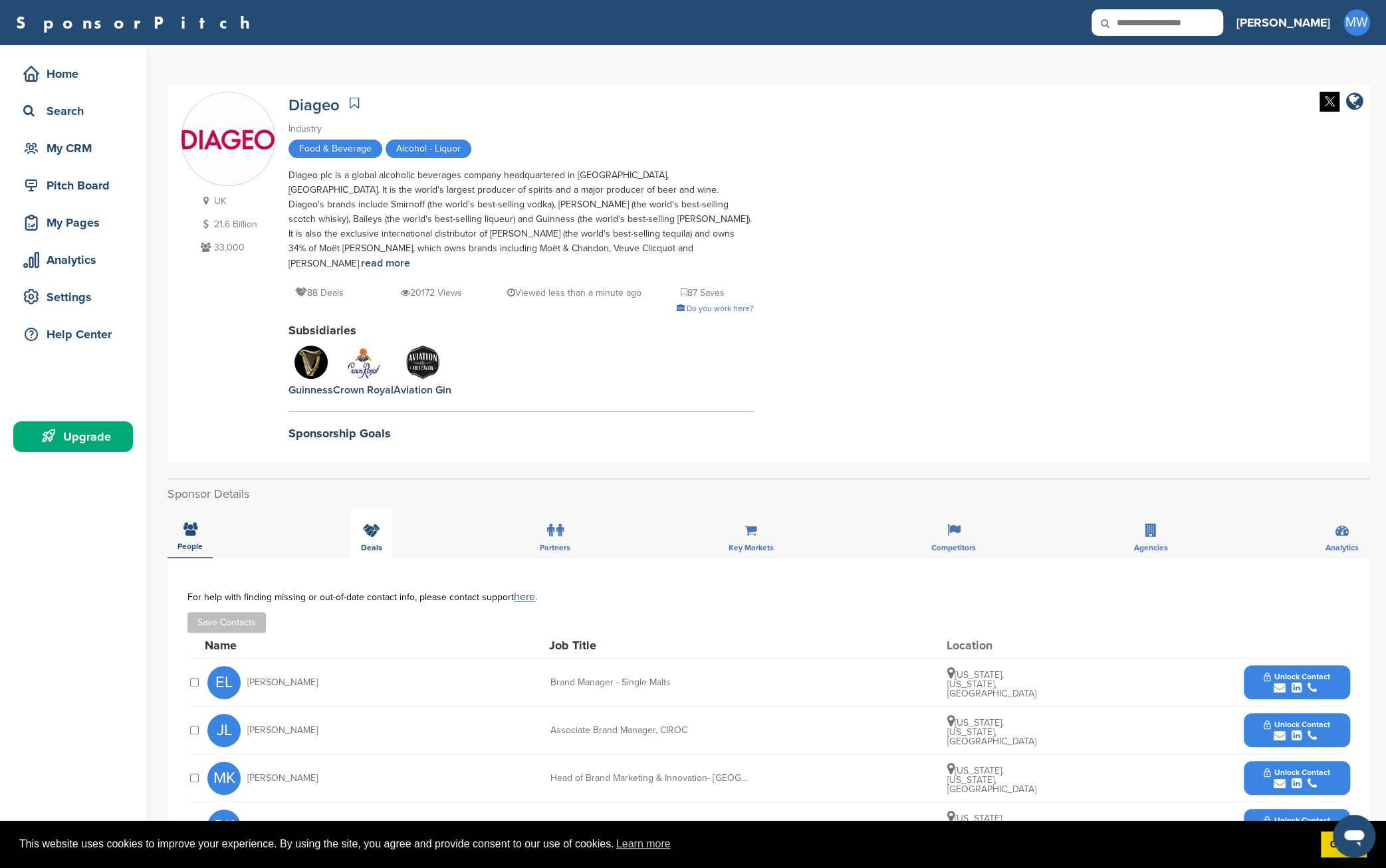
click at [371, 524] on icon at bounding box center [371, 530] width 17 height 14
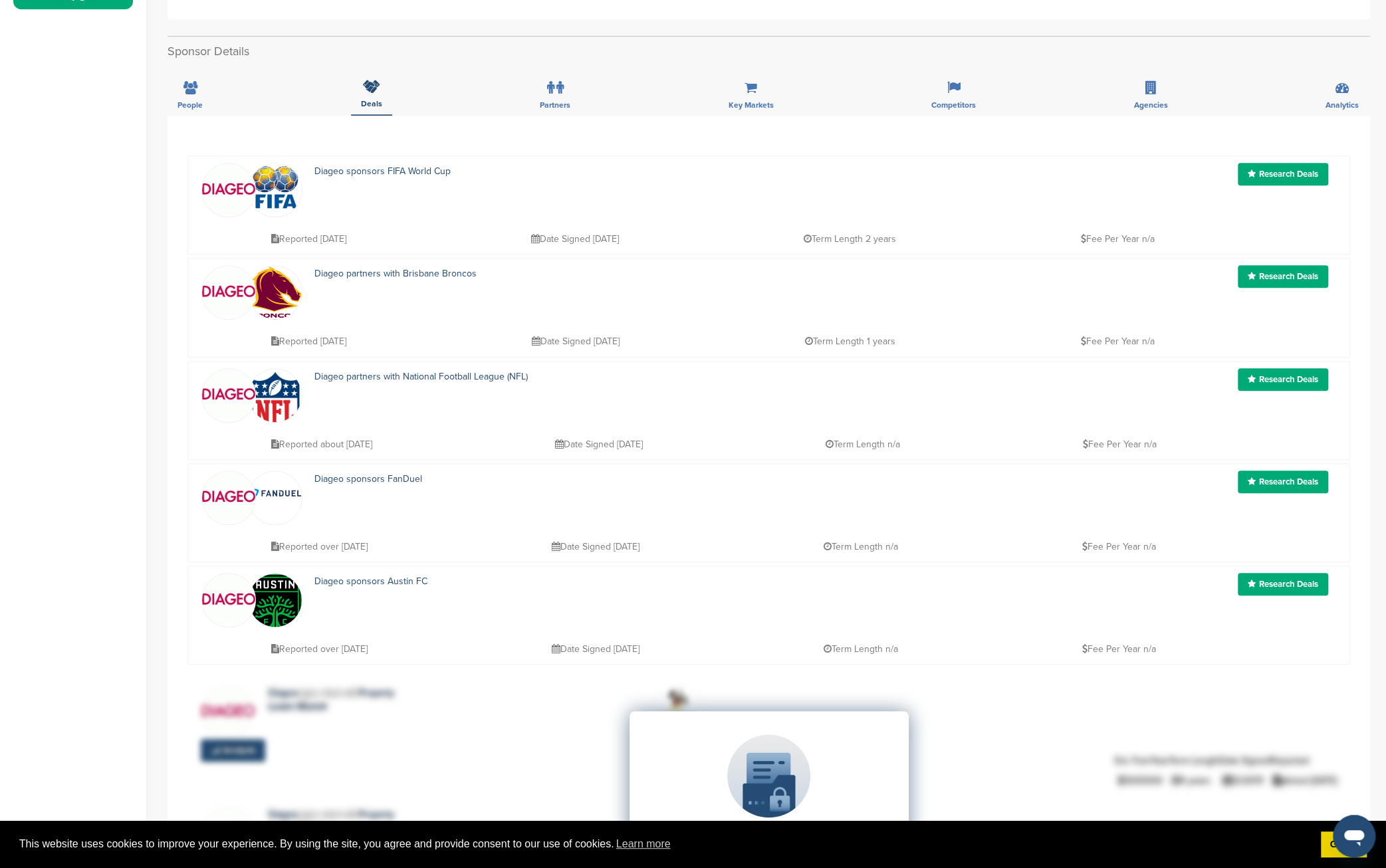
scroll to position [110, 0]
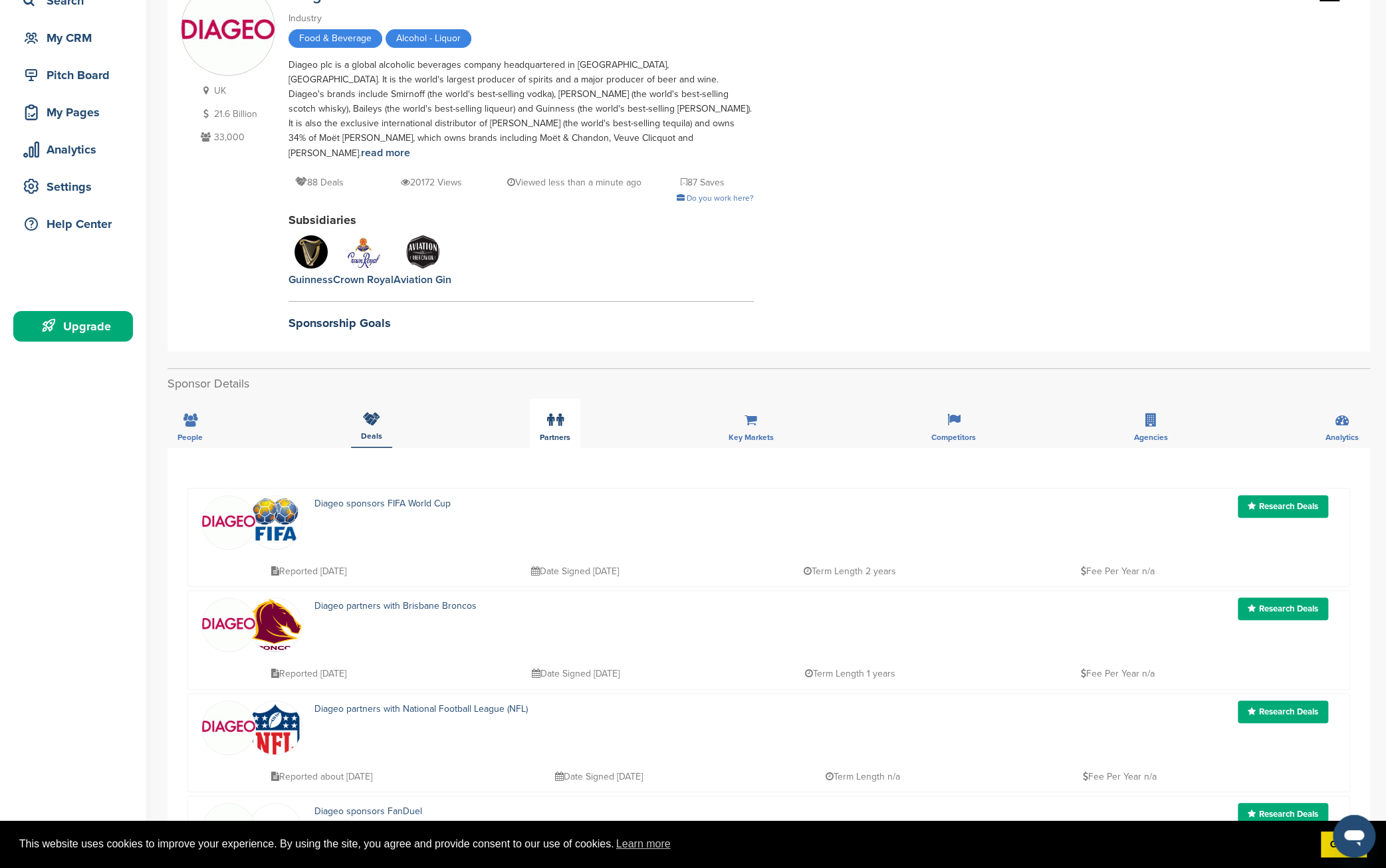
click at [549, 413] on icon at bounding box center [550, 419] width 7 height 14
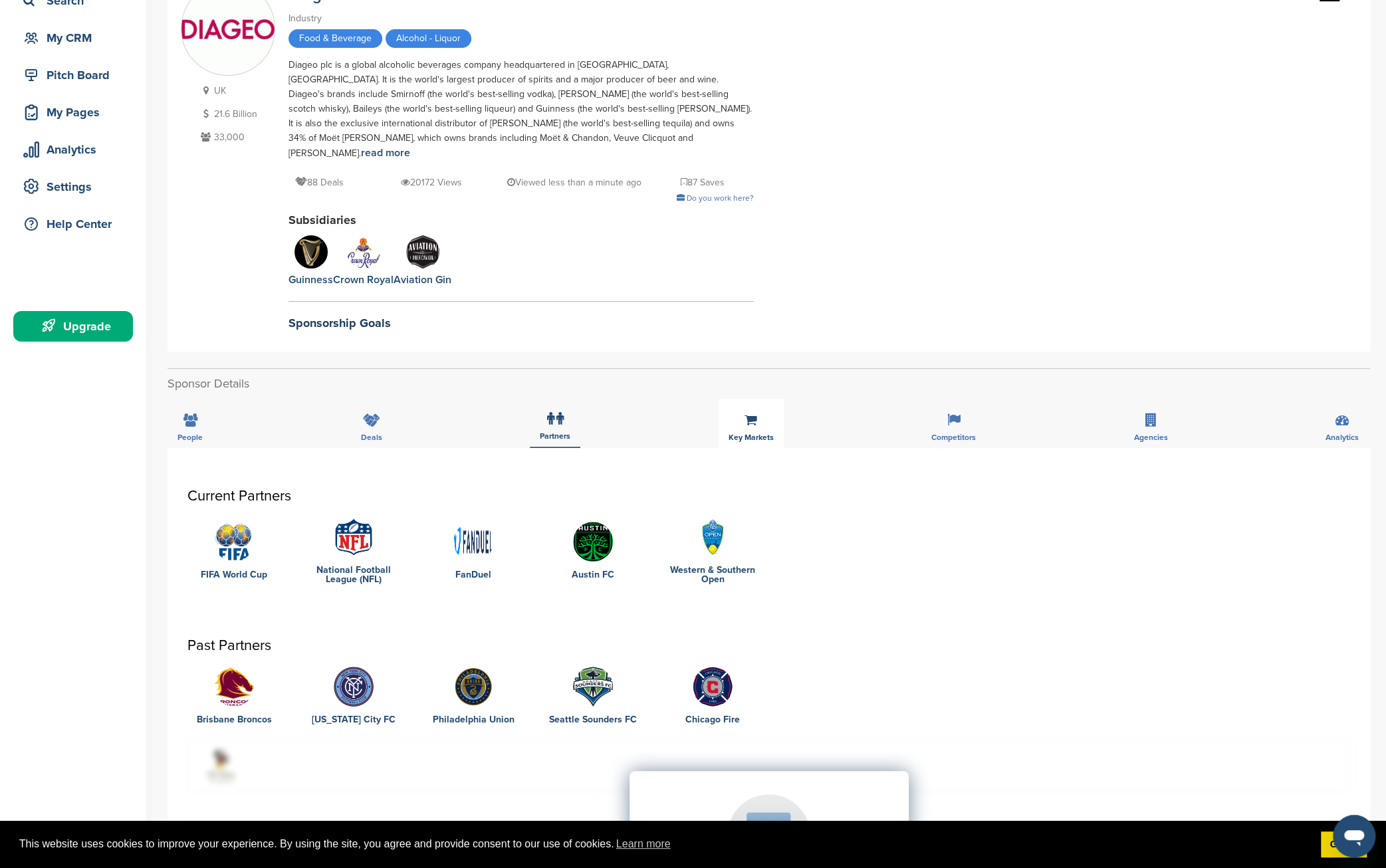
click at [757, 416] on div "Key Markets" at bounding box center [751, 423] width 65 height 49
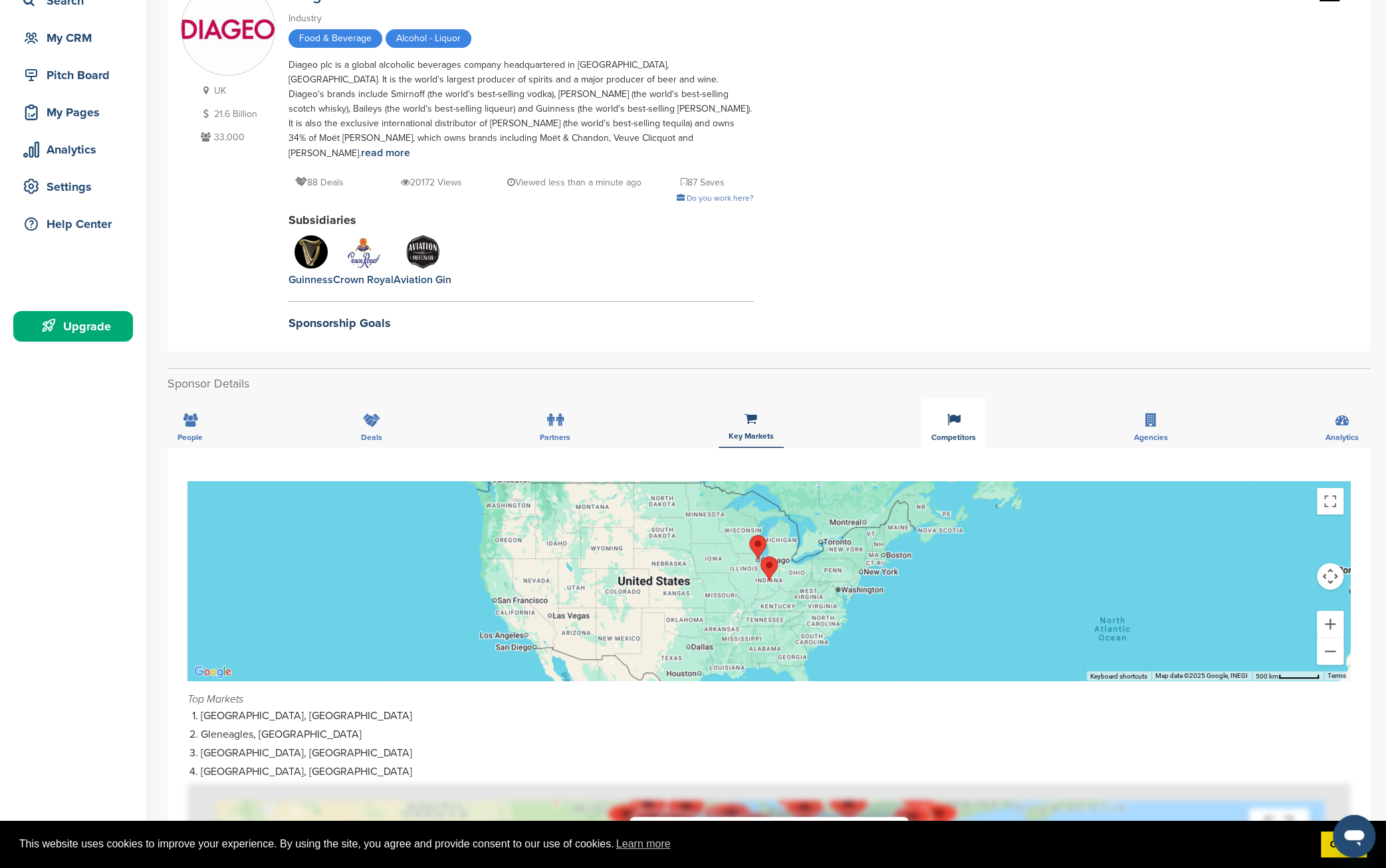
click at [962, 402] on div "Competitors" at bounding box center [953, 423] width 64 height 49
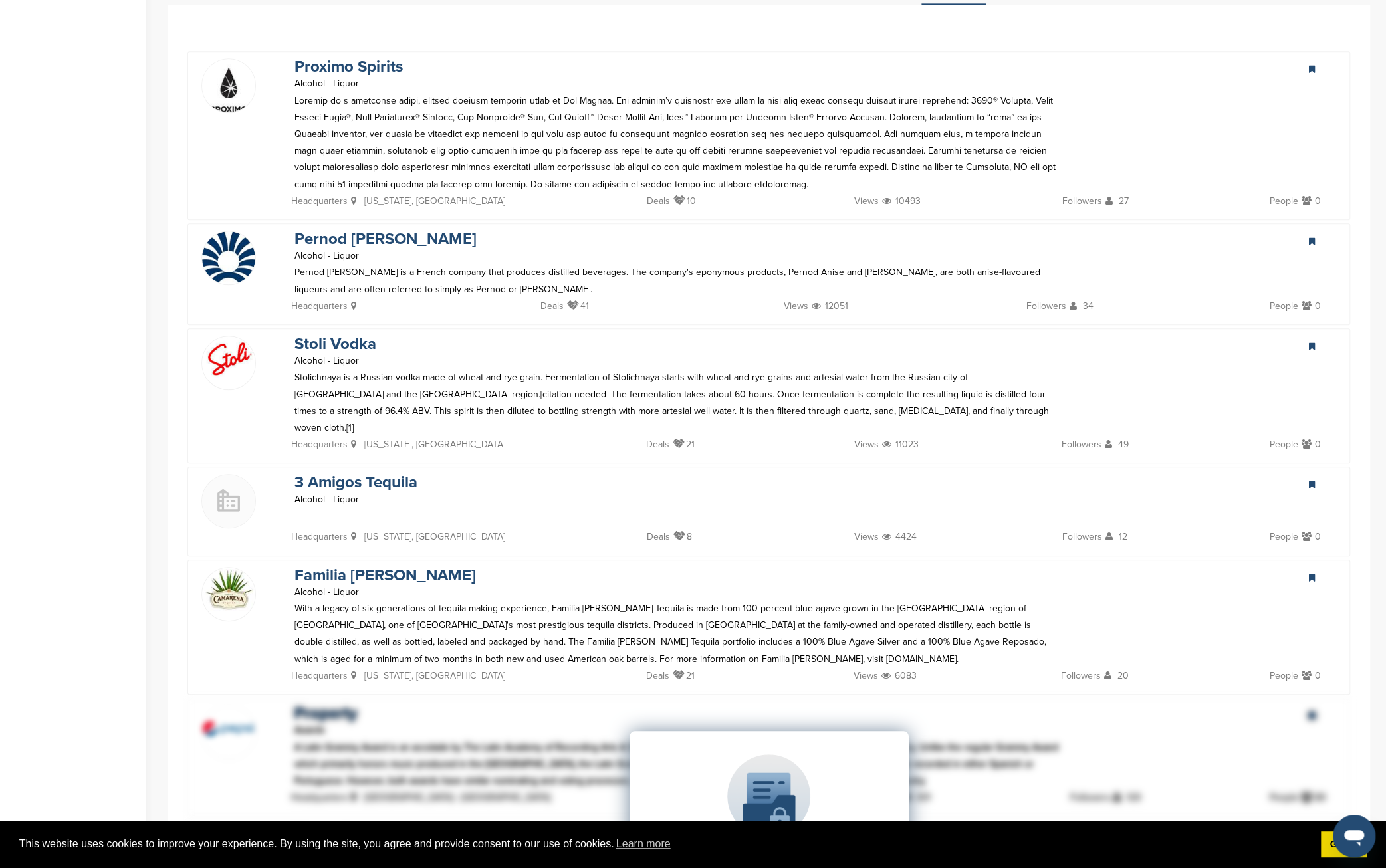
scroll to position [0, 0]
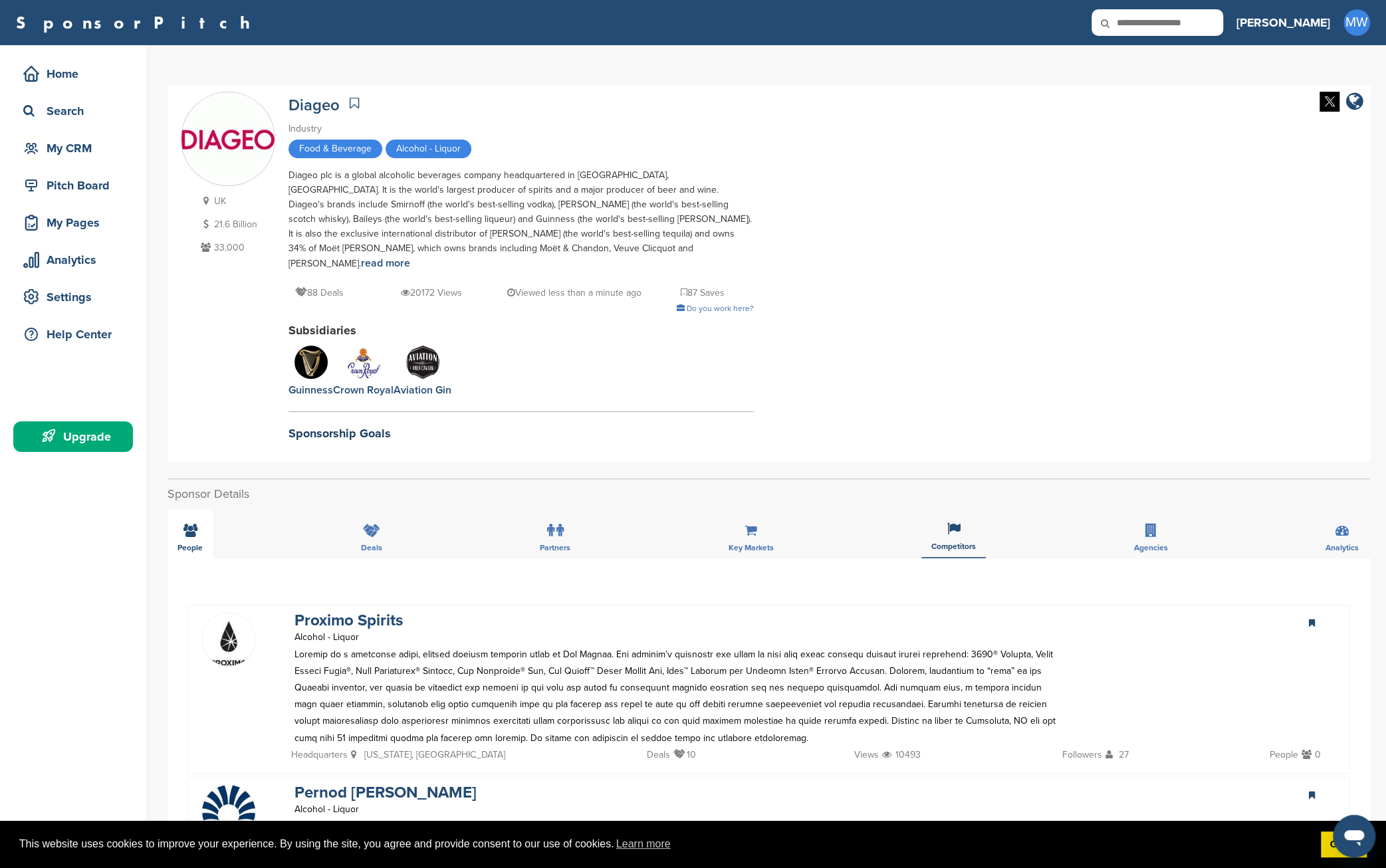
click at [189, 524] on icon at bounding box center [190, 530] width 14 height 14
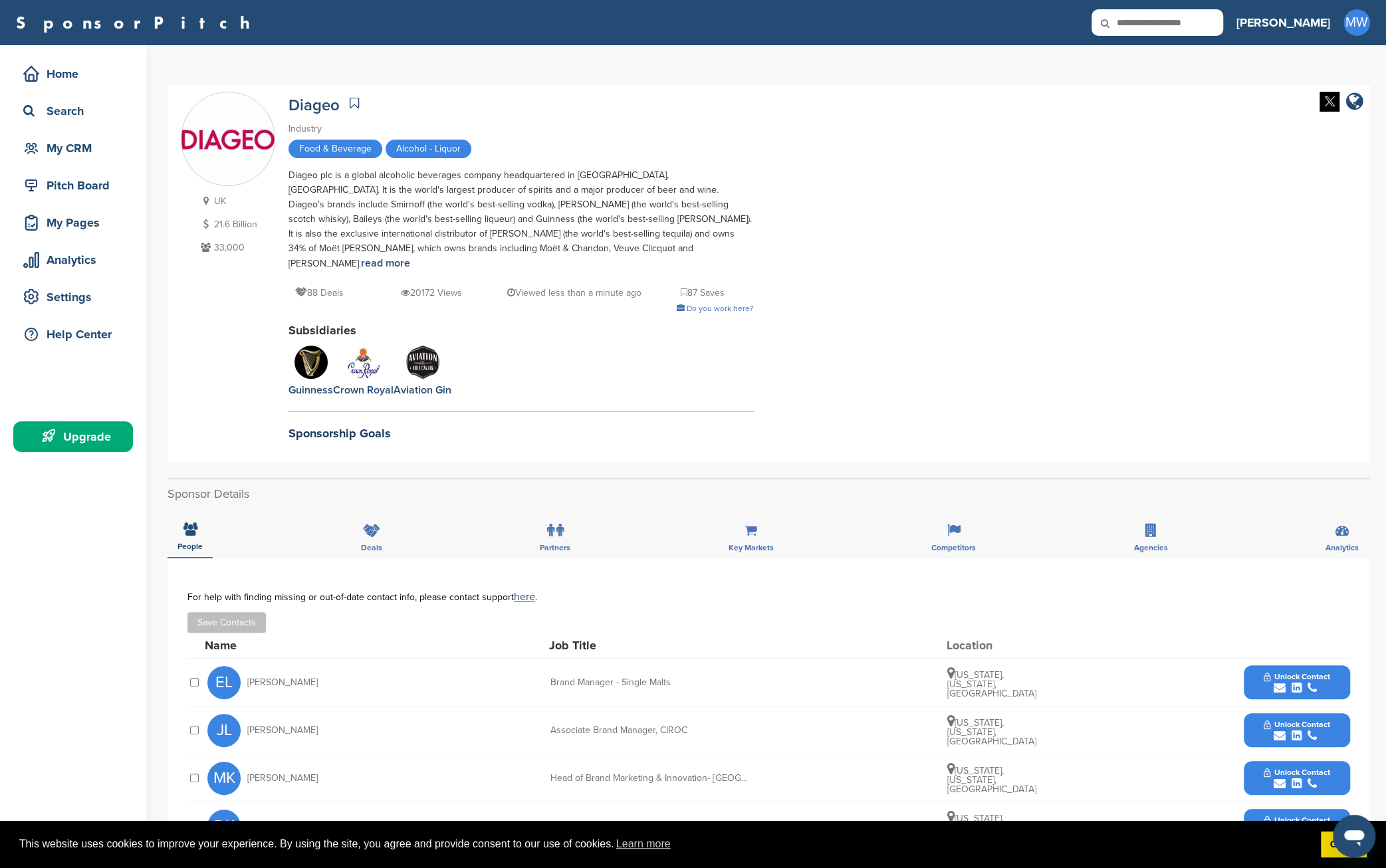
scroll to position [110, 0]
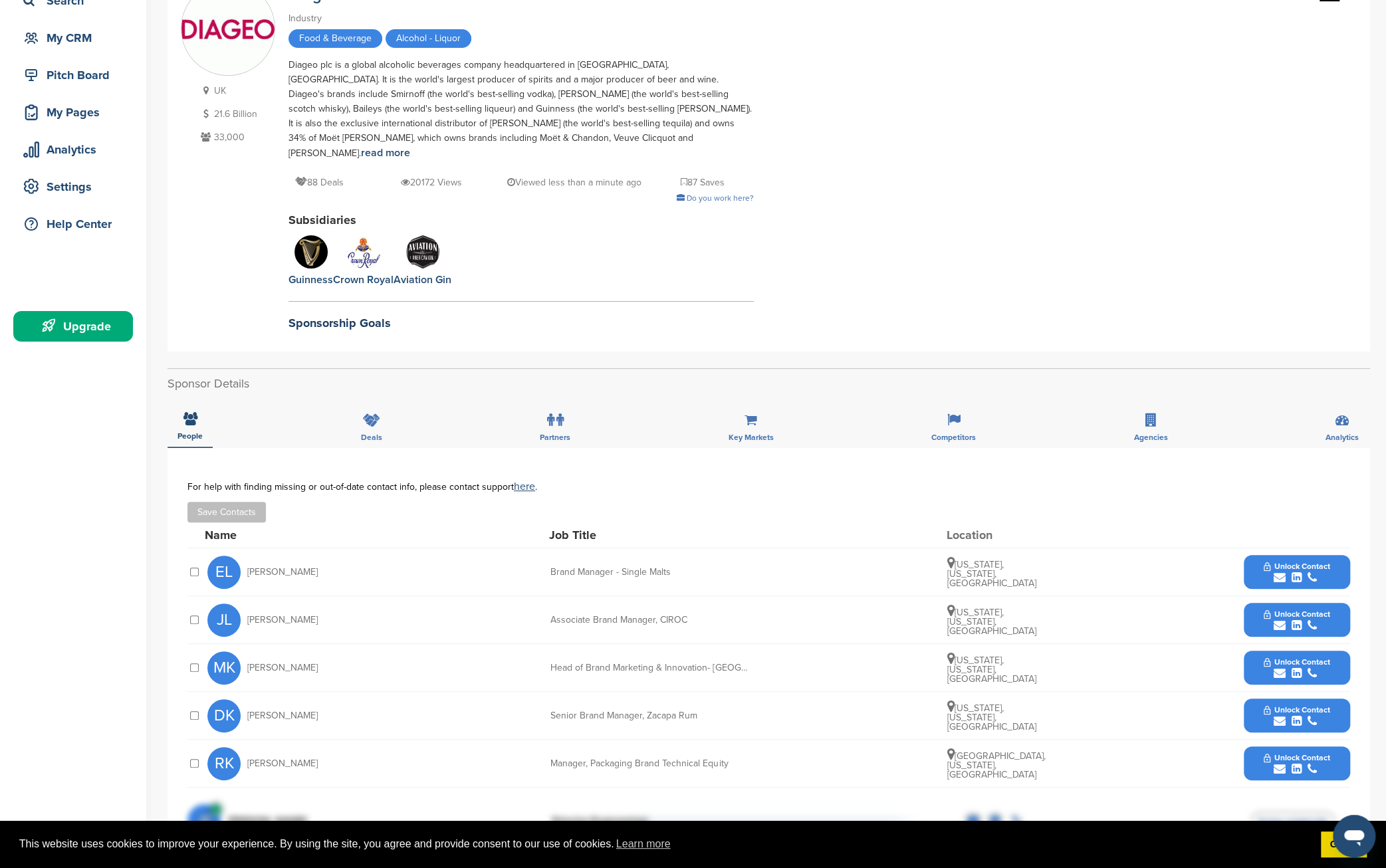
click at [739, 663] on div "Head of Brand Marketing & Innovation- [GEOGRAPHIC_DATA]" at bounding box center [650, 667] width 200 height 9
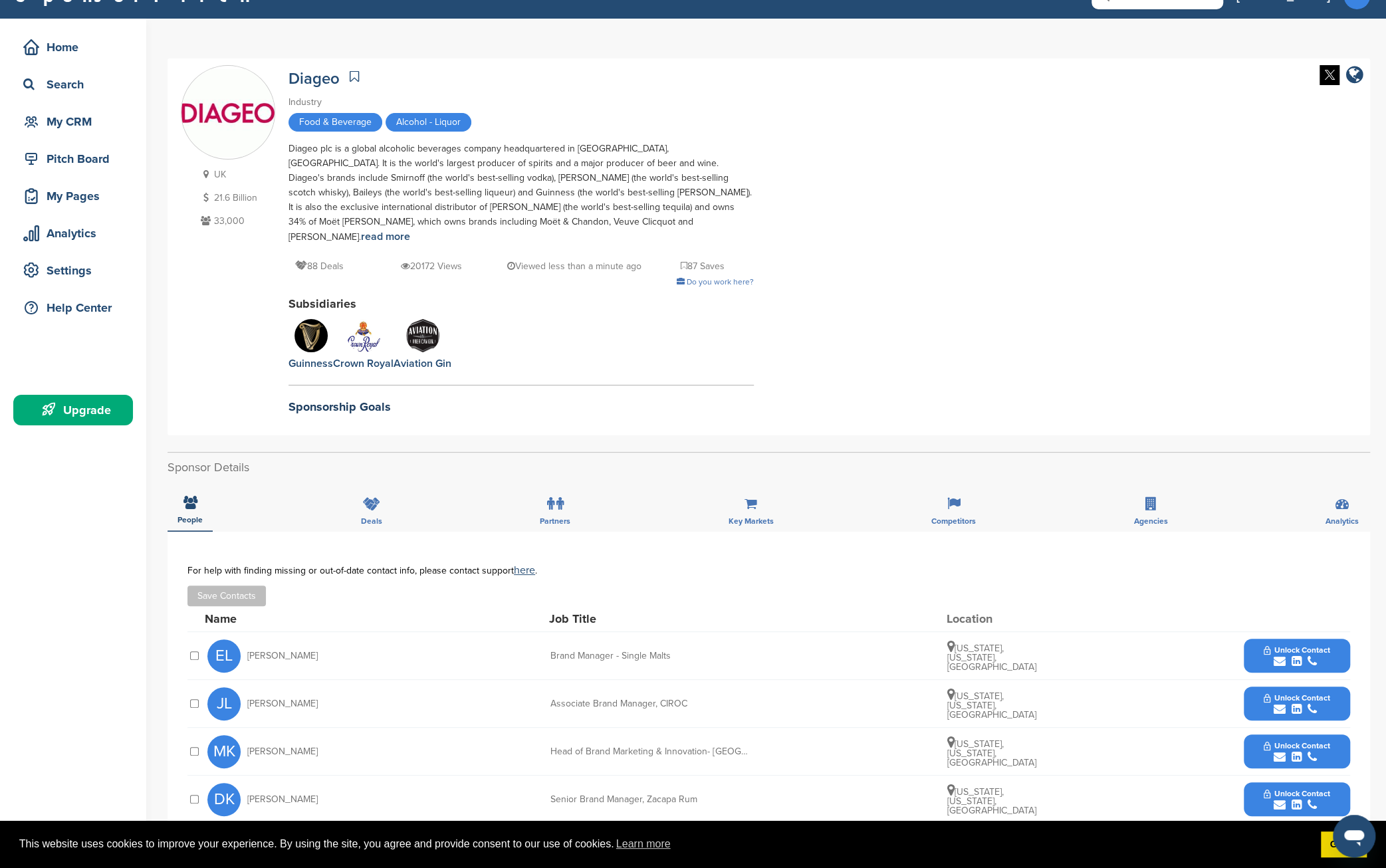
scroll to position [0, 0]
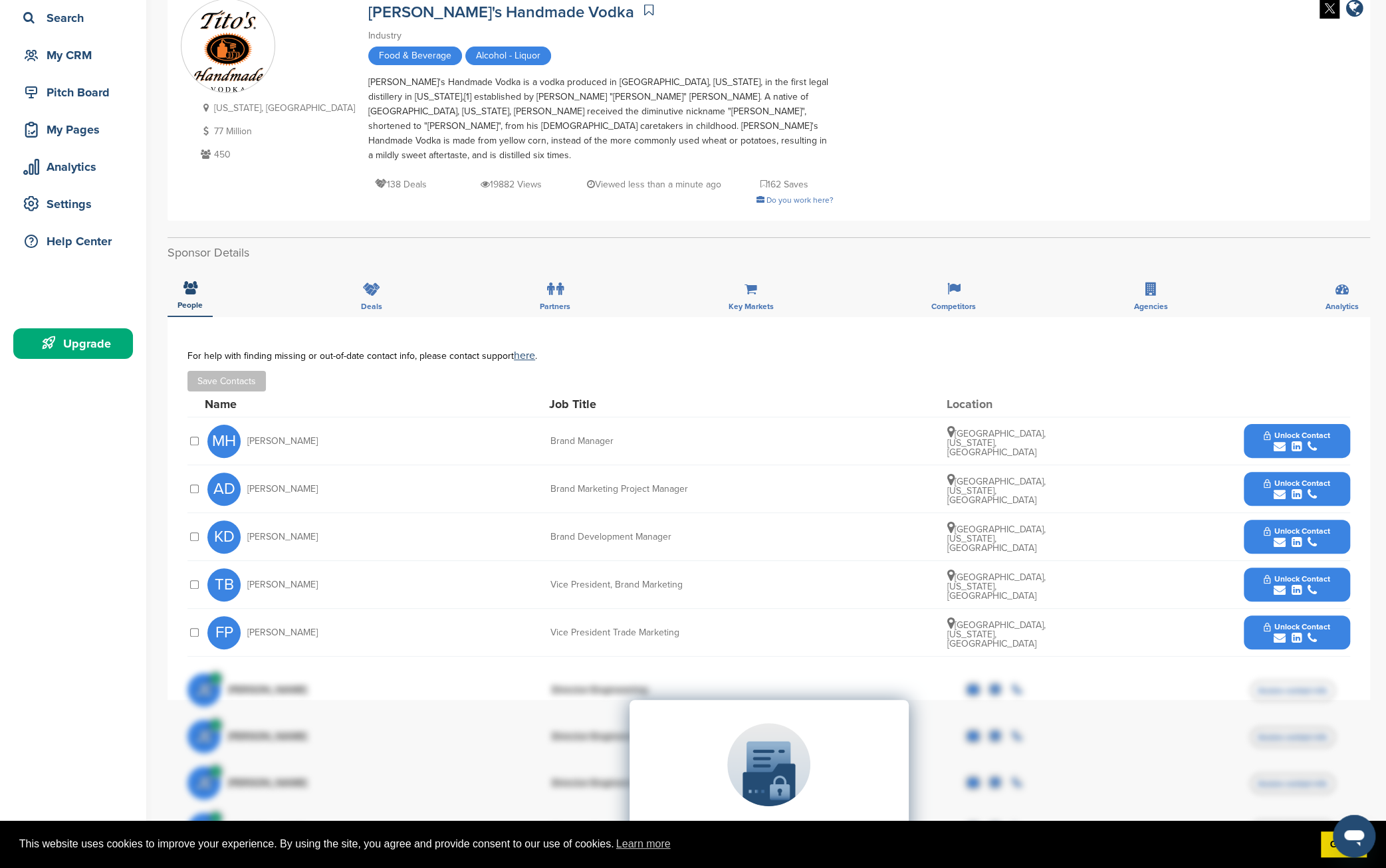
scroll to position [110, 0]
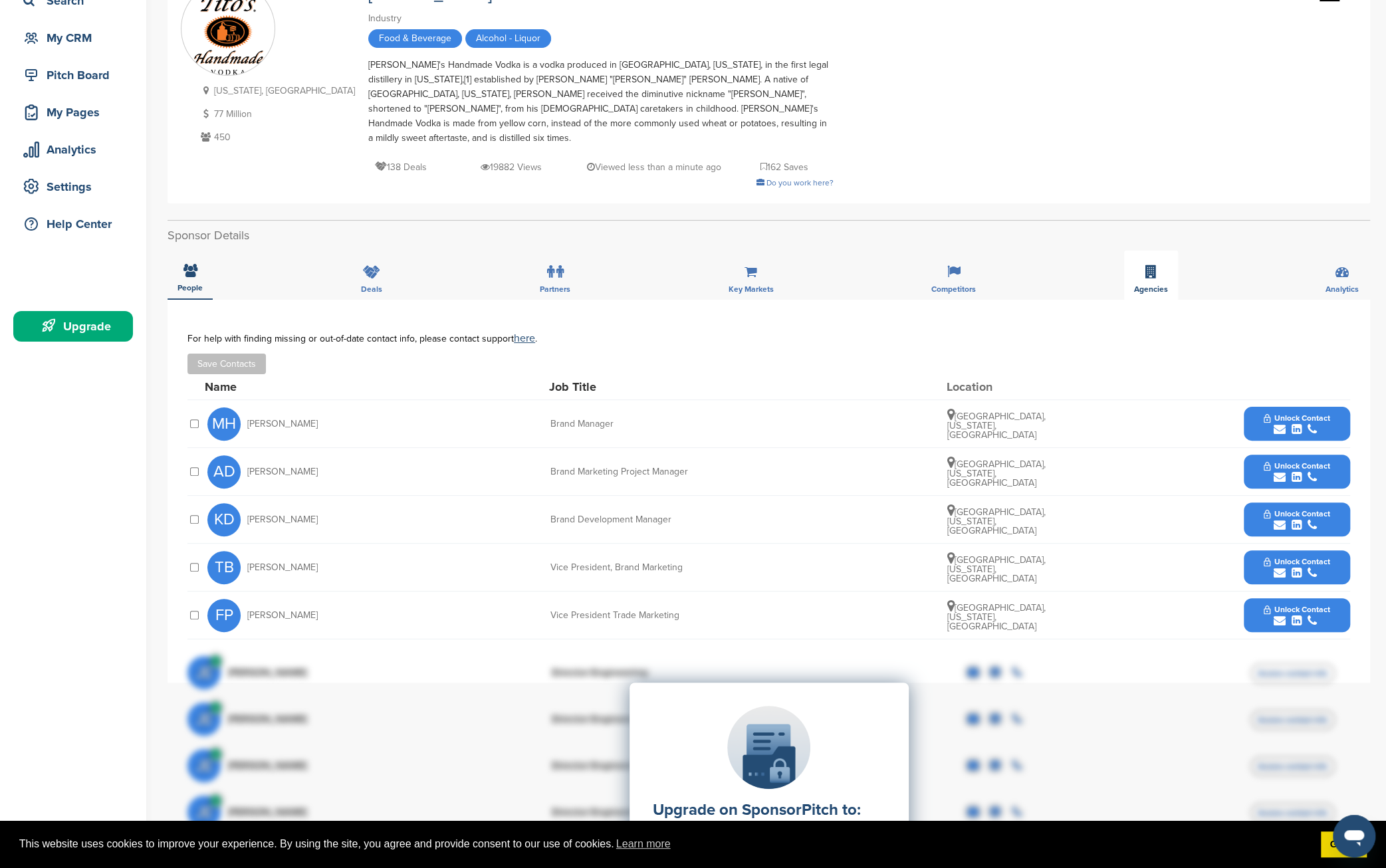
click at [1153, 265] on icon at bounding box center [1151, 271] width 11 height 14
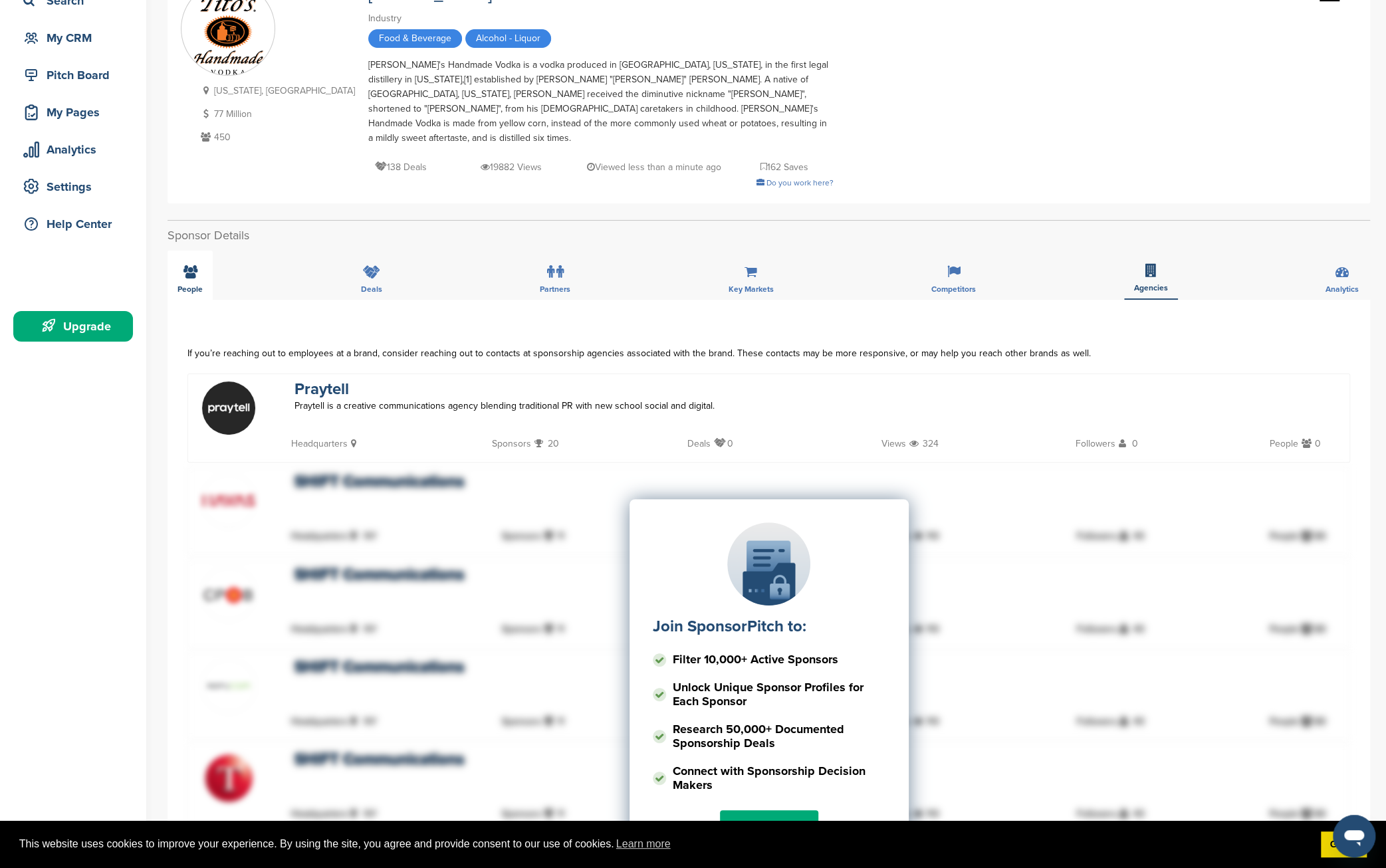
click at [193, 265] on icon at bounding box center [190, 271] width 14 height 14
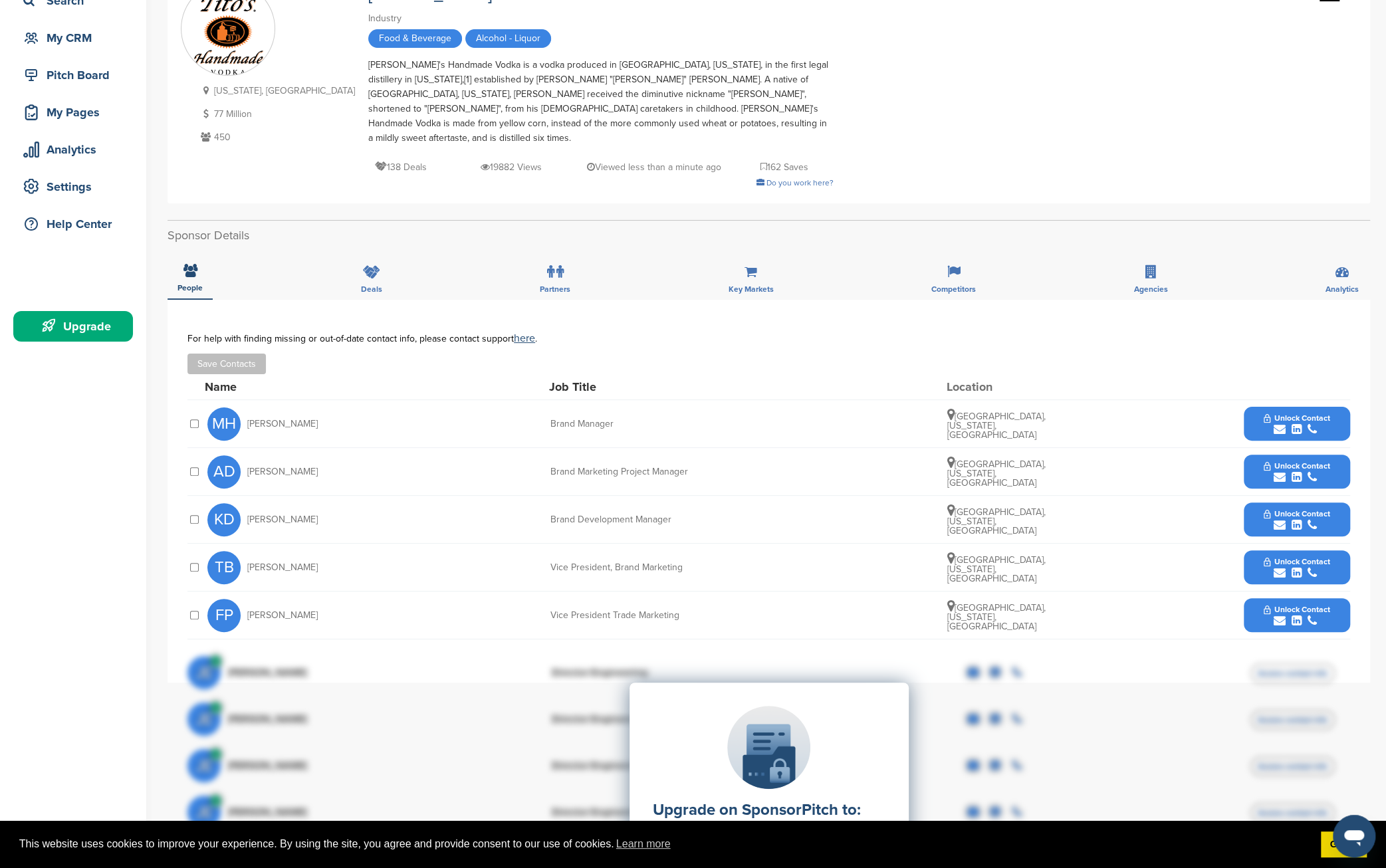
click at [1302, 413] on span "Unlock Contact" at bounding box center [1296, 418] width 65 height 9
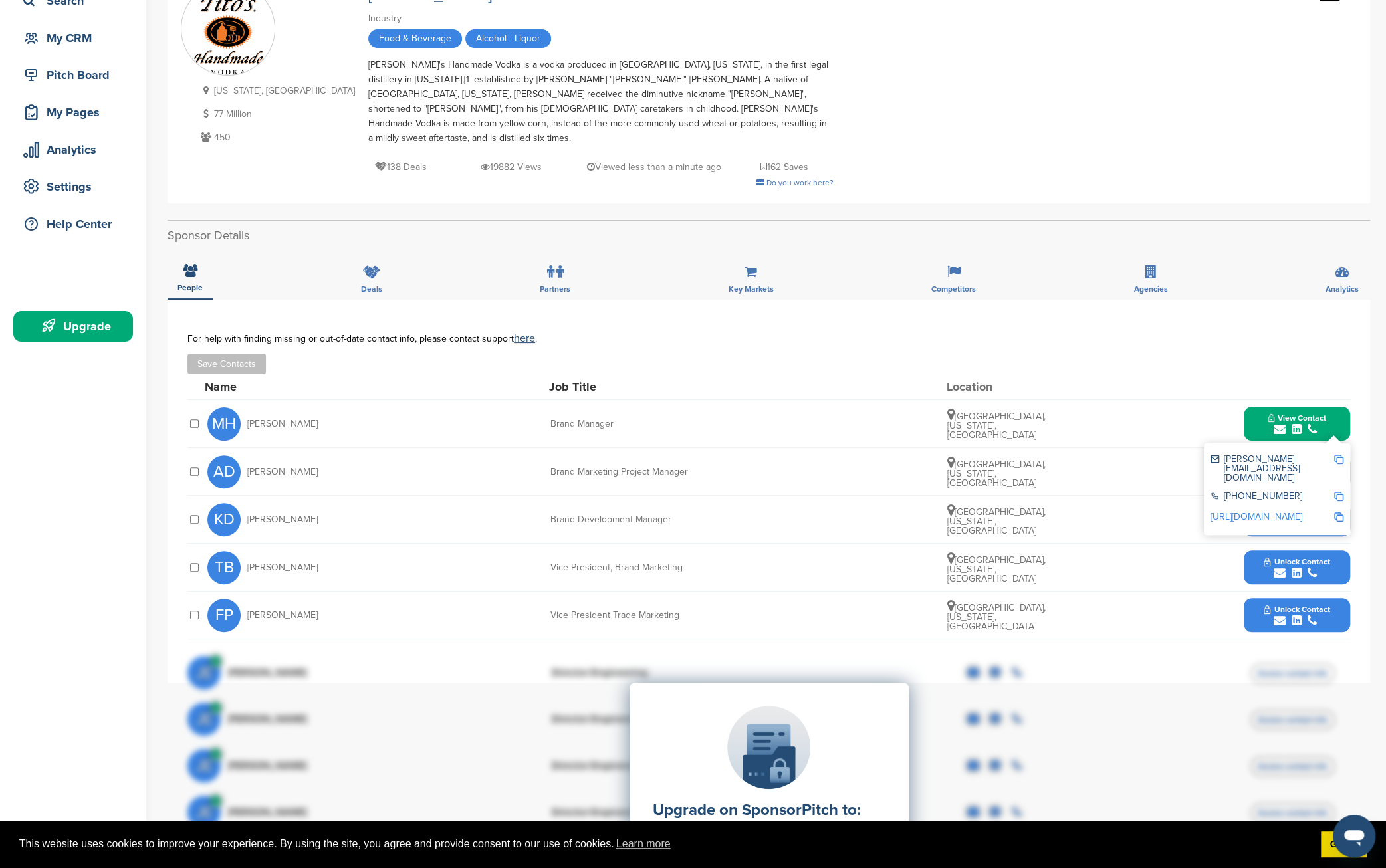
click at [1339, 455] on img at bounding box center [1339, 459] width 9 height 9
click at [1059, 227] on h2 "Sponsor Details" at bounding box center [768, 236] width 1203 height 18
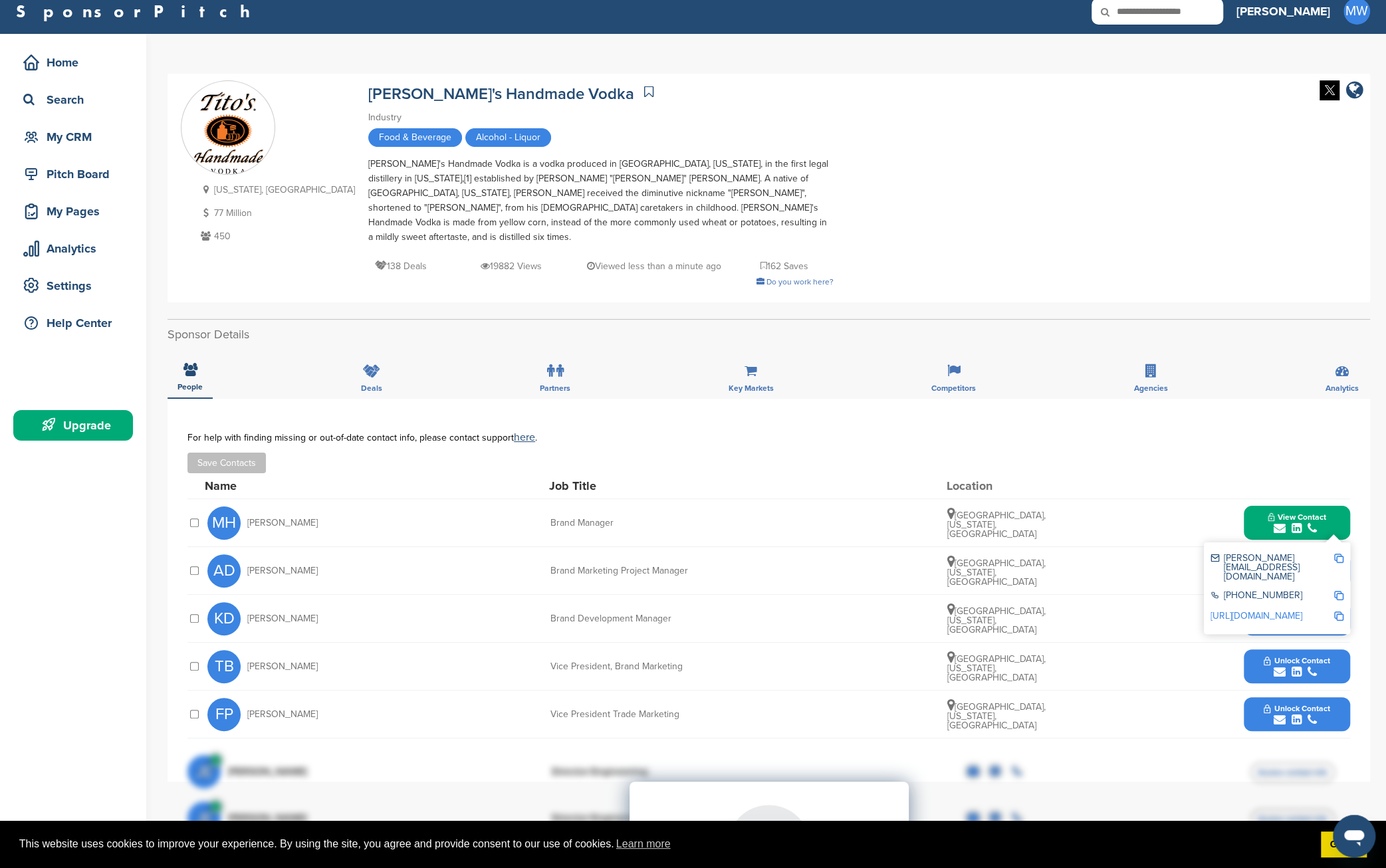
scroll to position [0, 0]
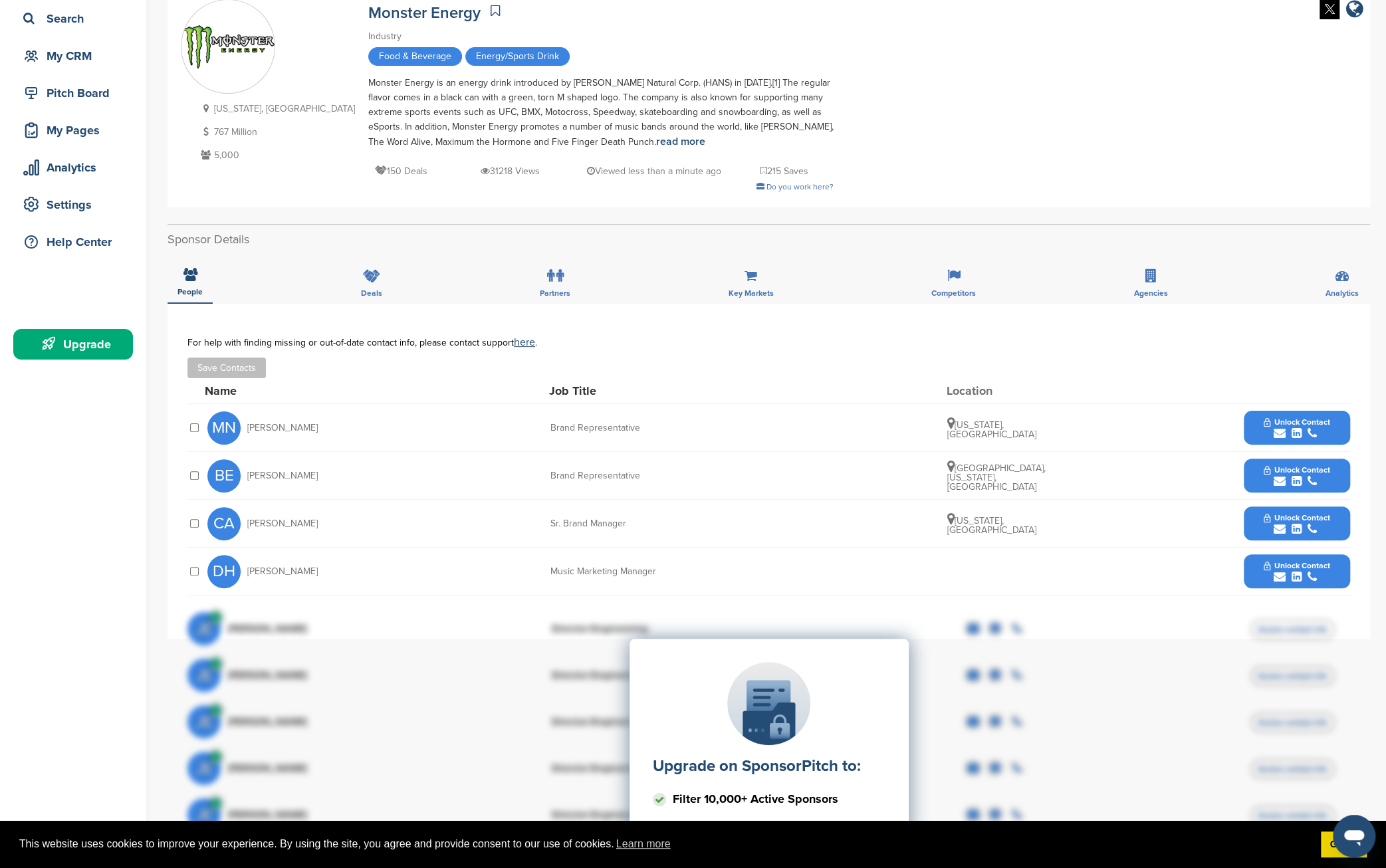
scroll to position [110, 0]
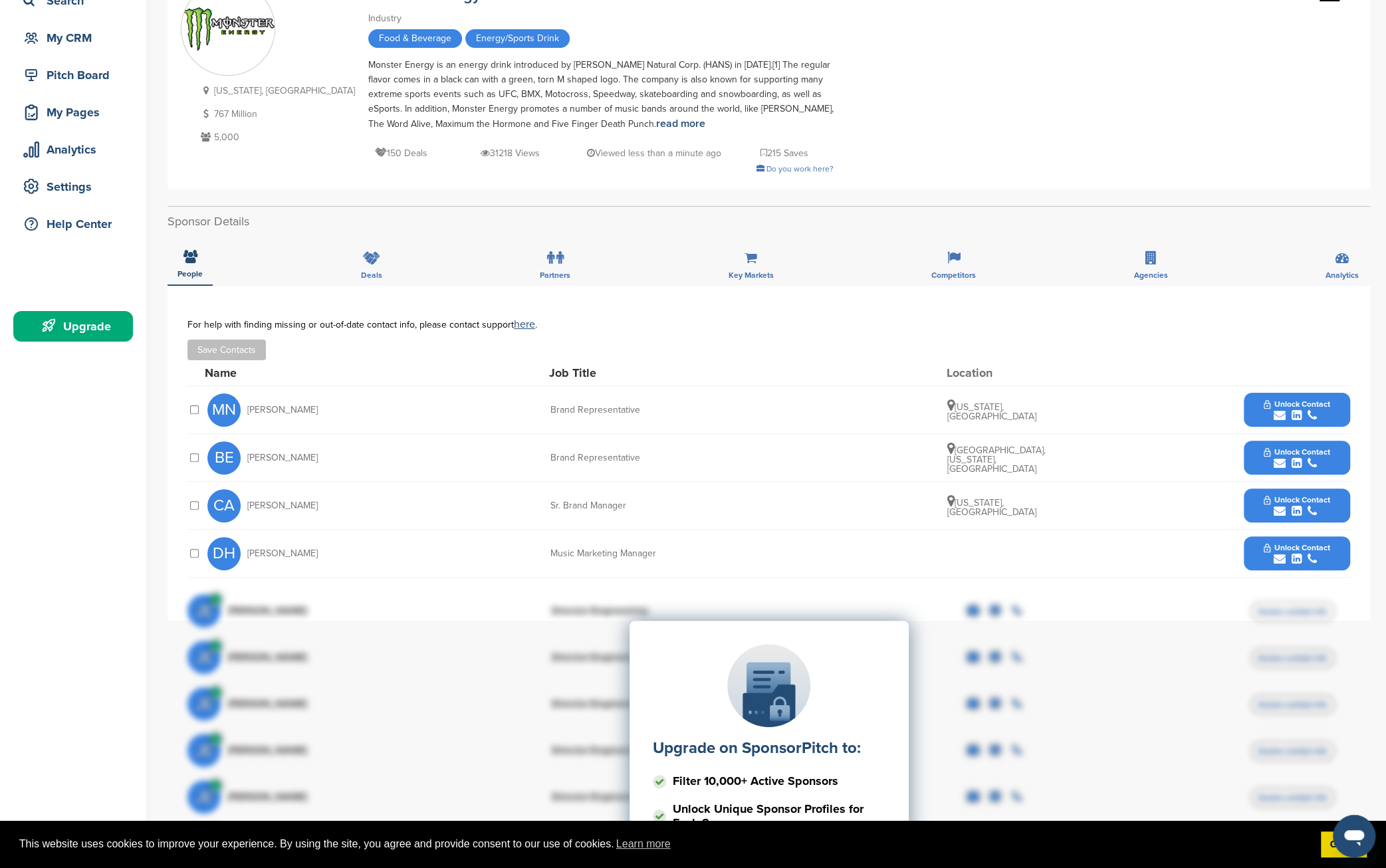
click at [1308, 503] on span "Unlock Contact" at bounding box center [1296, 499] width 65 height 9
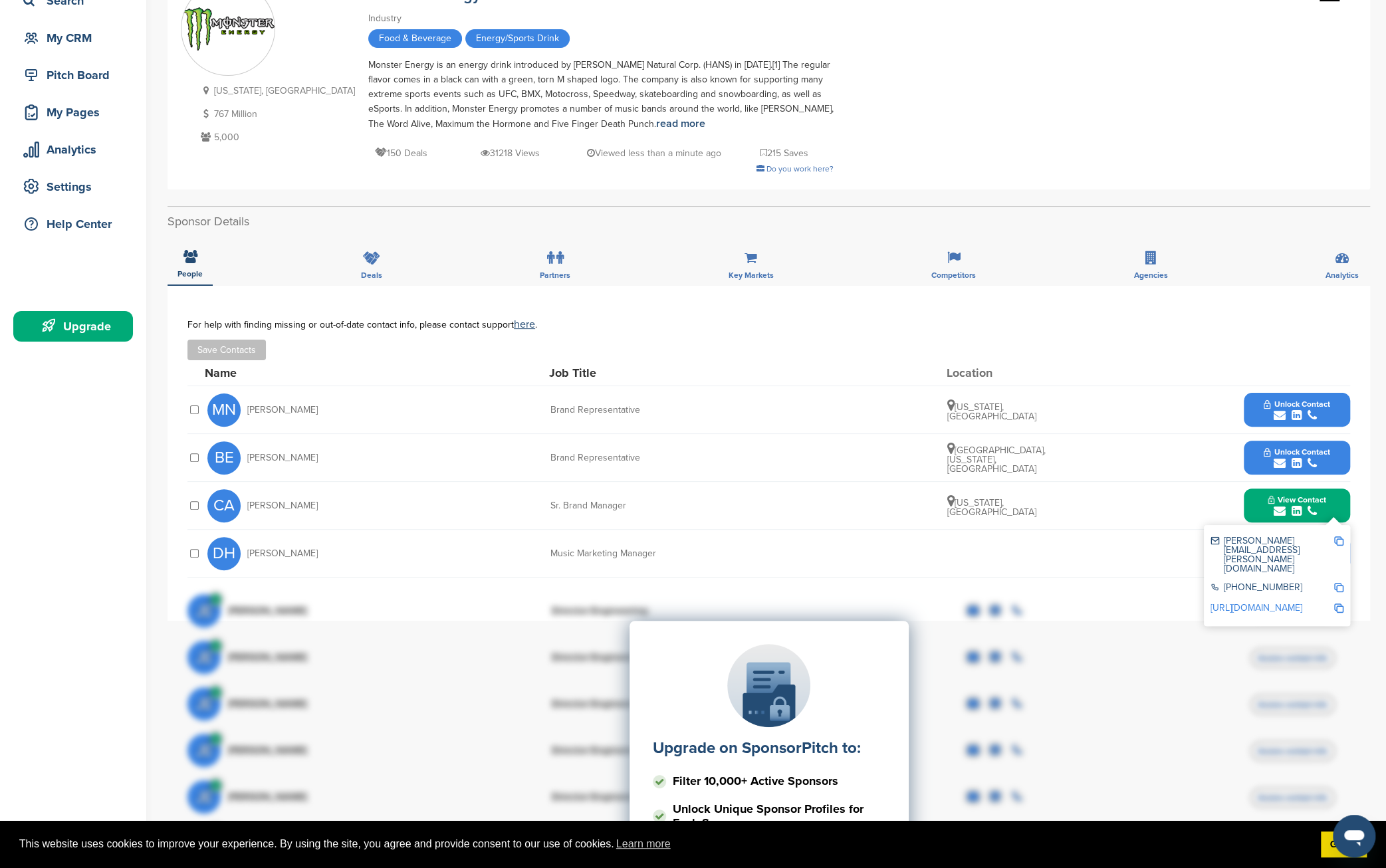
click at [1337, 541] on img at bounding box center [1339, 541] width 9 height 9
click at [924, 41] on div "California, USA 767 Million 5,000 Monster Energy Industry Food & Beverage Energ…" at bounding box center [768, 83] width 1176 height 202
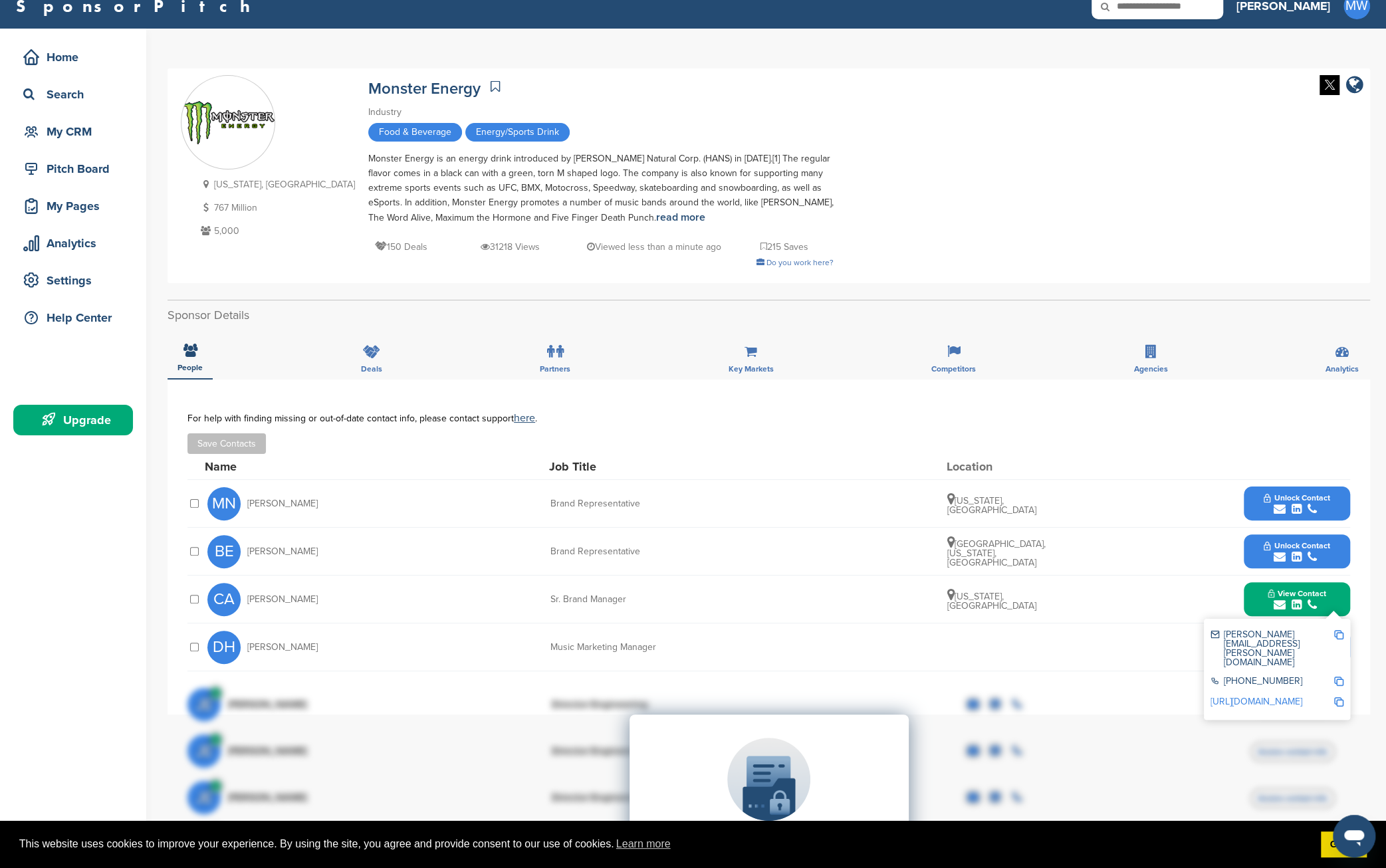
scroll to position [0, 0]
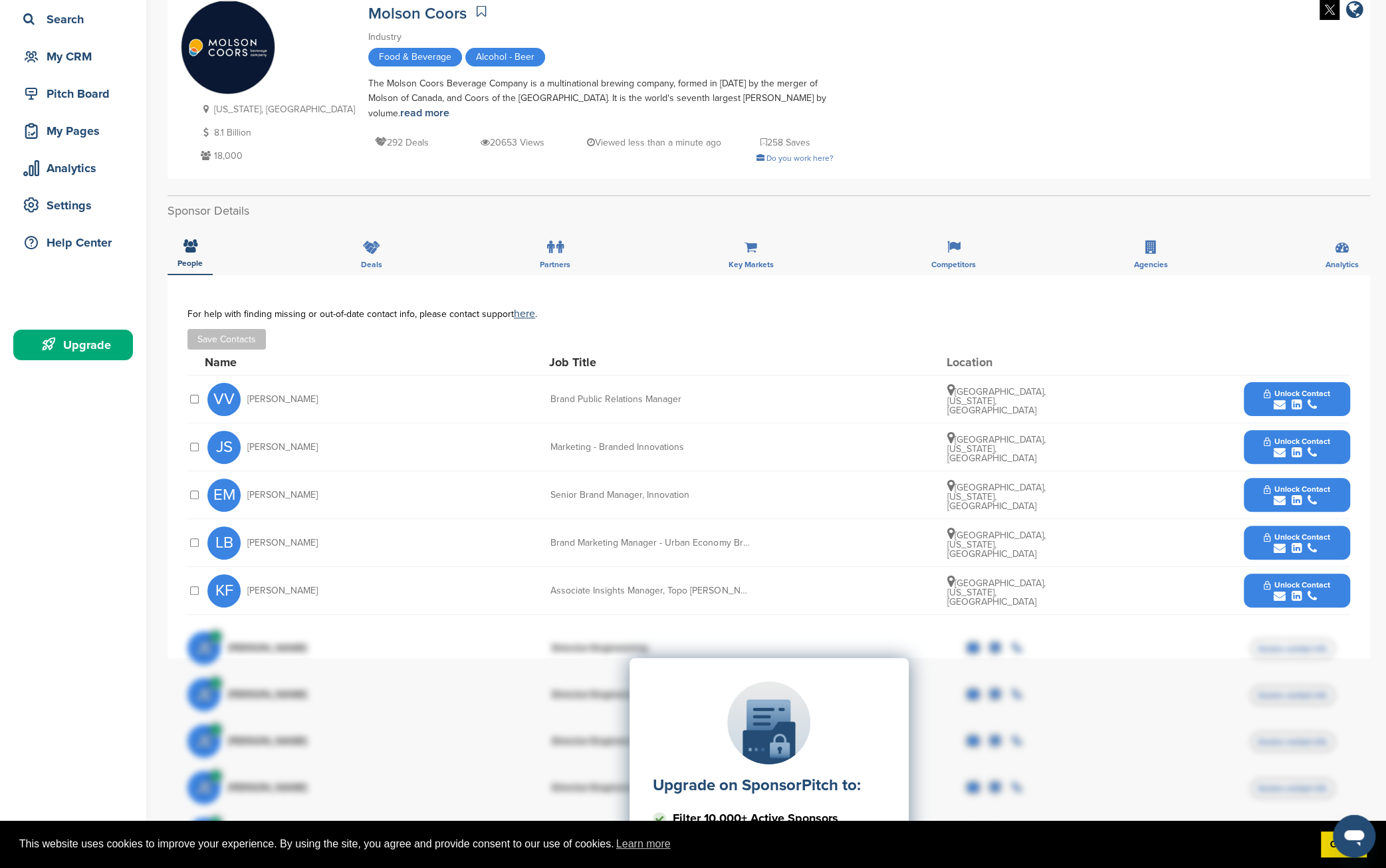
scroll to position [110, 0]
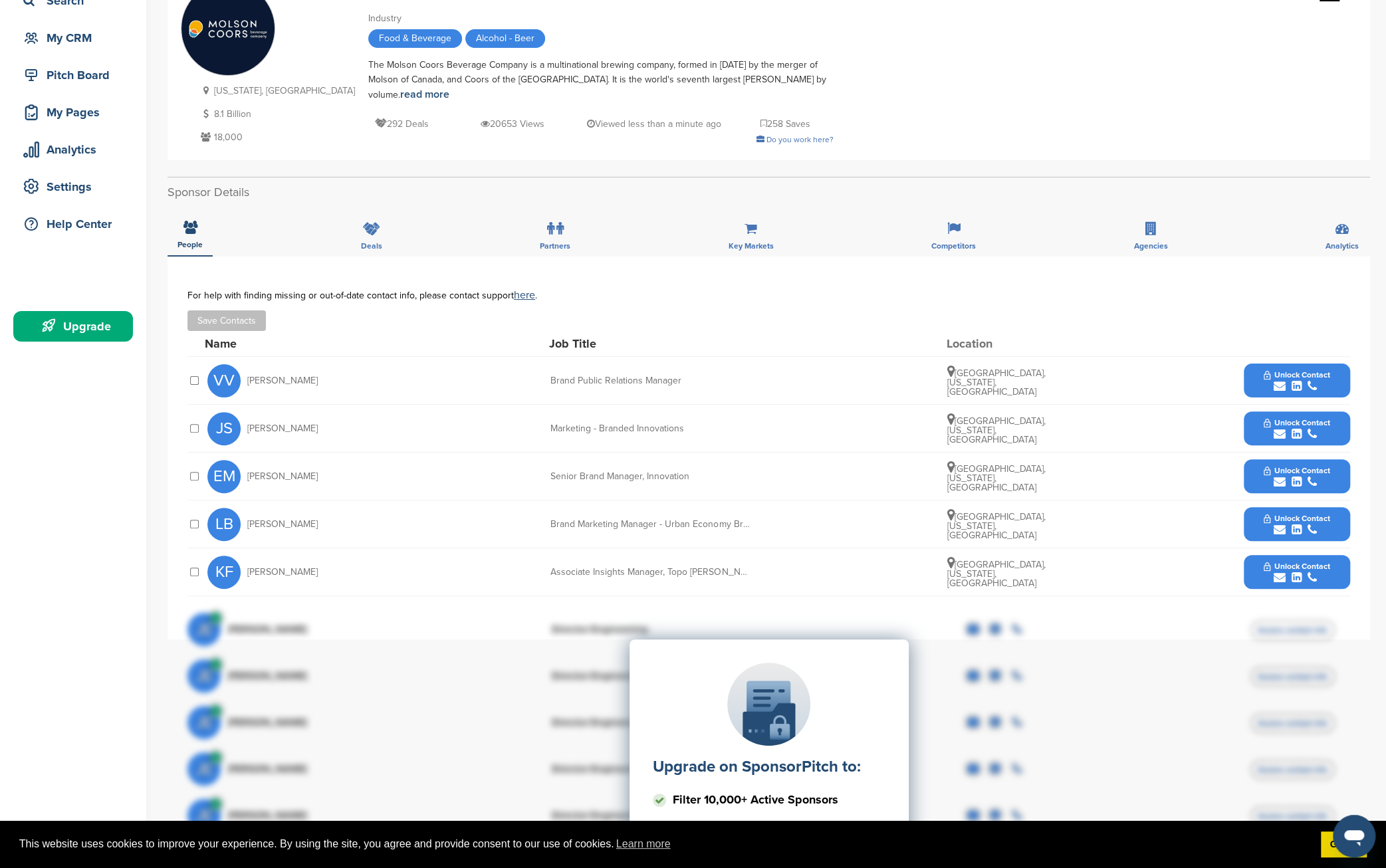
click at [708, 567] on div "Associate Insights Manager, Topo [PERSON_NAME] & Emerging brands" at bounding box center [650, 572] width 200 height 9
click at [1294, 571] on icon "submit" at bounding box center [1296, 577] width 10 height 12
click at [450, 88] on link "read more" at bounding box center [425, 94] width 49 height 14
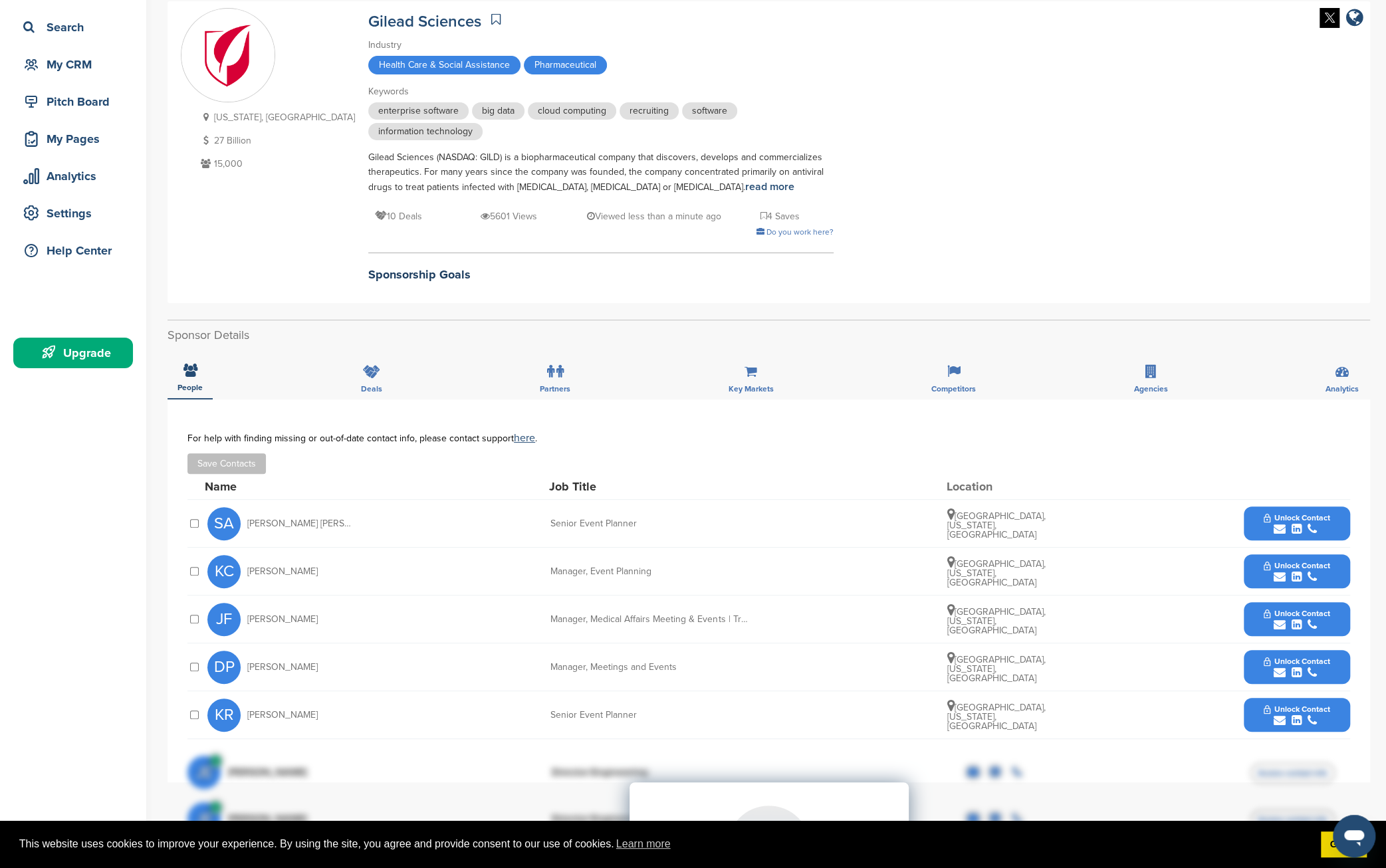
scroll to position [110, 0]
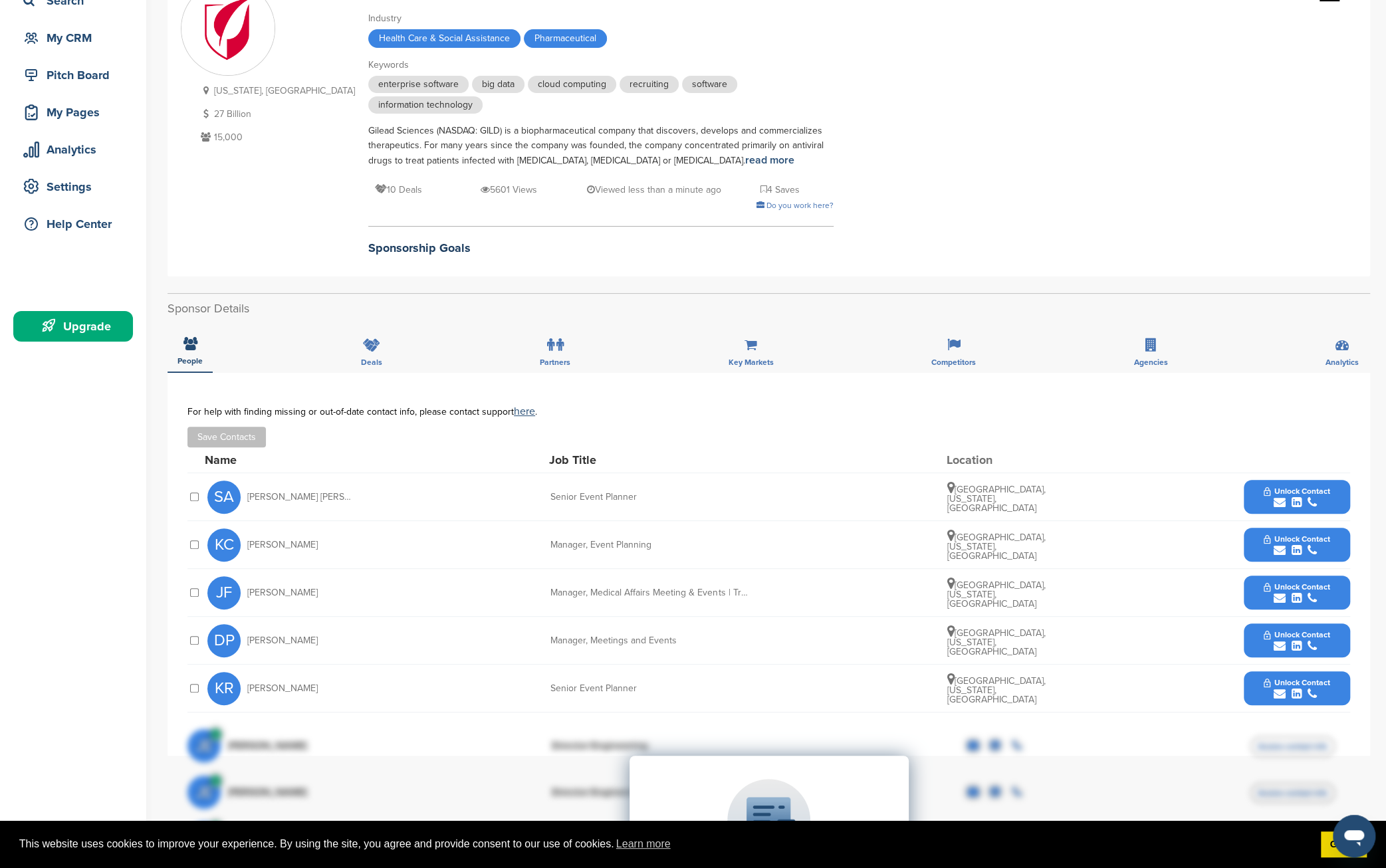
click at [1302, 540] on span "Unlock Contact" at bounding box center [1296, 538] width 65 height 9
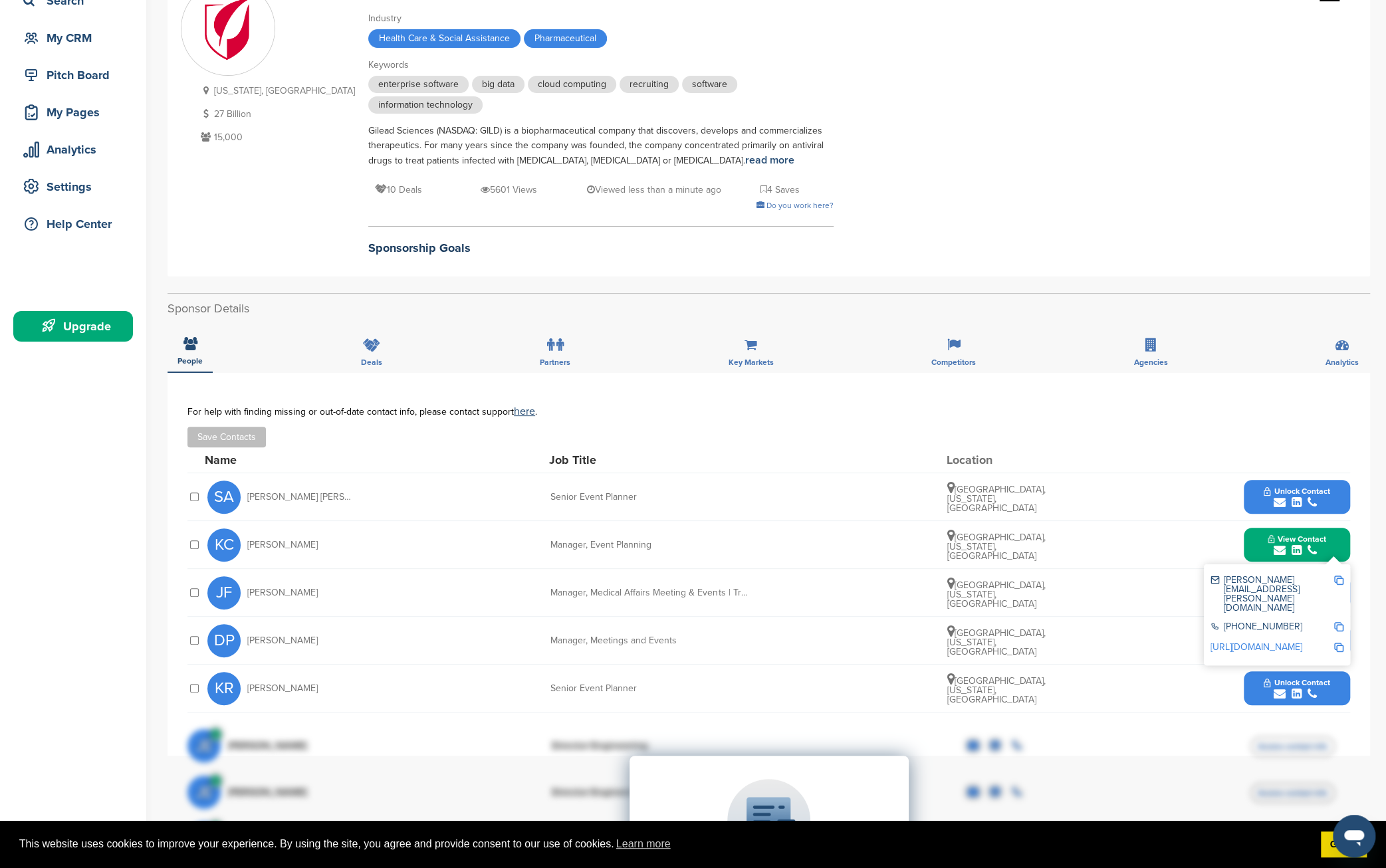
click at [1340, 579] on img at bounding box center [1339, 580] width 9 height 9
click at [809, 352] on div "People Deals Partners Key Markets Competitors Agencies Analytics" at bounding box center [768, 348] width 1203 height 49
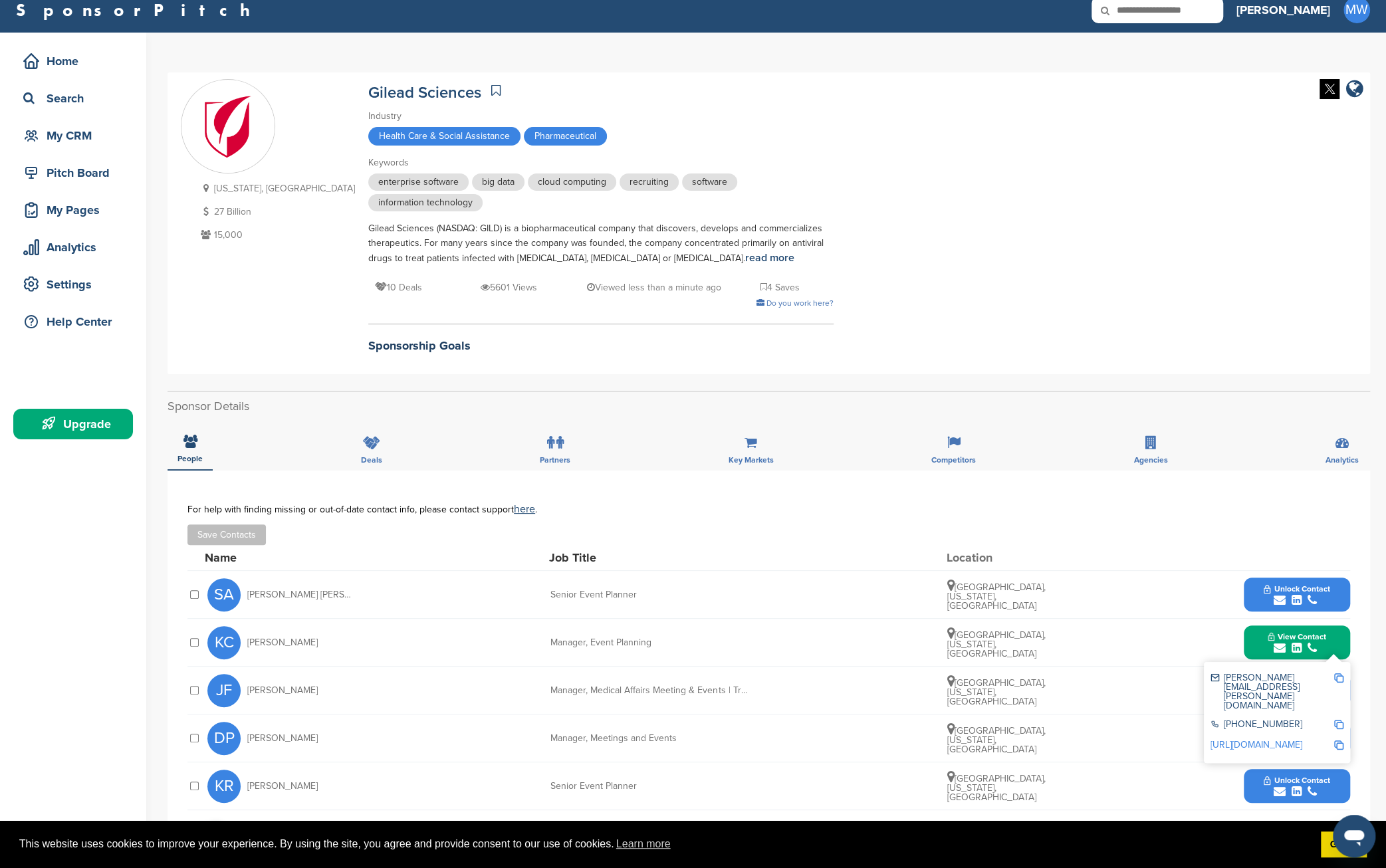
scroll to position [0, 0]
